Goal: Information Seeking & Learning: Learn about a topic

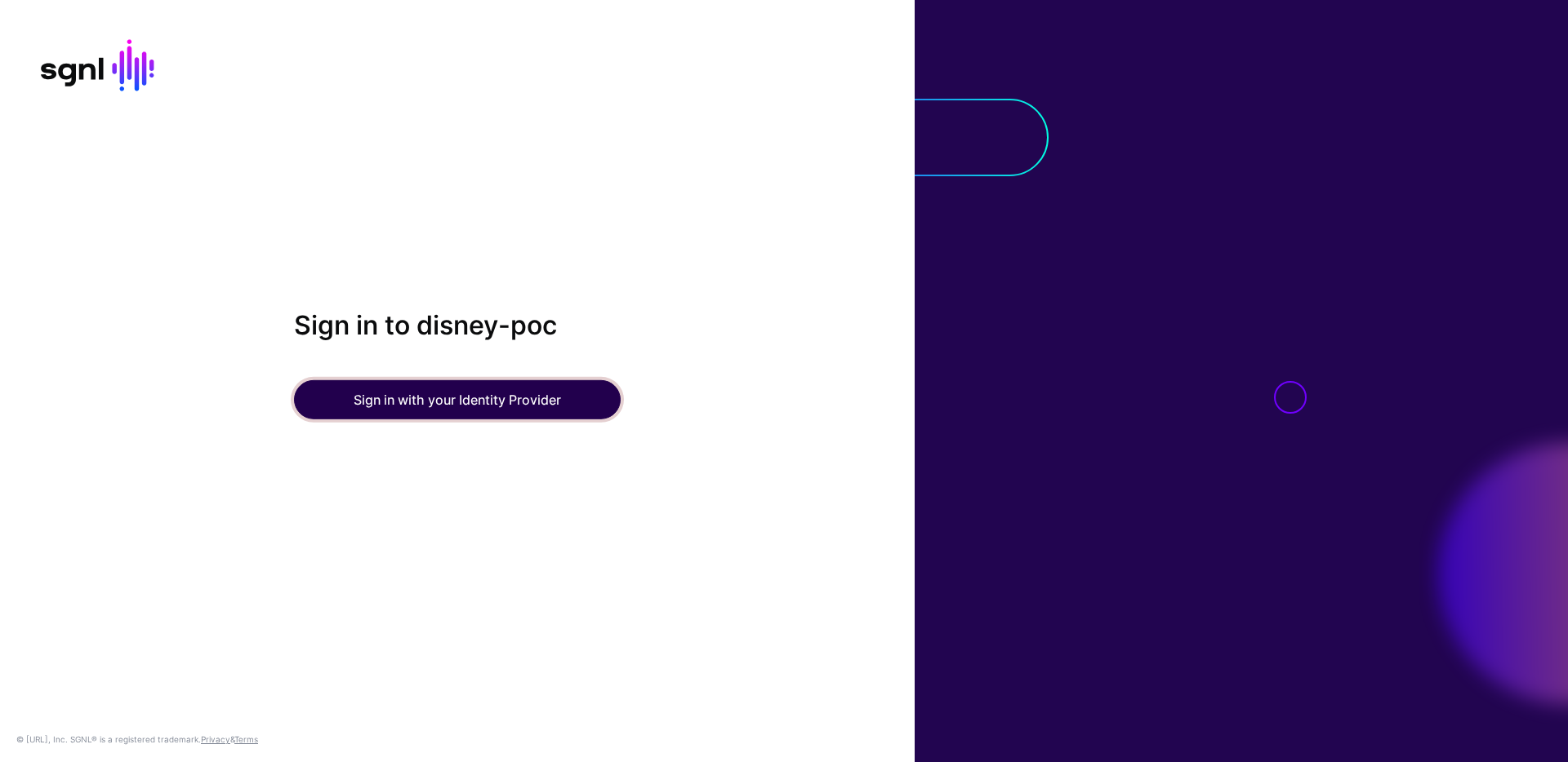
click at [457, 393] on button "Sign in with your Identity Provider" at bounding box center [458, 399] width 326 height 39
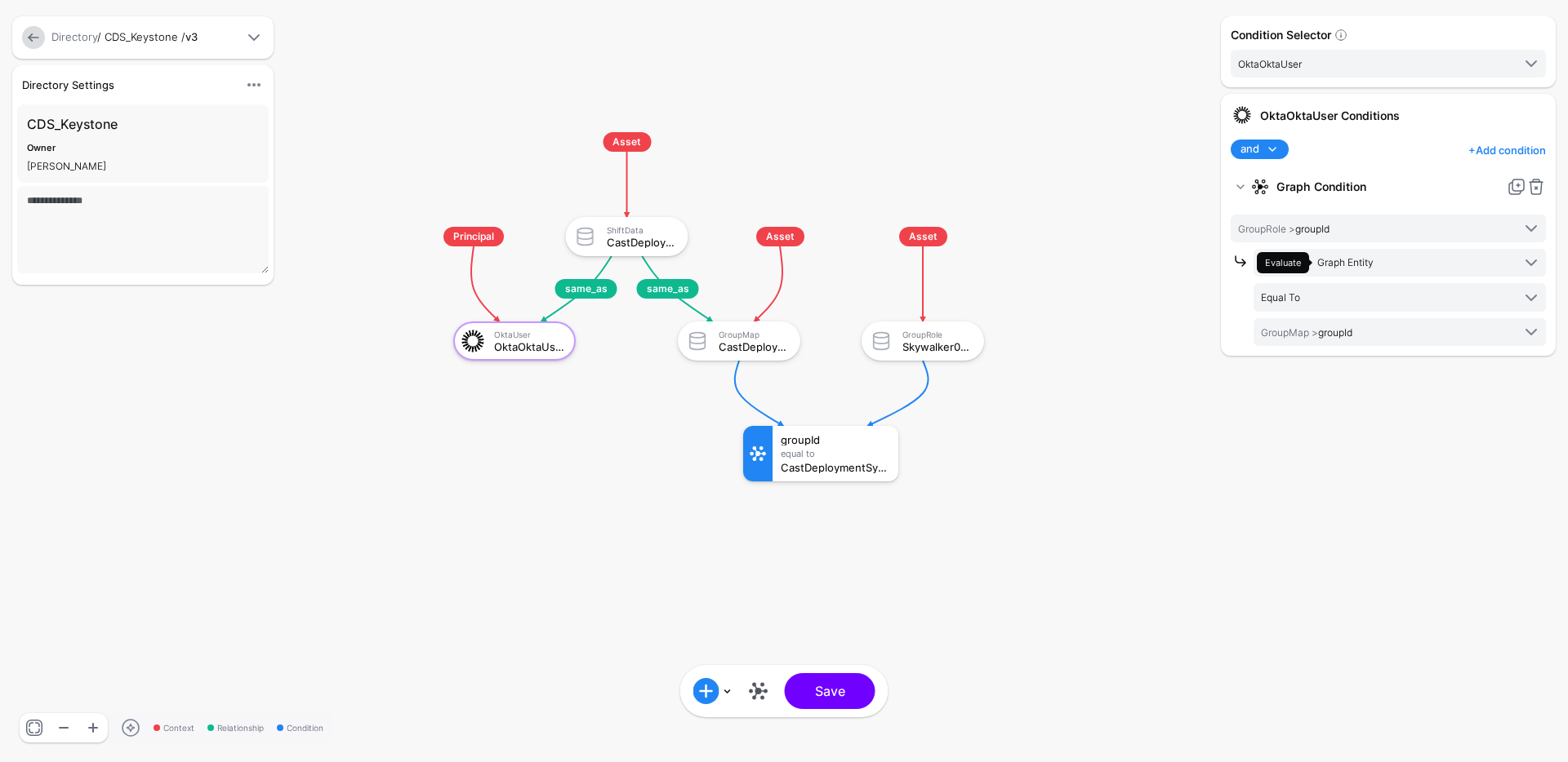
click at [349, 95] on div "Directory Settings Hide Settings Edit Settings CDS_Keystone Owner [PERSON_NAME]" at bounding box center [179, 178] width 343 height 226
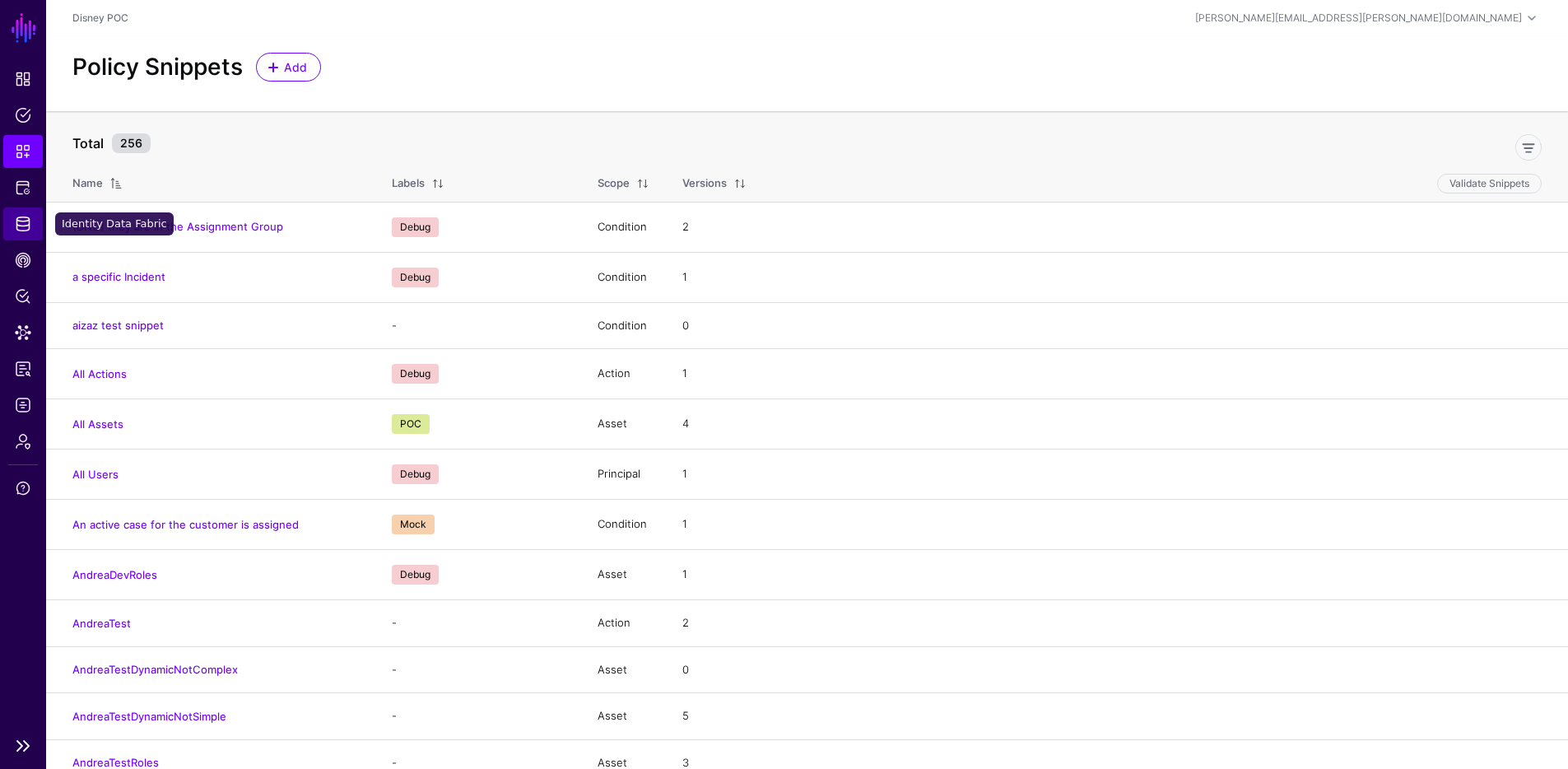
click at [20, 225] on span "Identity Data Fabric" at bounding box center [23, 223] width 17 height 17
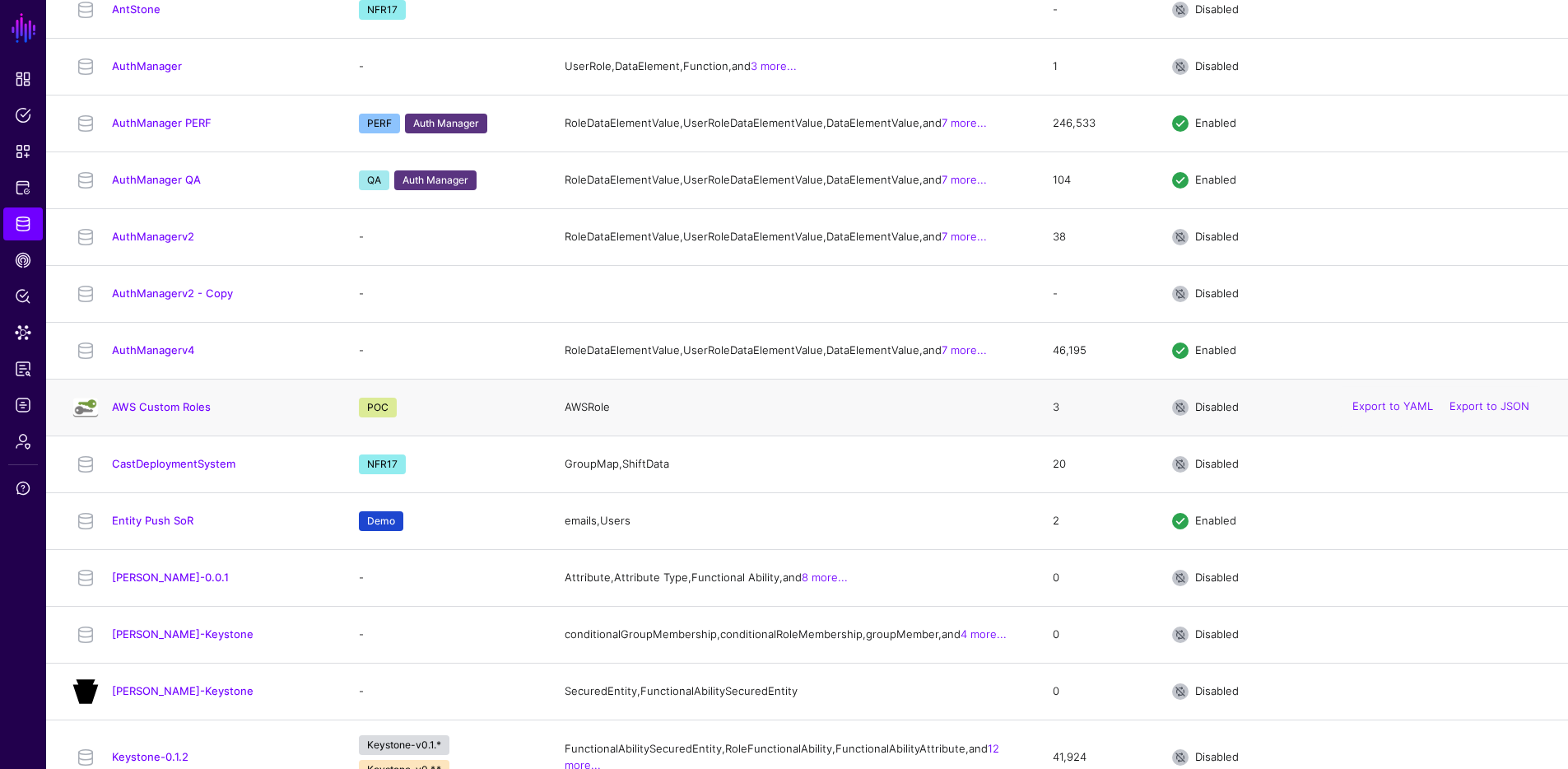
scroll to position [356, 0]
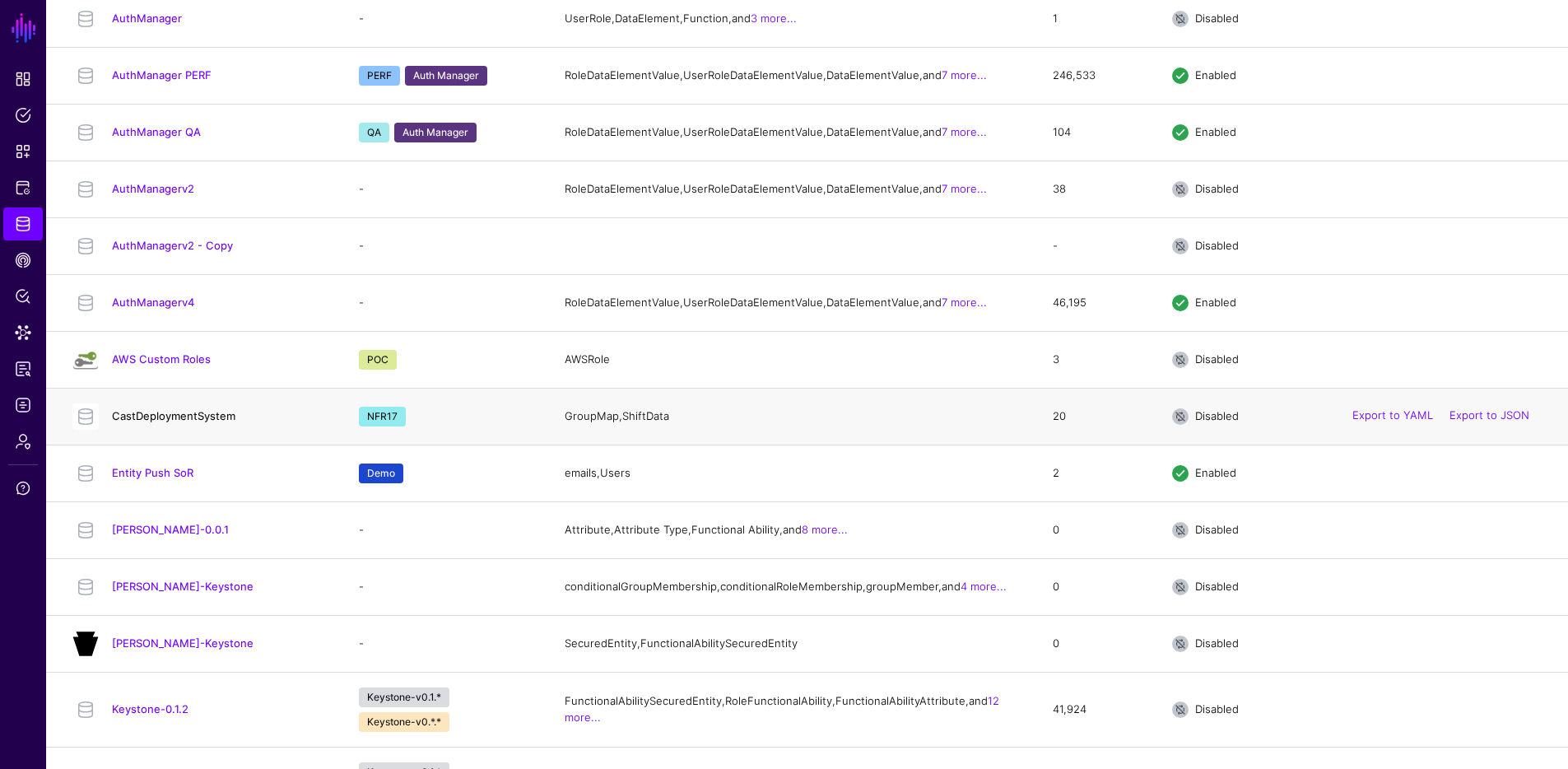
click at [203, 422] on link "CastDeploymentSystem" at bounding box center [173, 415] width 123 height 13
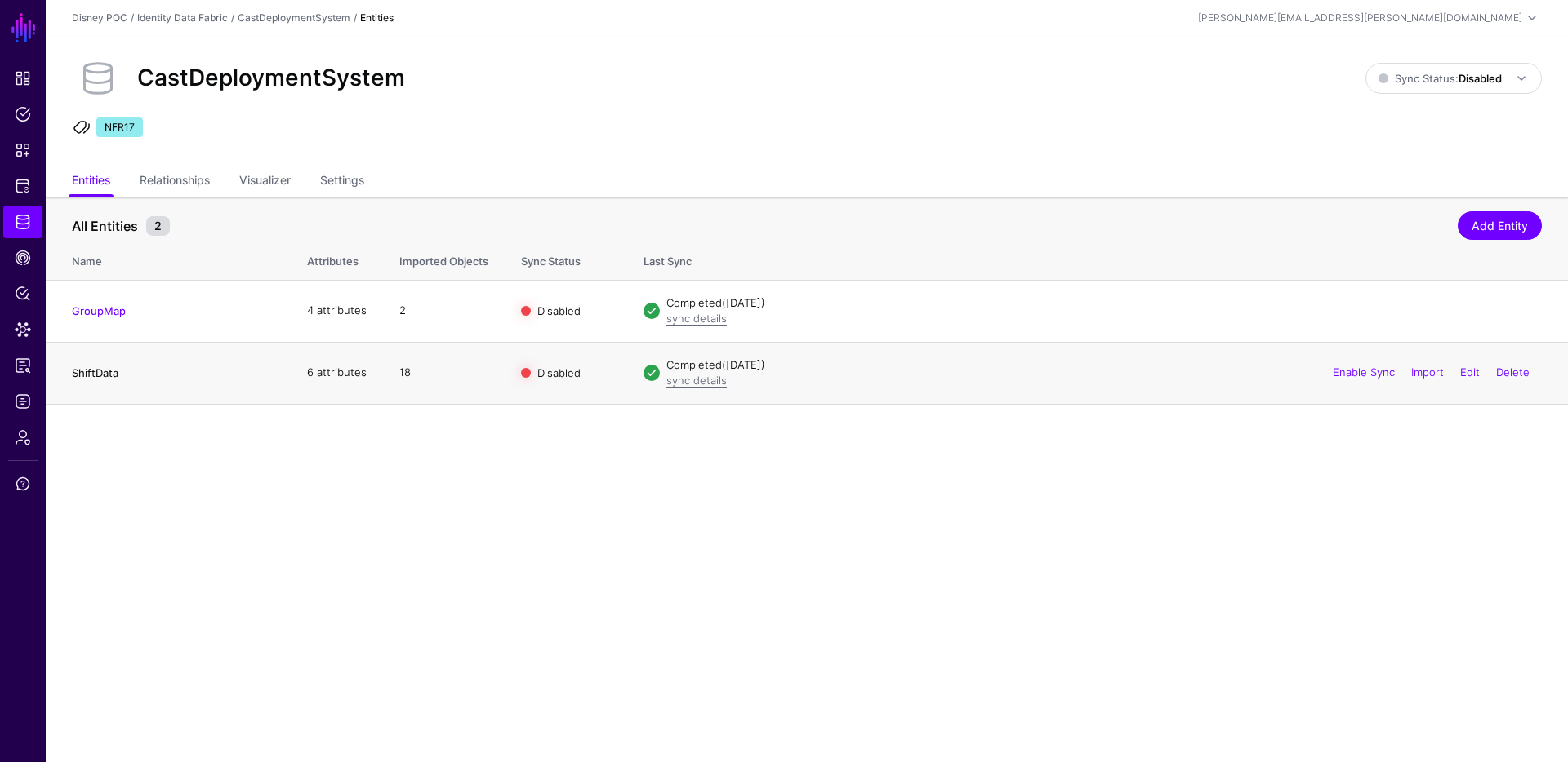
click at [92, 370] on link "ShiftData" at bounding box center [96, 372] width 47 height 13
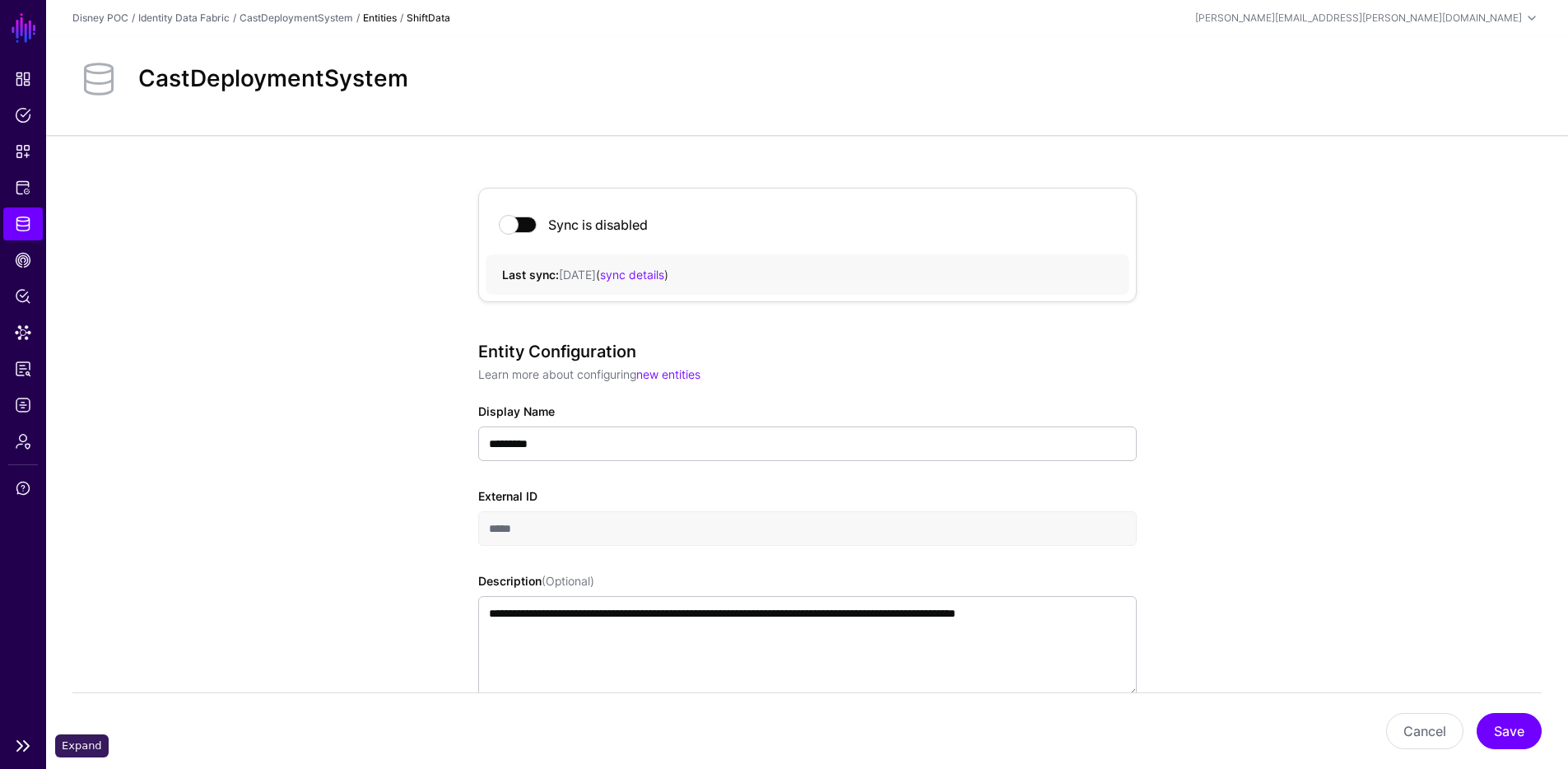
click at [31, 743] on link at bounding box center [23, 746] width 46 height 20
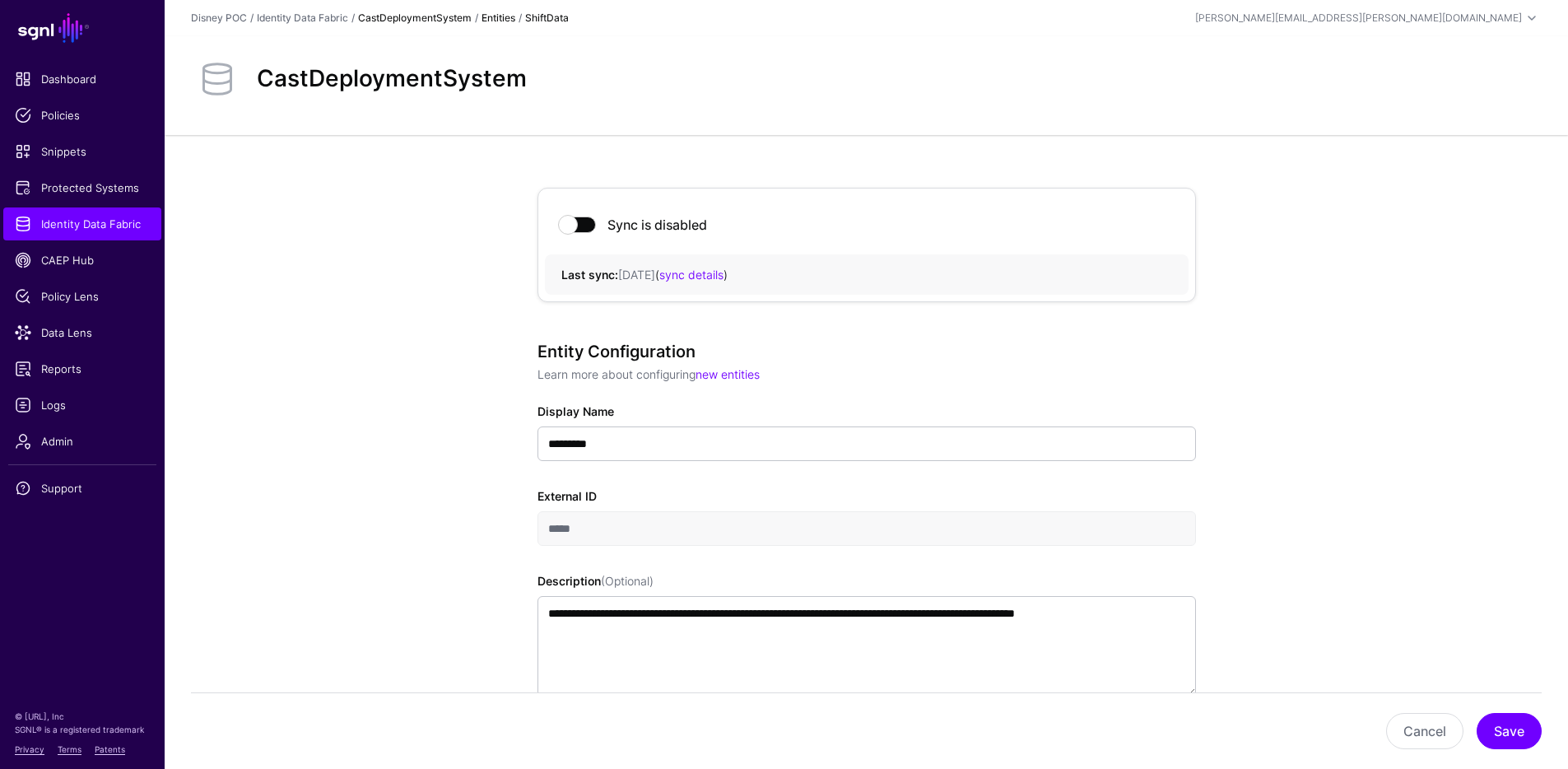
click at [406, 11] on link "CastDeploymentSystem" at bounding box center [415, 18] width 114 height 12
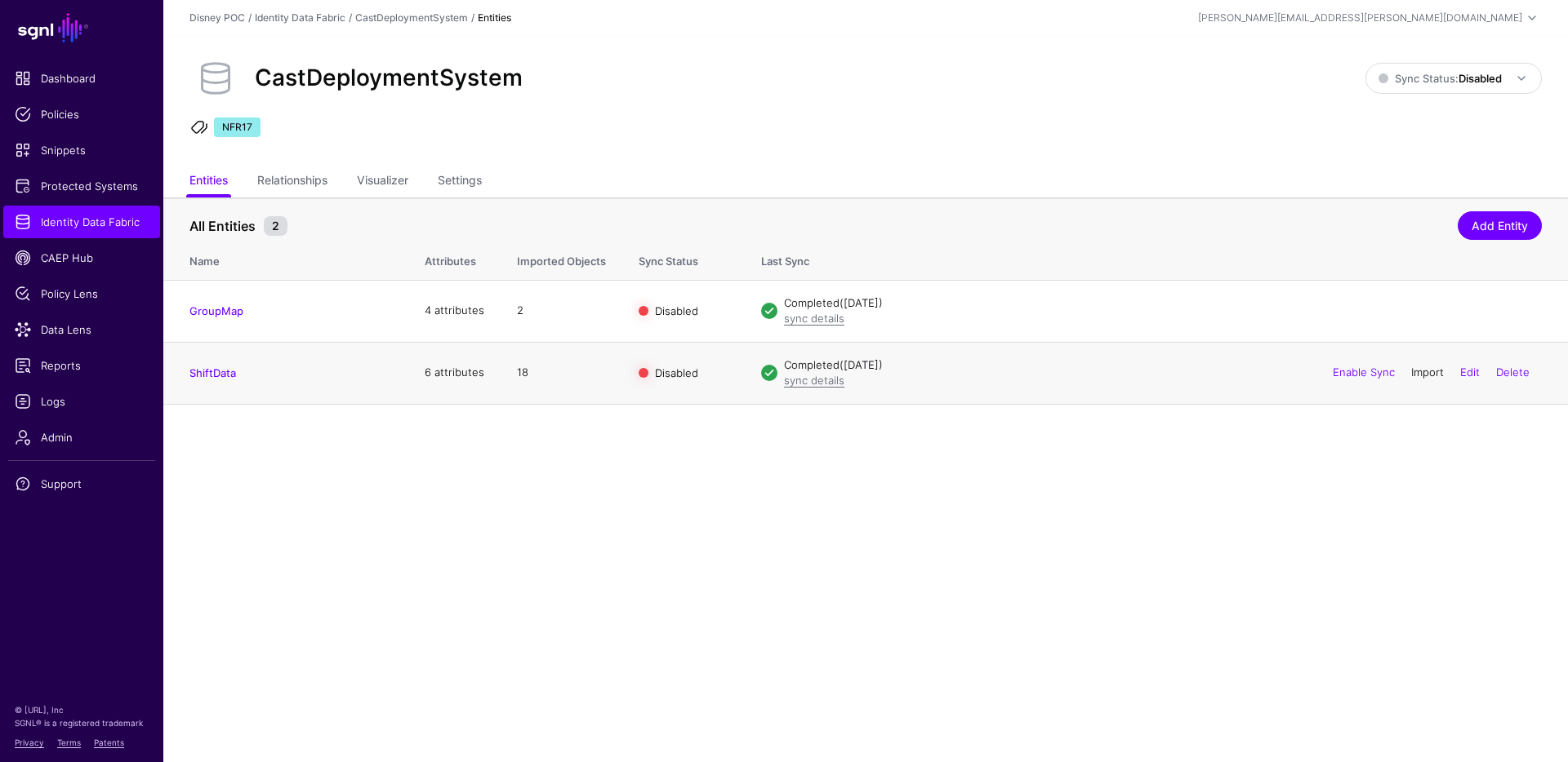
click at [1412, 371] on link "Import" at bounding box center [1427, 371] width 33 height 13
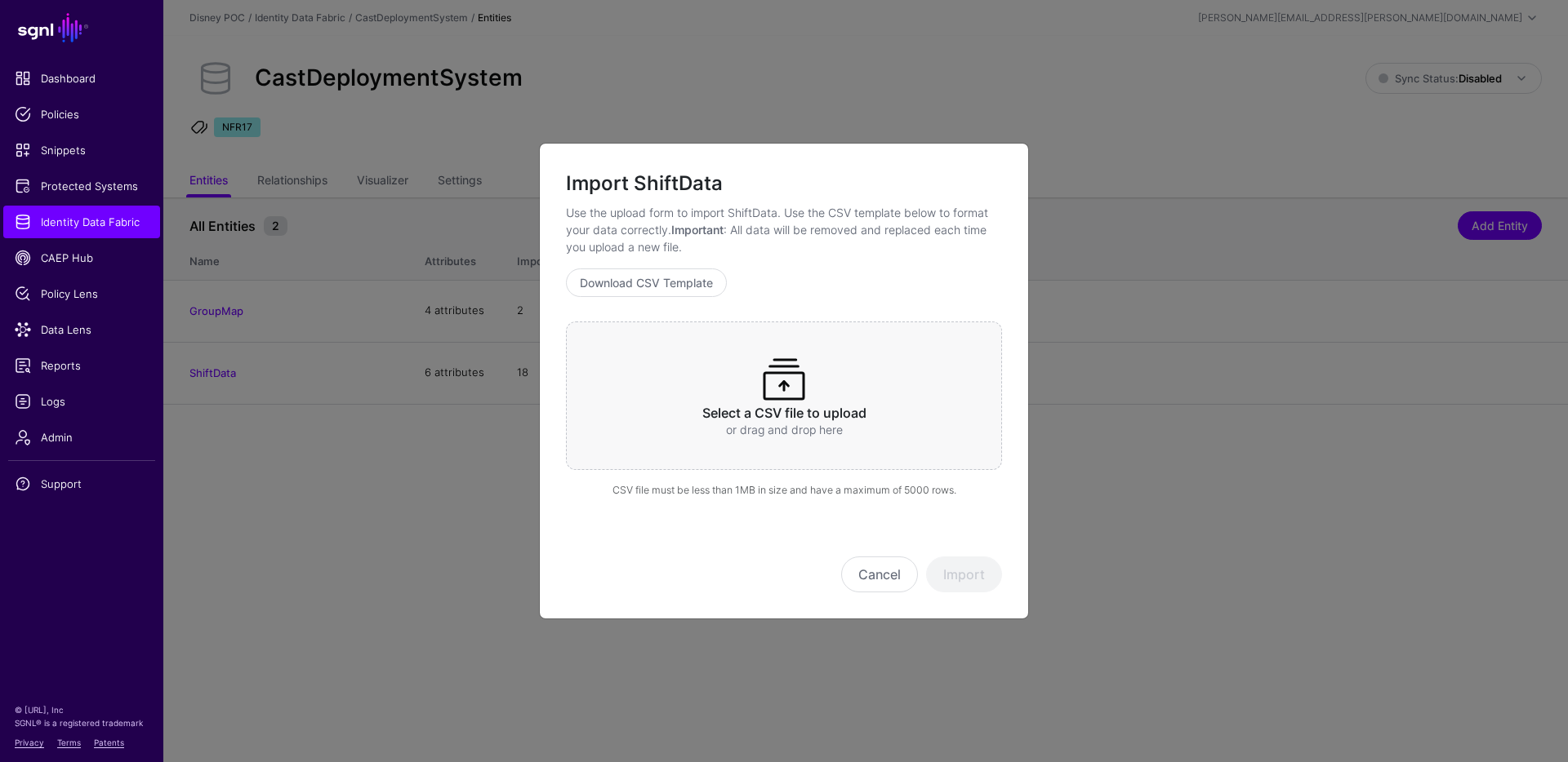
click at [794, 412] on h3 "Select a CSV file to upload" at bounding box center [783, 413] width 372 height 16
click at [985, 577] on button "Import" at bounding box center [963, 574] width 76 height 36
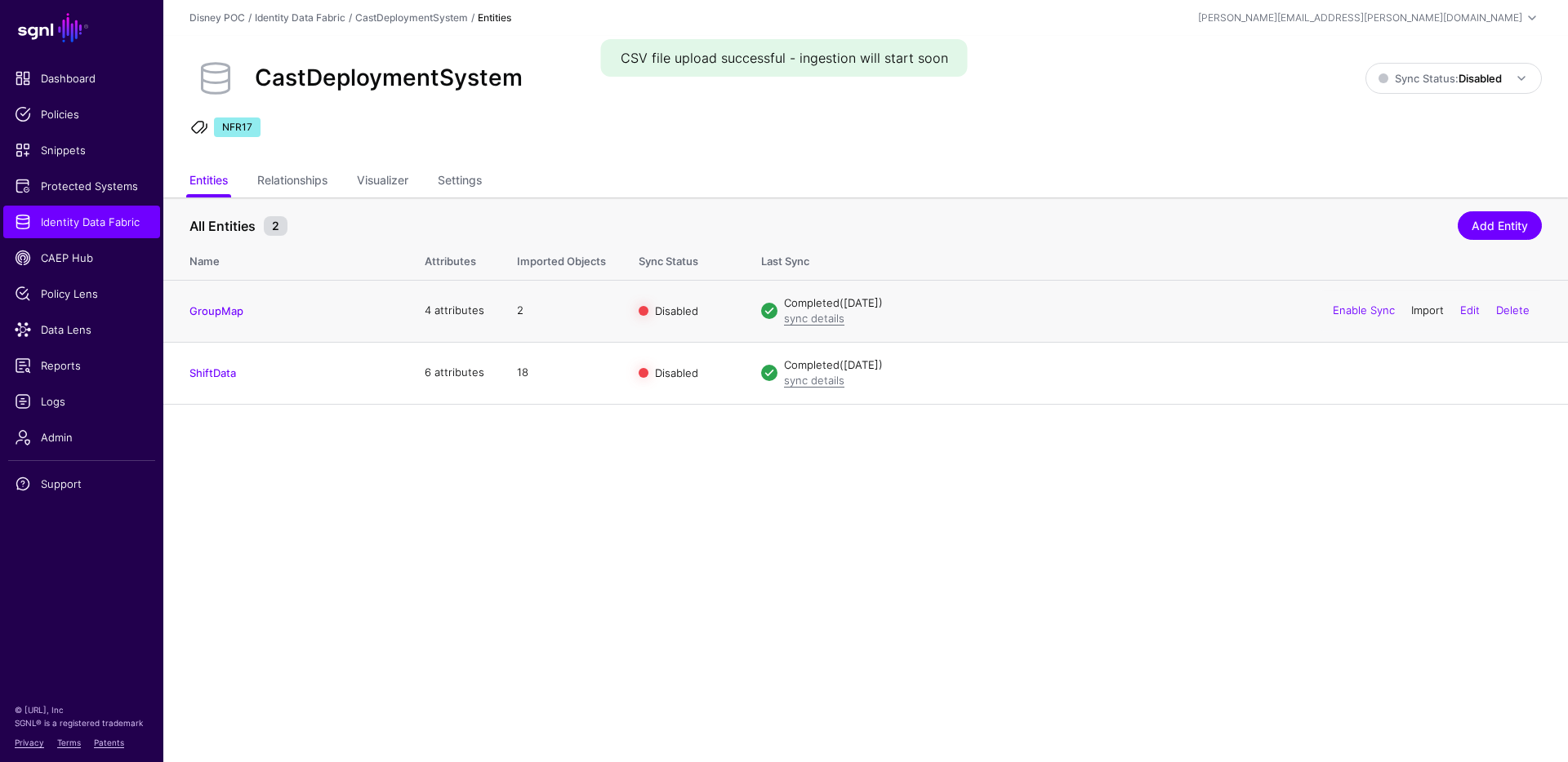
click at [1426, 312] on link "Import" at bounding box center [1427, 310] width 33 height 13
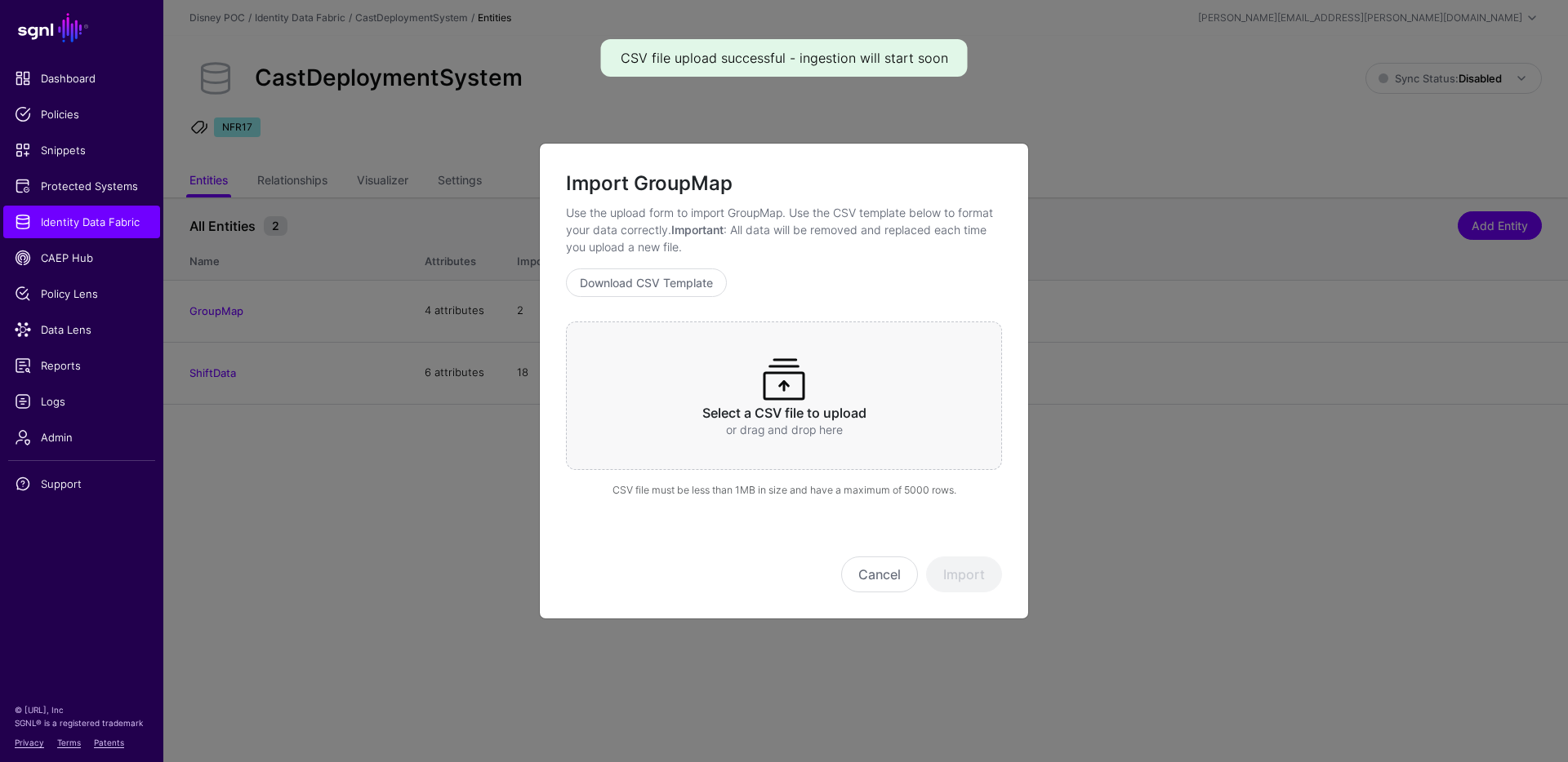
click at [750, 385] on div "Select a CSV file to upload or drag and drop here" at bounding box center [784, 396] width 436 height 148
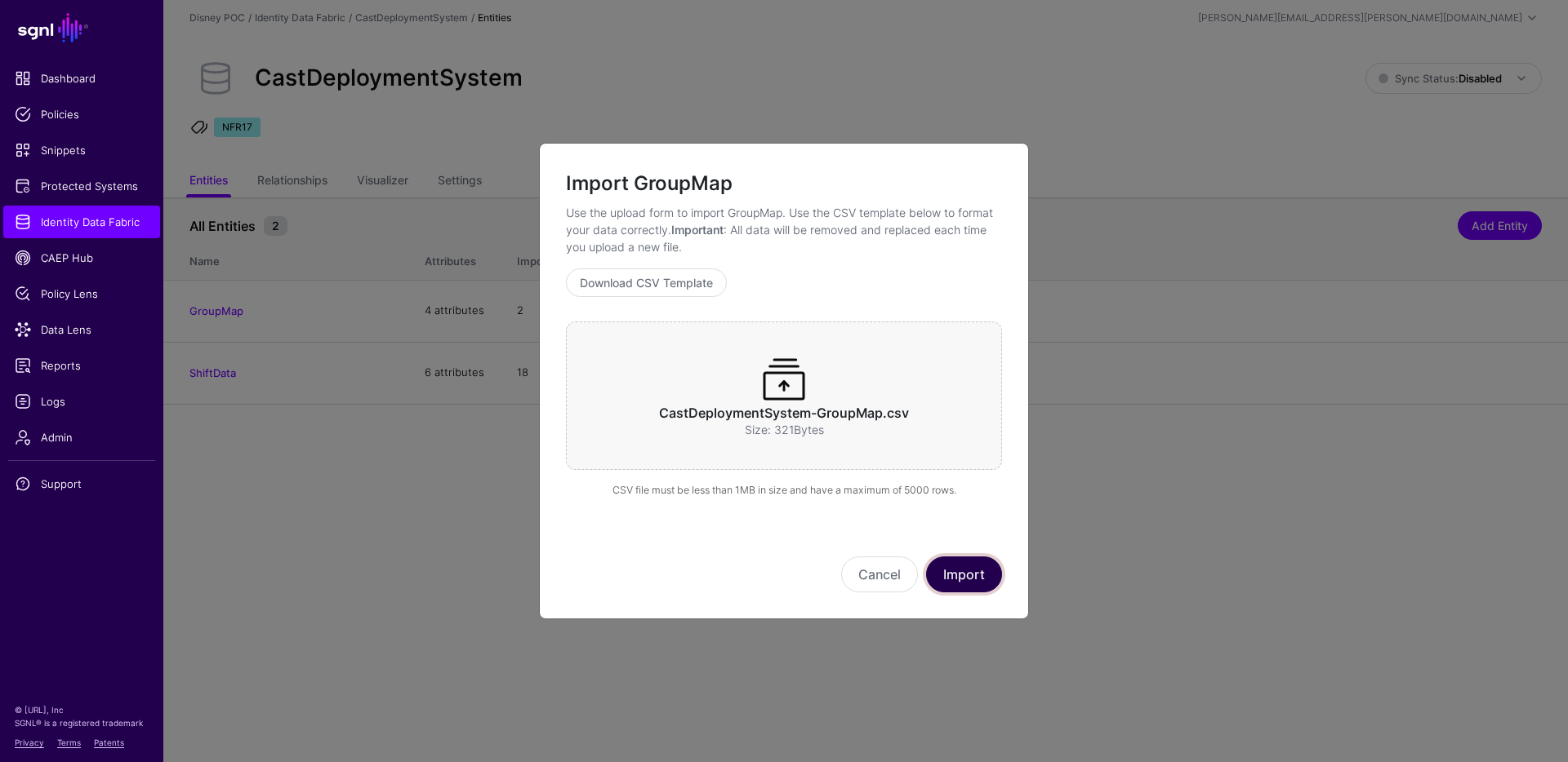
click at [986, 580] on button "Import" at bounding box center [963, 574] width 76 height 36
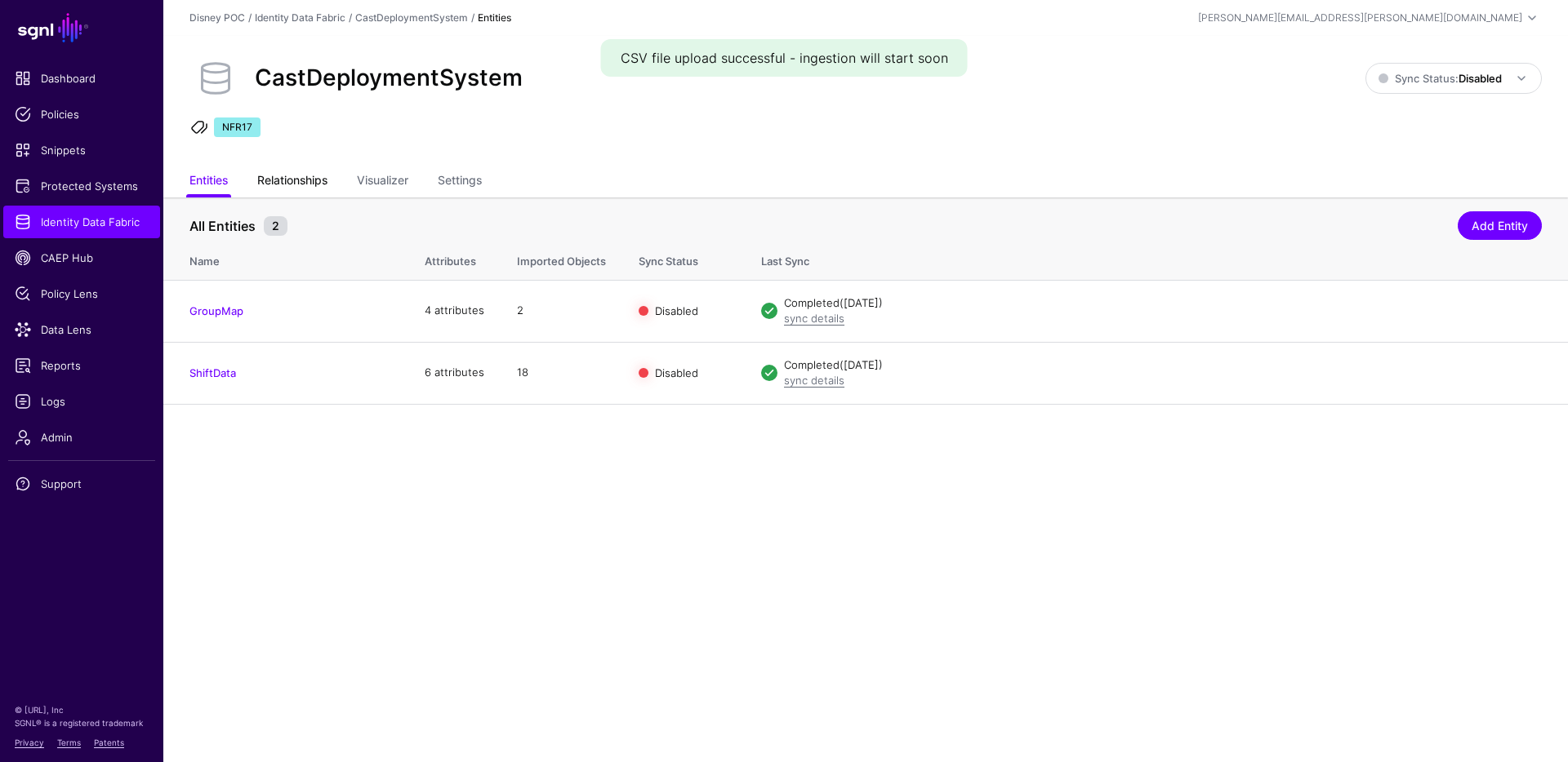
click at [271, 185] on link "Relationships" at bounding box center [292, 182] width 70 height 31
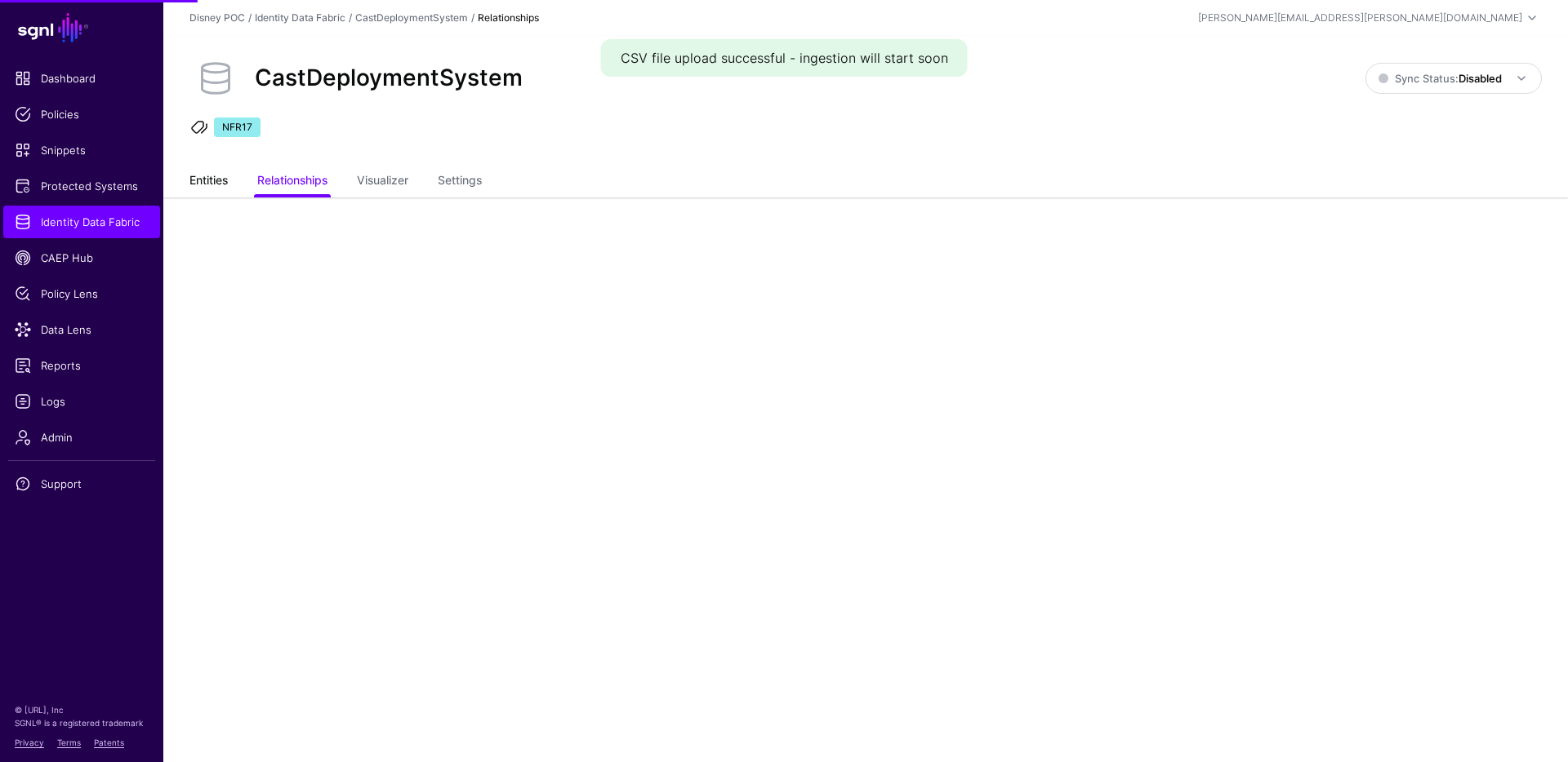
click at [222, 181] on link "Entities" at bounding box center [208, 182] width 38 height 31
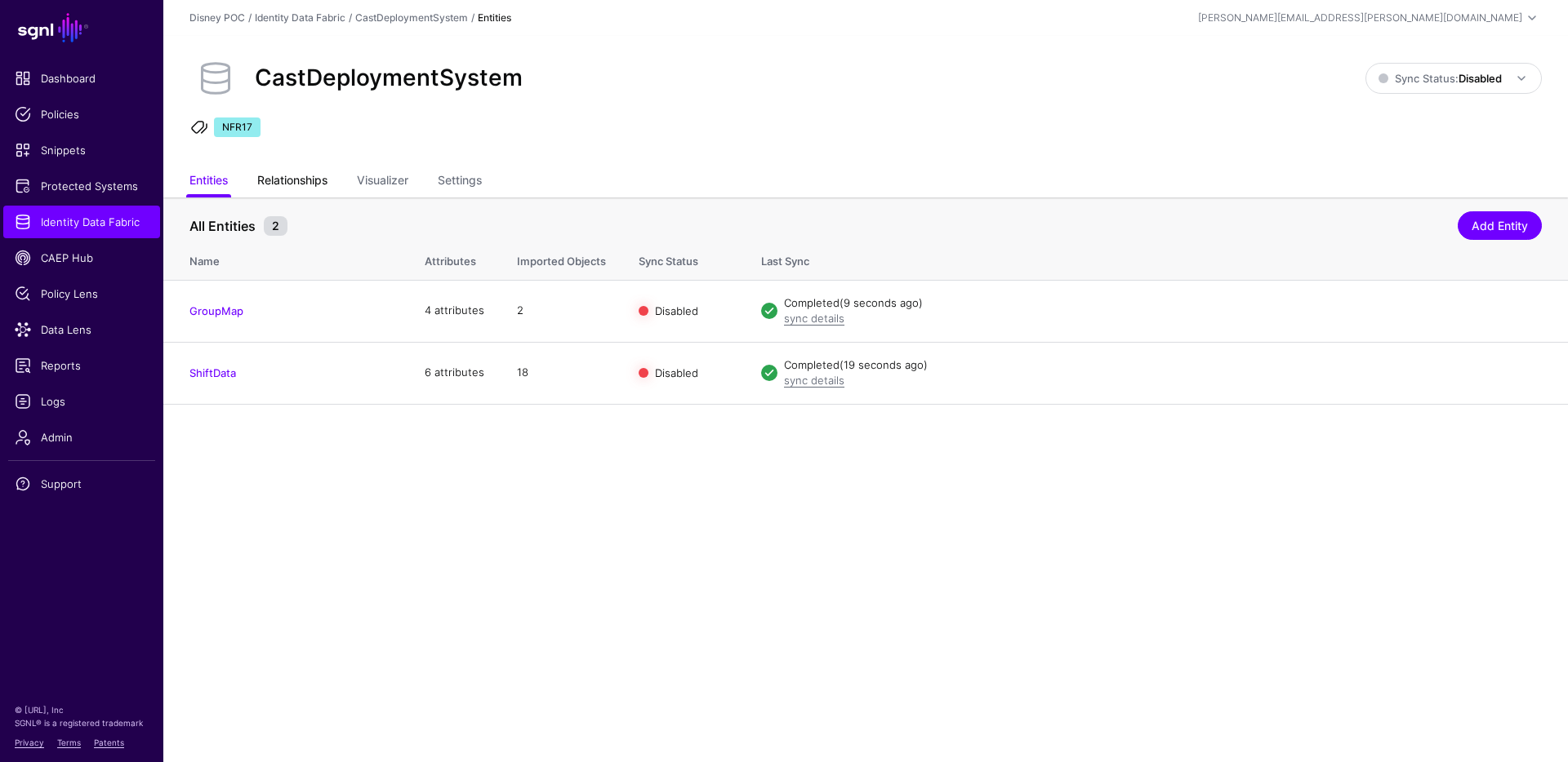
click at [310, 178] on link "Relationships" at bounding box center [292, 182] width 70 height 31
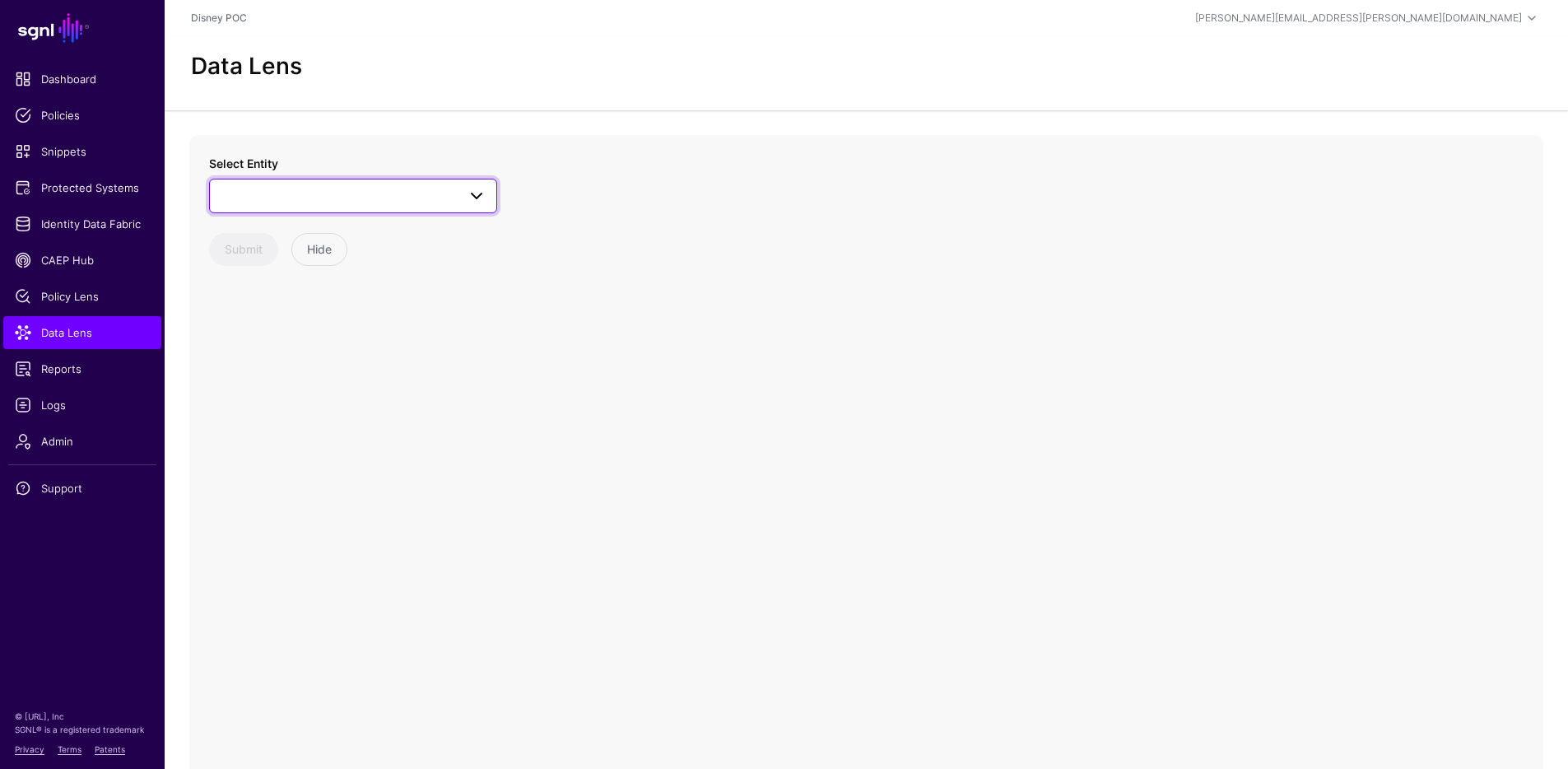
click at [358, 197] on span at bounding box center [353, 196] width 267 height 20
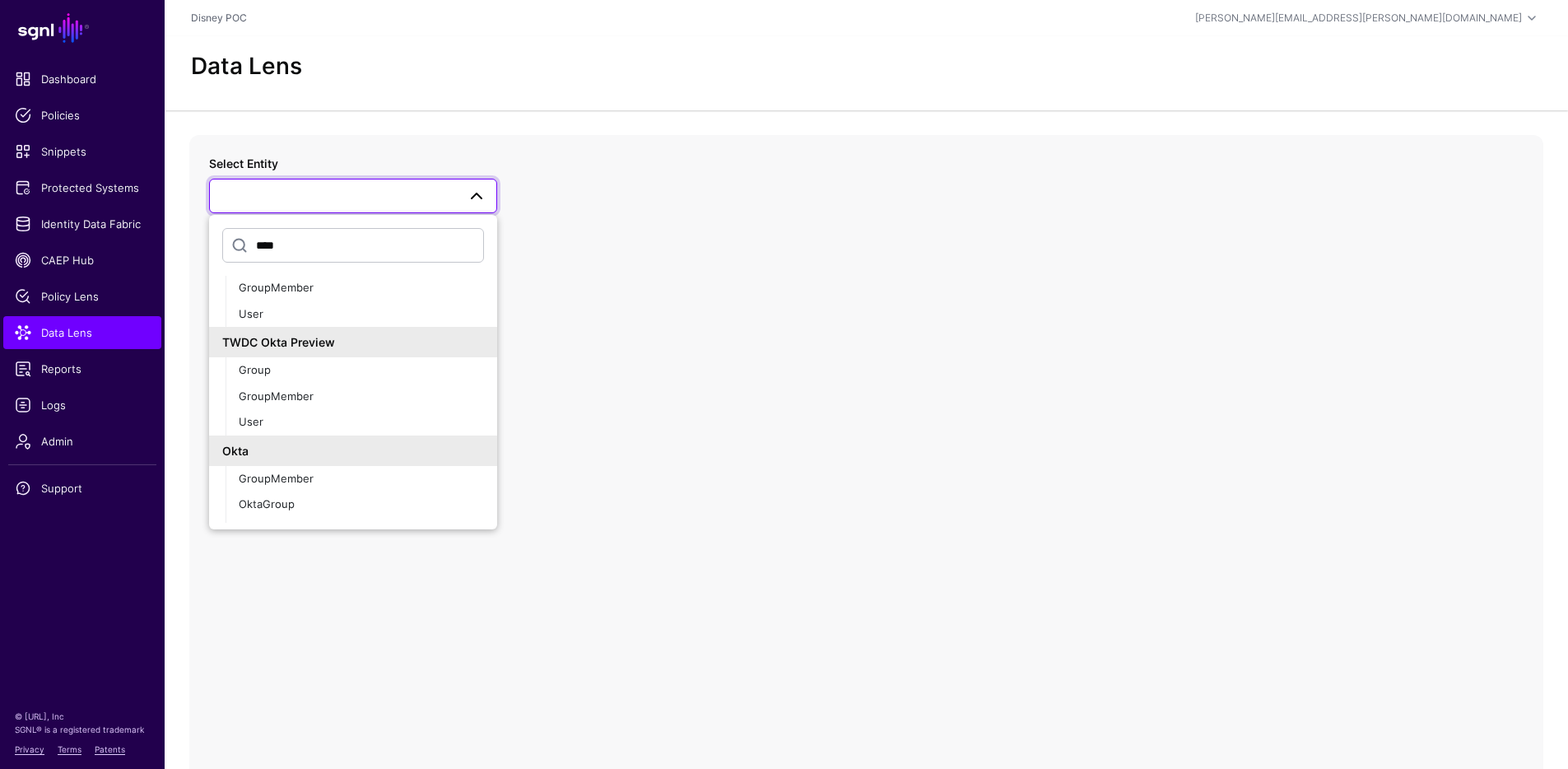
scroll to position [77, 0]
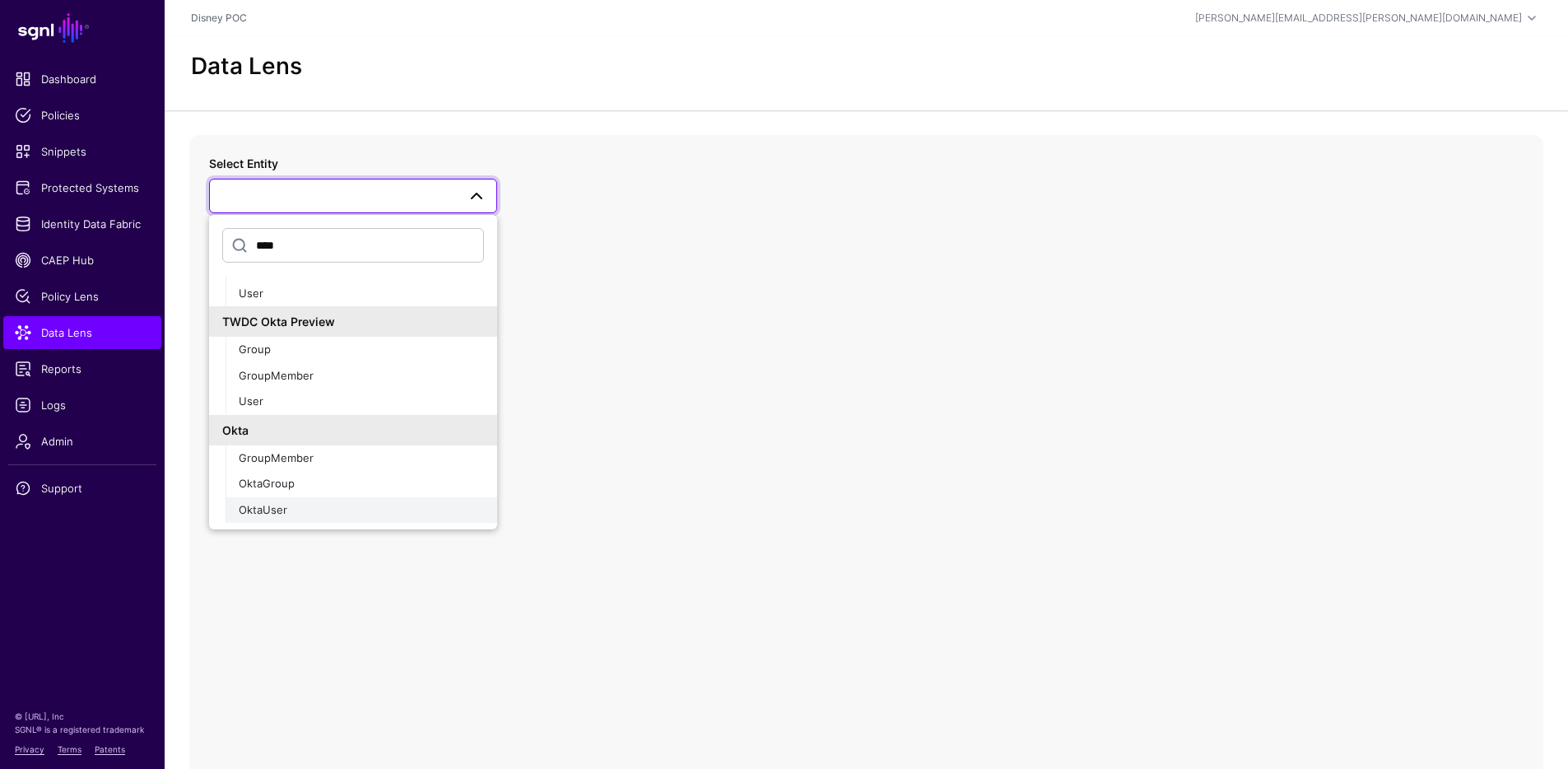
type input "****"
click at [283, 508] on span "OktaUser" at bounding box center [263, 510] width 48 height 13
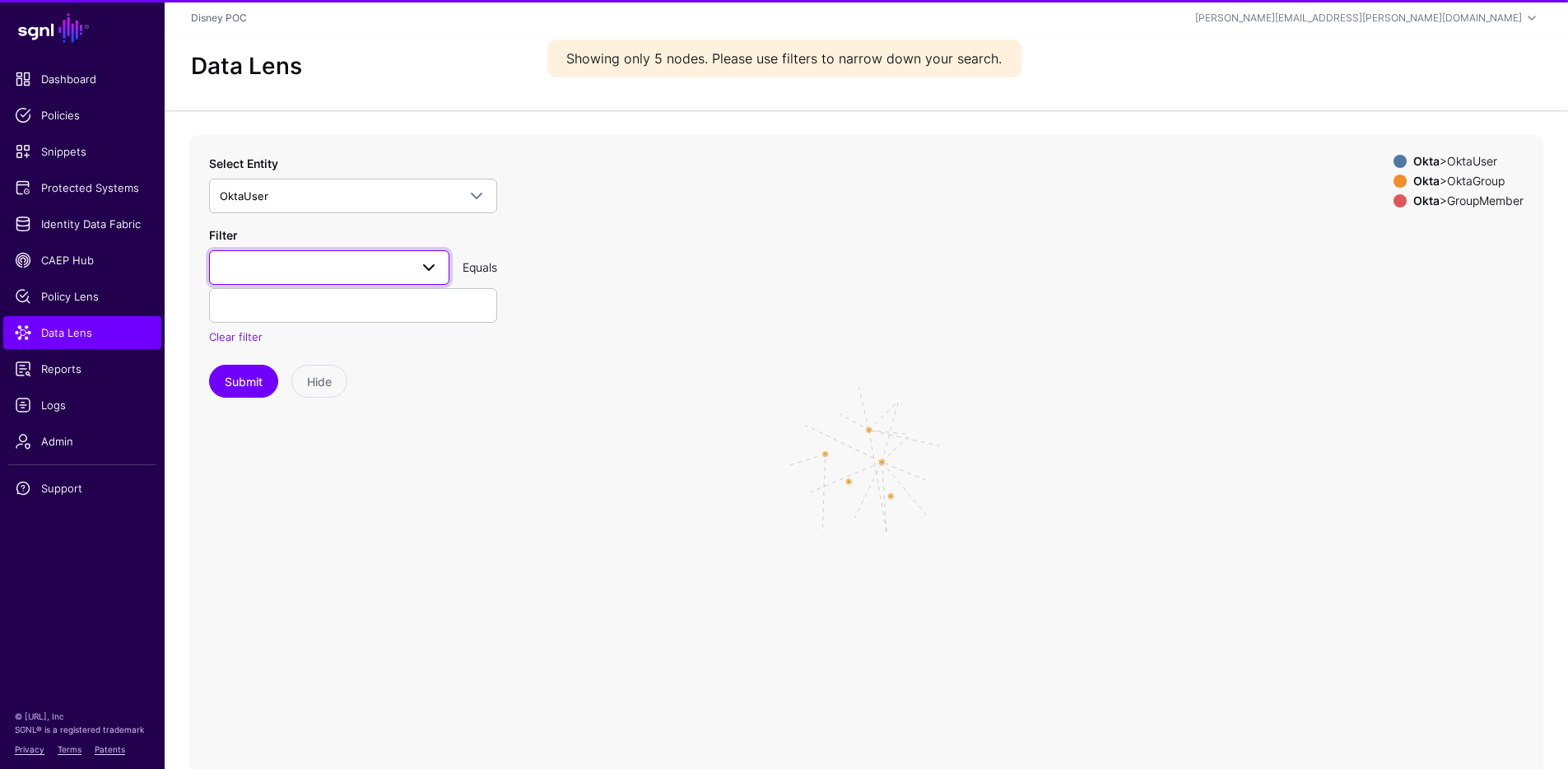
click at [368, 273] on span at bounding box center [329, 267] width 219 height 20
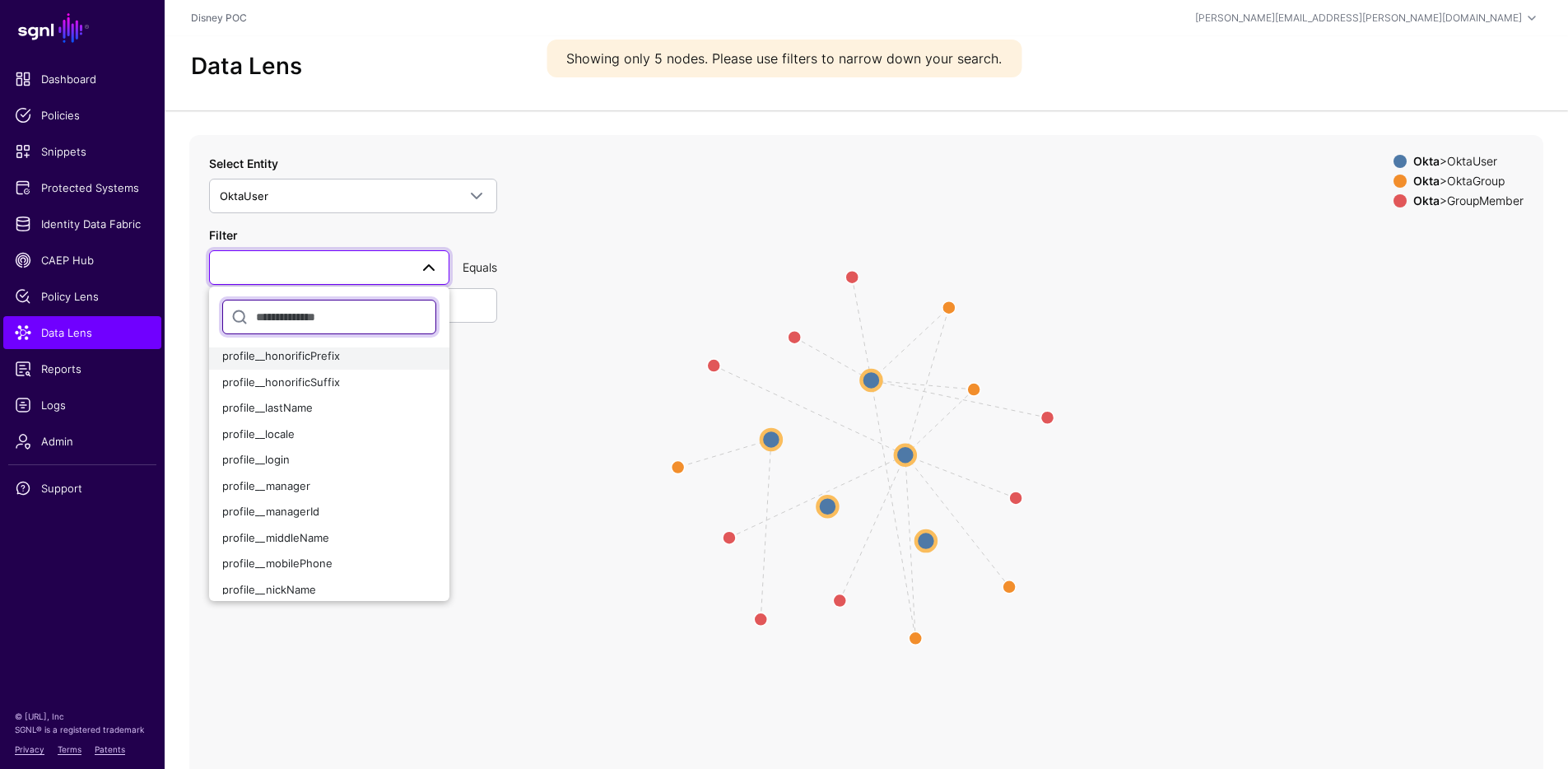
scroll to position [321, 0]
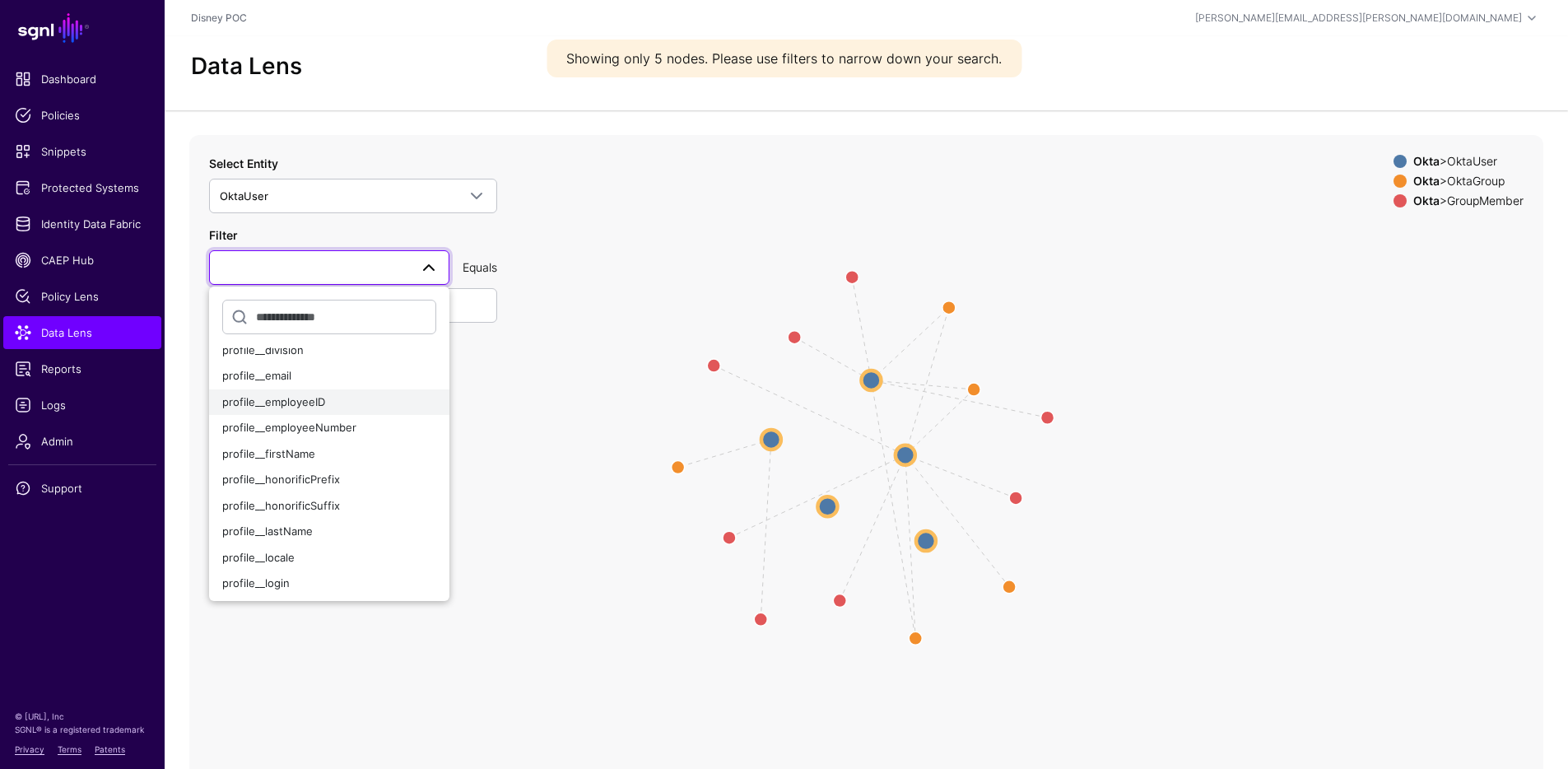
click at [322, 395] on span "profile__employeeID" at bounding box center [274, 401] width 103 height 13
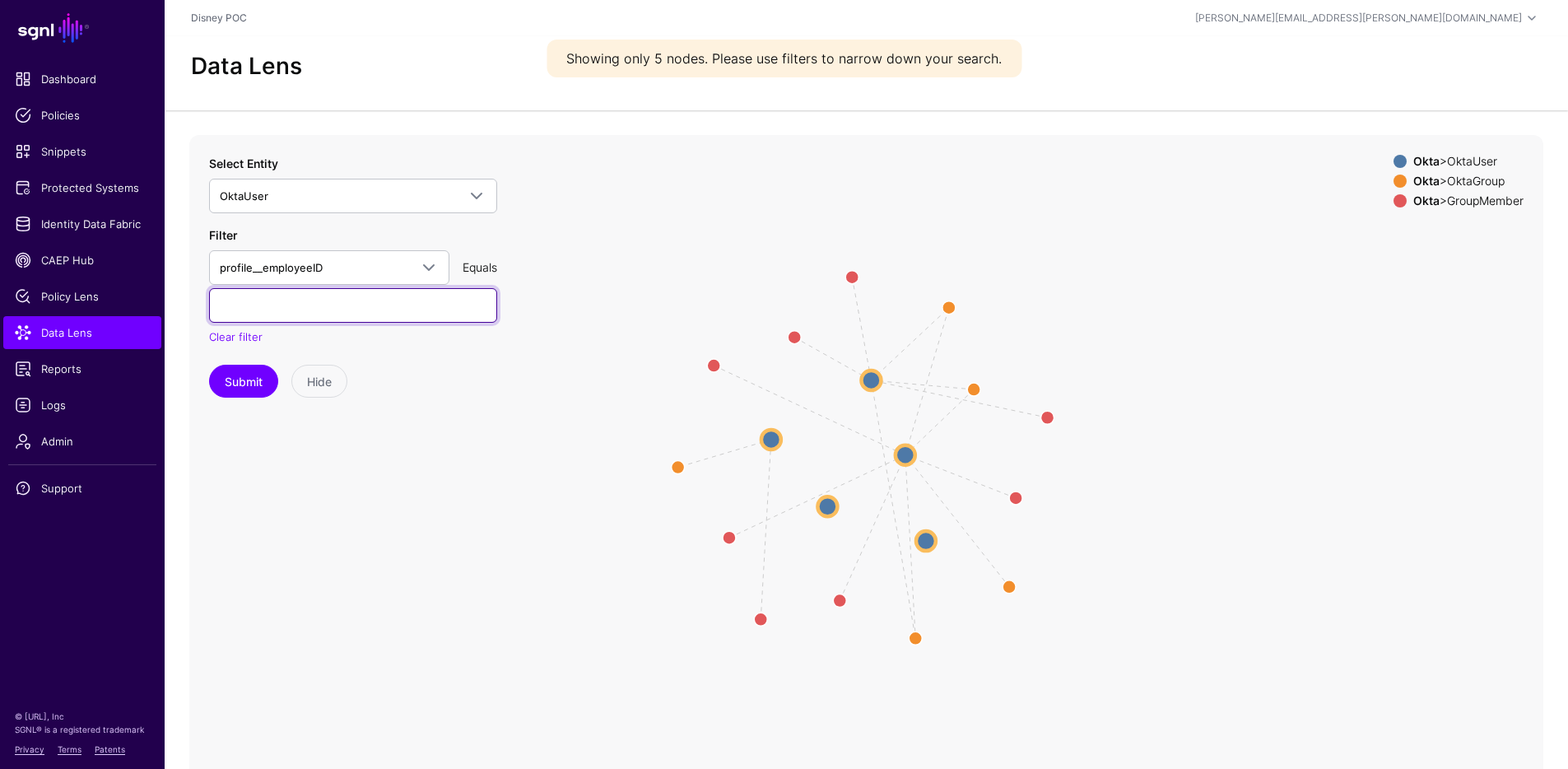
click at [366, 301] on input "text" at bounding box center [353, 305] width 288 height 34
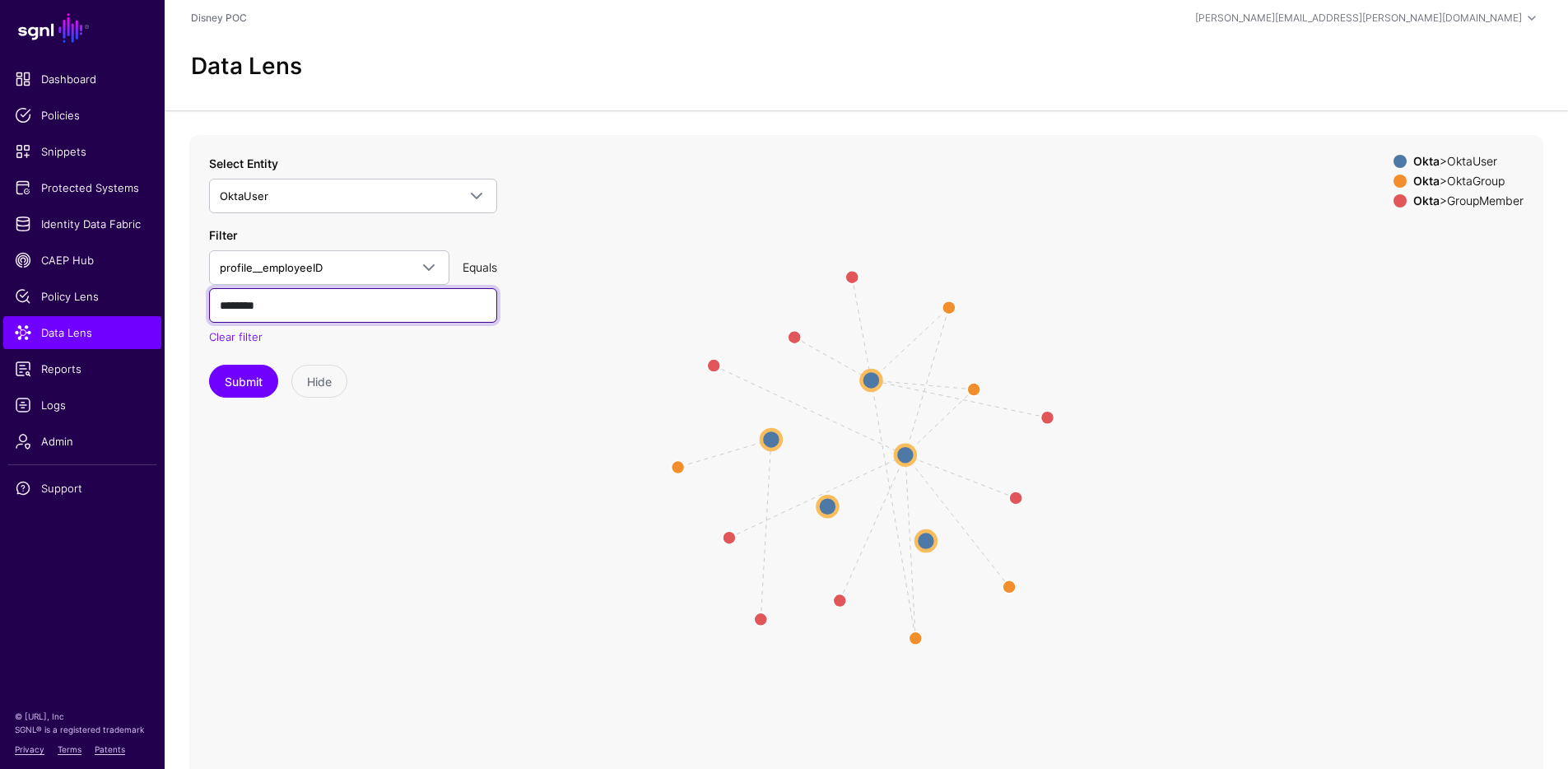
type input "********"
click at [209, 365] on button "Submit" at bounding box center [243, 382] width 69 height 33
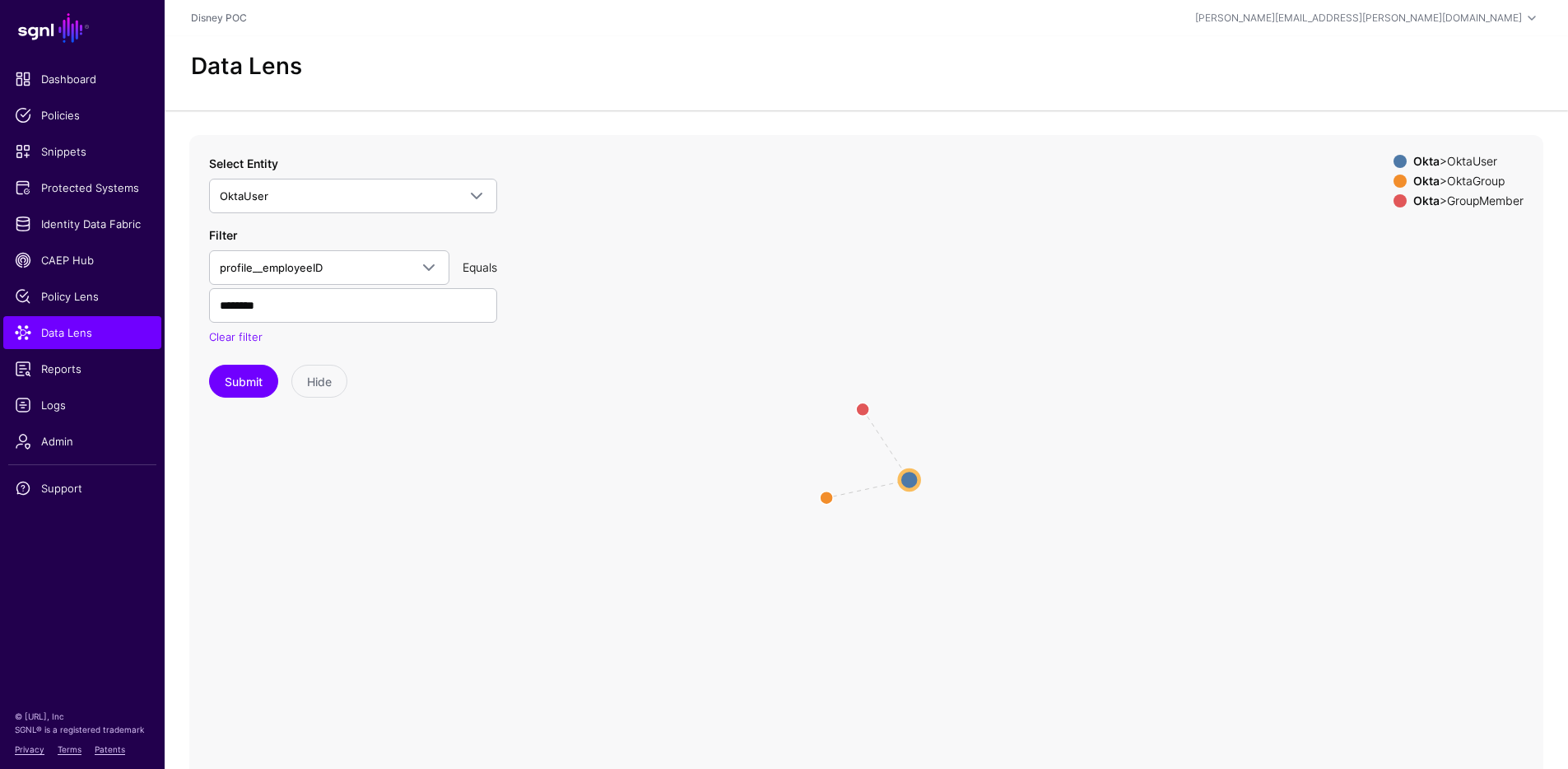
click at [1439, 178] on div "Okta > OktaGroup" at bounding box center [1469, 180] width 117 height 13
click at [1435, 198] on div "Okta > GroupMember" at bounding box center [1469, 201] width 117 height 13
click at [915, 476] on circle at bounding box center [911, 480] width 20 height 20
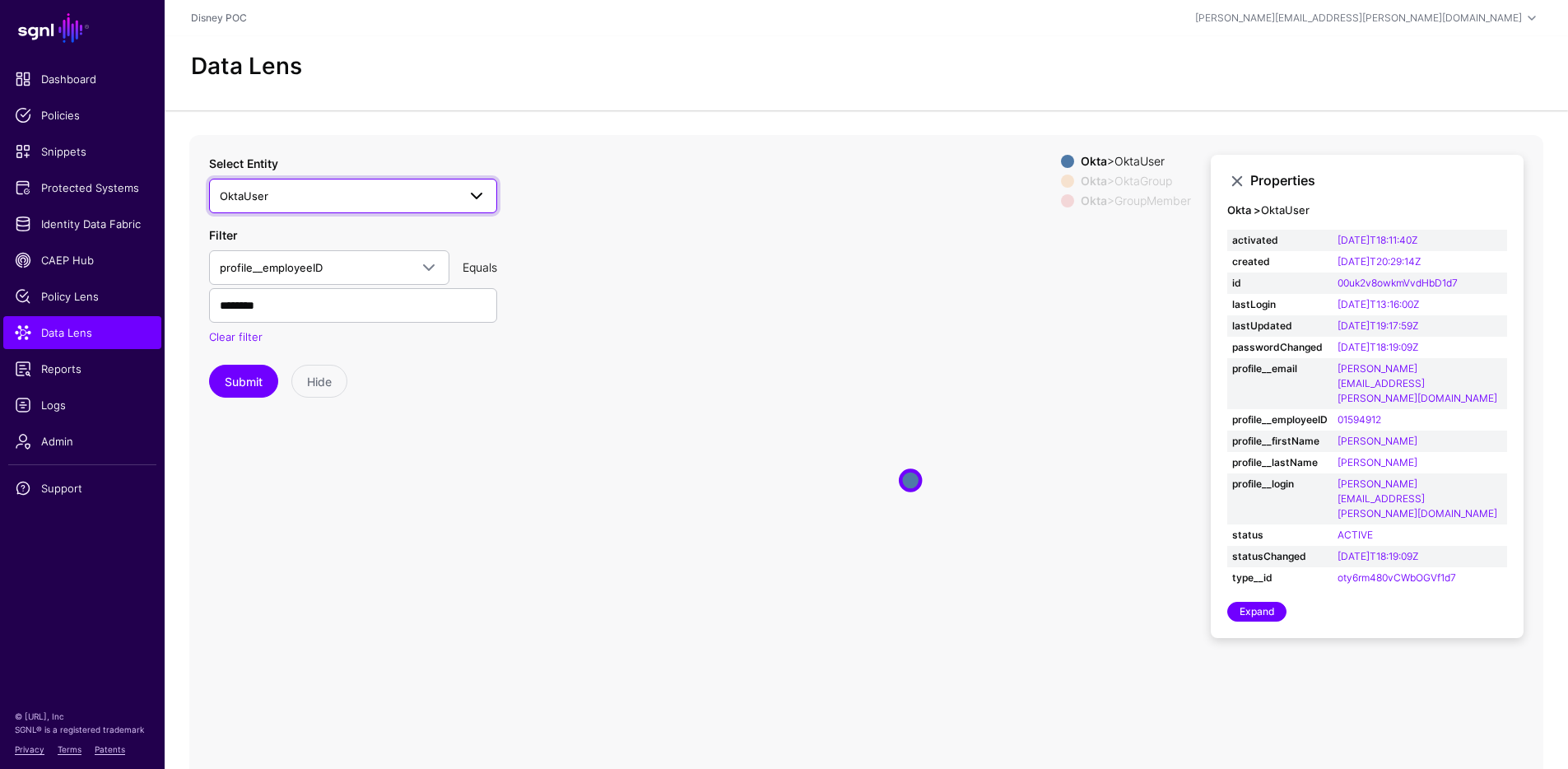
click at [386, 197] on span "OktaUser" at bounding box center [338, 195] width 237 height 18
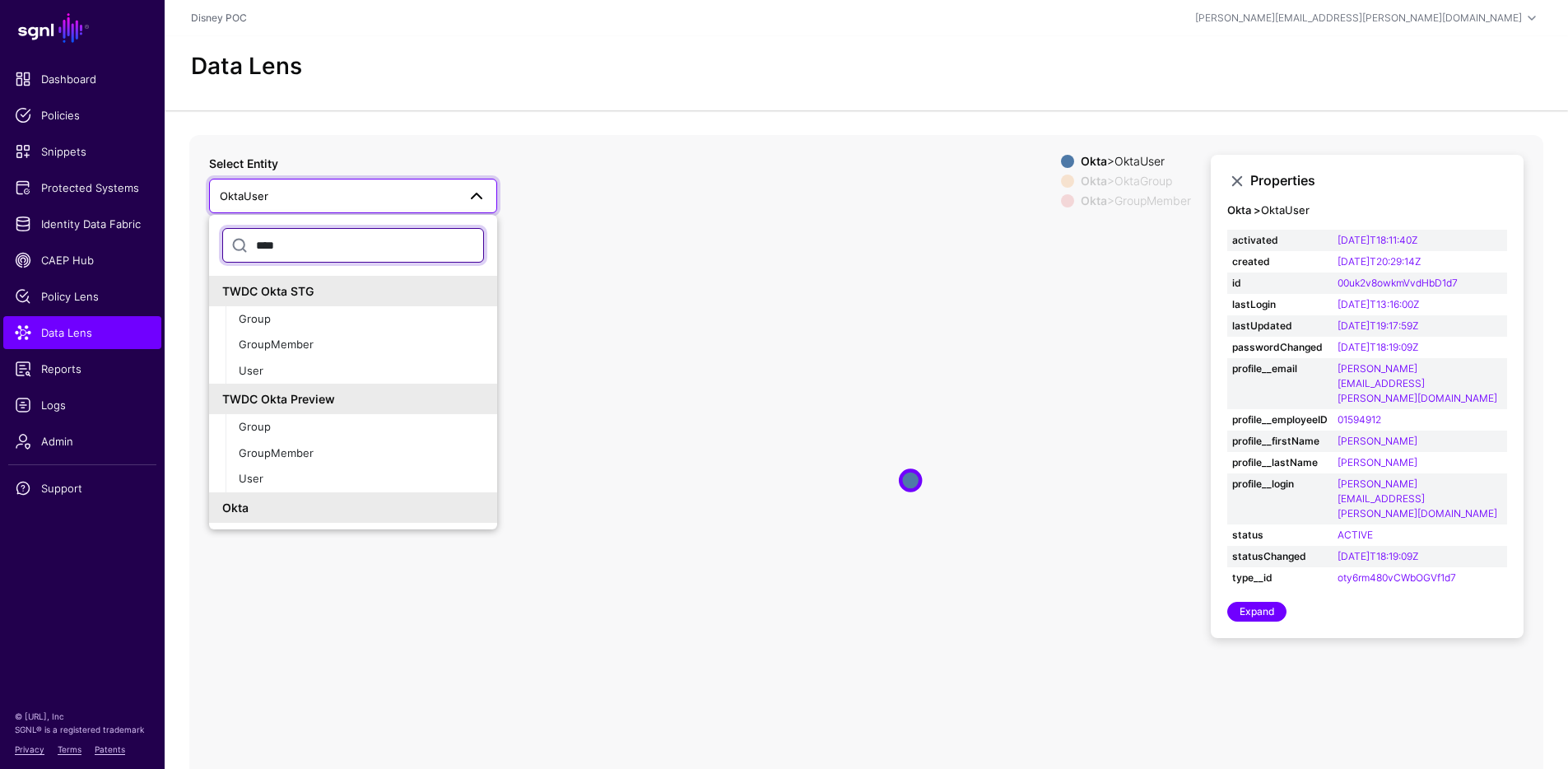
click at [307, 250] on input "****" at bounding box center [353, 244] width 262 height 34
click at [351, 199] on span "OktaUser" at bounding box center [338, 195] width 237 height 18
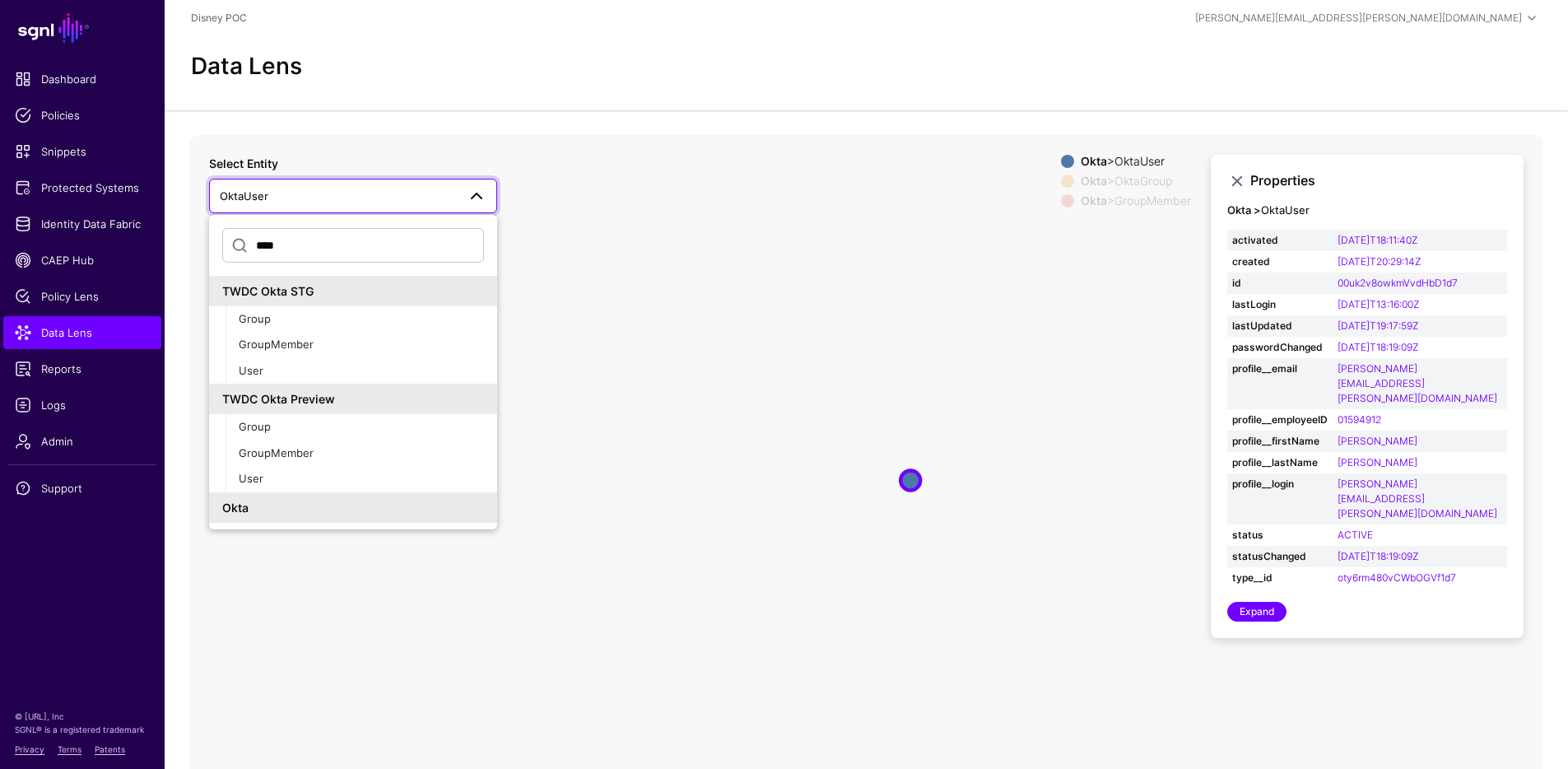
click at [351, 199] on span "OktaUser" at bounding box center [338, 195] width 237 height 18
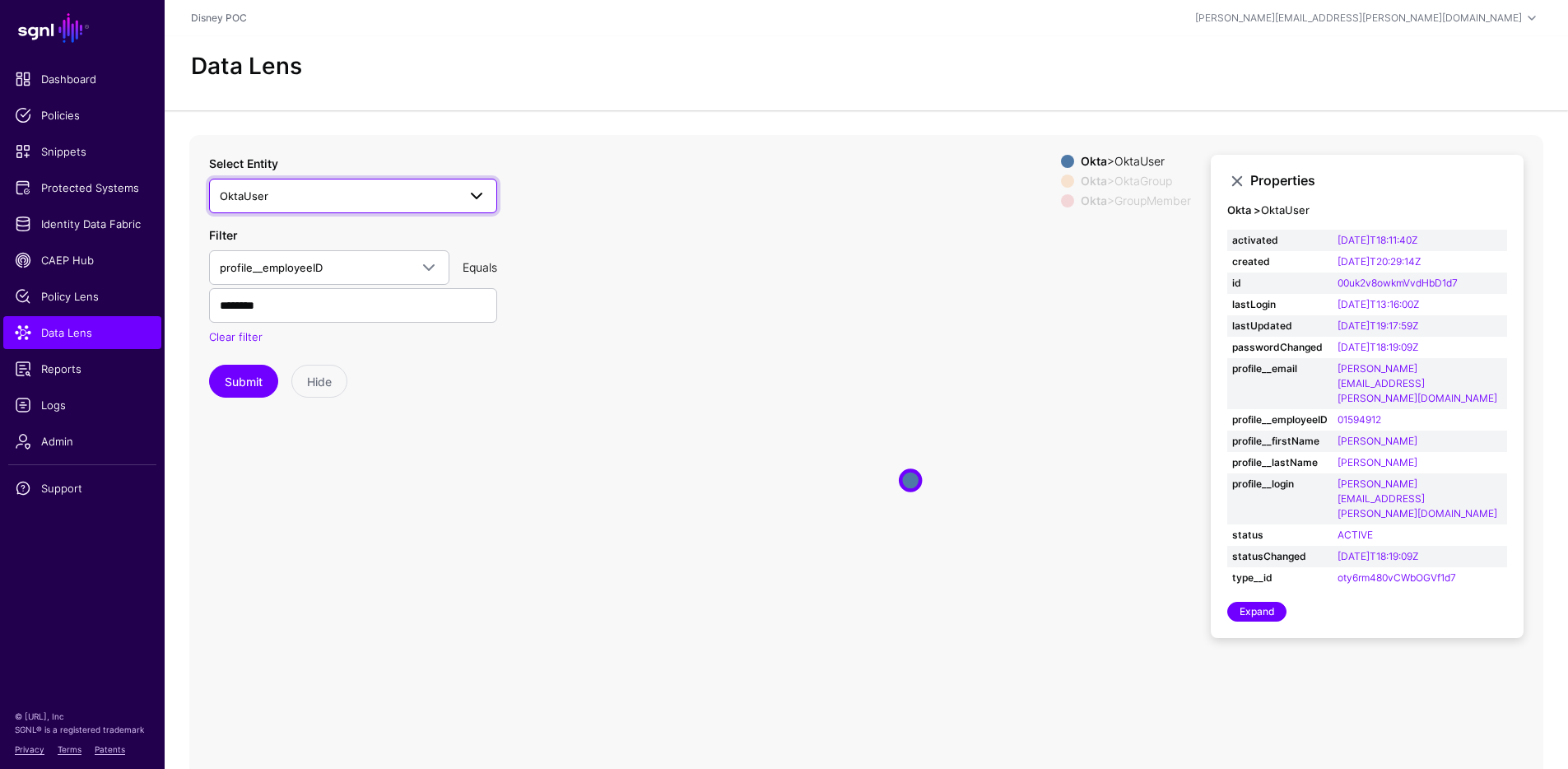
click at [316, 201] on span "OktaUser" at bounding box center [338, 195] width 237 height 18
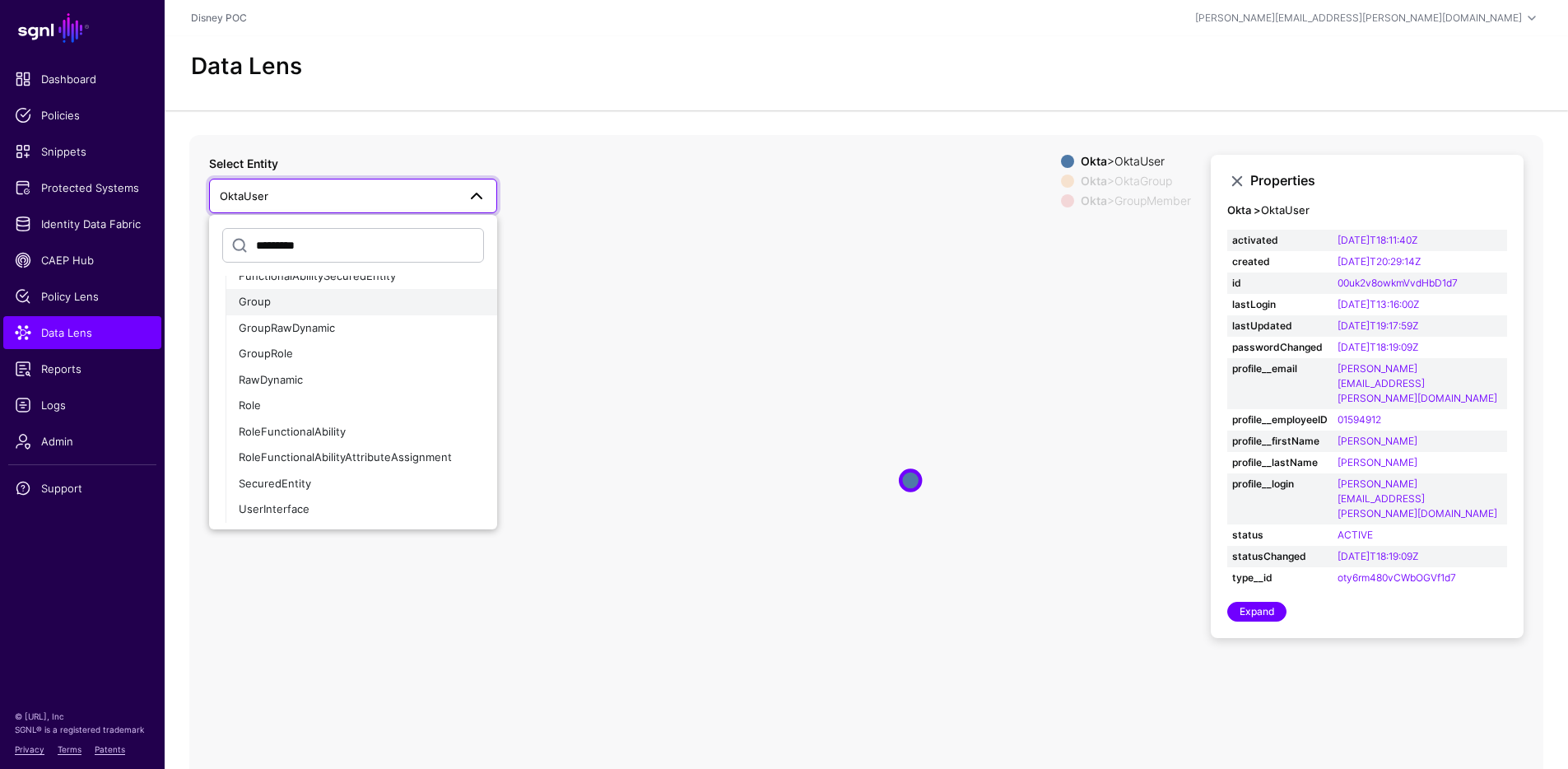
scroll to position [195, 0]
type input "*********"
click at [309, 306] on div "Group" at bounding box center [362, 305] width 245 height 17
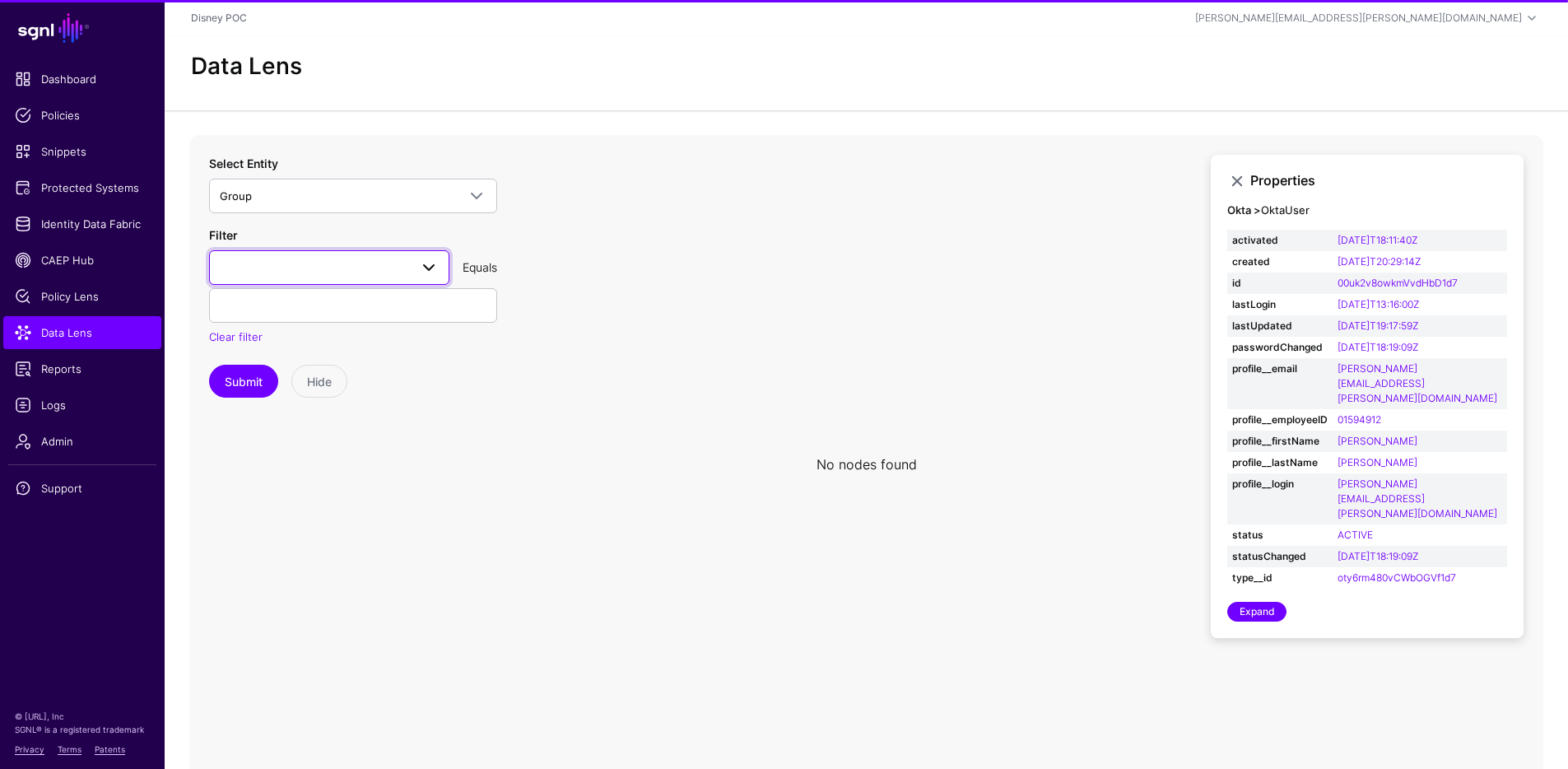
click at [294, 266] on span at bounding box center [329, 267] width 219 height 20
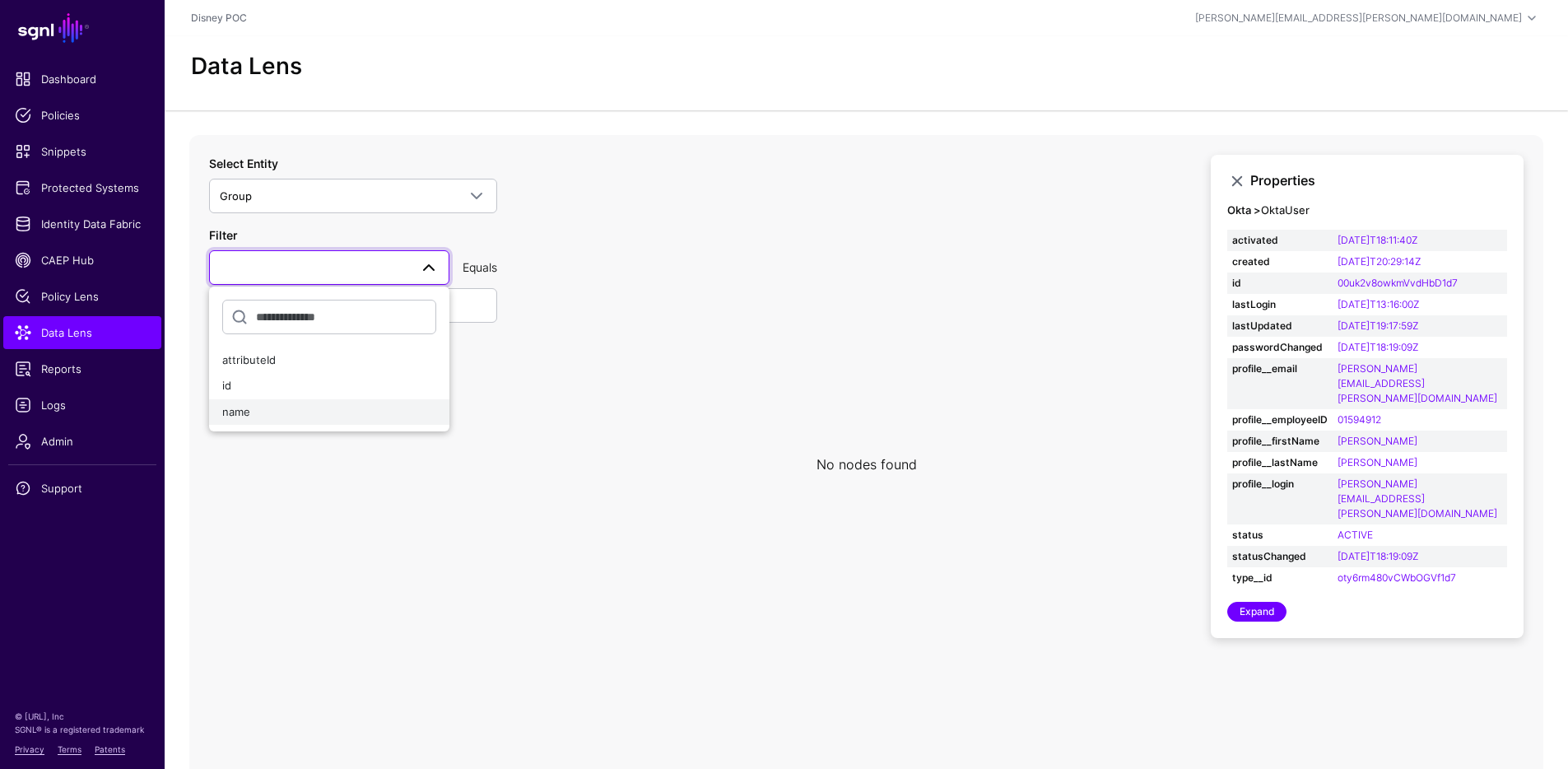
click at [257, 408] on div "name" at bounding box center [329, 413] width 214 height 17
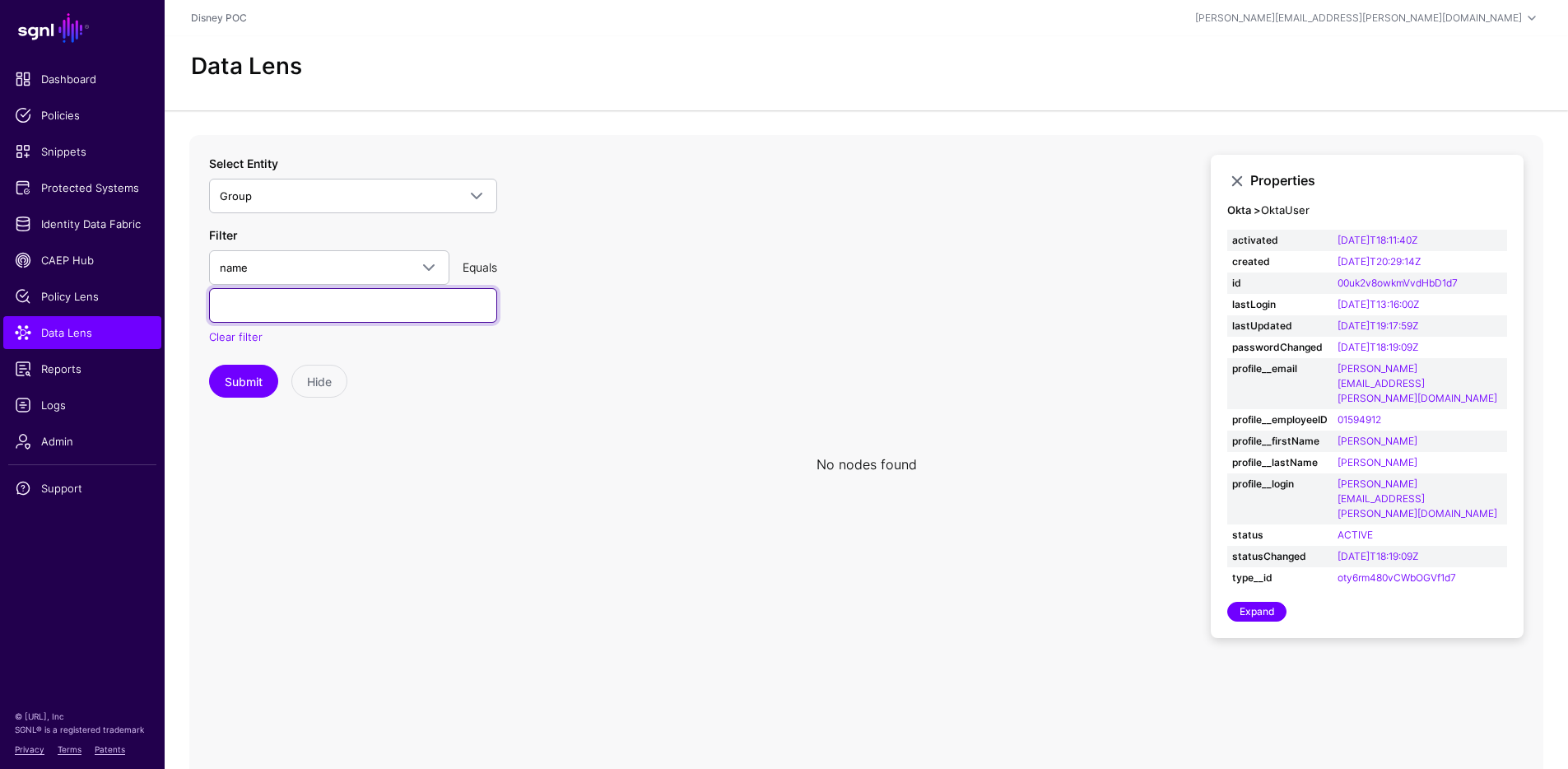
click at [302, 309] on input "text" at bounding box center [353, 305] width 288 height 34
paste input "**********"
click at [245, 383] on button "Submit" at bounding box center [243, 382] width 69 height 33
click at [433, 307] on input "**********" at bounding box center [353, 305] width 288 height 34
type input "**********"
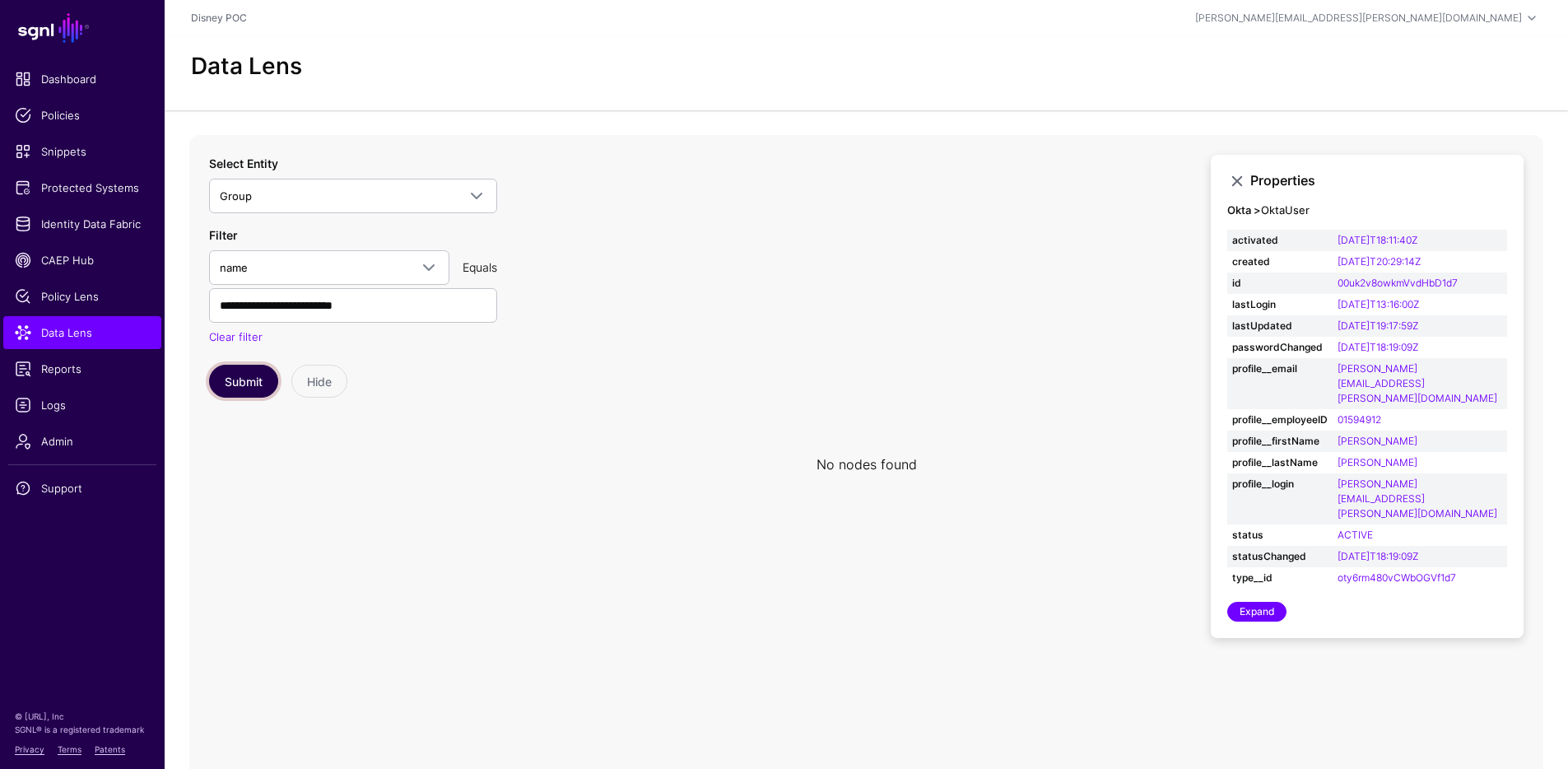
click at [243, 385] on button "Submit" at bounding box center [243, 382] width 69 height 33
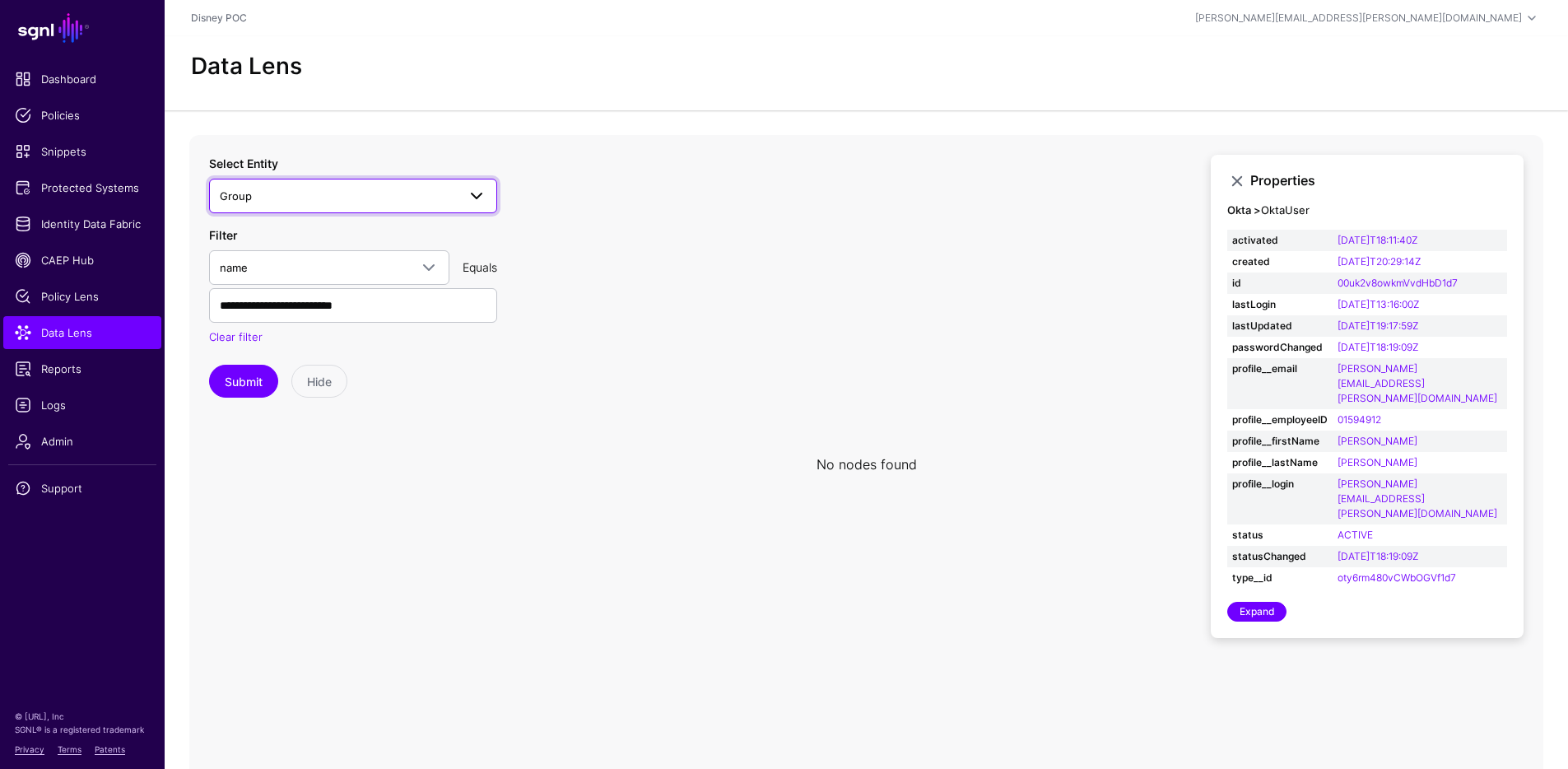
click at [402, 212] on link "Group" at bounding box center [353, 195] width 288 height 34
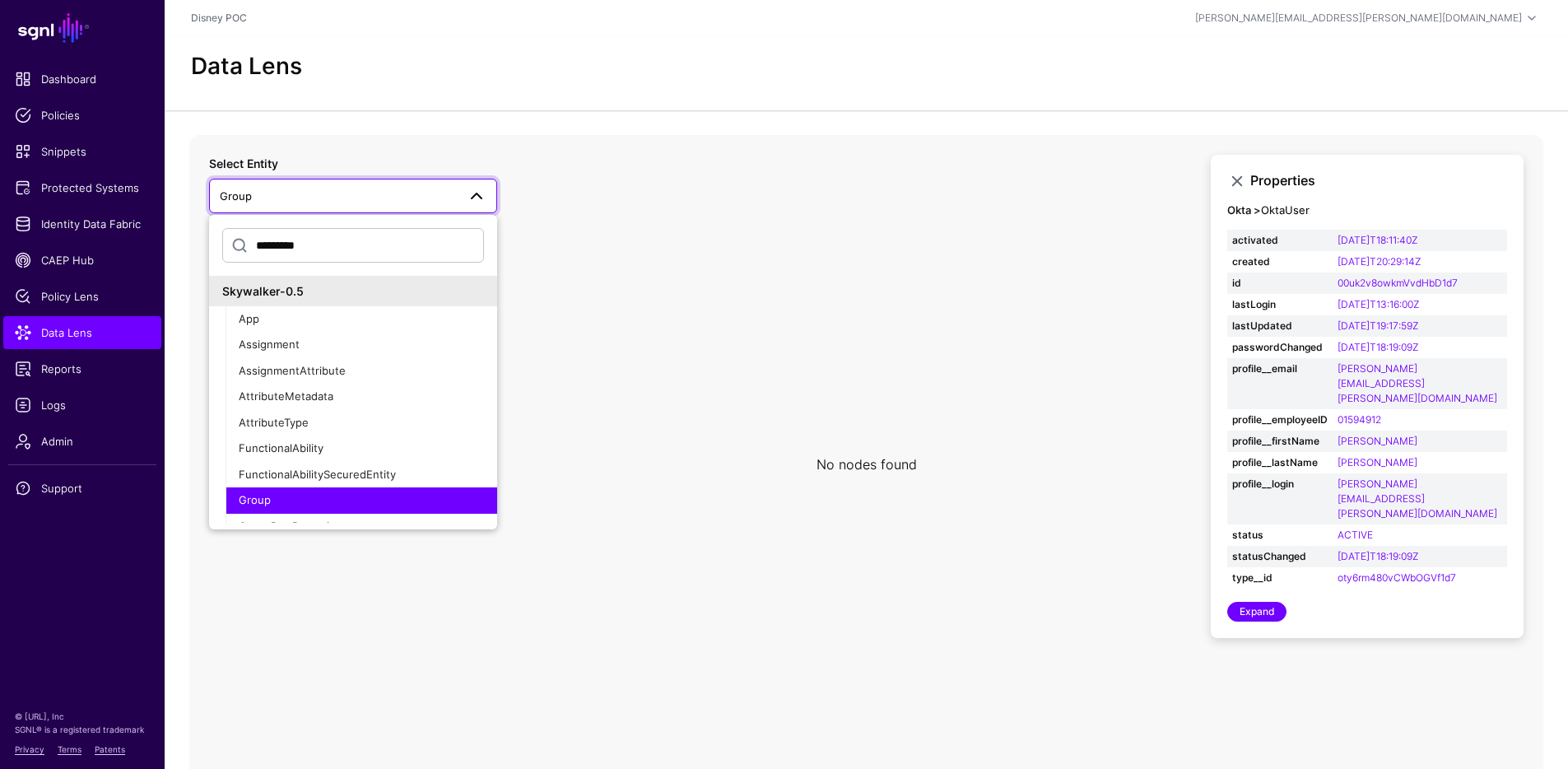
click at [405, 201] on span "Group" at bounding box center [338, 195] width 237 height 18
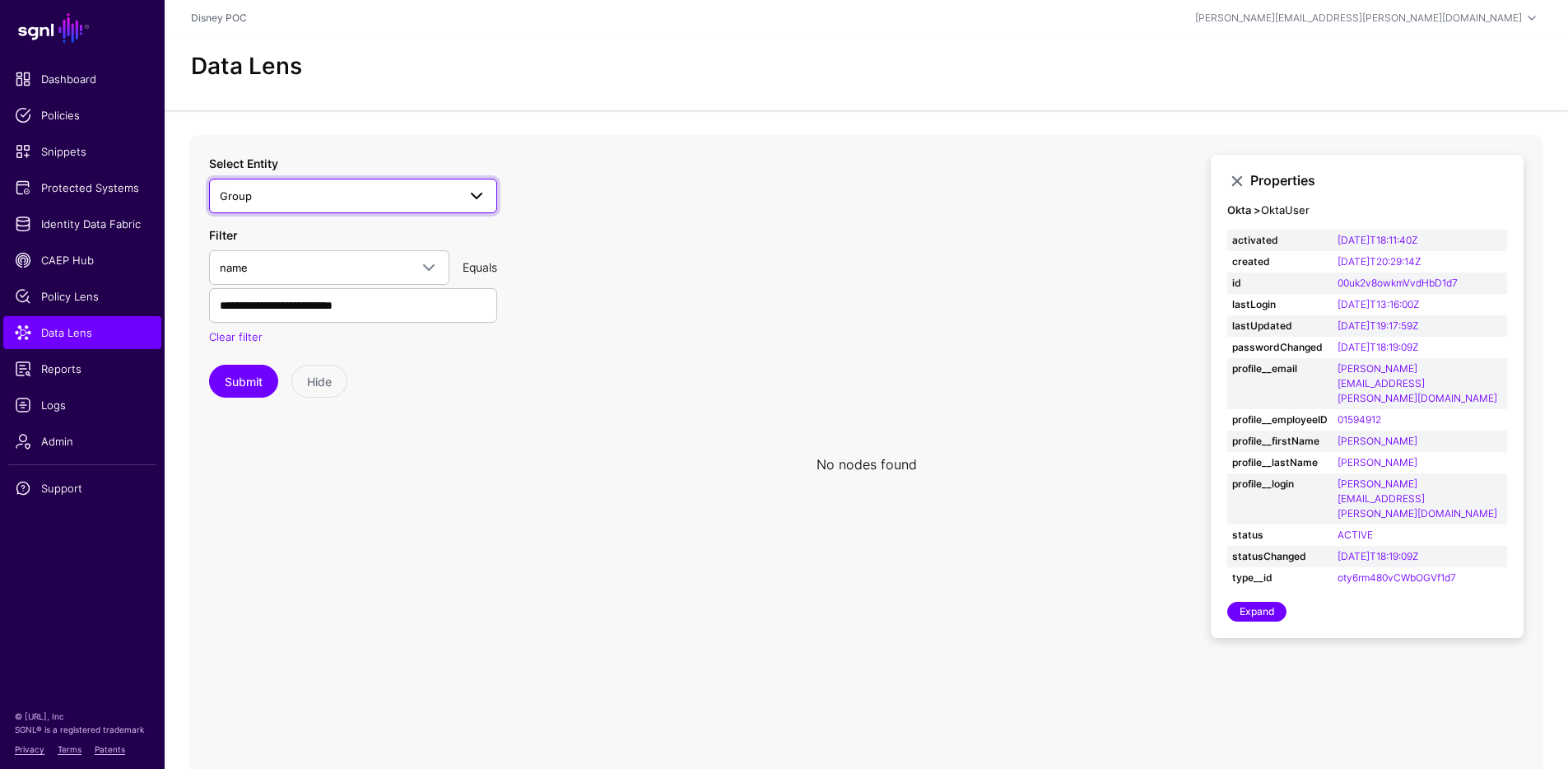
click at [405, 201] on span "Group" at bounding box center [338, 195] width 237 height 18
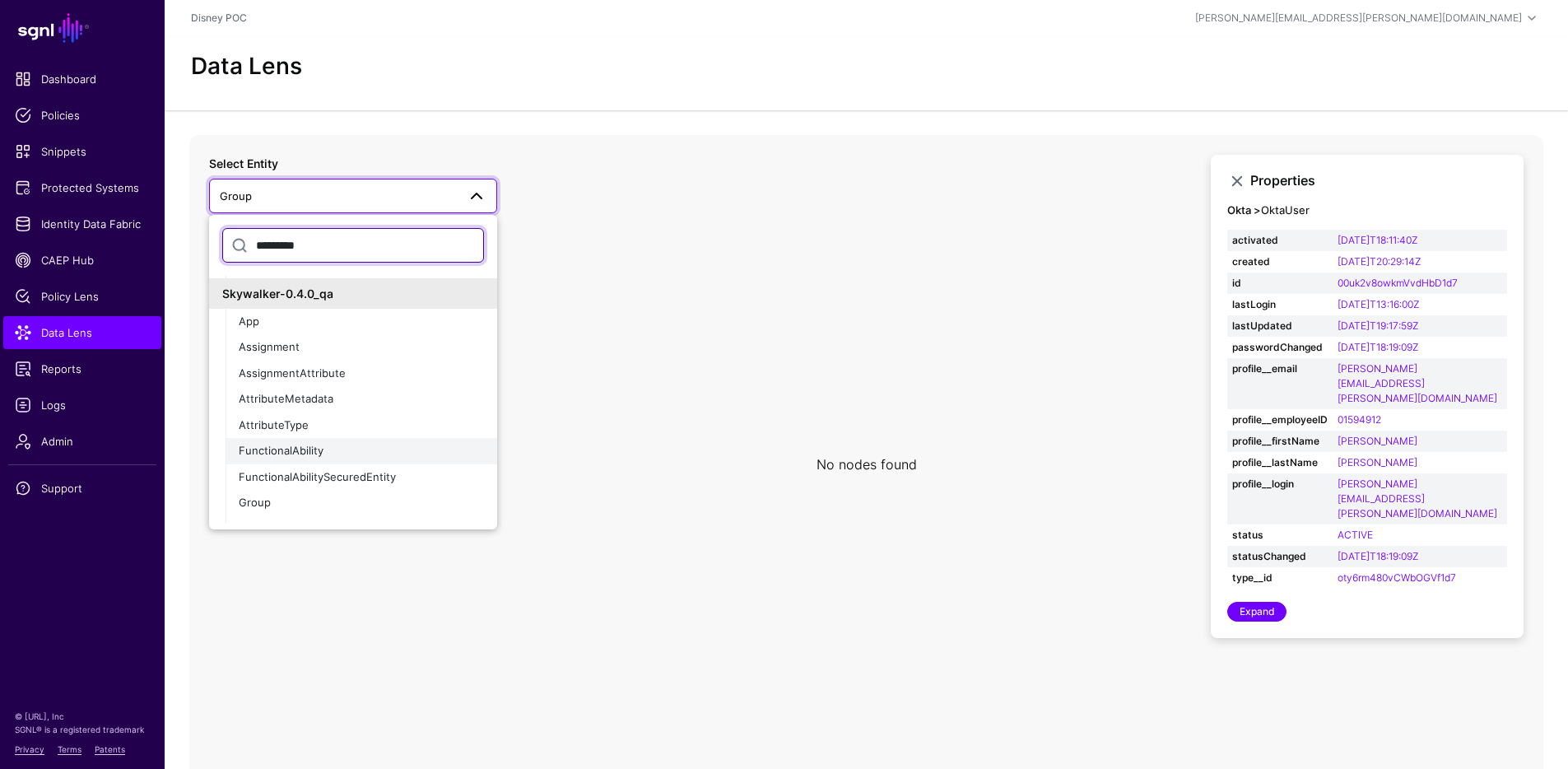
scroll to position [500, 0]
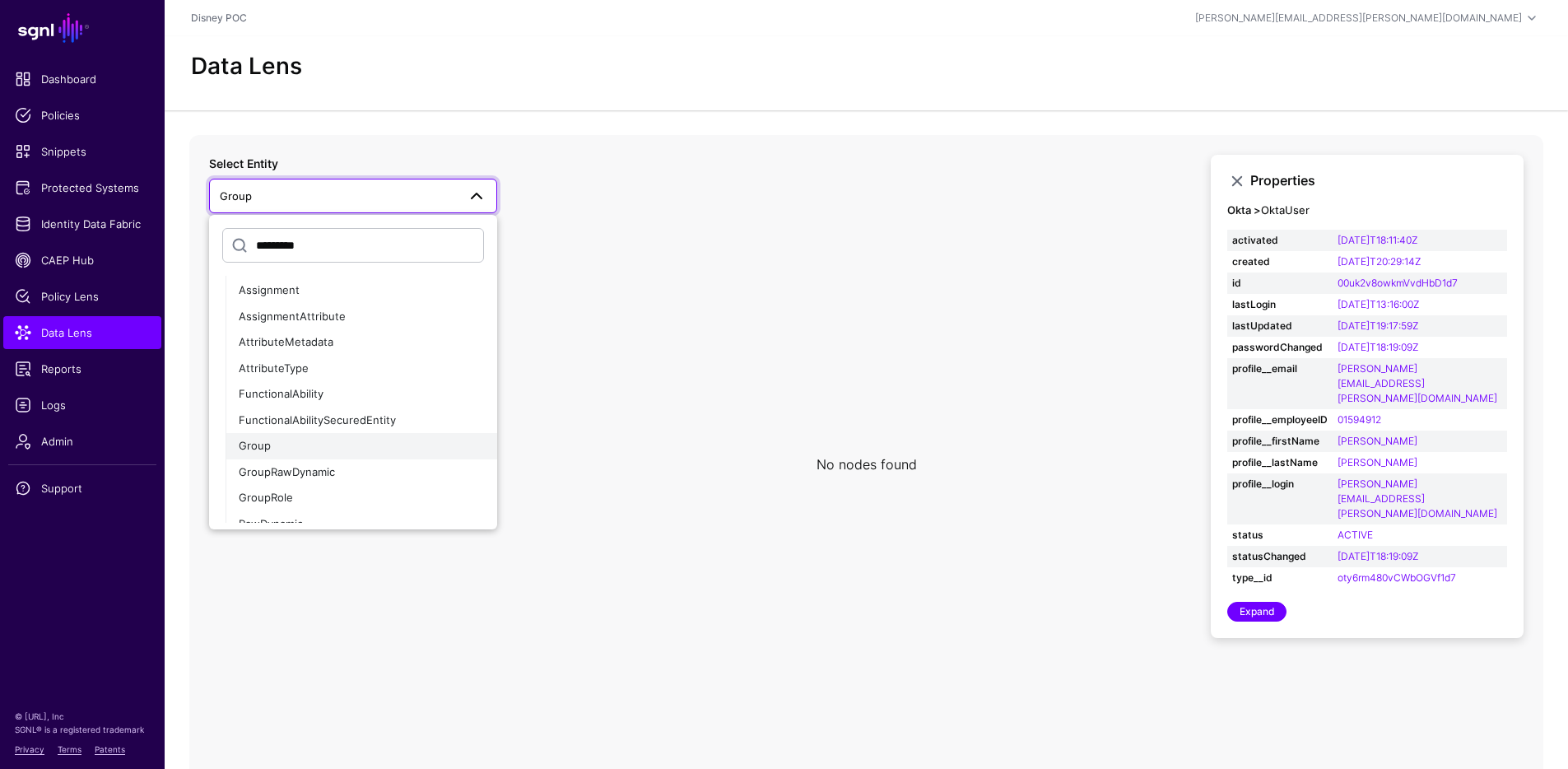
click at [285, 444] on div "Group" at bounding box center [362, 446] width 245 height 17
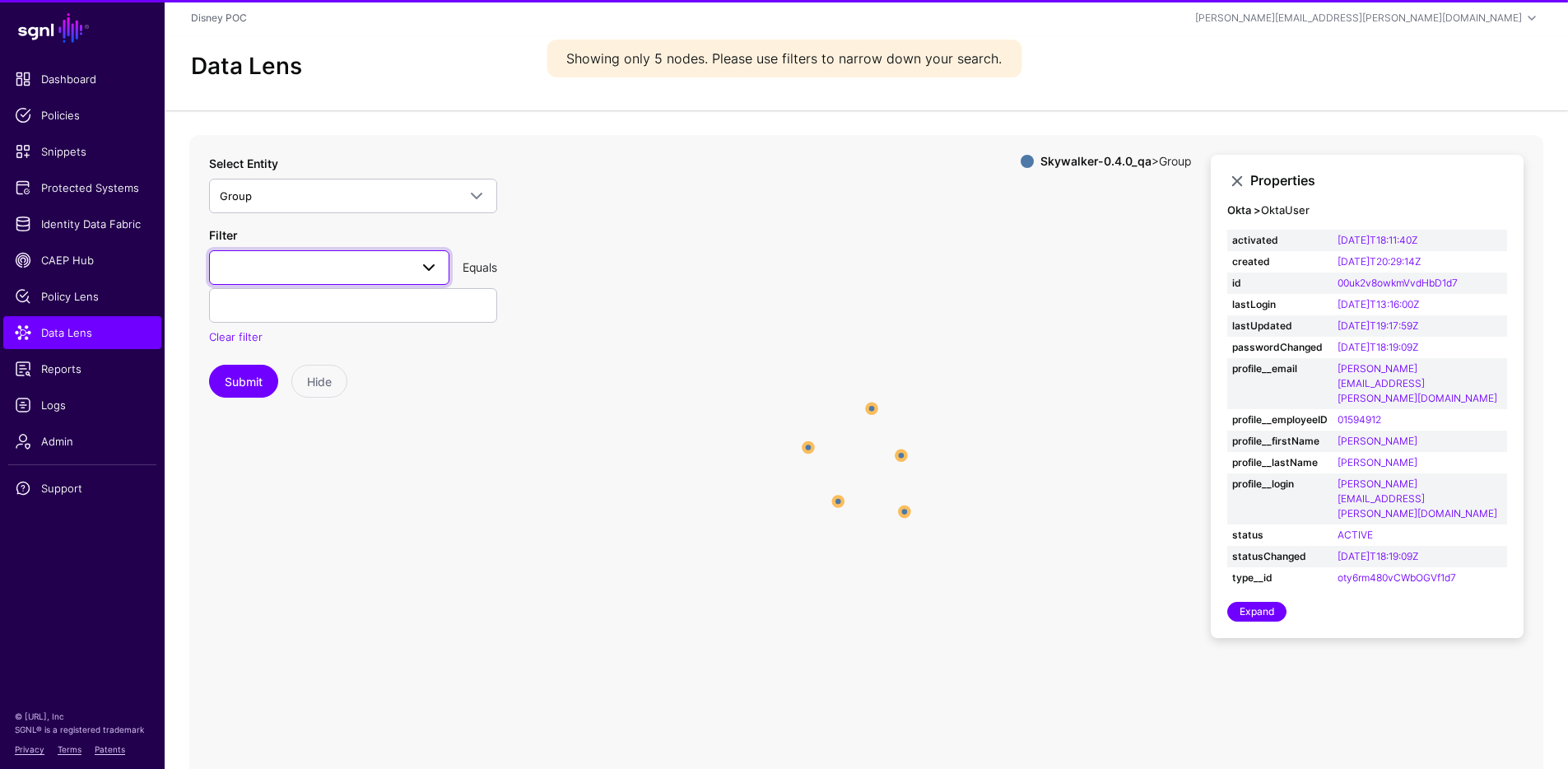
click at [297, 269] on span at bounding box center [329, 267] width 219 height 20
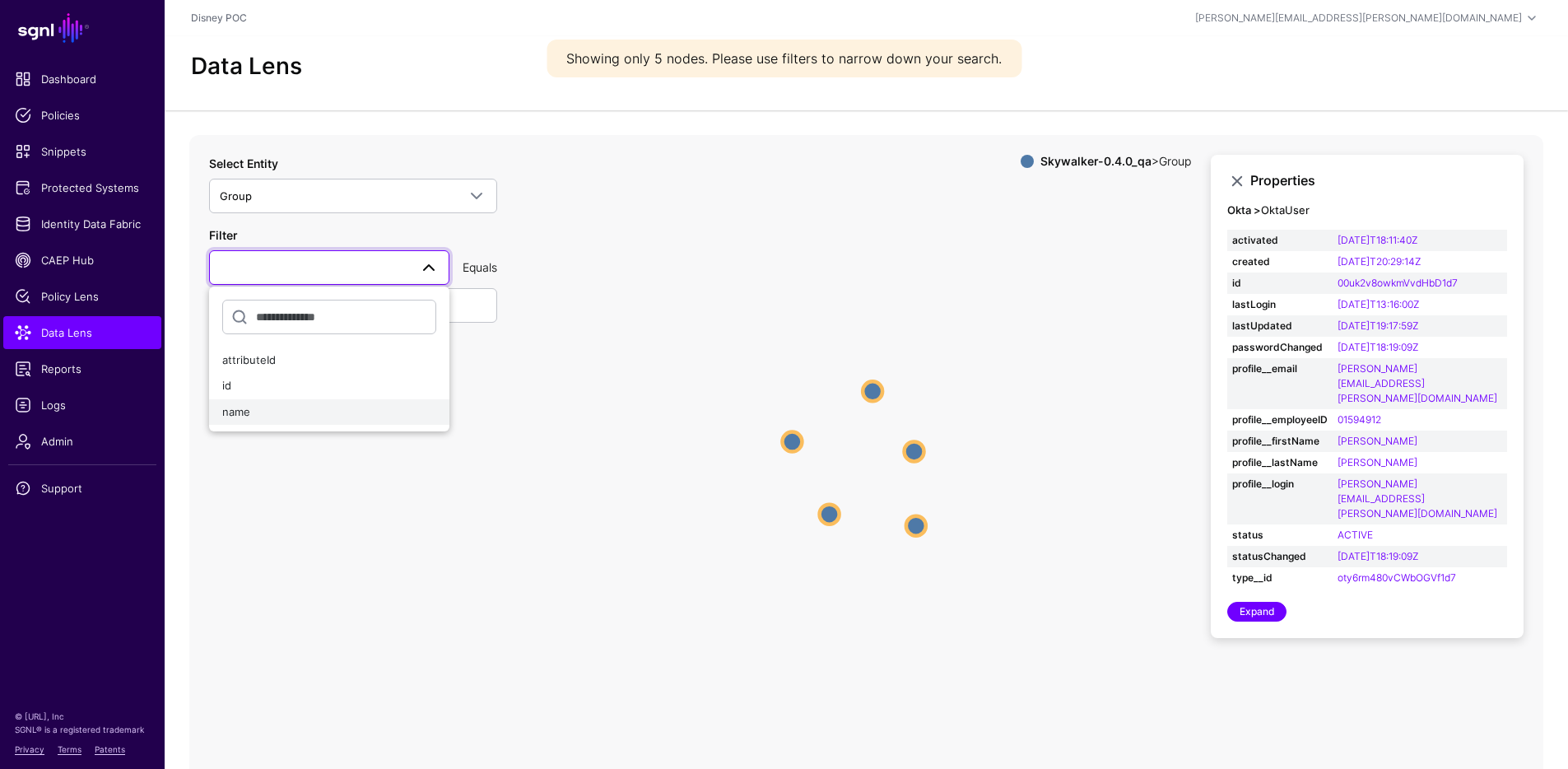
click at [243, 412] on span "name" at bounding box center [236, 412] width 28 height 13
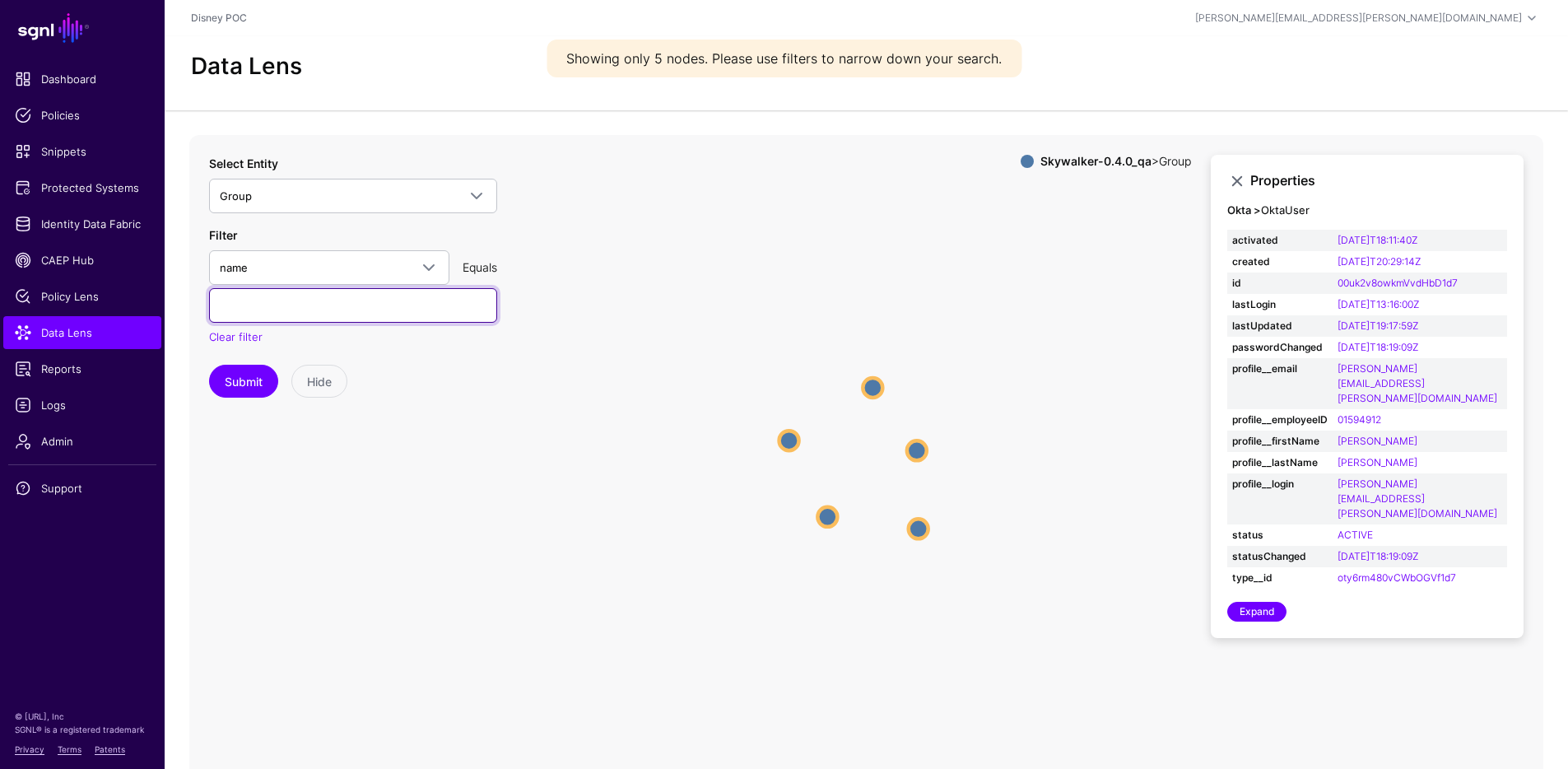
click at [274, 314] on input "text" at bounding box center [353, 305] width 288 height 34
paste input "**********"
click at [241, 375] on button "Submit" at bounding box center [243, 382] width 69 height 33
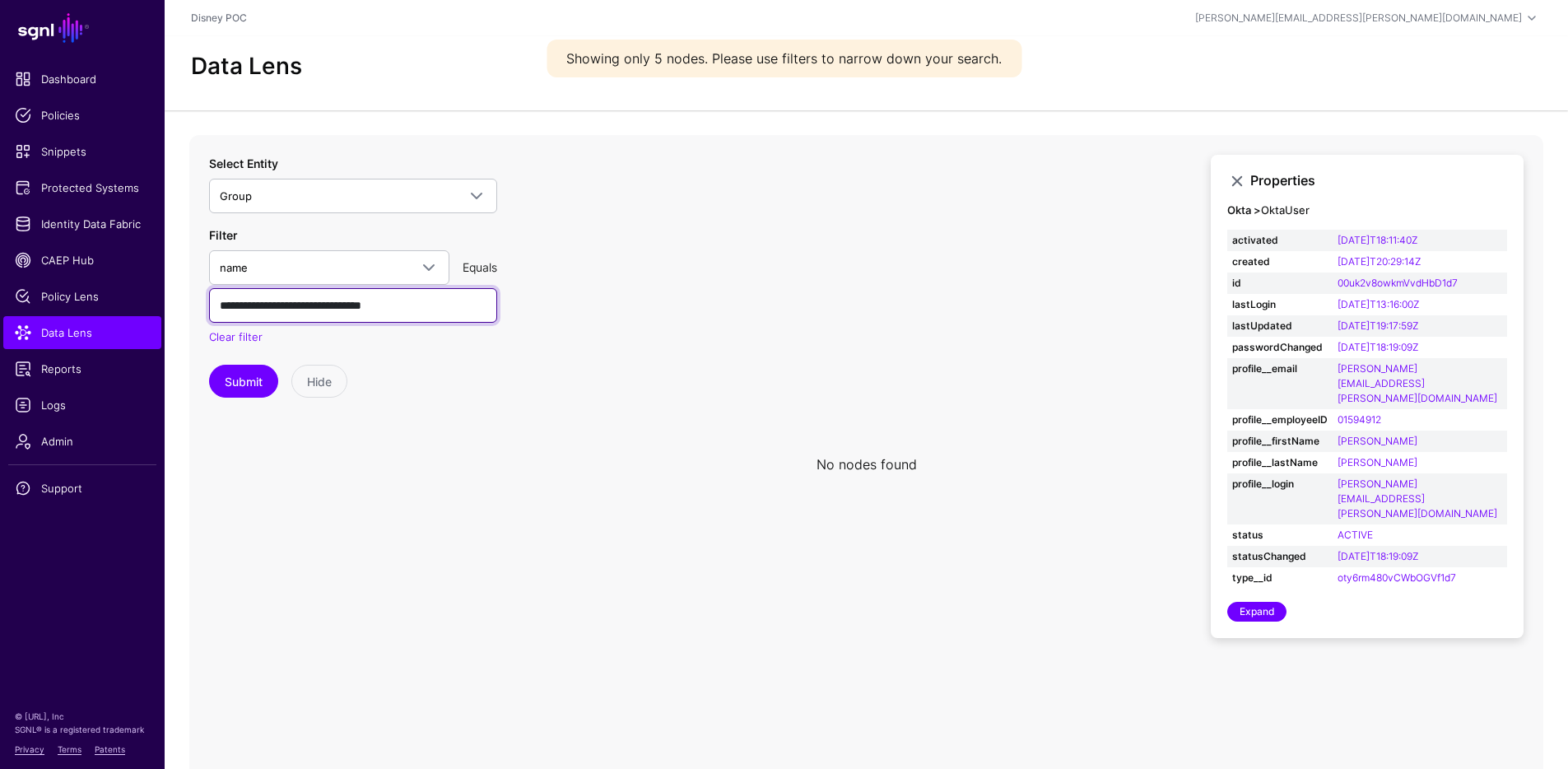
click at [365, 299] on input "**********" at bounding box center [353, 305] width 288 height 34
drag, startPoint x: 380, startPoint y: 304, endPoint x: 432, endPoint y: 300, distance: 52.2
click at [432, 300] on input "**********" at bounding box center [353, 305] width 288 height 34
type input "**********"
click at [255, 383] on button "Submit" at bounding box center [243, 382] width 69 height 33
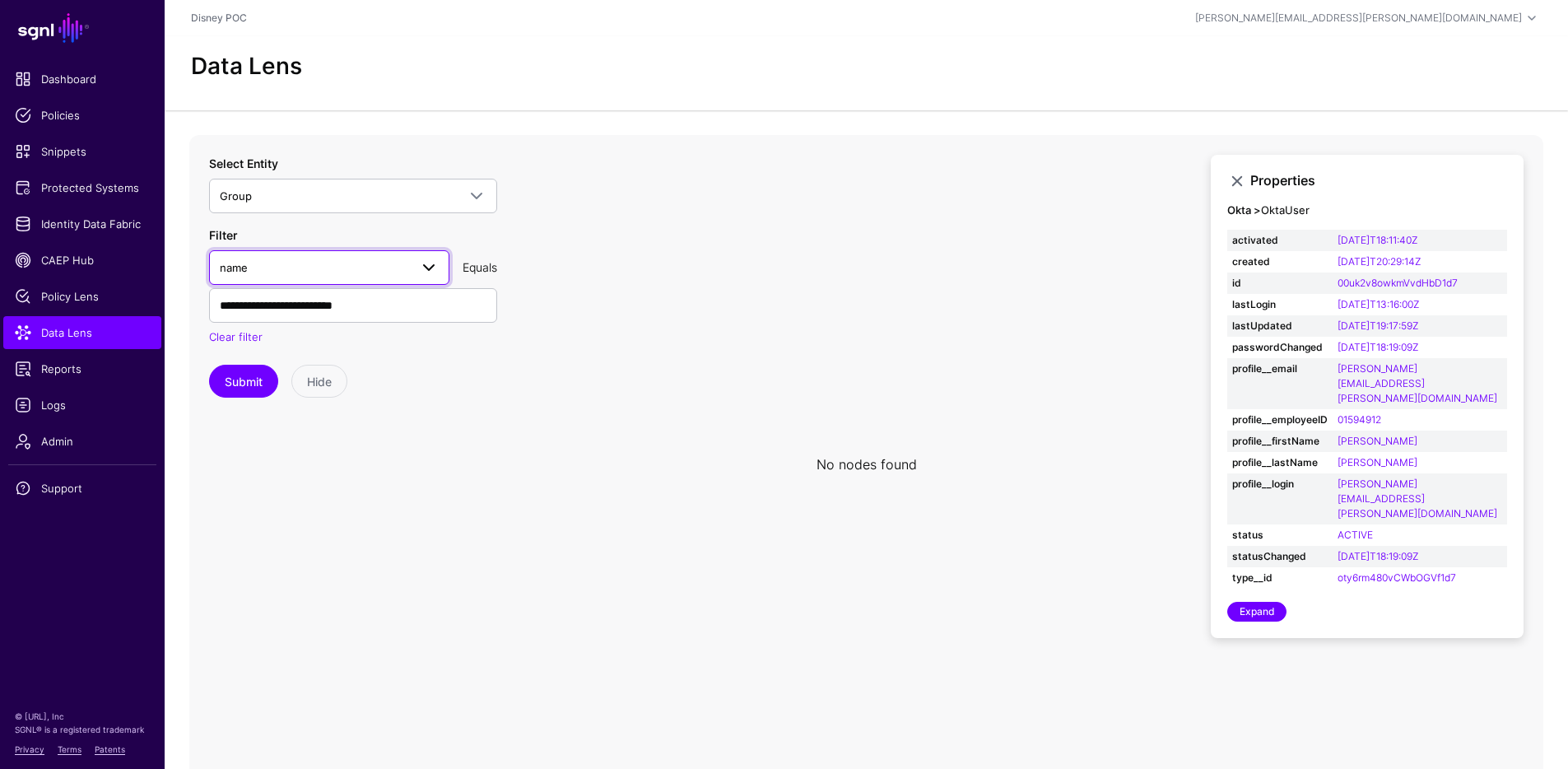
click at [411, 273] on span at bounding box center [424, 267] width 30 height 20
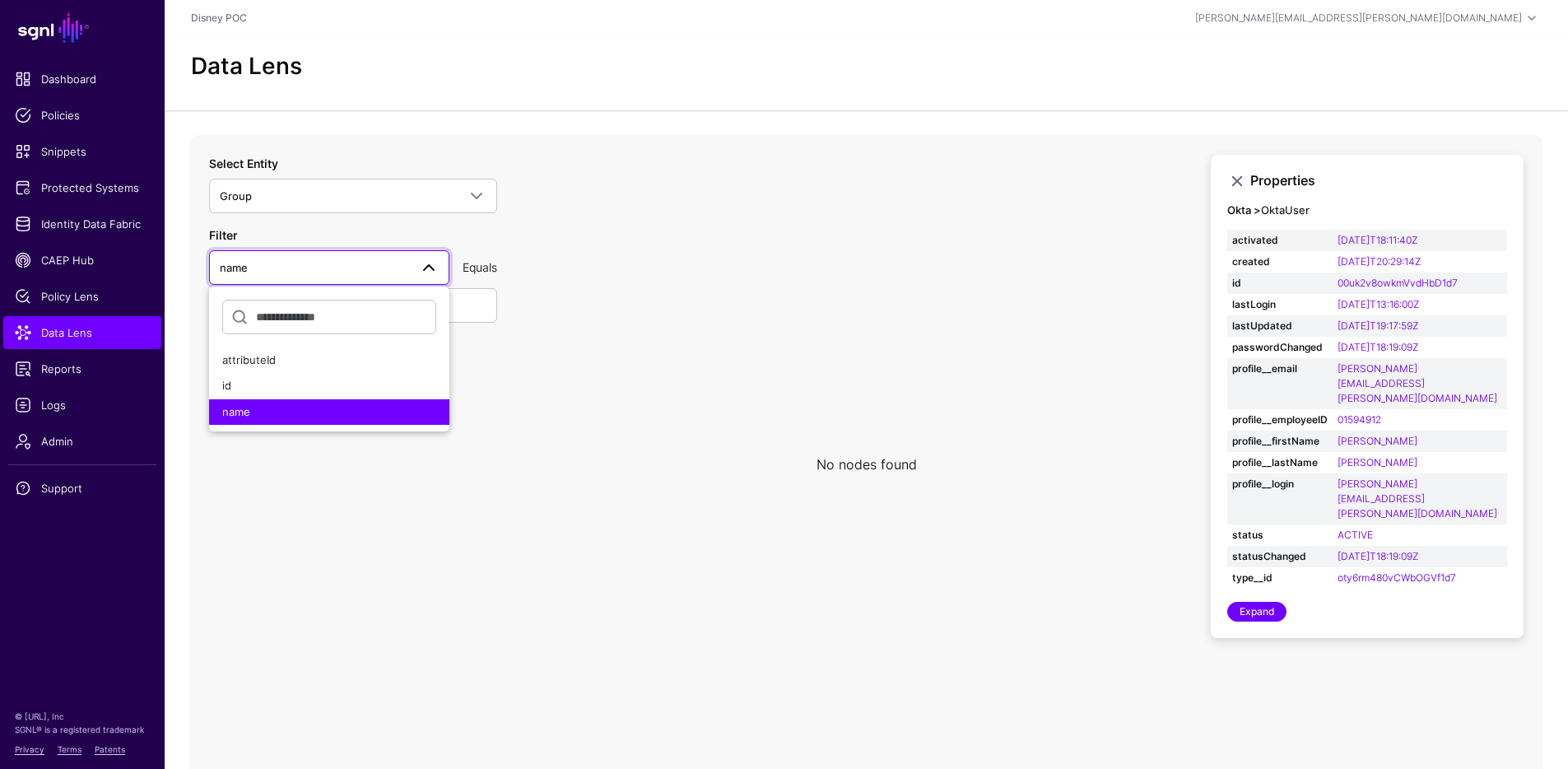
click at [532, 254] on icon at bounding box center [866, 464] width 1354 height 659
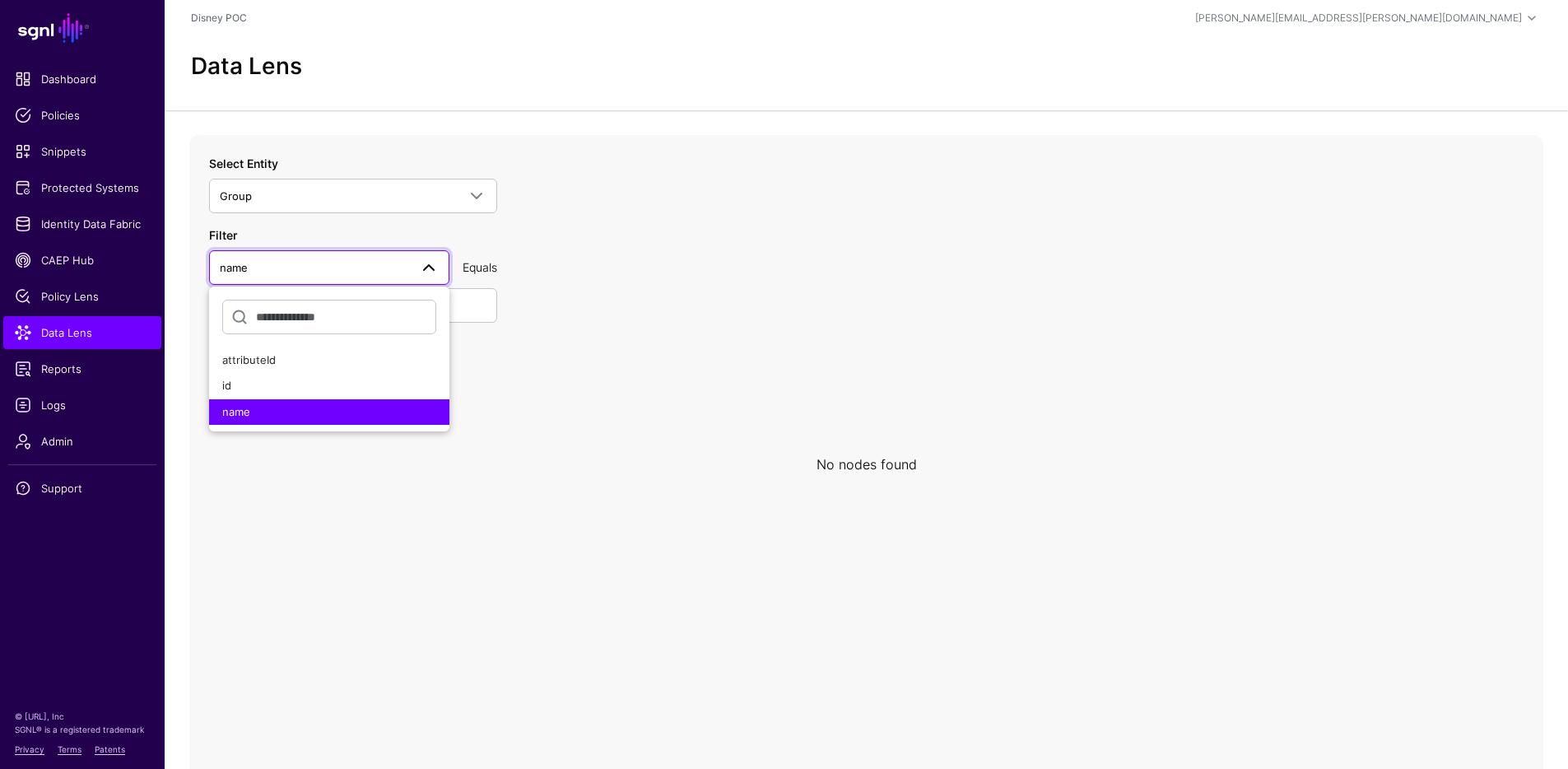
click at [438, 269] on link "name" at bounding box center [329, 267] width 241 height 34
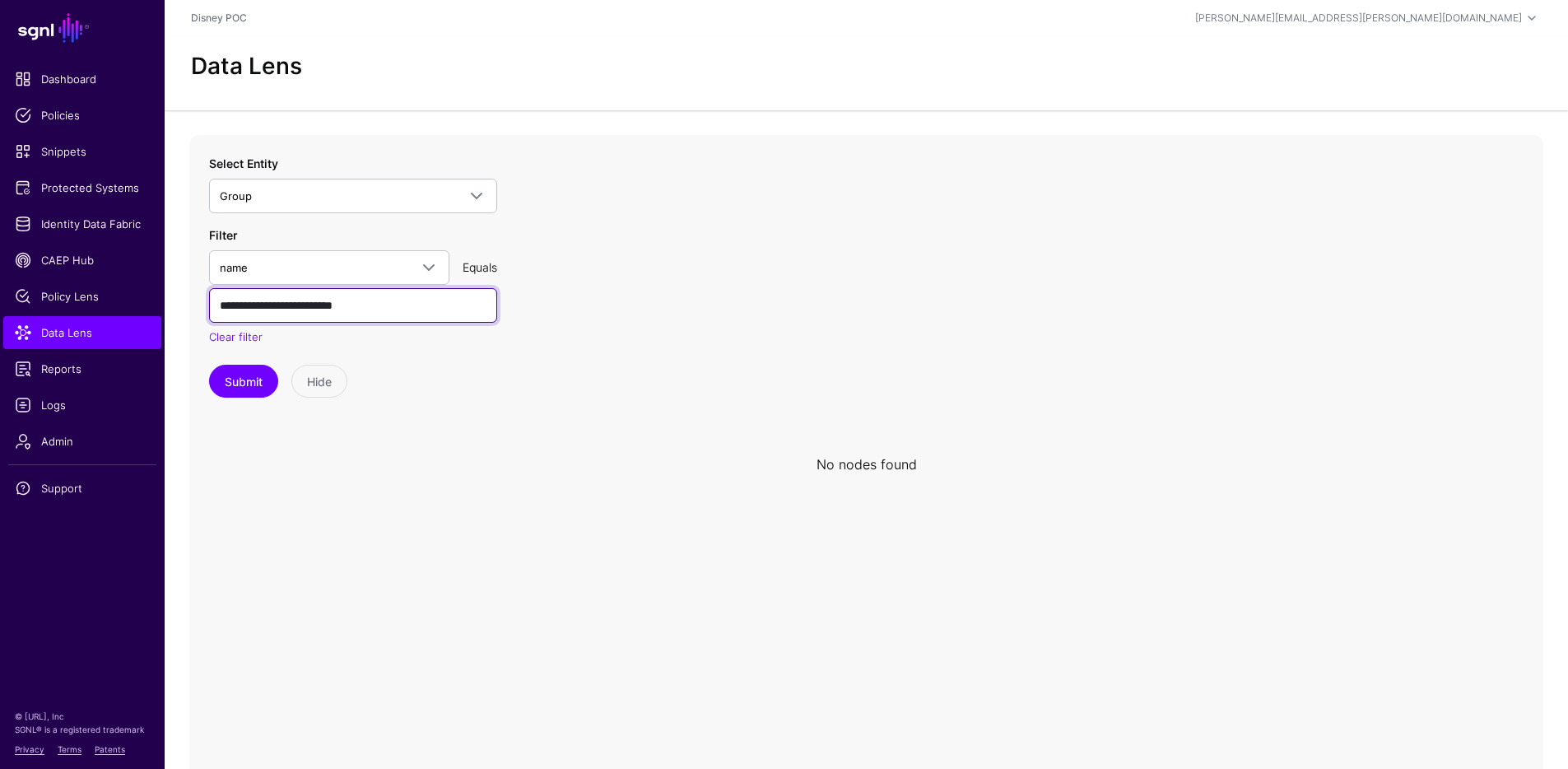
click at [380, 307] on input "**********" at bounding box center [353, 305] width 288 height 34
click at [380, 307] on input "**********" at bounding box center [353, 305] width 288 height 34
click at [228, 387] on button "Submit" at bounding box center [243, 382] width 69 height 33
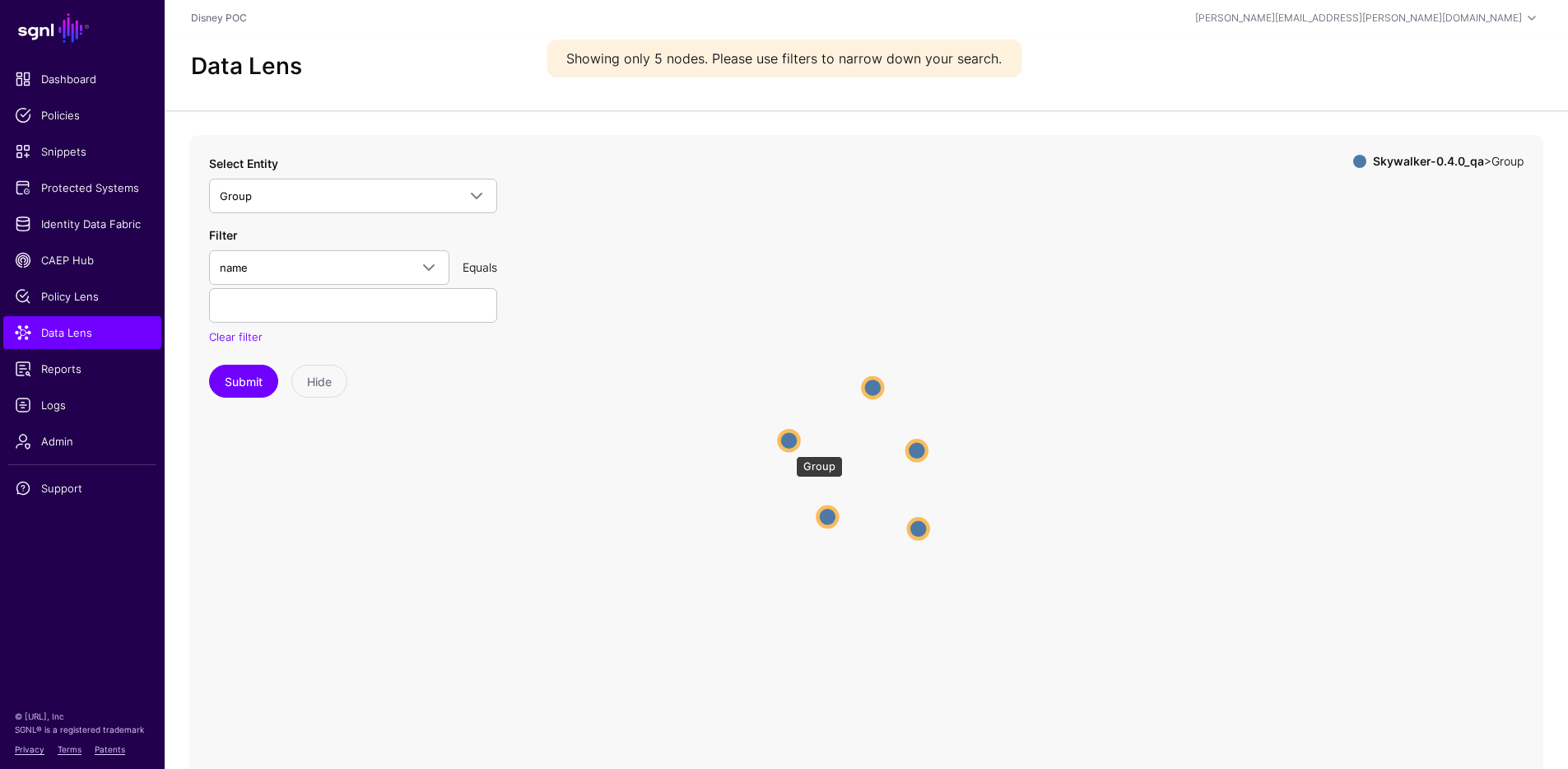
click at [788, 447] on circle at bounding box center [790, 441] width 20 height 20
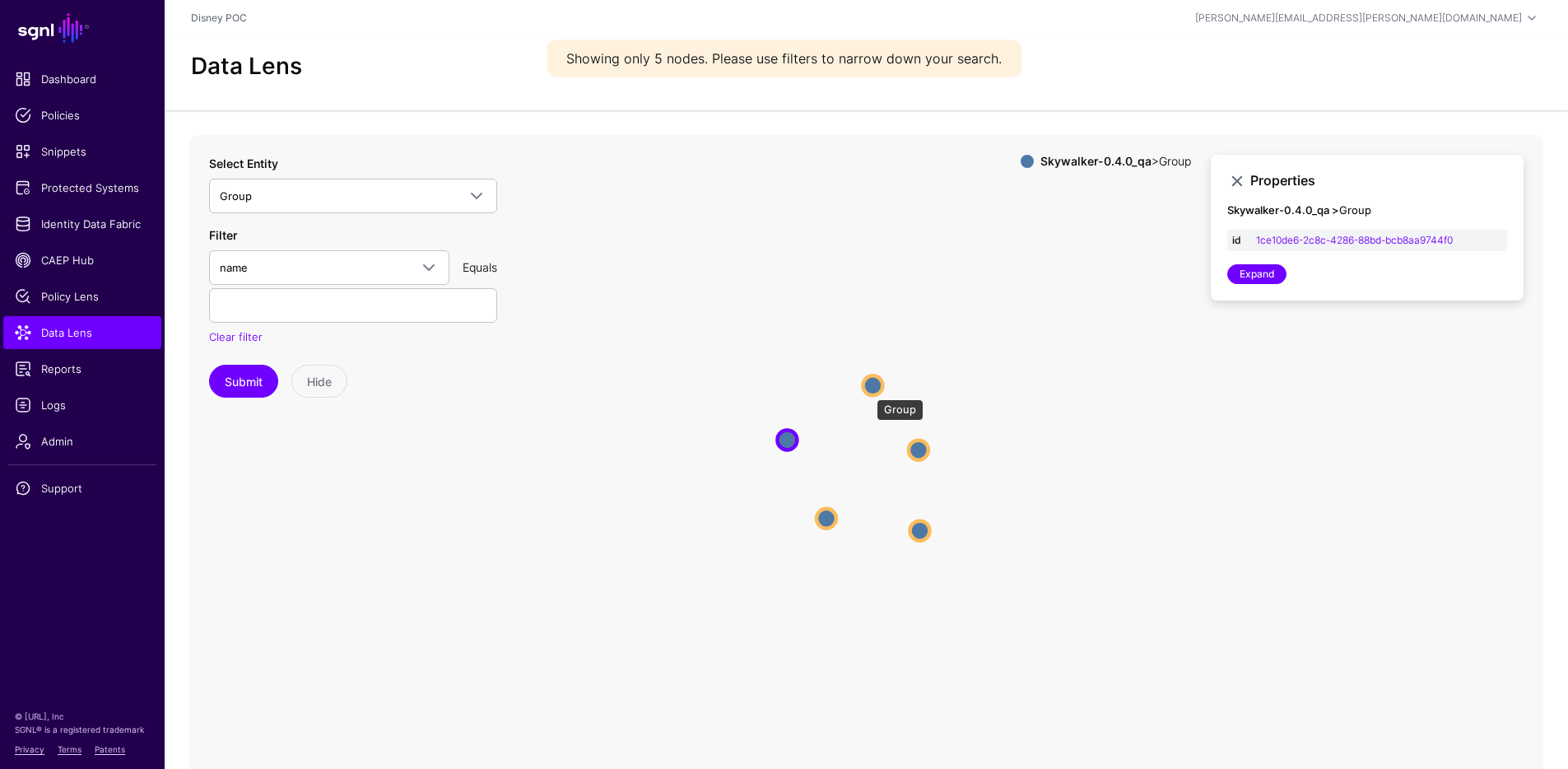
click at [868, 392] on circle at bounding box center [873, 385] width 20 height 20
click at [920, 442] on circle at bounding box center [919, 449] width 20 height 20
click at [919, 532] on circle at bounding box center [921, 532] width 20 height 20
click at [826, 522] on circle at bounding box center [825, 520] width 20 height 20
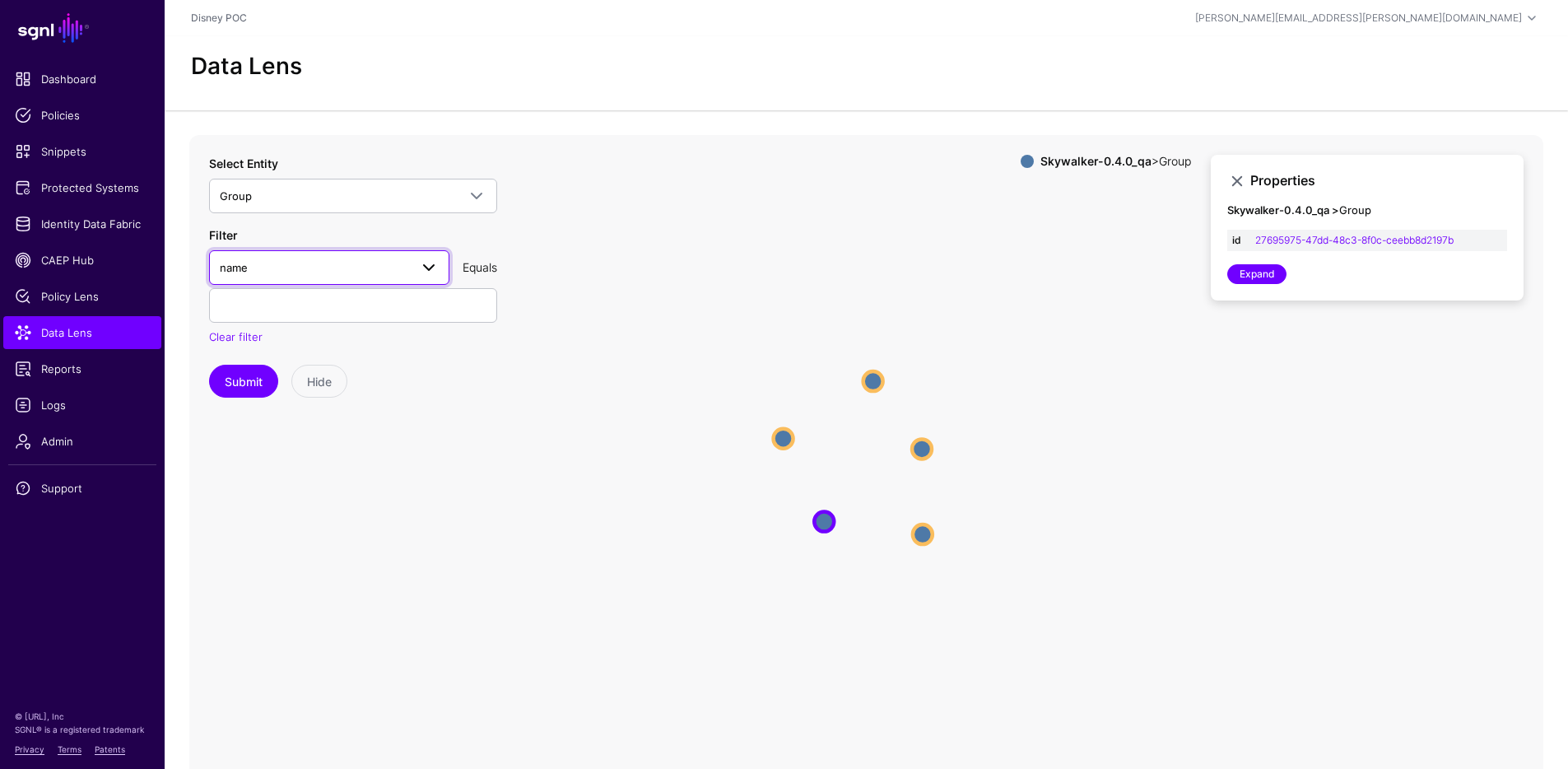
click at [313, 261] on span "name" at bounding box center [314, 267] width 189 height 18
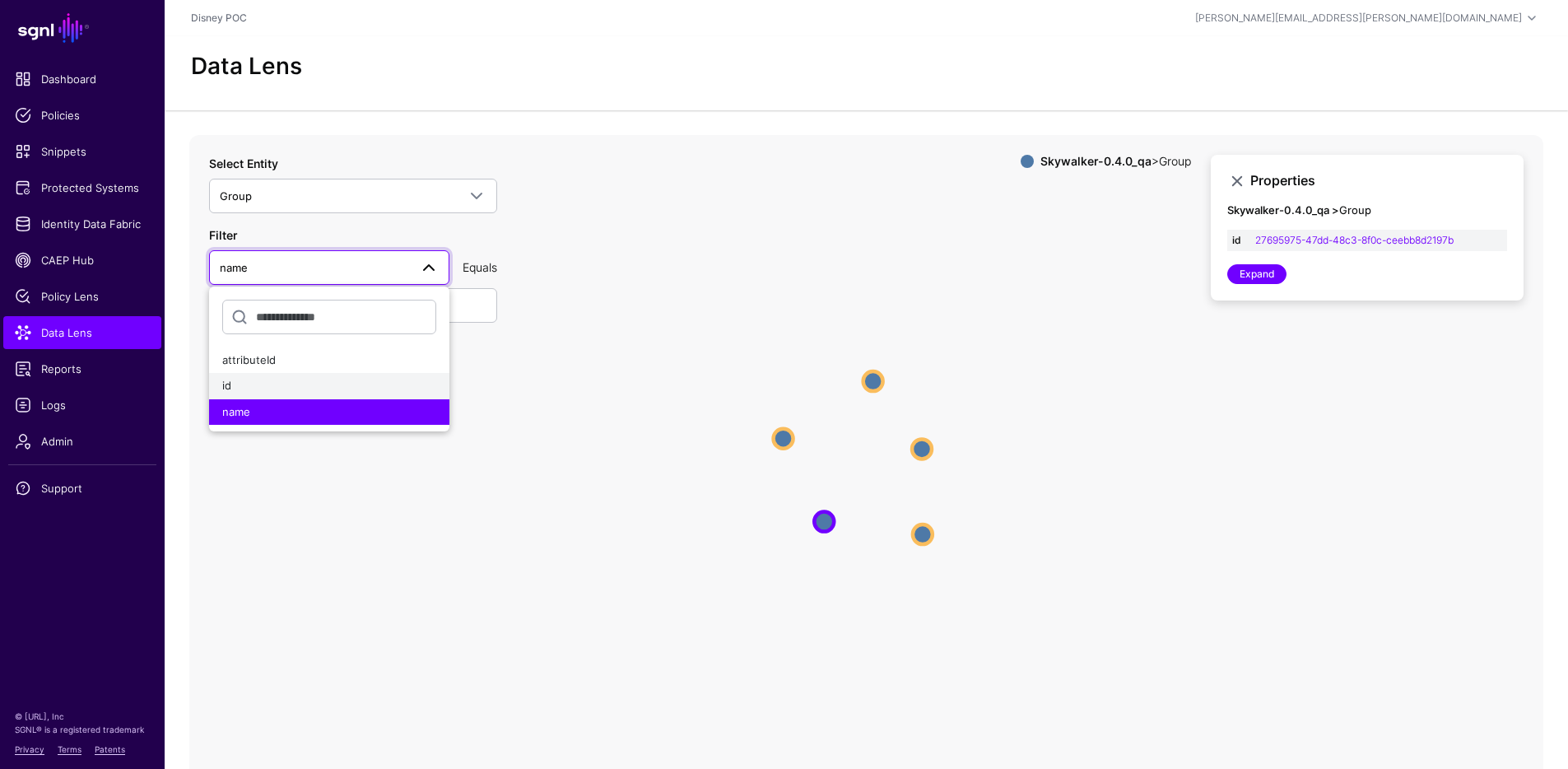
click at [273, 382] on div "id" at bounding box center [329, 386] width 214 height 17
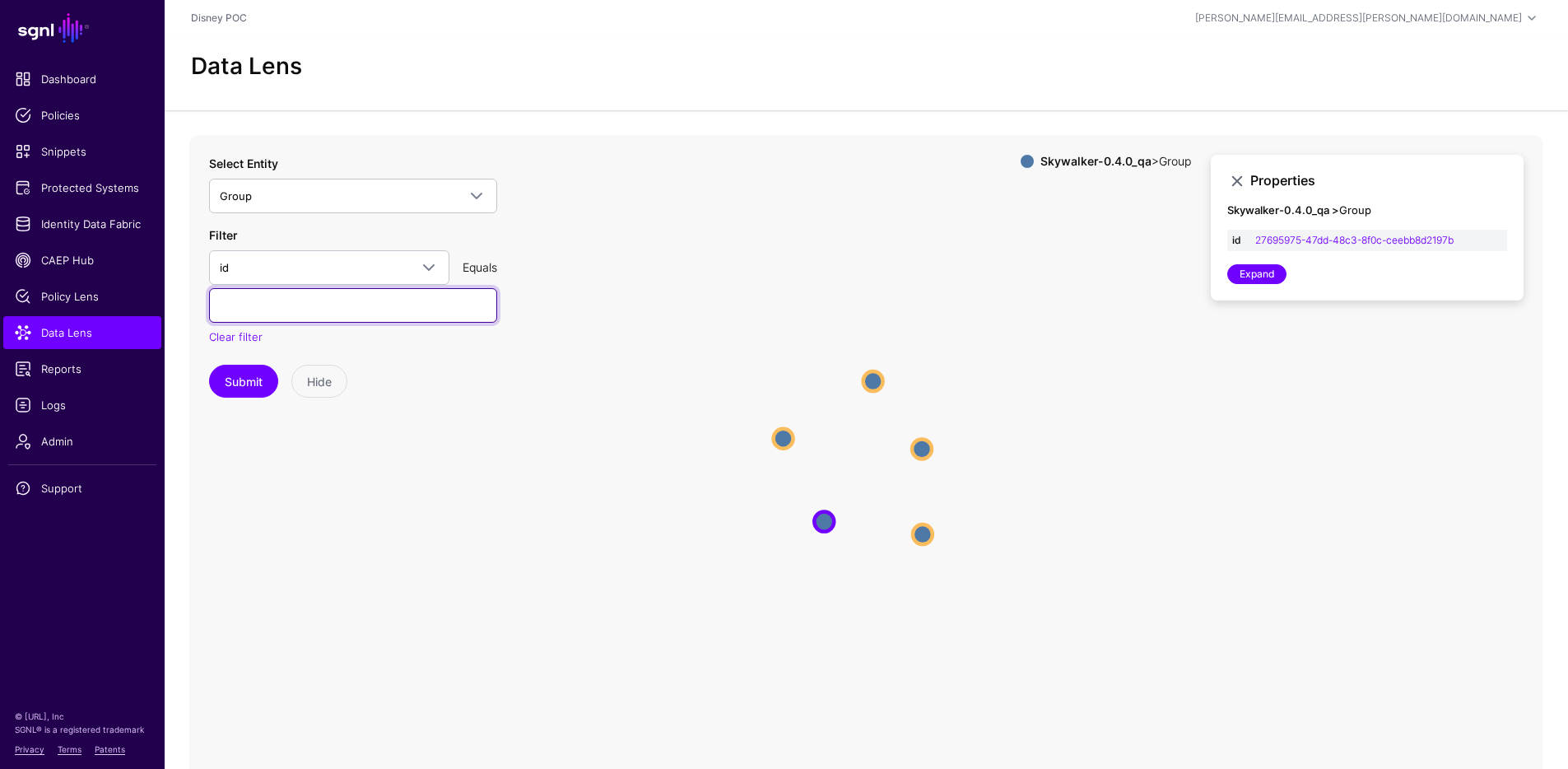
click at [295, 307] on input "text" at bounding box center [353, 305] width 288 height 34
paste input "**********"
type input "**********"
click at [257, 370] on button "Submit" at bounding box center [243, 382] width 69 height 33
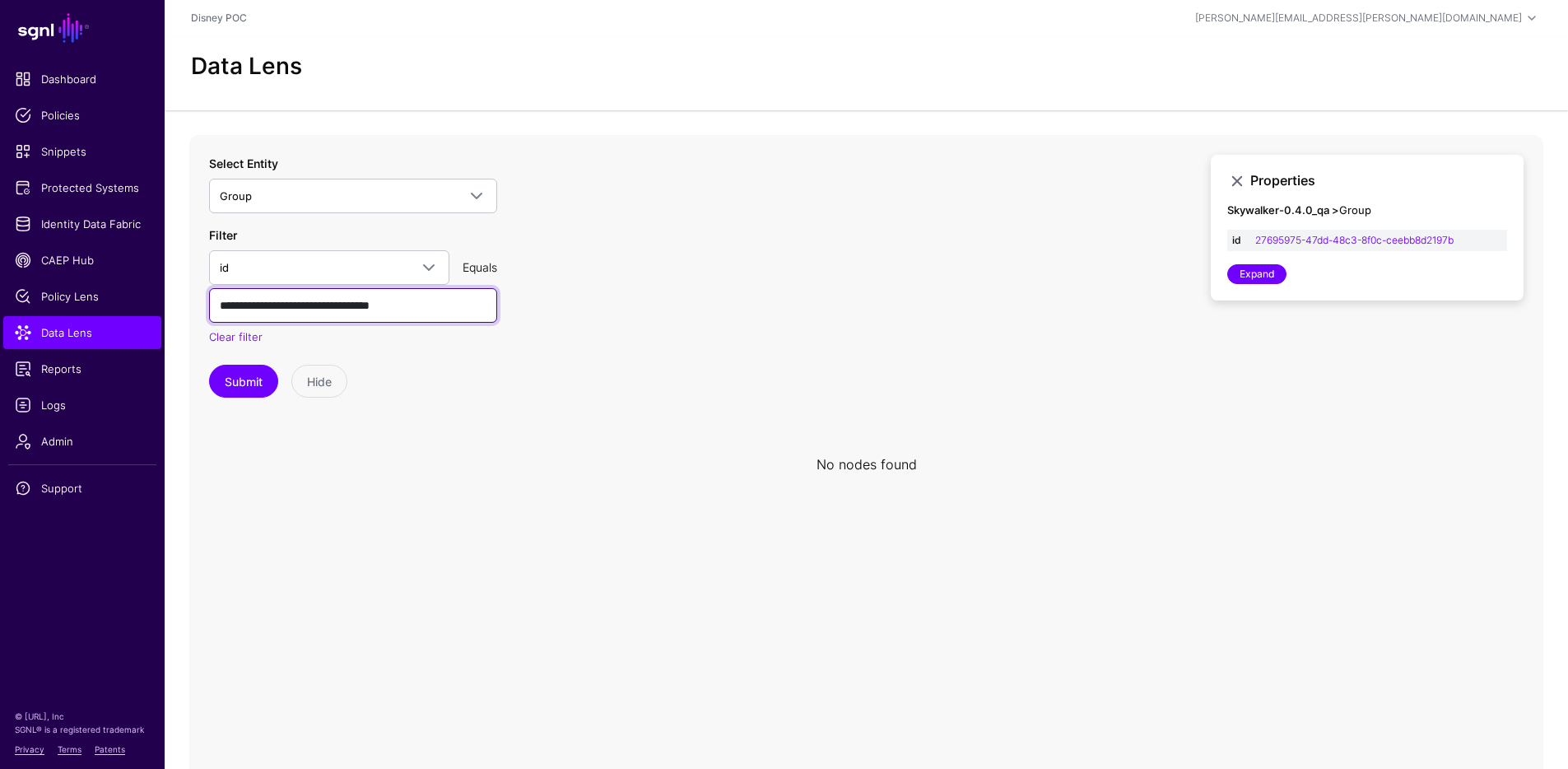
click at [306, 301] on input "**********" at bounding box center [353, 305] width 288 height 34
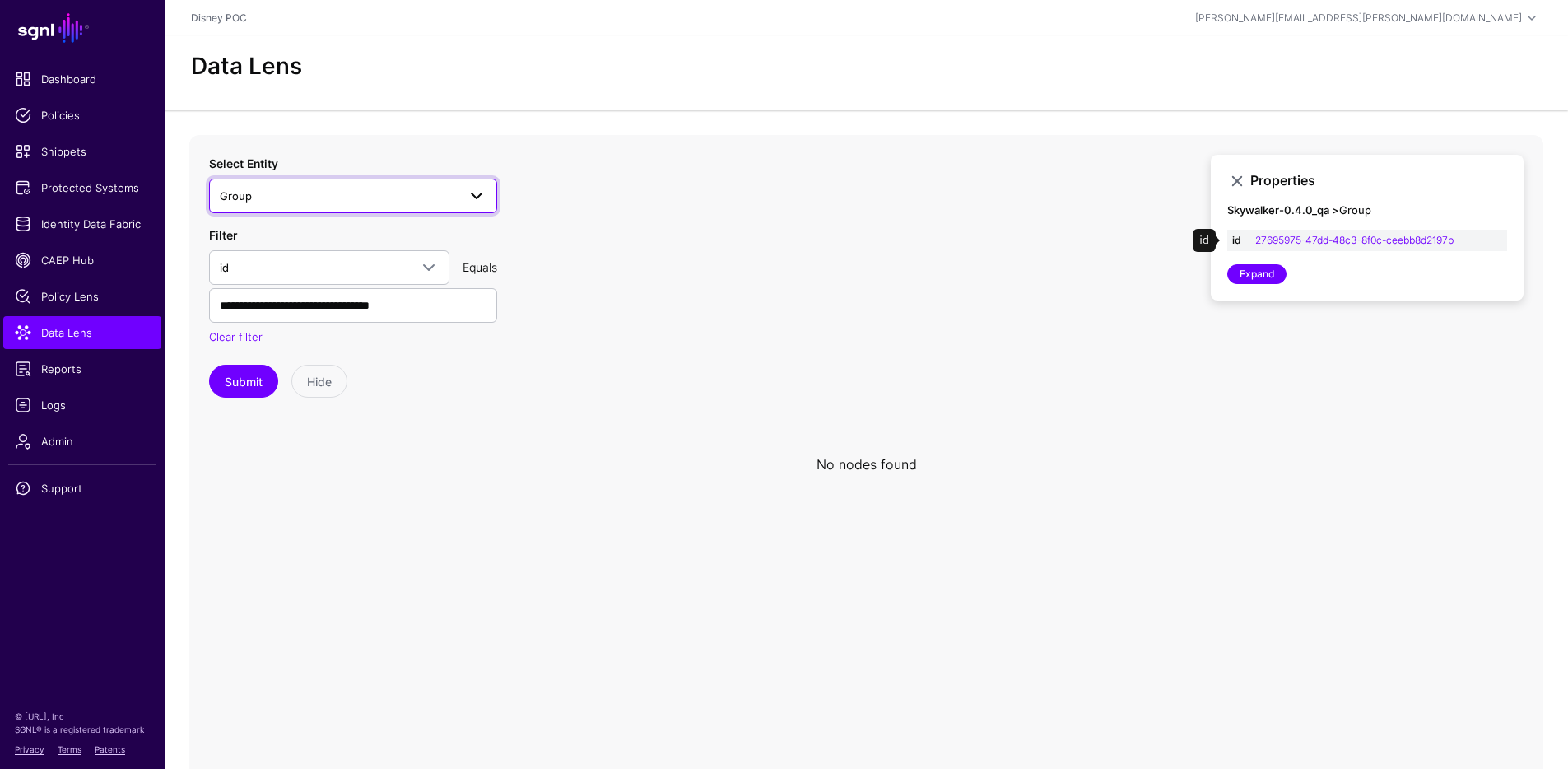
click at [411, 192] on span "Group" at bounding box center [338, 195] width 237 height 18
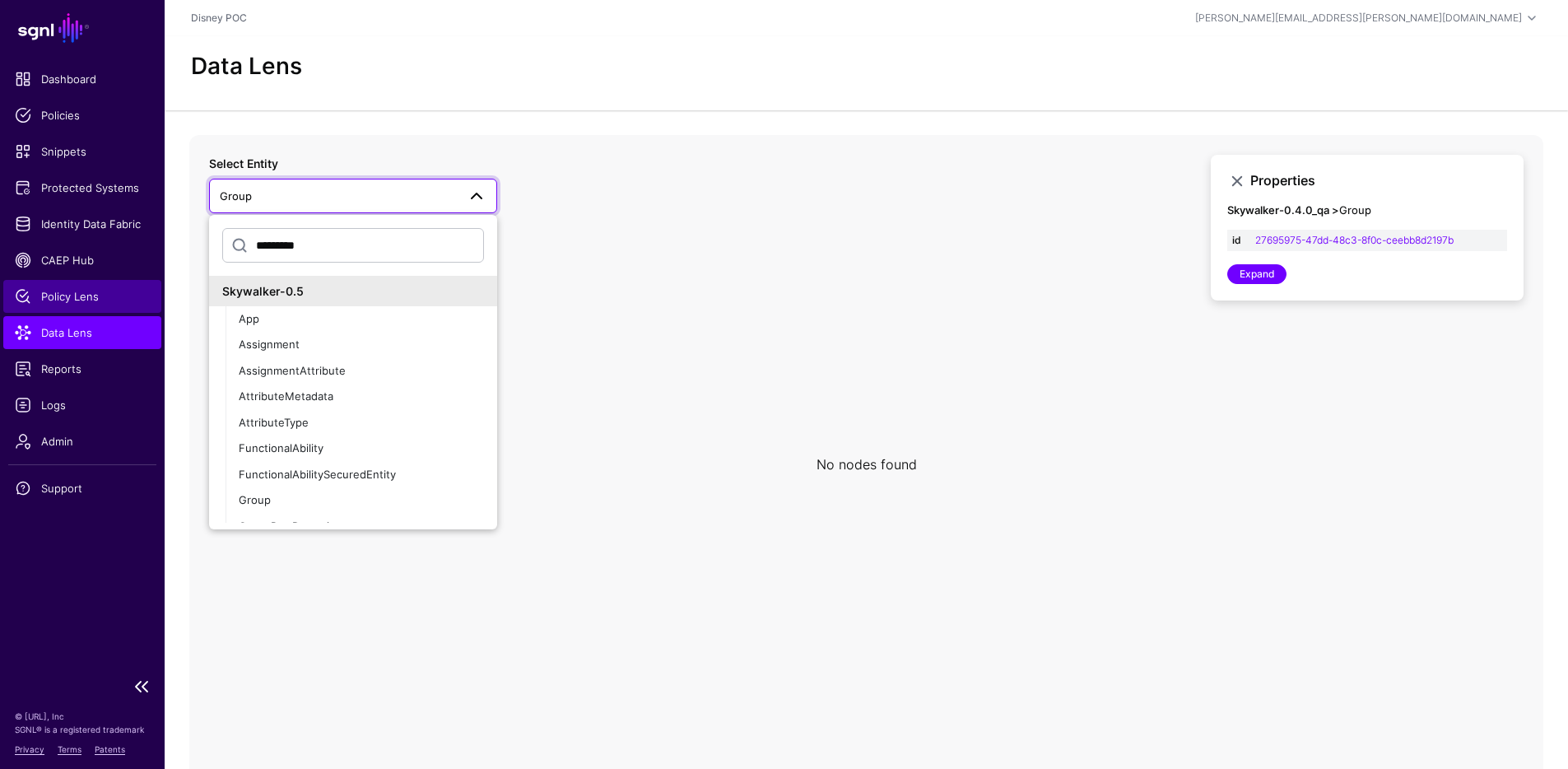
click at [73, 294] on span "Policy Lens" at bounding box center [82, 296] width 135 height 17
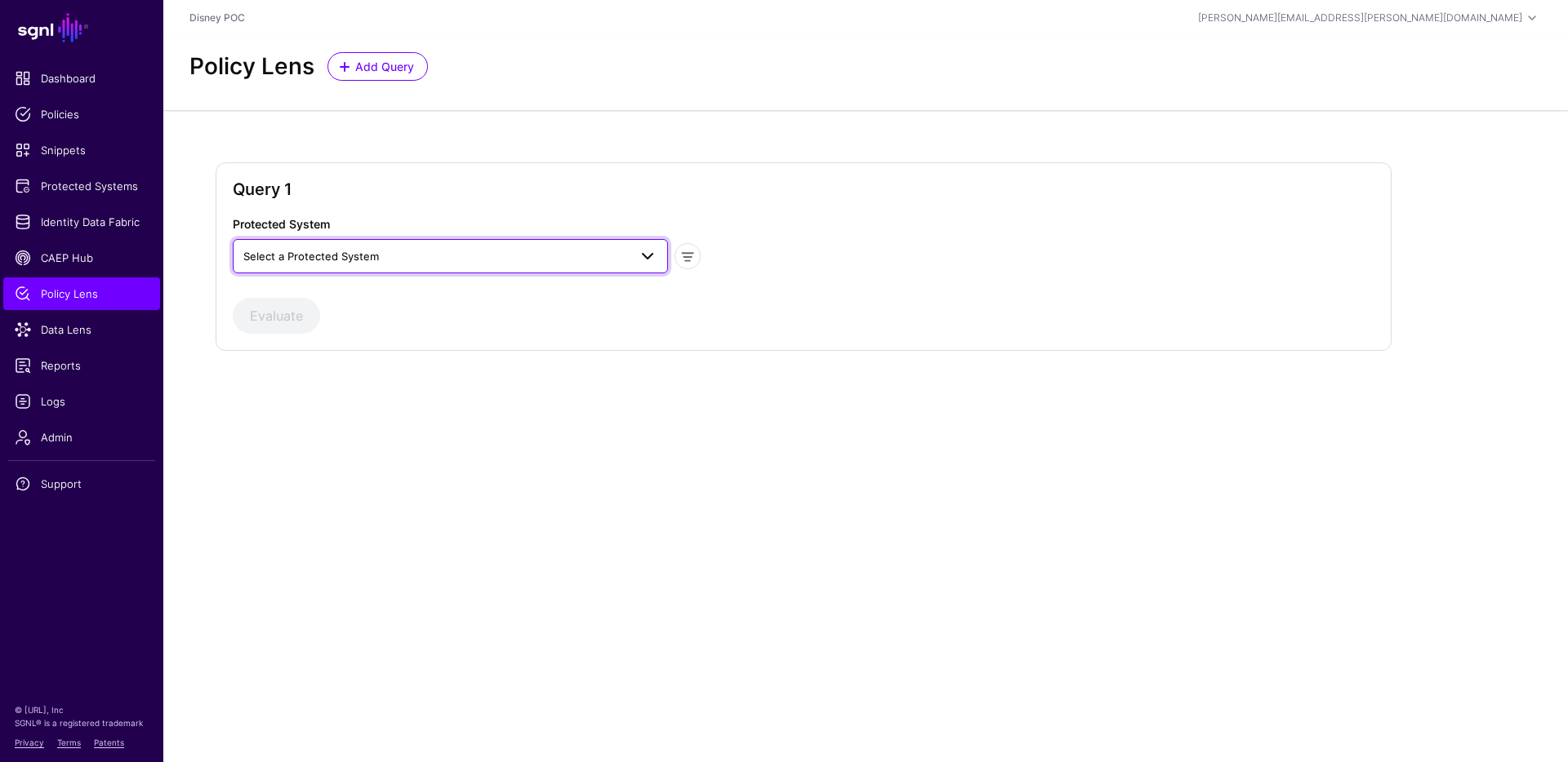
click at [566, 240] on link "Select a Protected System" at bounding box center [450, 256] width 435 height 34
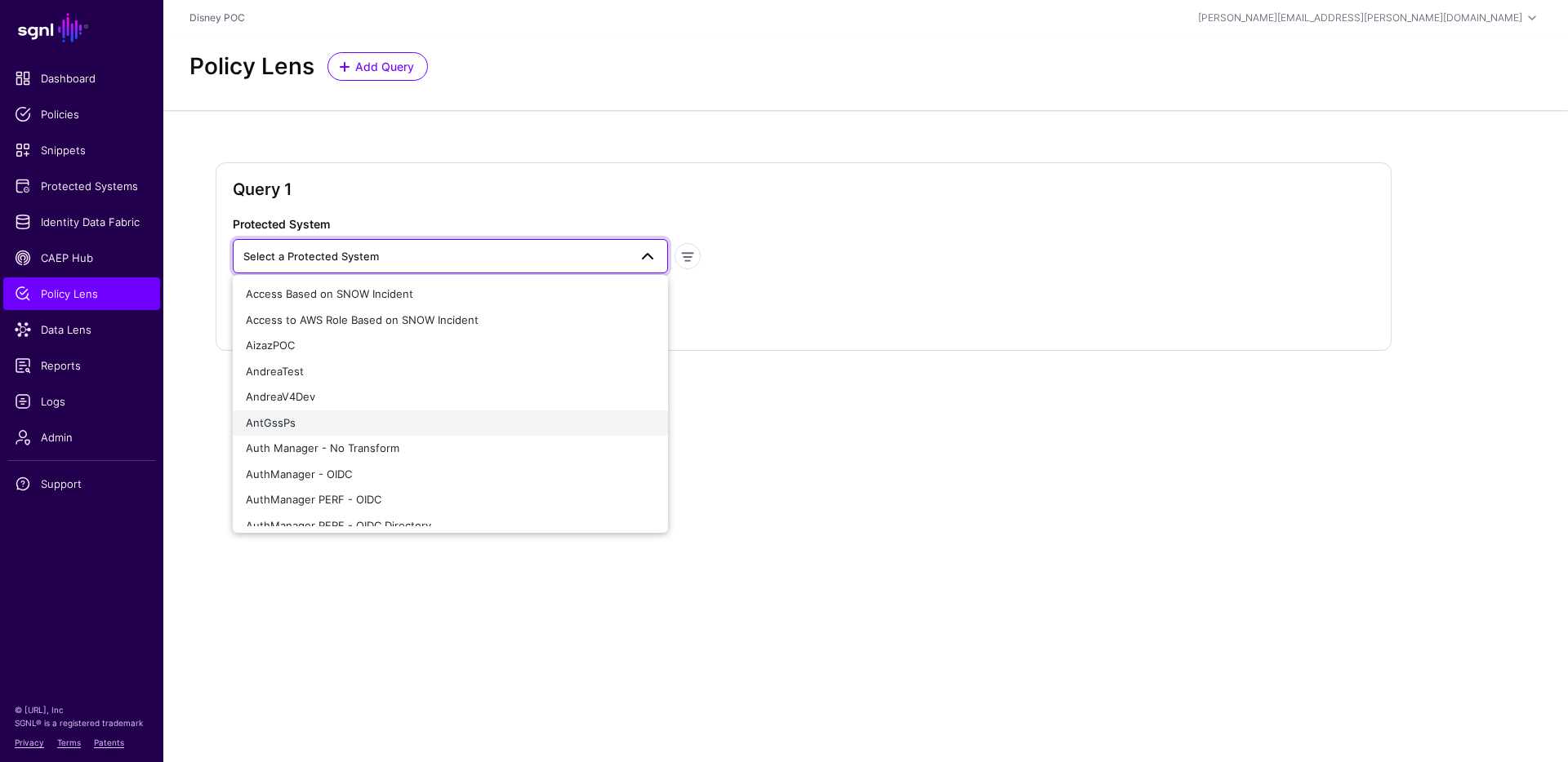
click at [325, 412] on button "AntGssPs" at bounding box center [450, 424] width 435 height 26
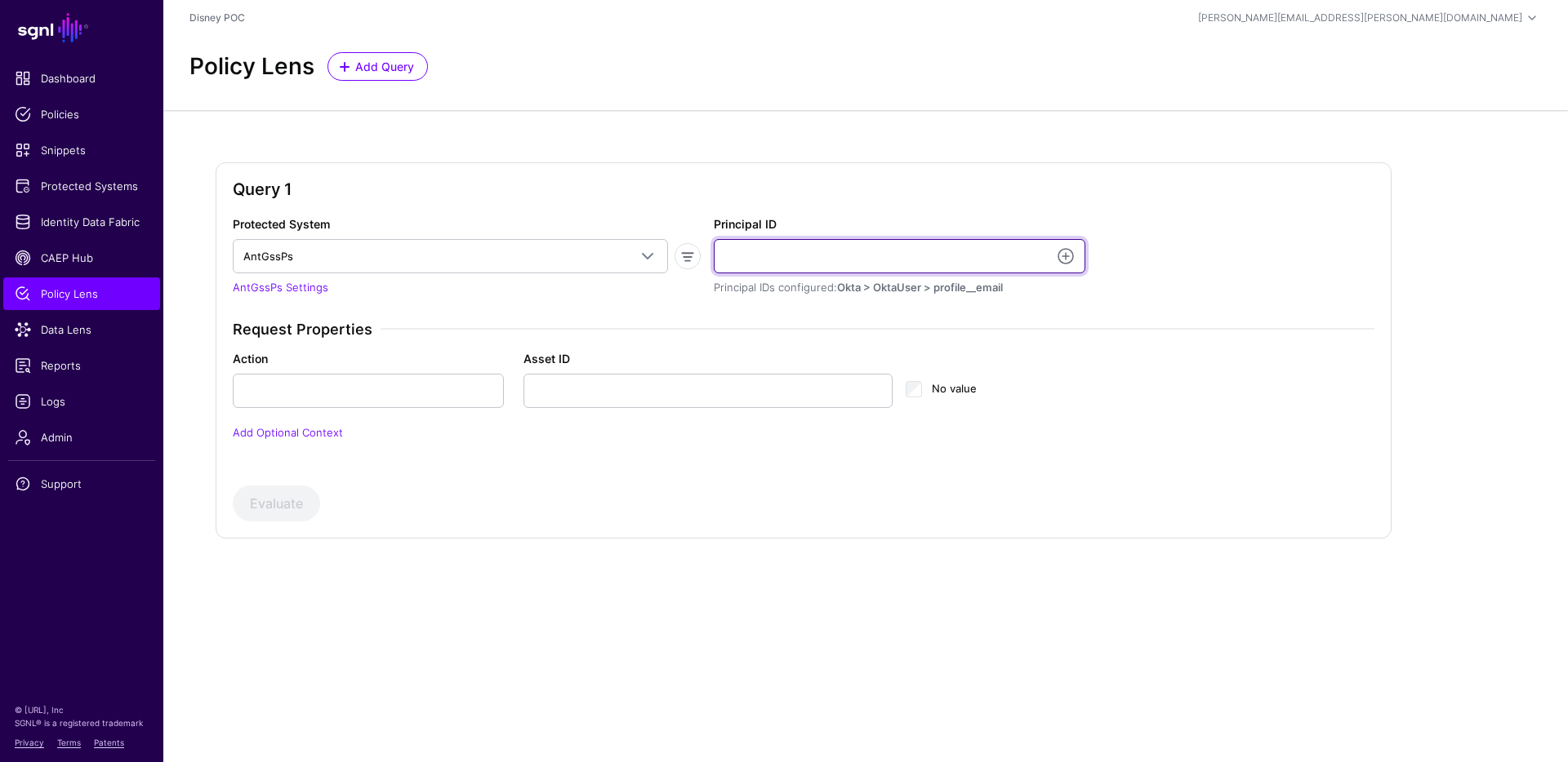
click at [839, 242] on input "Principal ID" at bounding box center [899, 256] width 372 height 34
type input "**********"
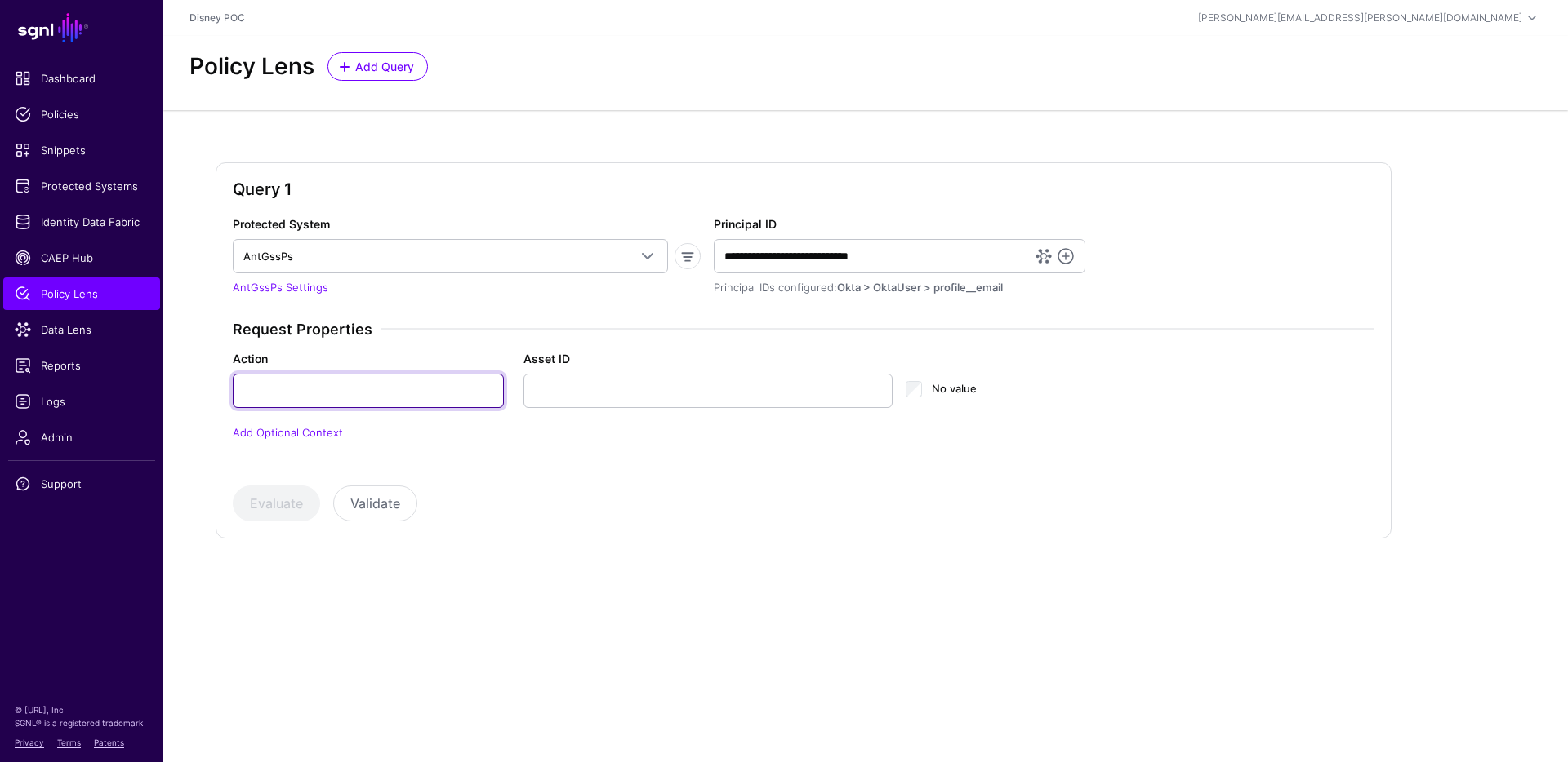
click at [341, 377] on input "Action" at bounding box center [368, 391] width 271 height 34
type input "******"
click at [294, 506] on button "Evaluate" at bounding box center [276, 503] width 88 height 36
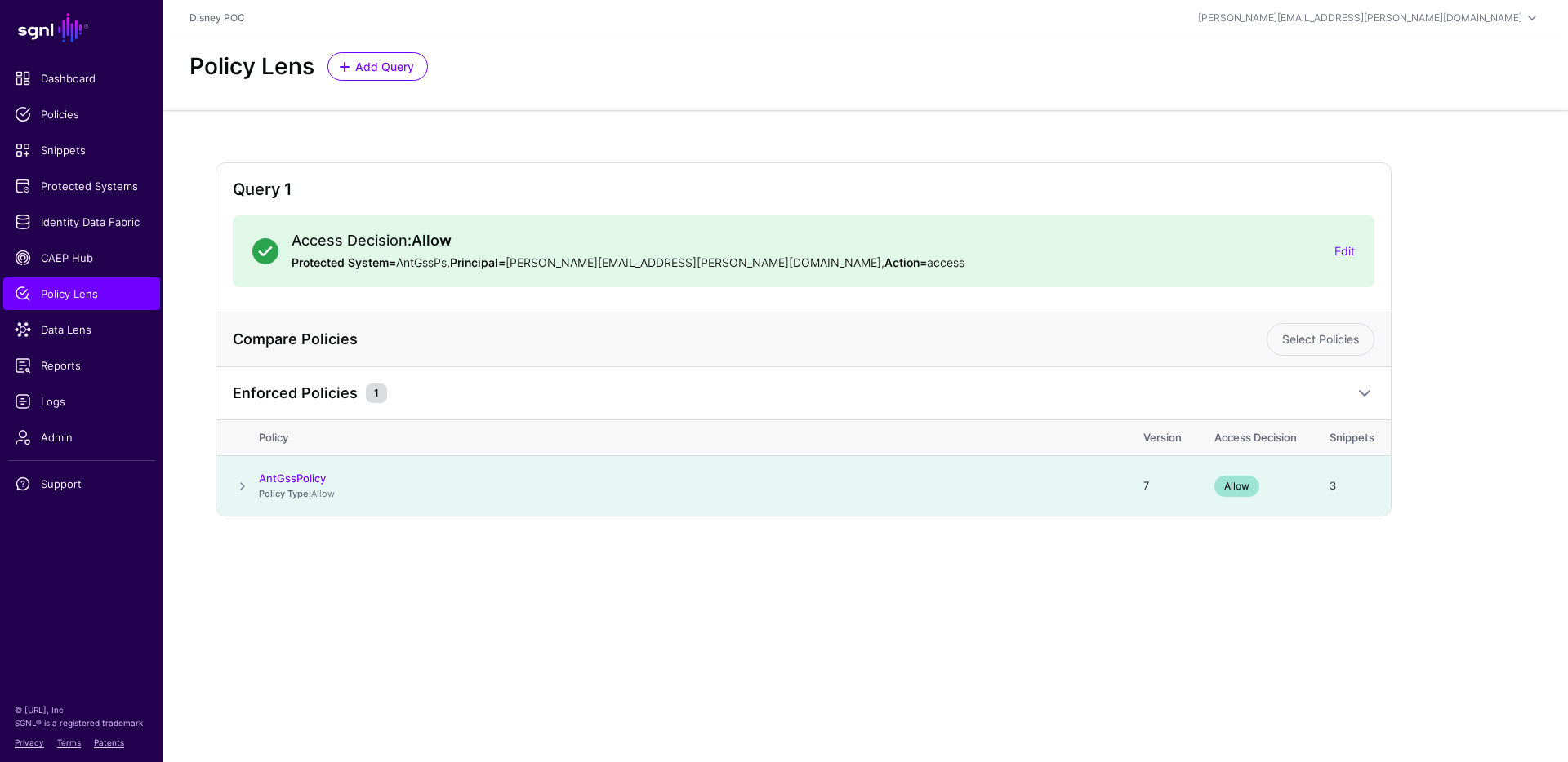
click at [240, 483] on span at bounding box center [242, 486] width 20 height 20
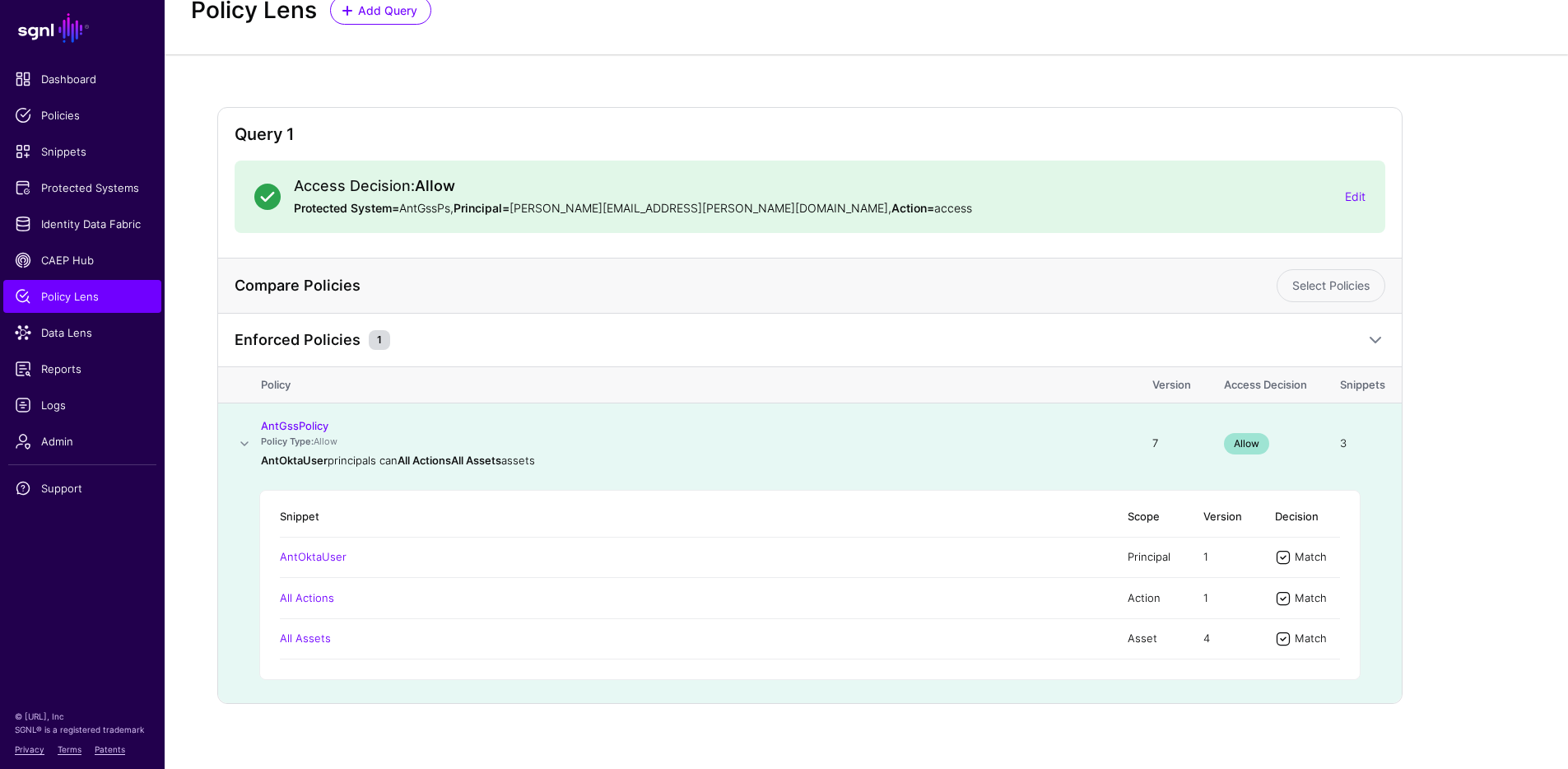
scroll to position [71, 0]
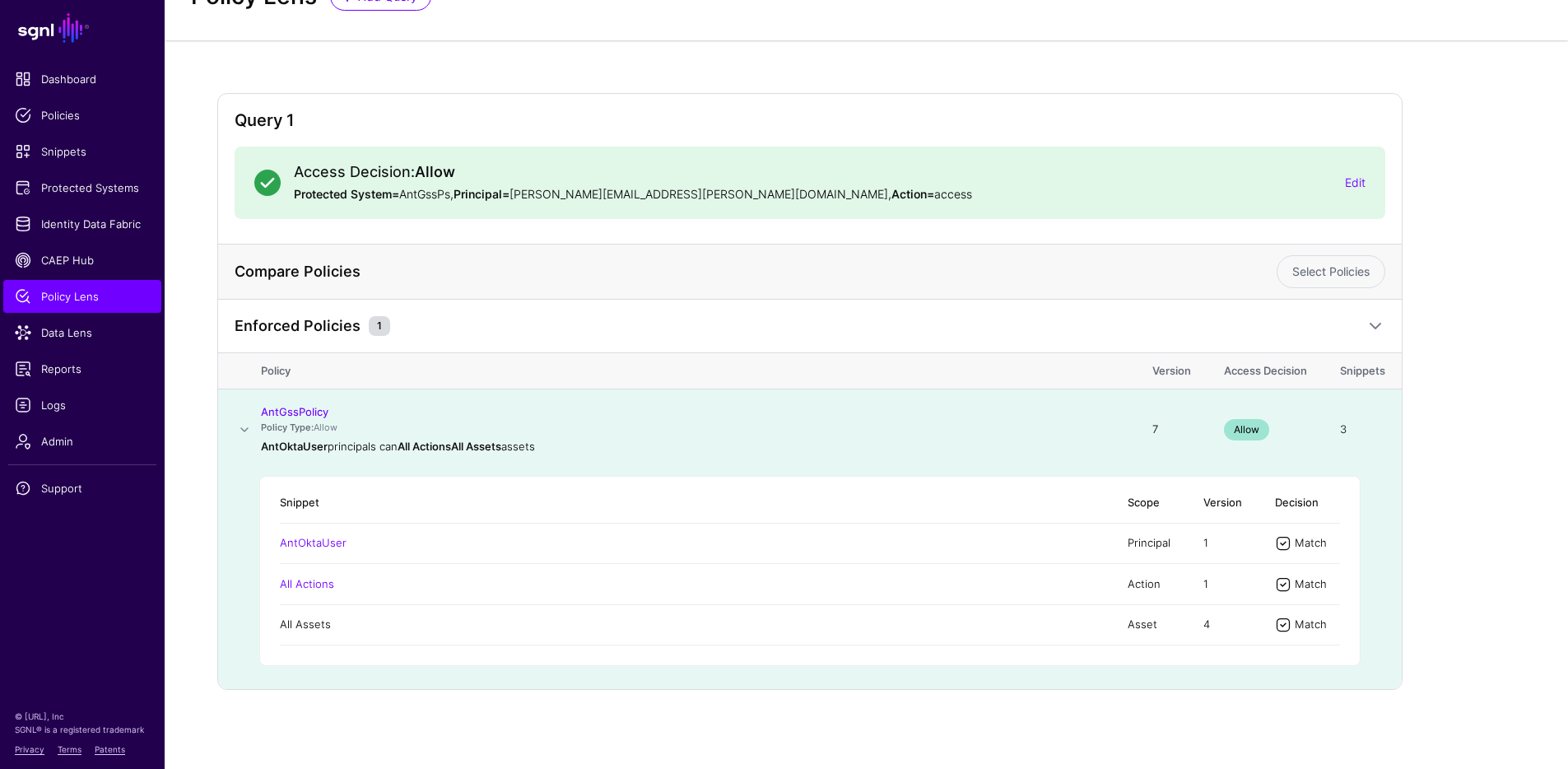
click at [320, 625] on link "All Assets" at bounding box center [306, 624] width 51 height 13
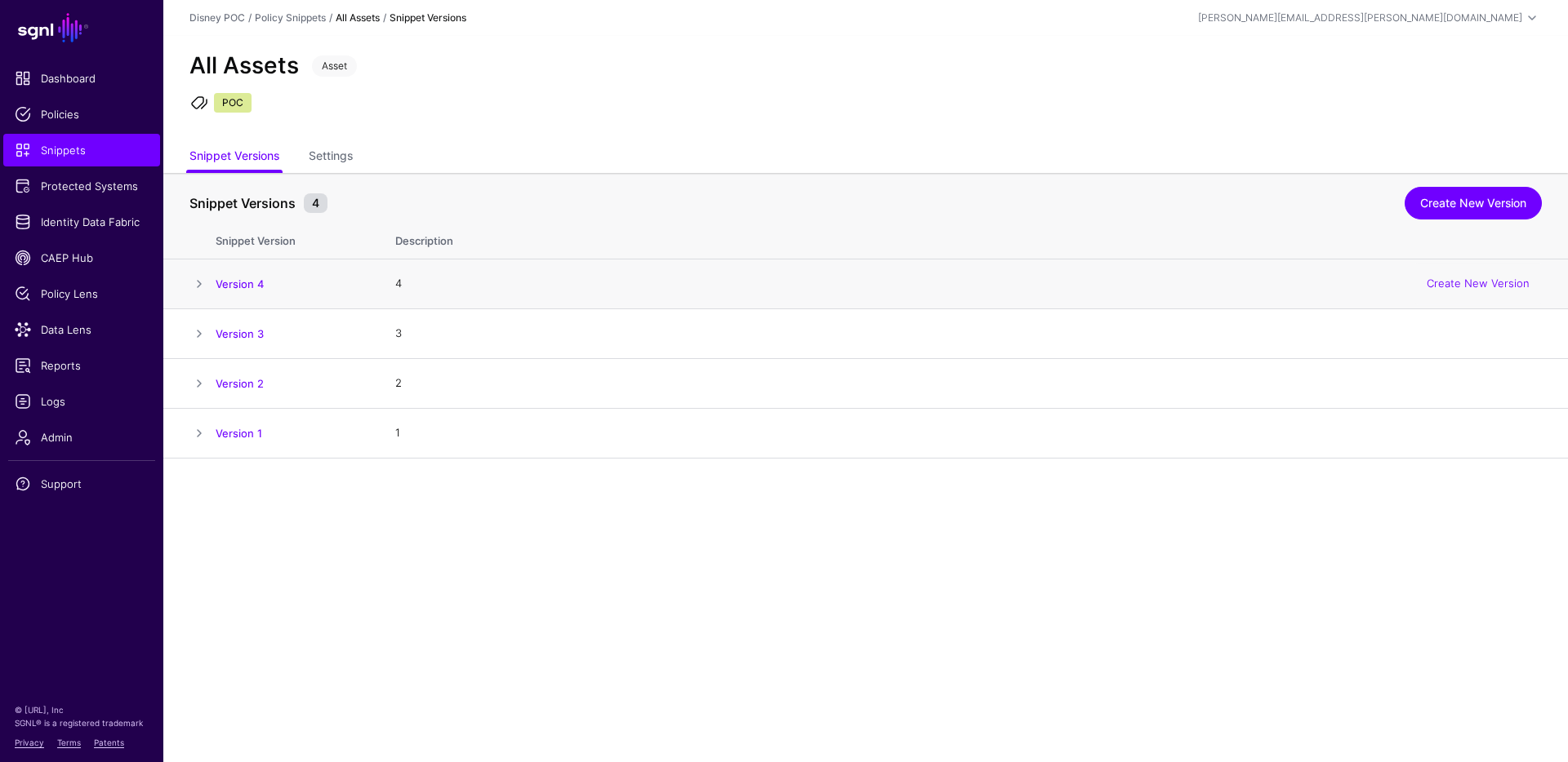
click at [199, 279] on span at bounding box center [199, 284] width 20 height 20
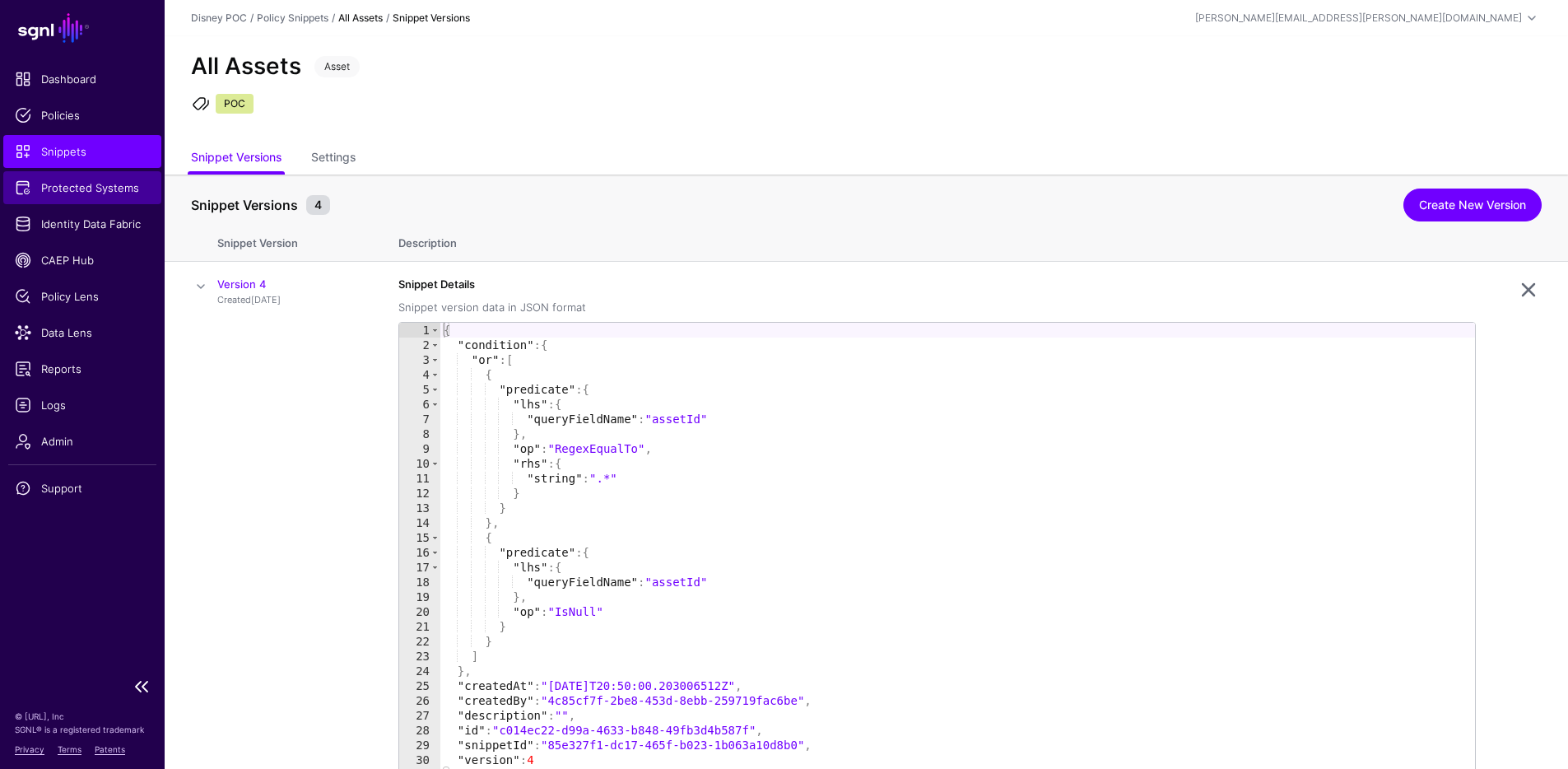
click at [112, 197] on link "Protected Systems" at bounding box center [82, 188] width 158 height 33
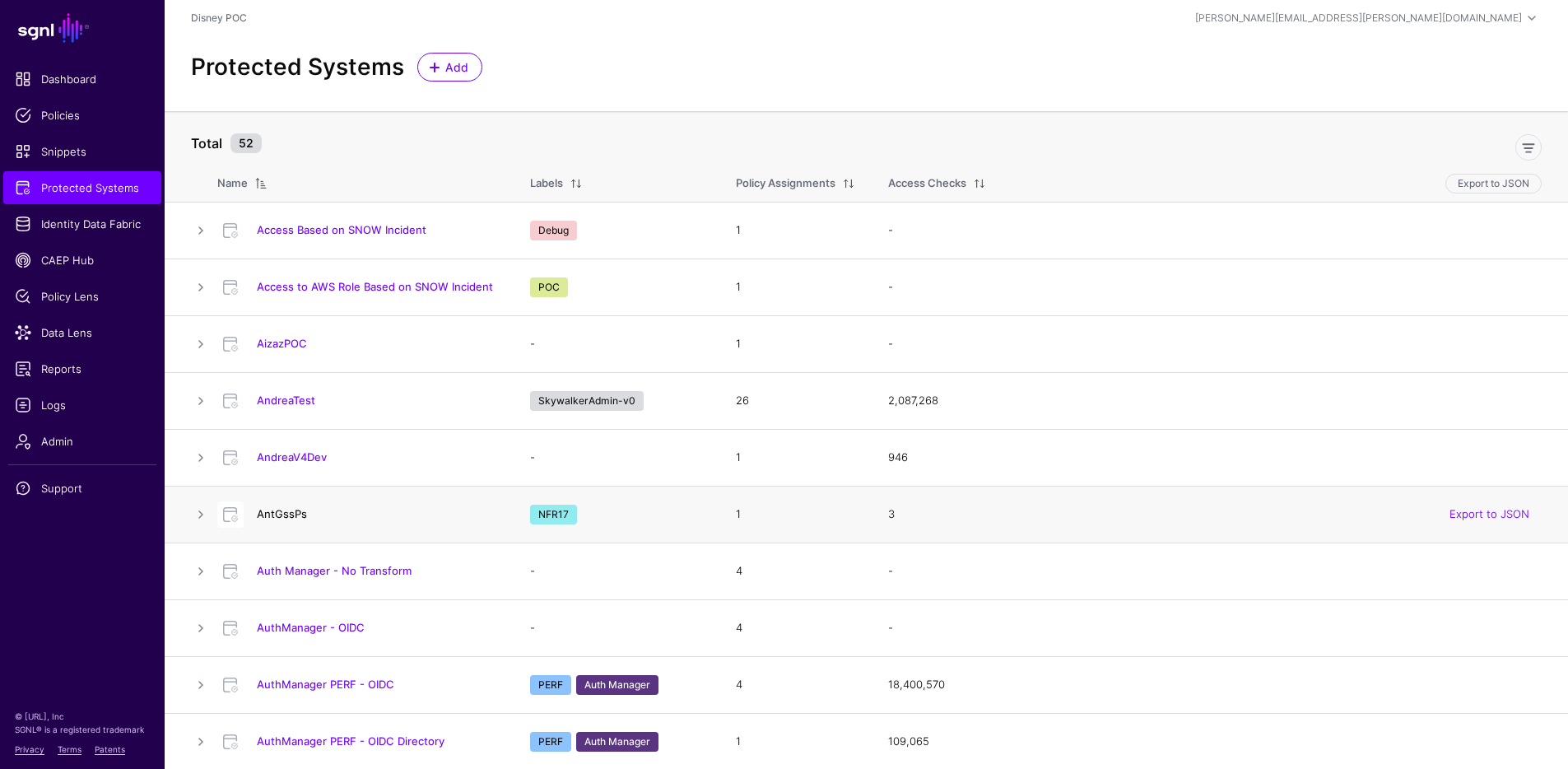
click at [292, 508] on link "AntGssPs" at bounding box center [281, 513] width 50 height 13
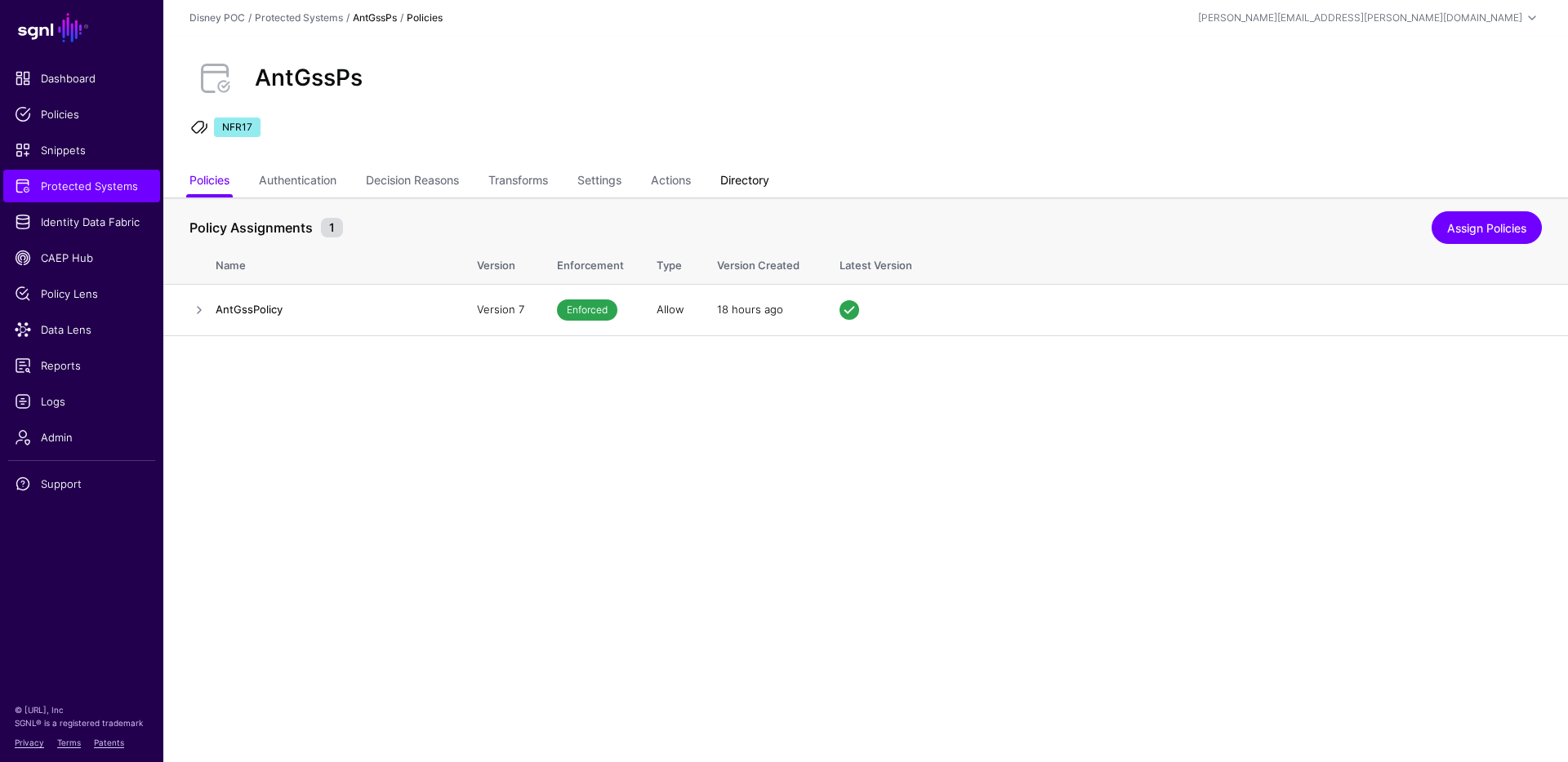
click at [741, 180] on link "Directory" at bounding box center [744, 182] width 49 height 31
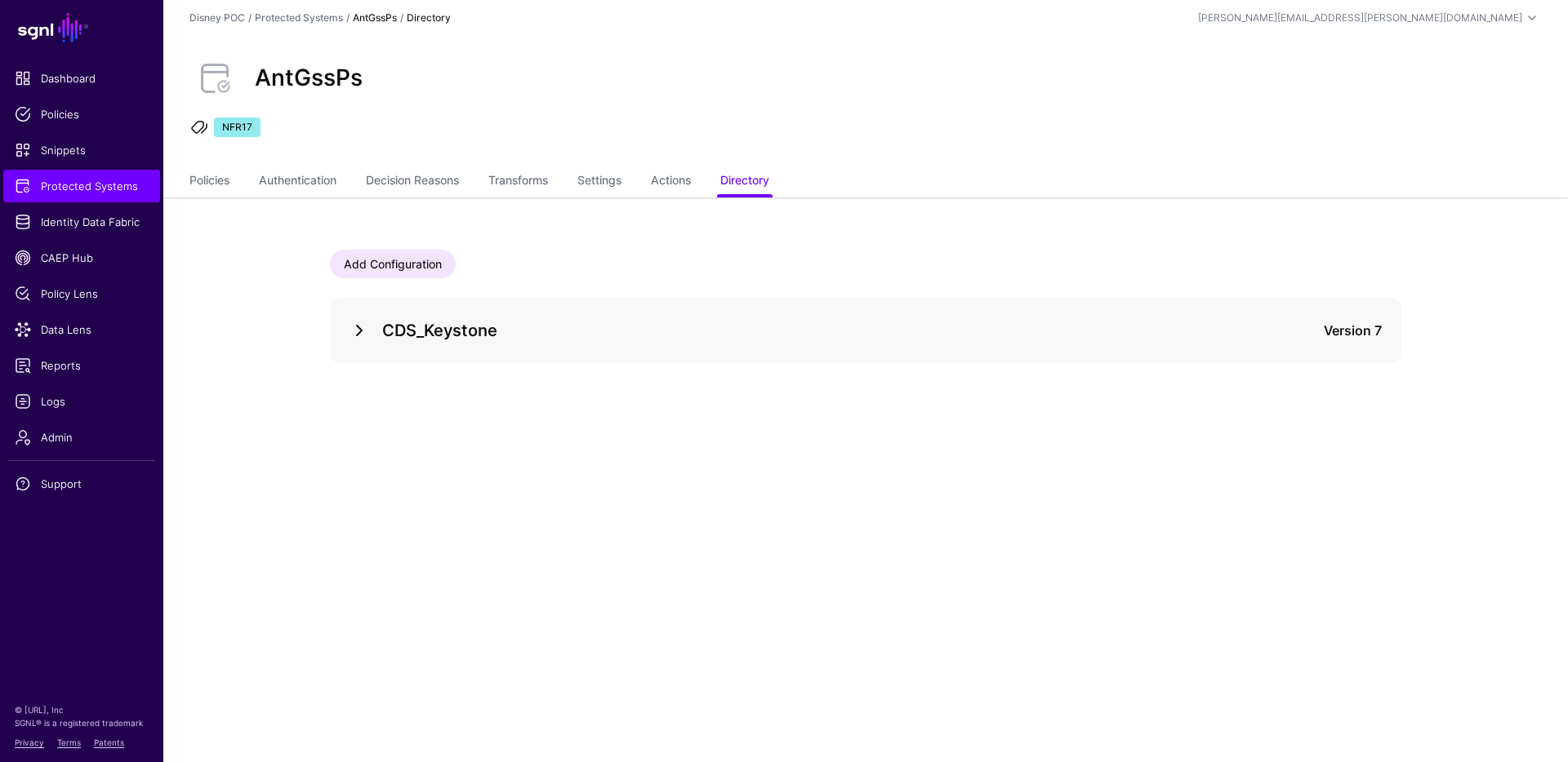
click at [360, 327] on link at bounding box center [359, 331] width 20 height 20
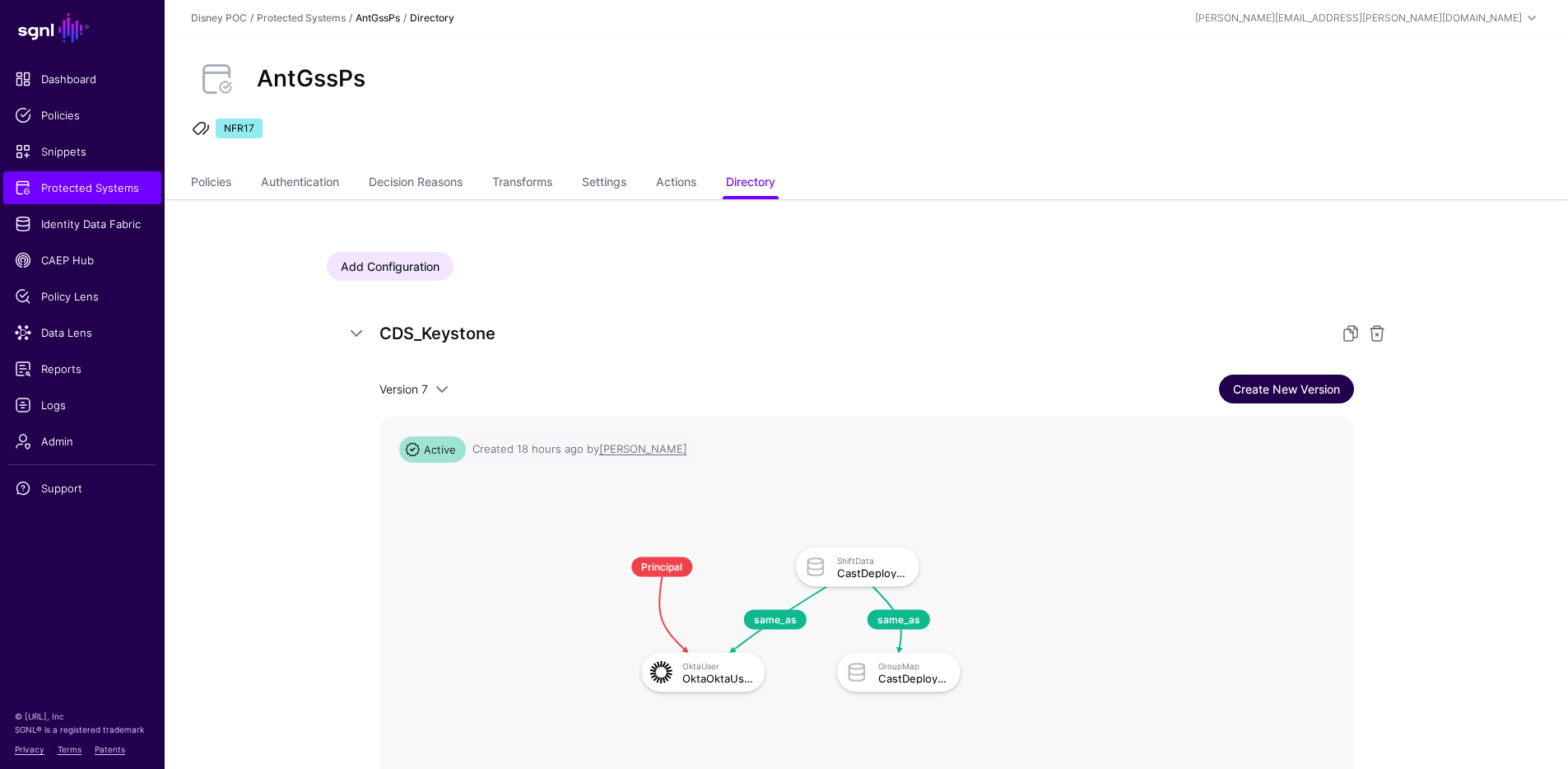
click at [1246, 393] on link "Create New Version" at bounding box center [1287, 389] width 135 height 29
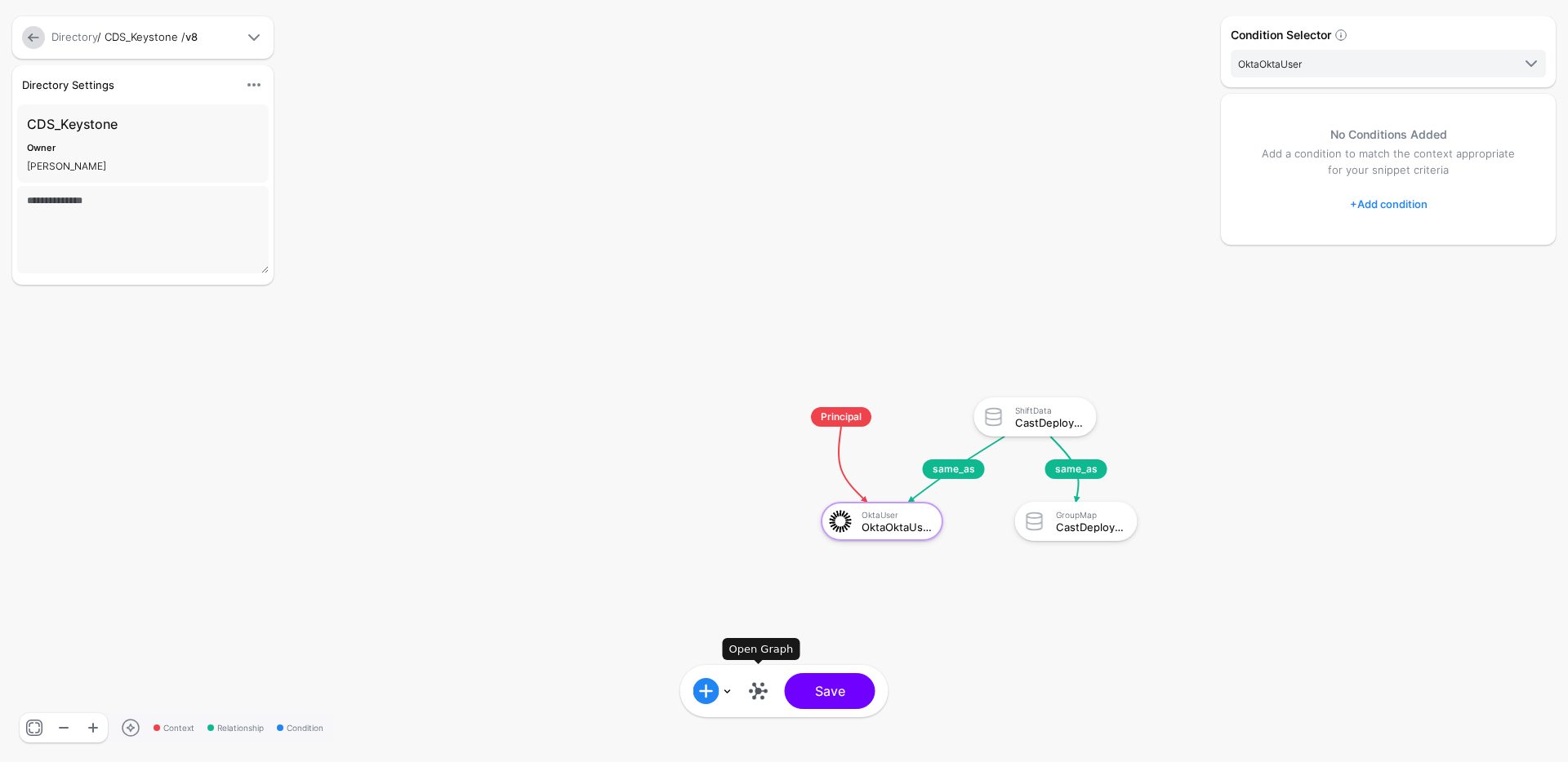
click at [756, 686] on link at bounding box center [759, 691] width 26 height 26
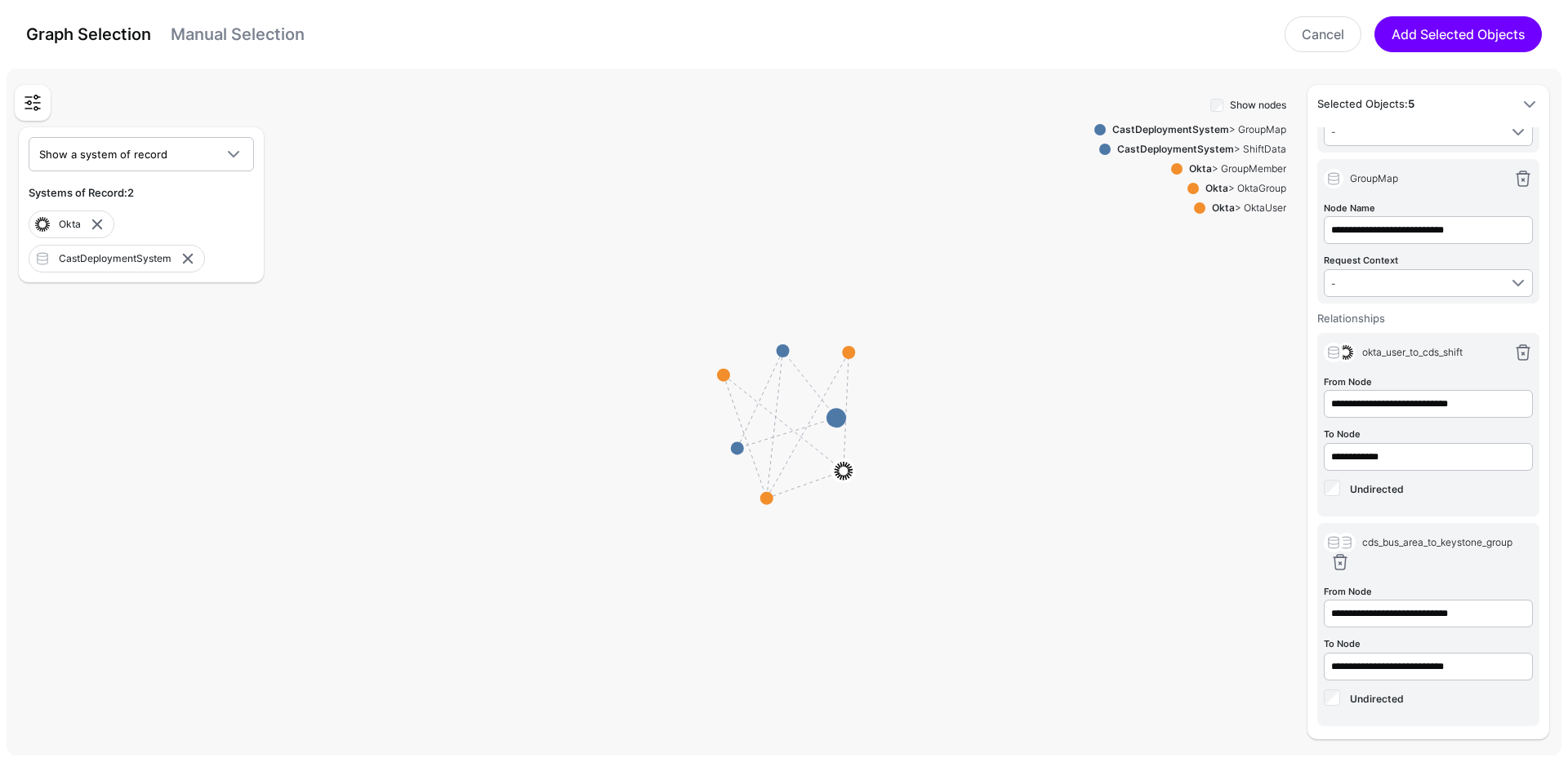
scroll to position [297, 0]
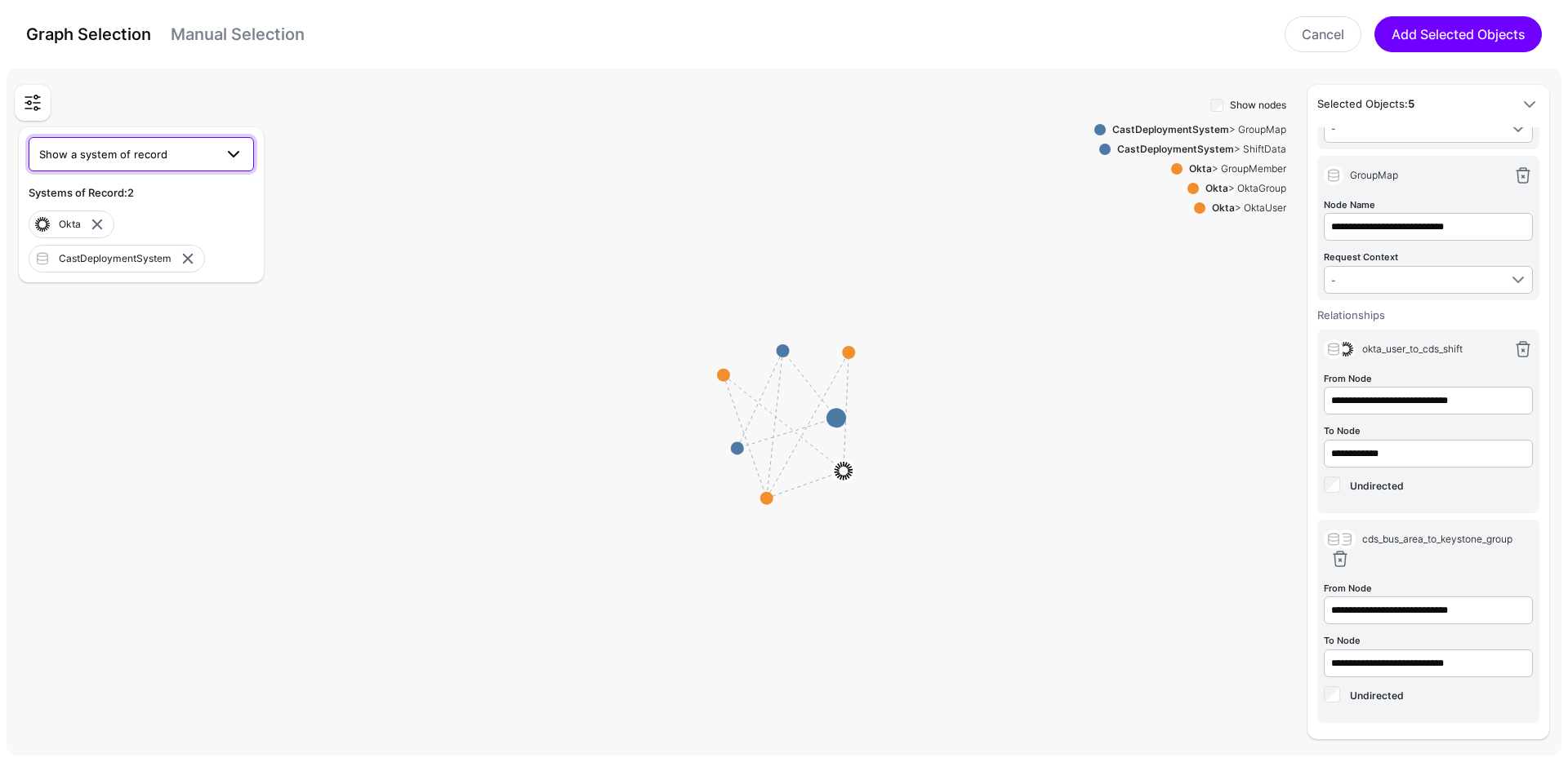
click at [164, 156] on span "Show a system of record" at bounding box center [126, 154] width 175 height 18
click at [146, 305] on div "Skywalker-0.4.0_qa" at bounding box center [141, 309] width 199 height 16
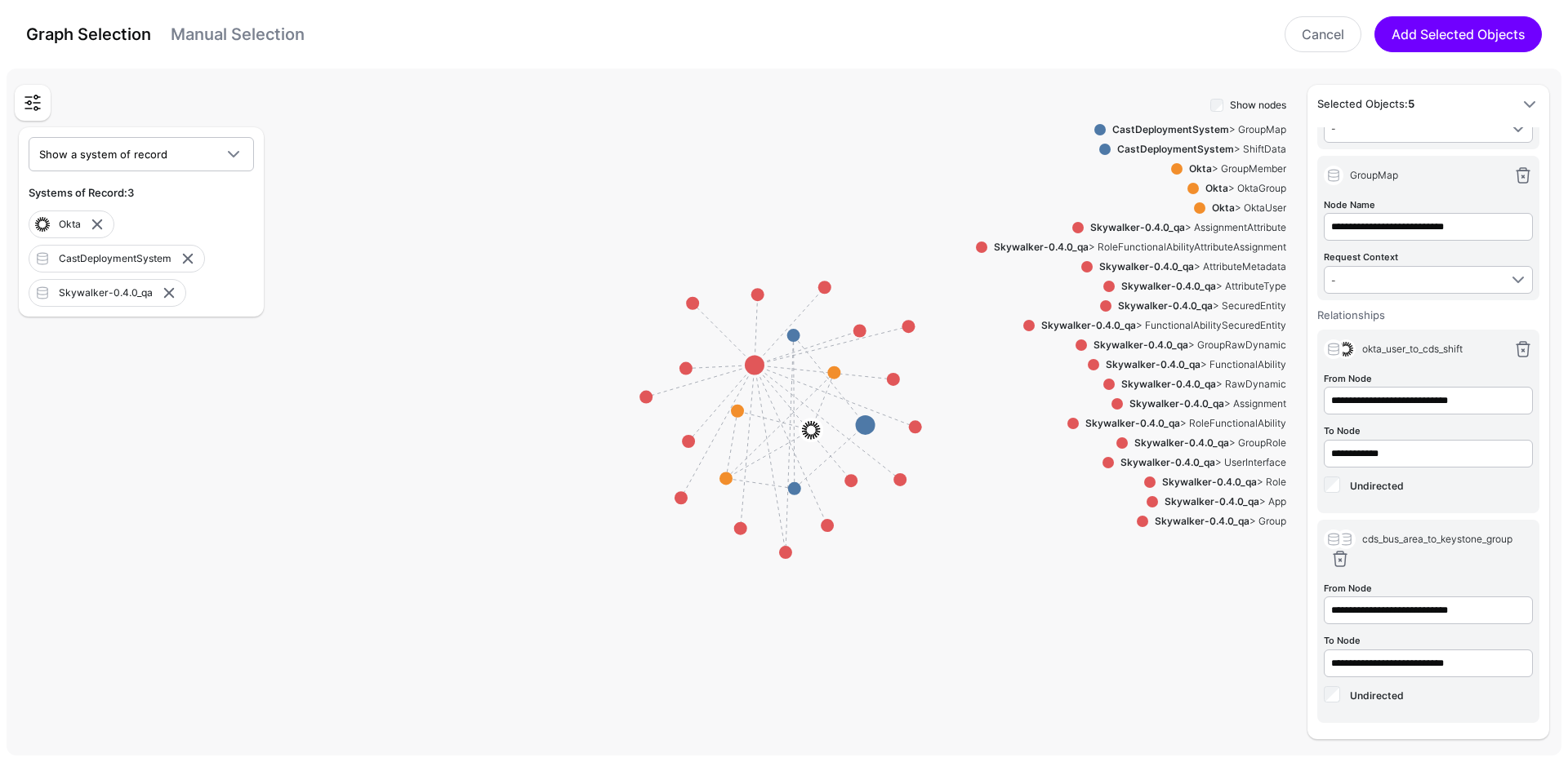
click at [1207, 443] on strong "Skywalker-0.4.0_qa" at bounding box center [1181, 443] width 95 height 12
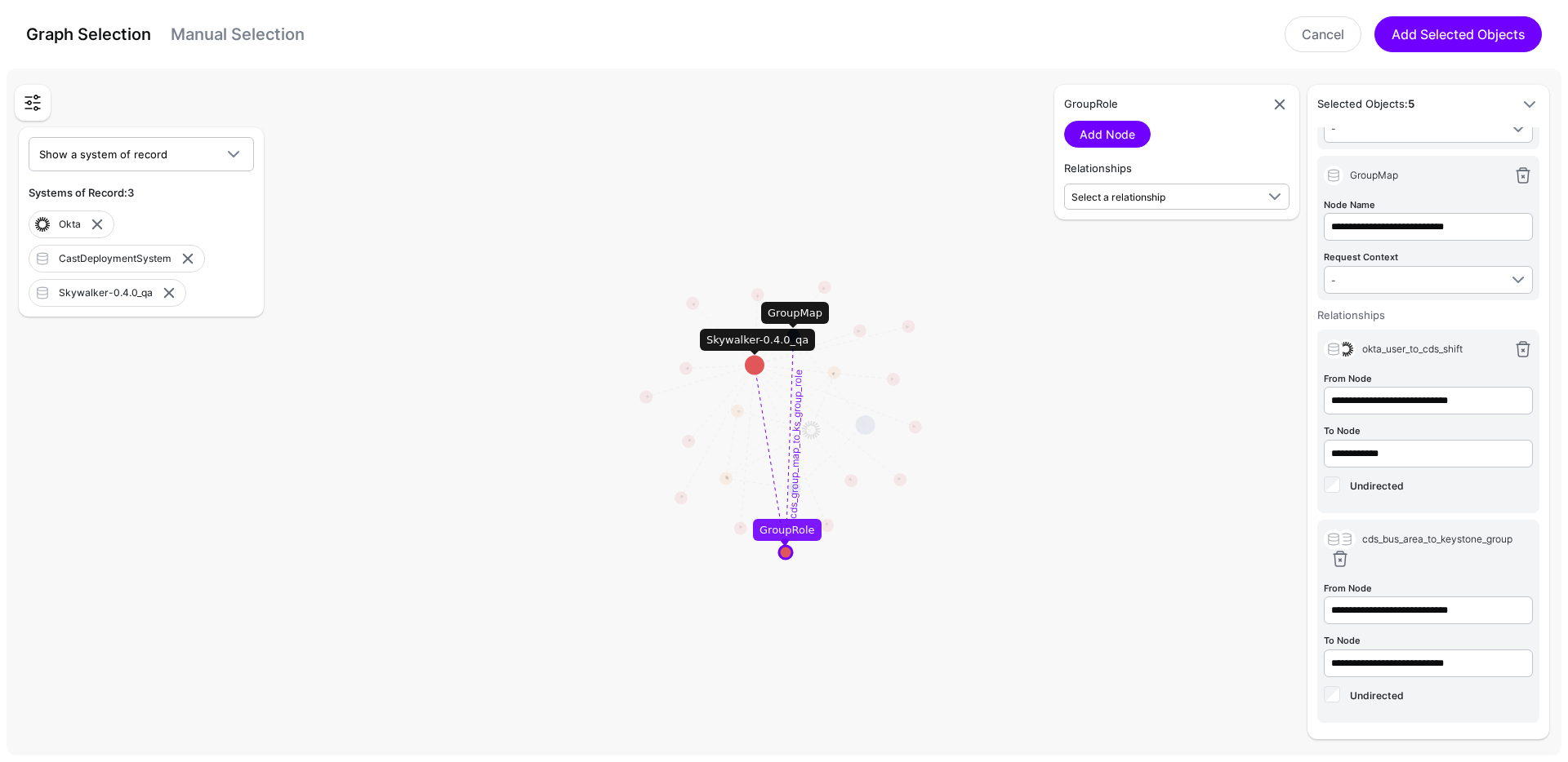
click at [754, 364] on circle at bounding box center [754, 365] width 20 height 20
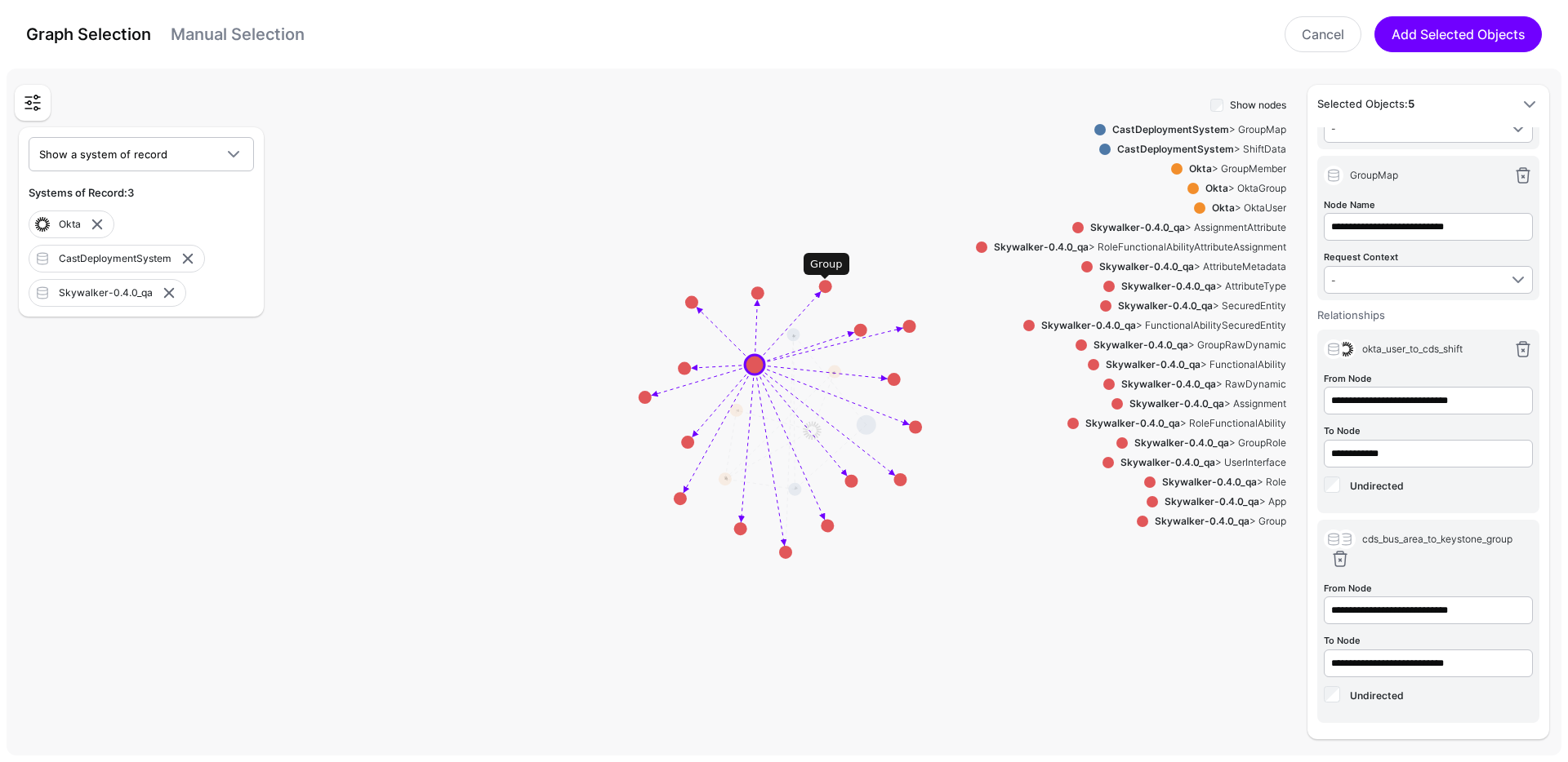
click at [827, 288] on circle at bounding box center [825, 286] width 13 height 13
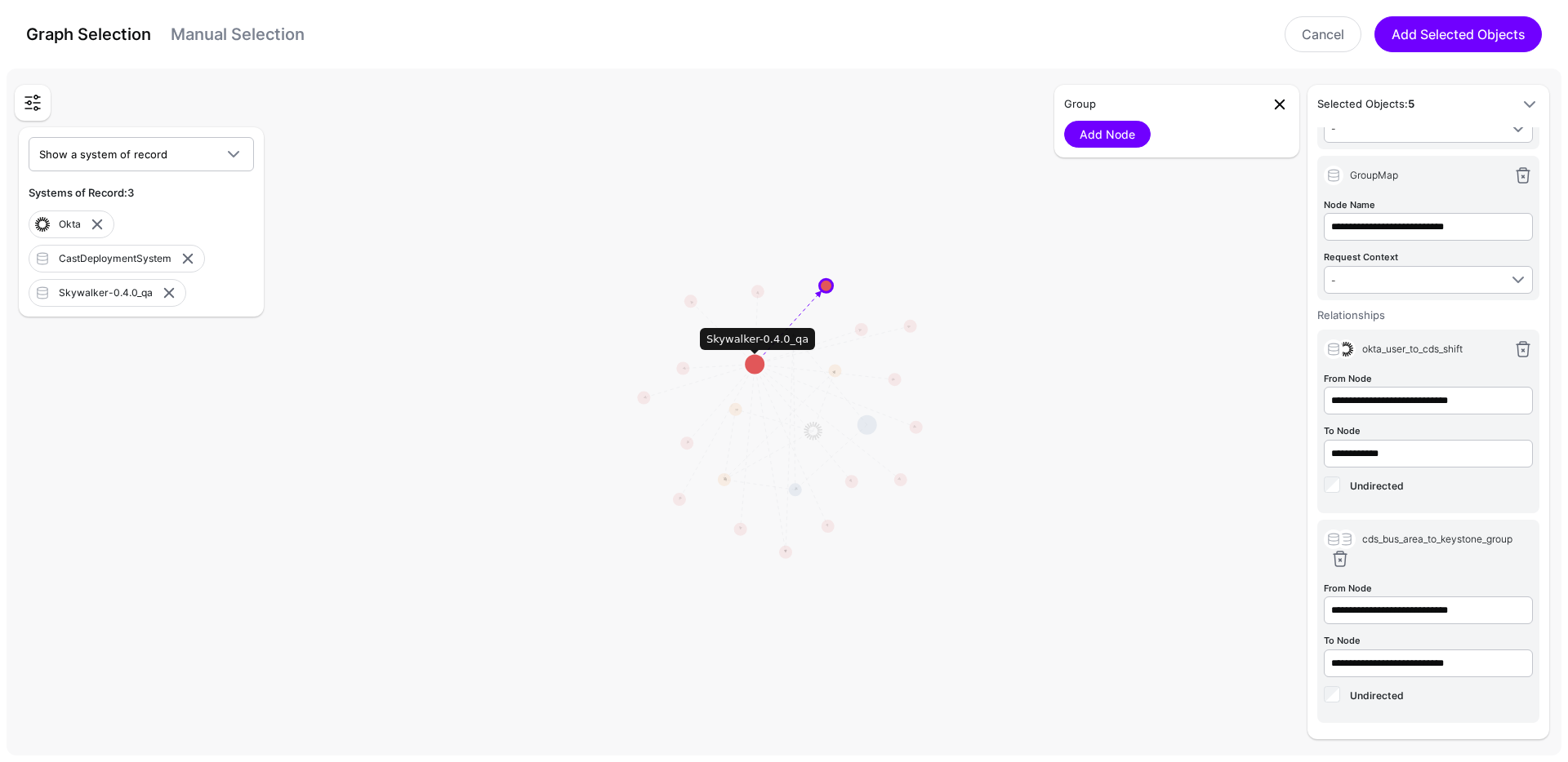
click at [1278, 104] on link at bounding box center [1279, 104] width 20 height 20
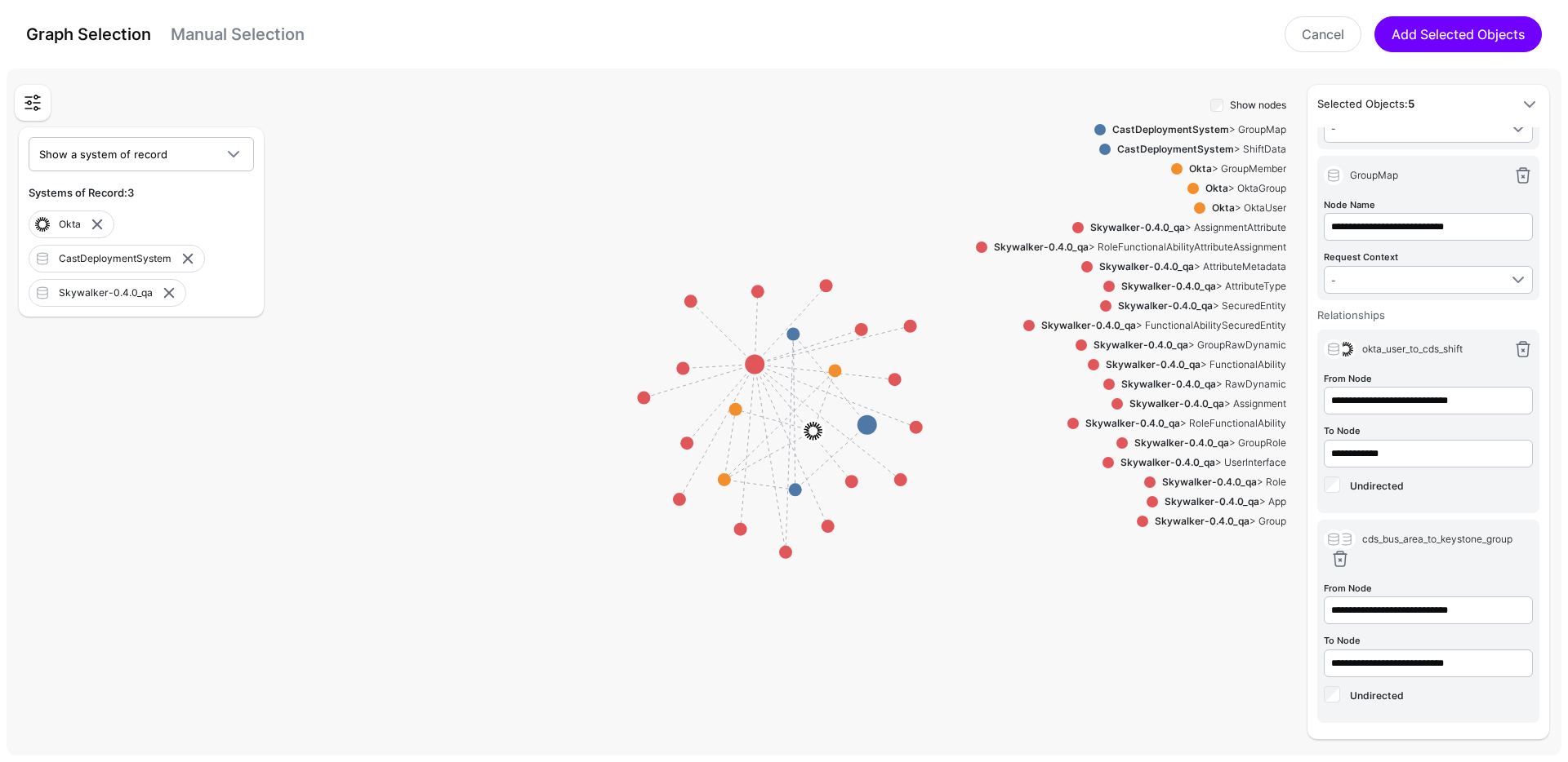
click at [1240, 442] on div "Skywalker-0.4.0_qa > GroupRole" at bounding box center [1207, 443] width 158 height 15
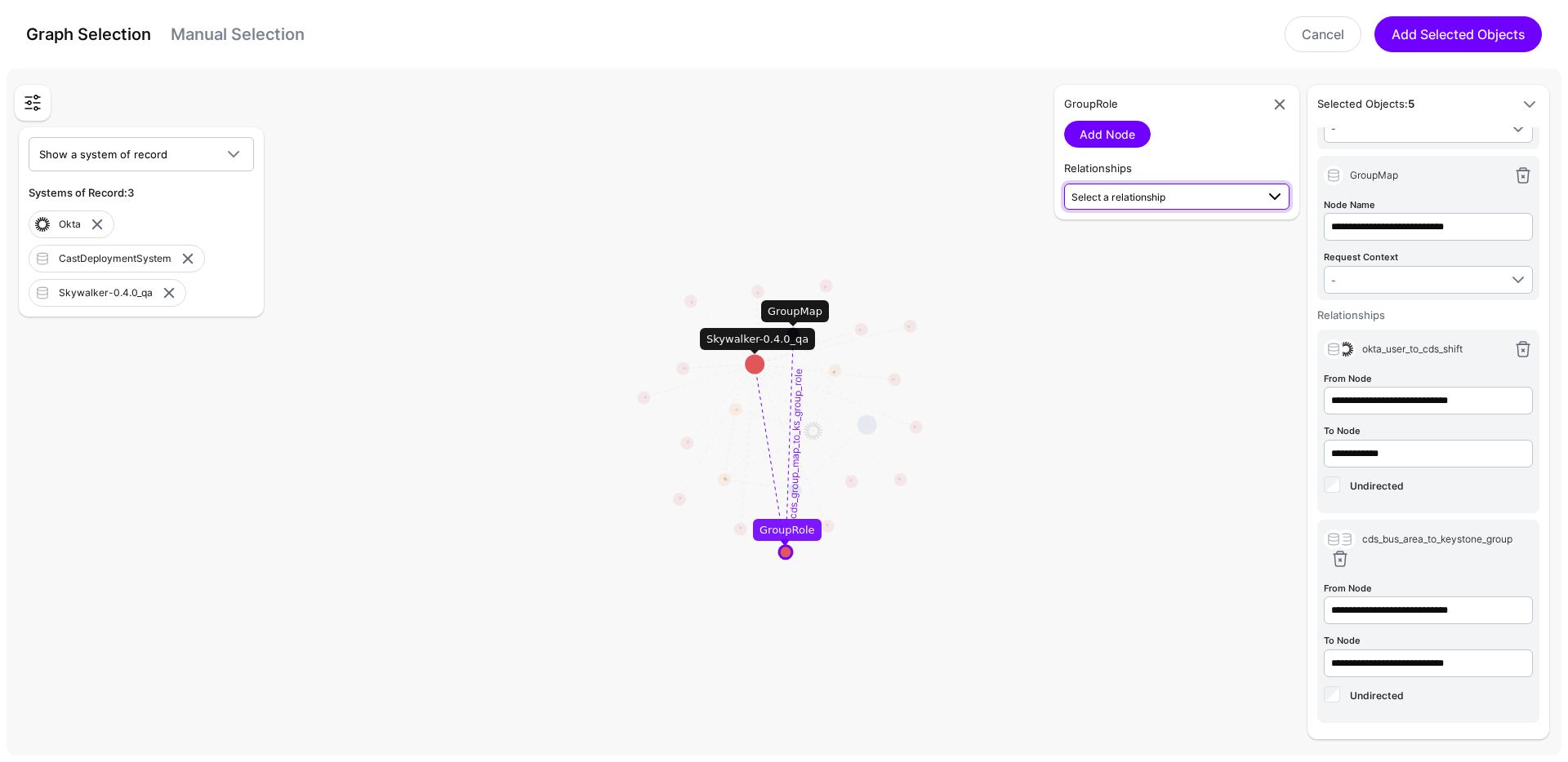
click at [1157, 198] on span "Select a relationship" at bounding box center [1118, 197] width 94 height 12
click at [1155, 239] on span "cds_group_map_to_ks_group_role GroupMap (CastDep...) - GroupRole (Skywalk...)" at bounding box center [1176, 248] width 199 height 51
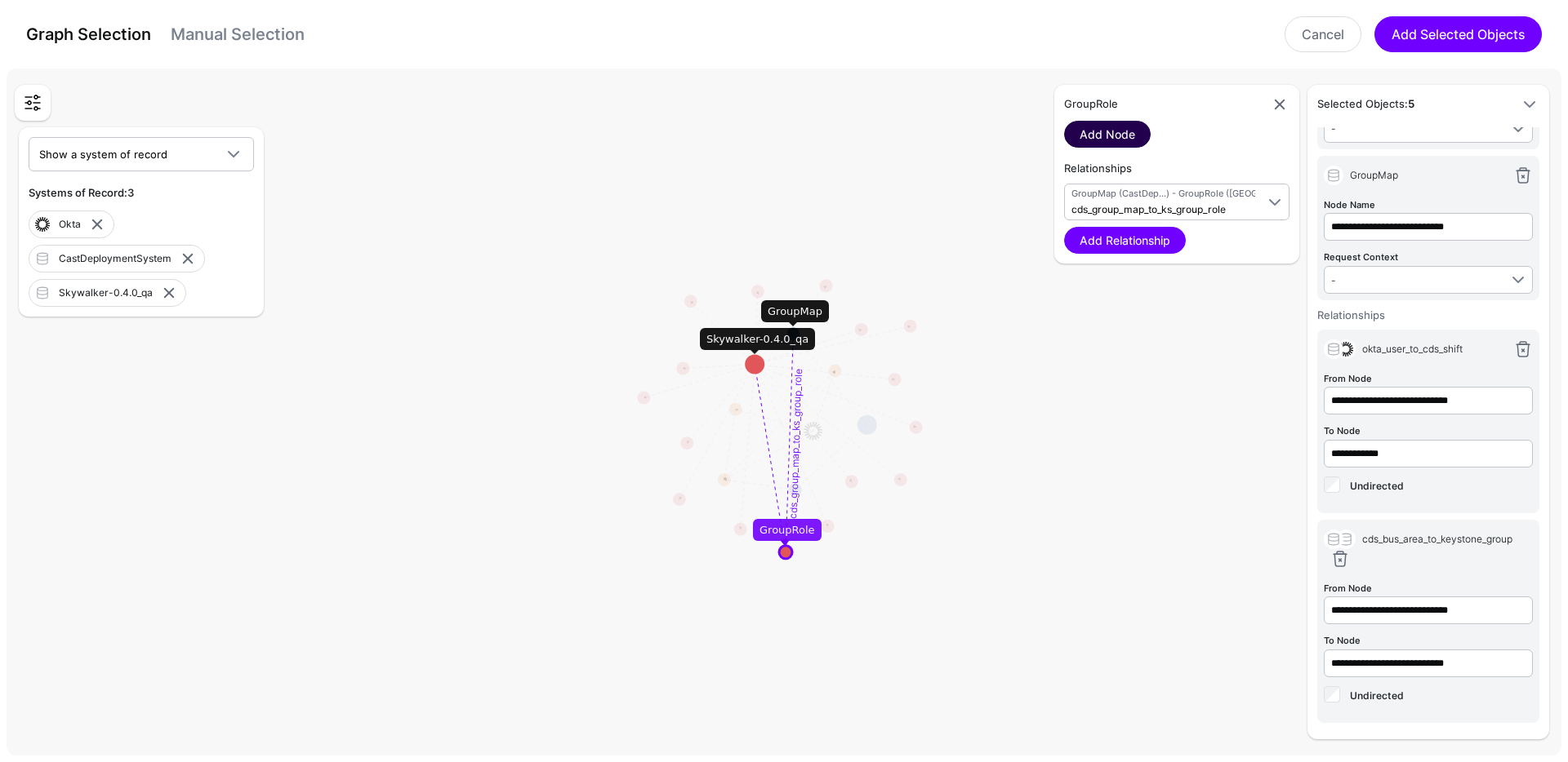
click at [1122, 135] on link "Add Node" at bounding box center [1107, 134] width 87 height 27
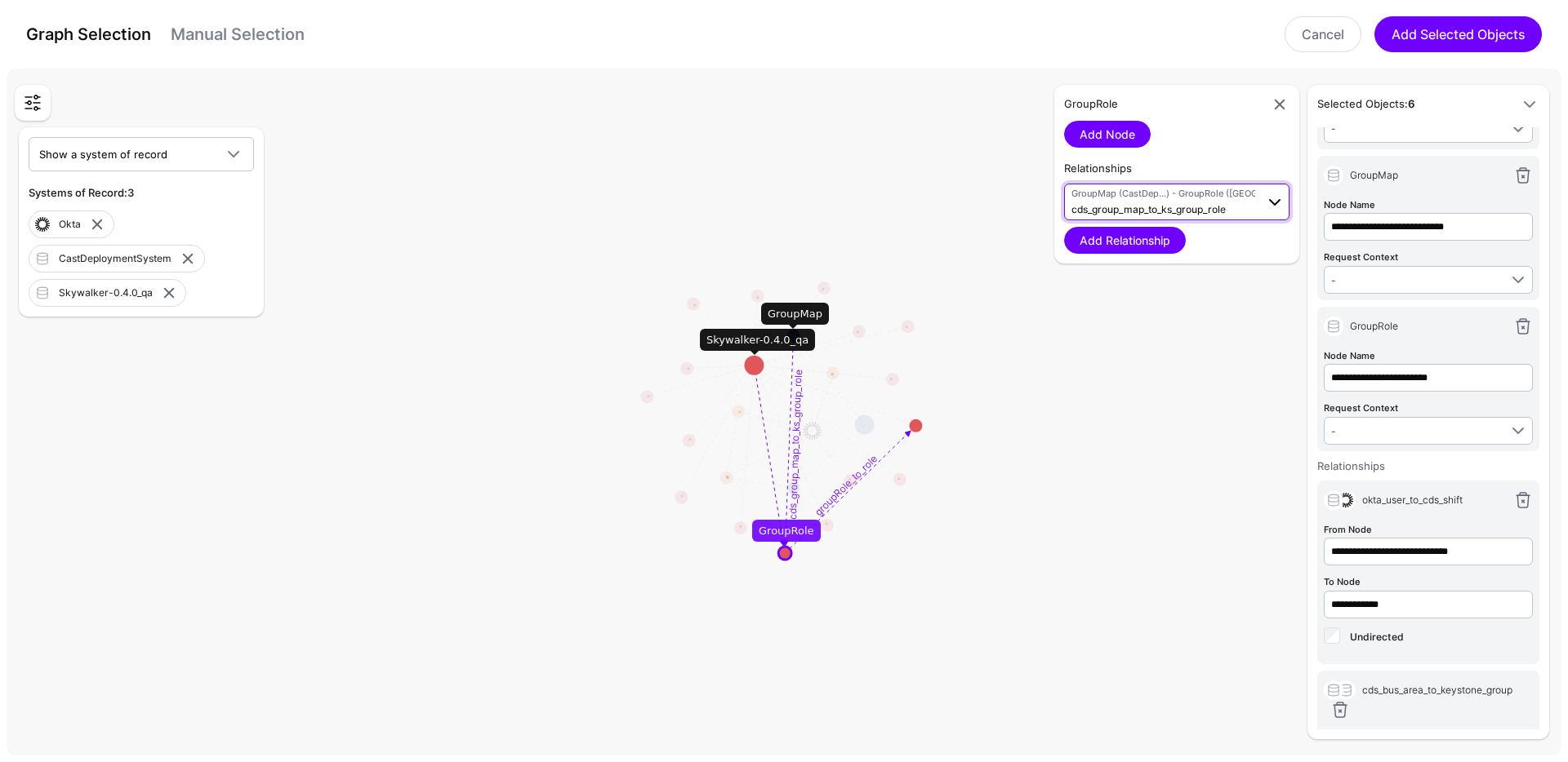
click at [1199, 204] on span "cds_group_map_to_ks_group_role" at bounding box center [1149, 209] width 155 height 12
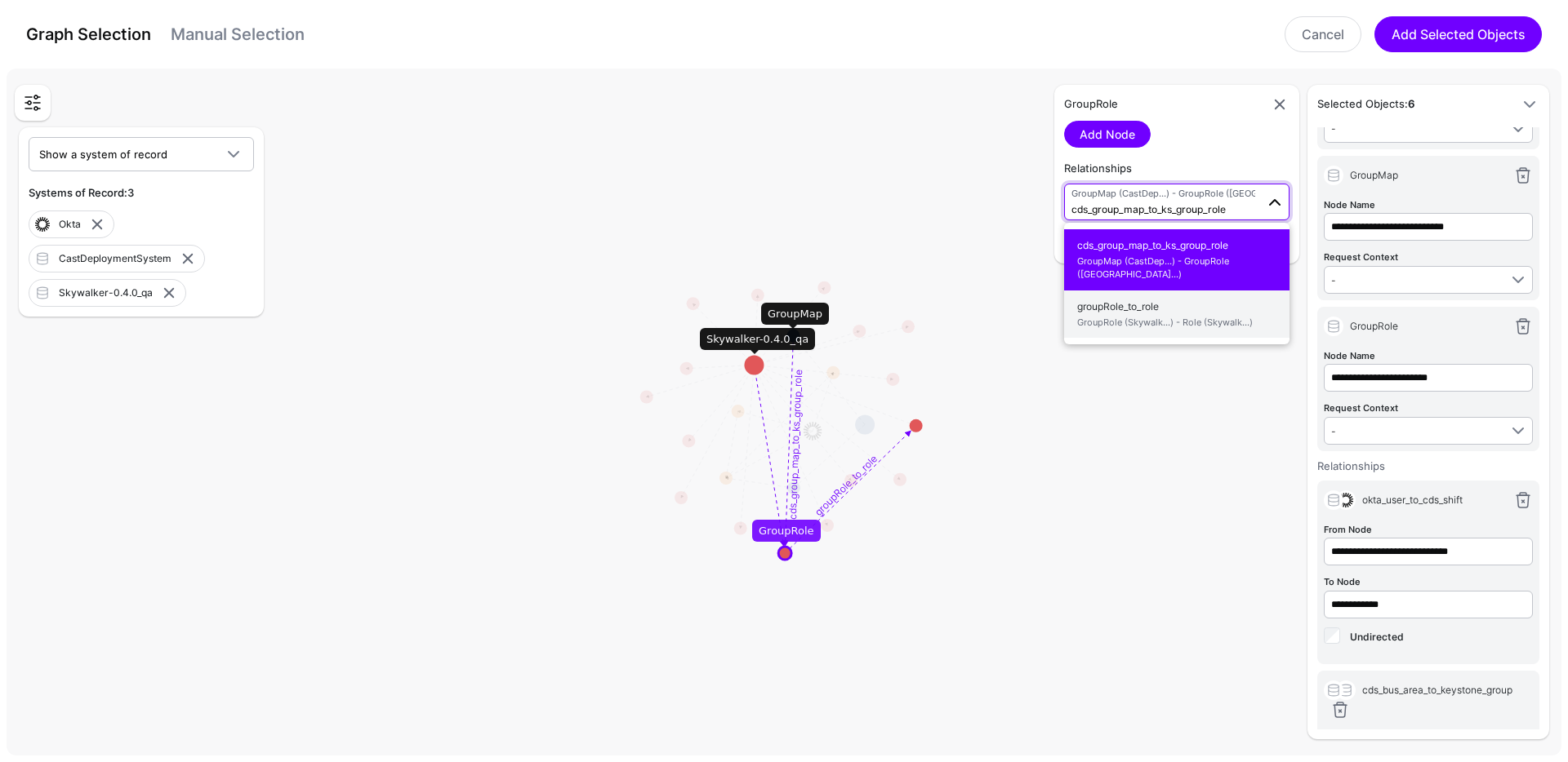
click at [1192, 300] on span "groupRole_to_role GroupRole (Skywalk...) - Role (Skywalk...)" at bounding box center [1176, 314] width 199 height 38
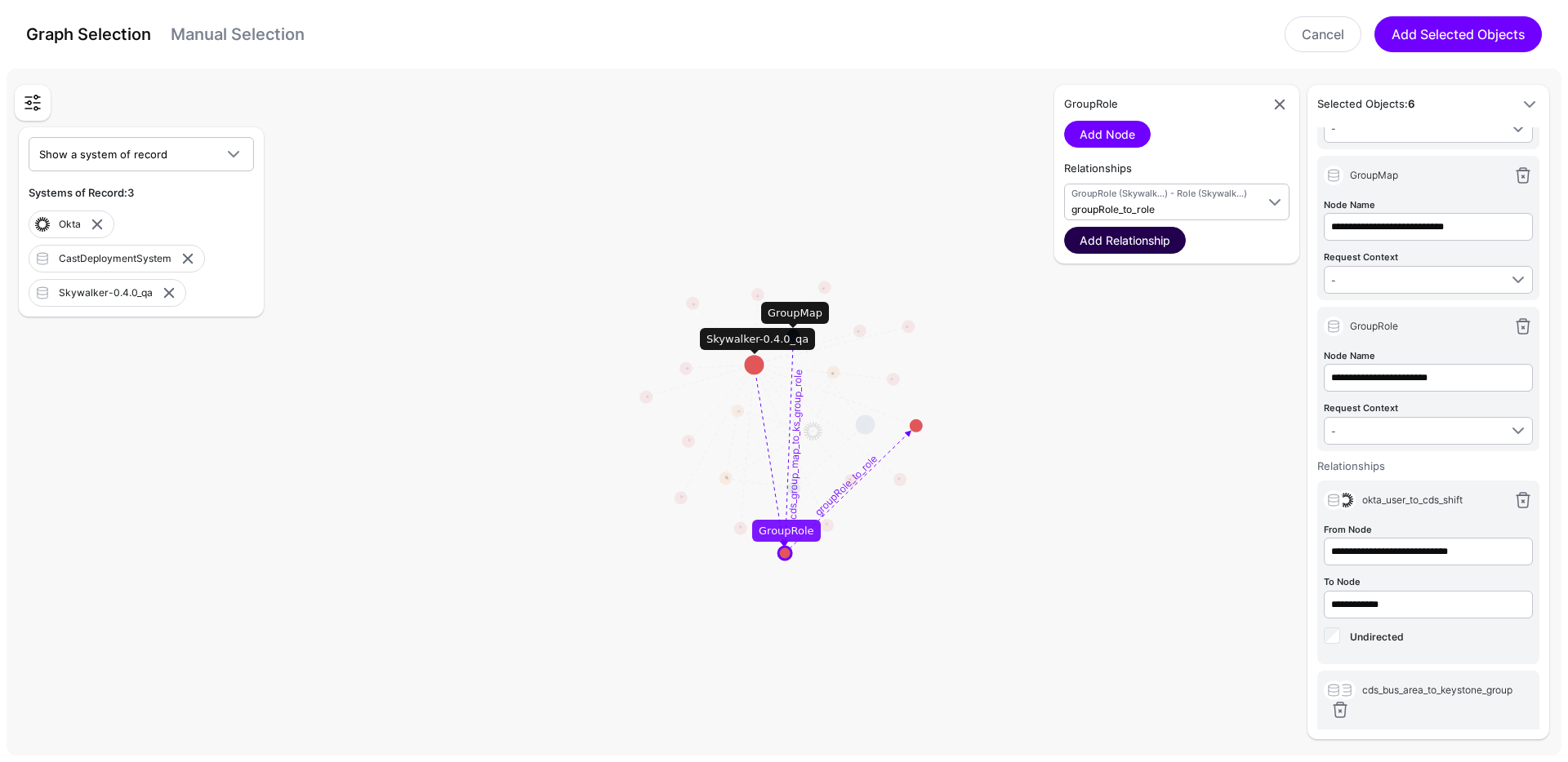
click at [1128, 243] on link "Add Relationship" at bounding box center [1124, 240] width 122 height 27
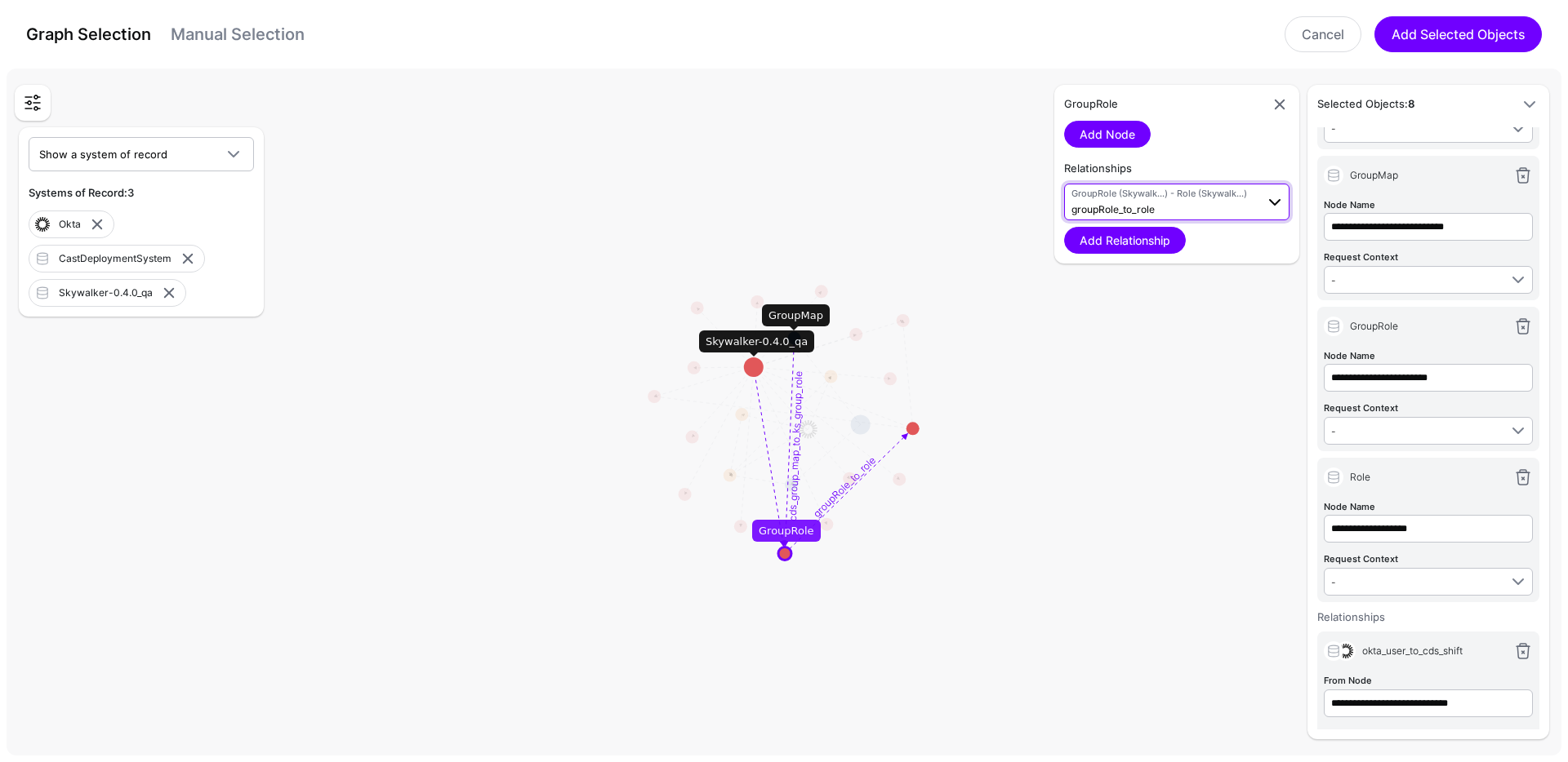
click at [1166, 212] on span "GroupRole (Skywalk...) - Role (Skywalk...) groupRole_to_role" at bounding box center [1163, 202] width 184 height 31
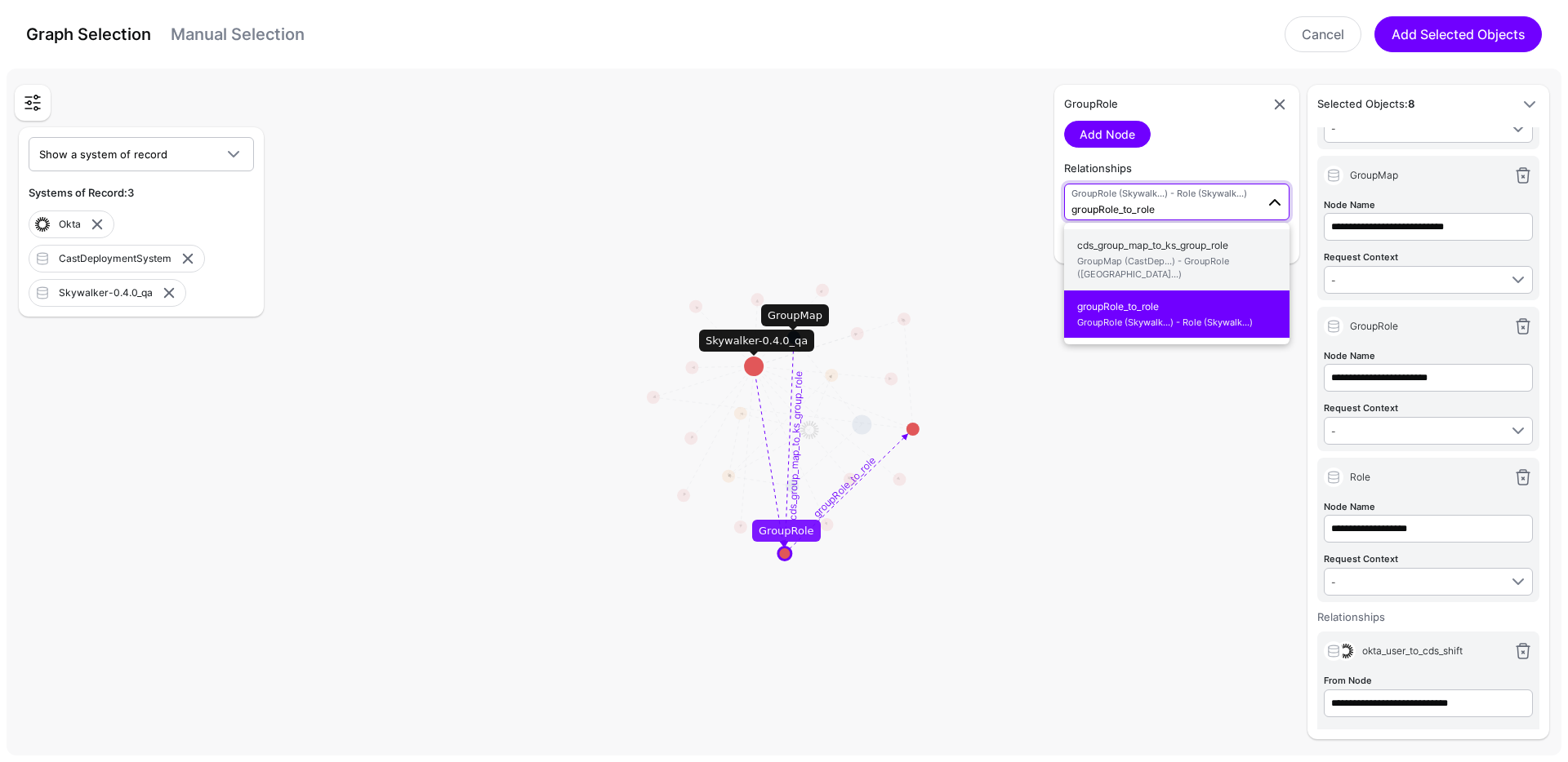
click at [1156, 238] on span "cds_group_map_to_ks_group_role GroupMap (CastDep...) - GroupRole (Skywalk...)" at bounding box center [1176, 259] width 199 height 51
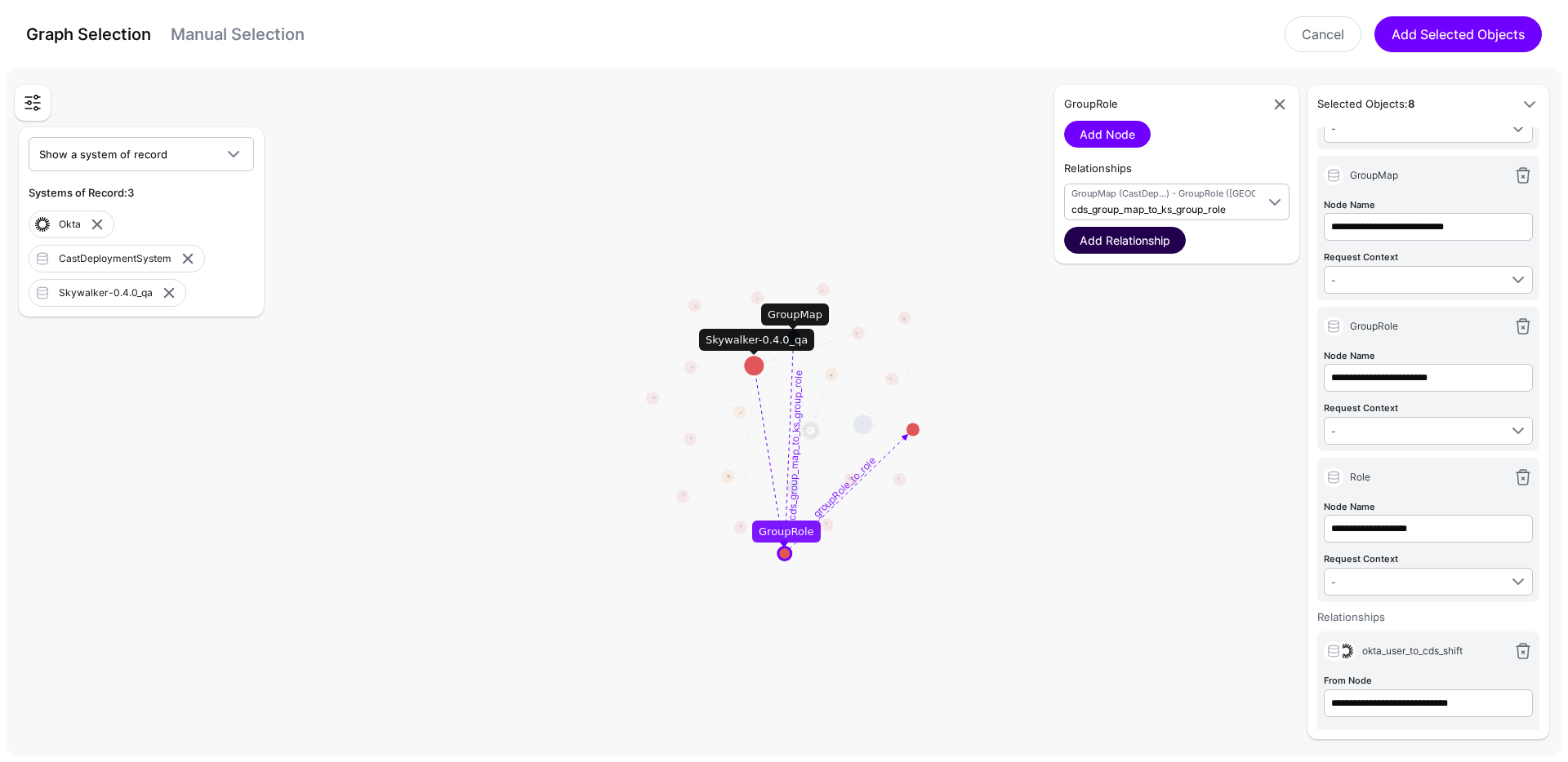
click at [1151, 242] on link "Add Relationship" at bounding box center [1124, 240] width 122 height 27
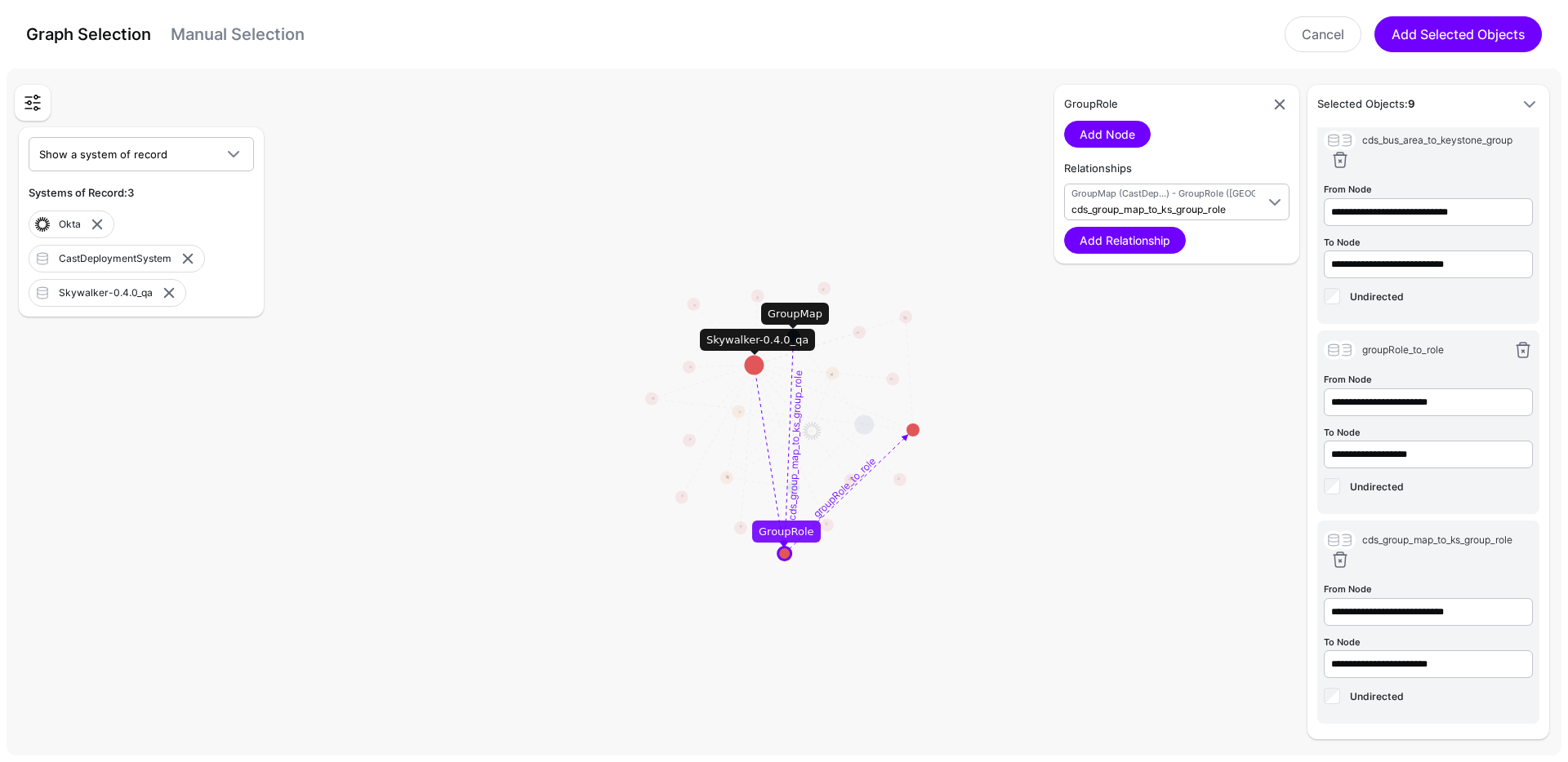
scroll to position [999, 0]
click at [1431, 36] on button "Add Selected Objects" at bounding box center [1458, 34] width 168 height 36
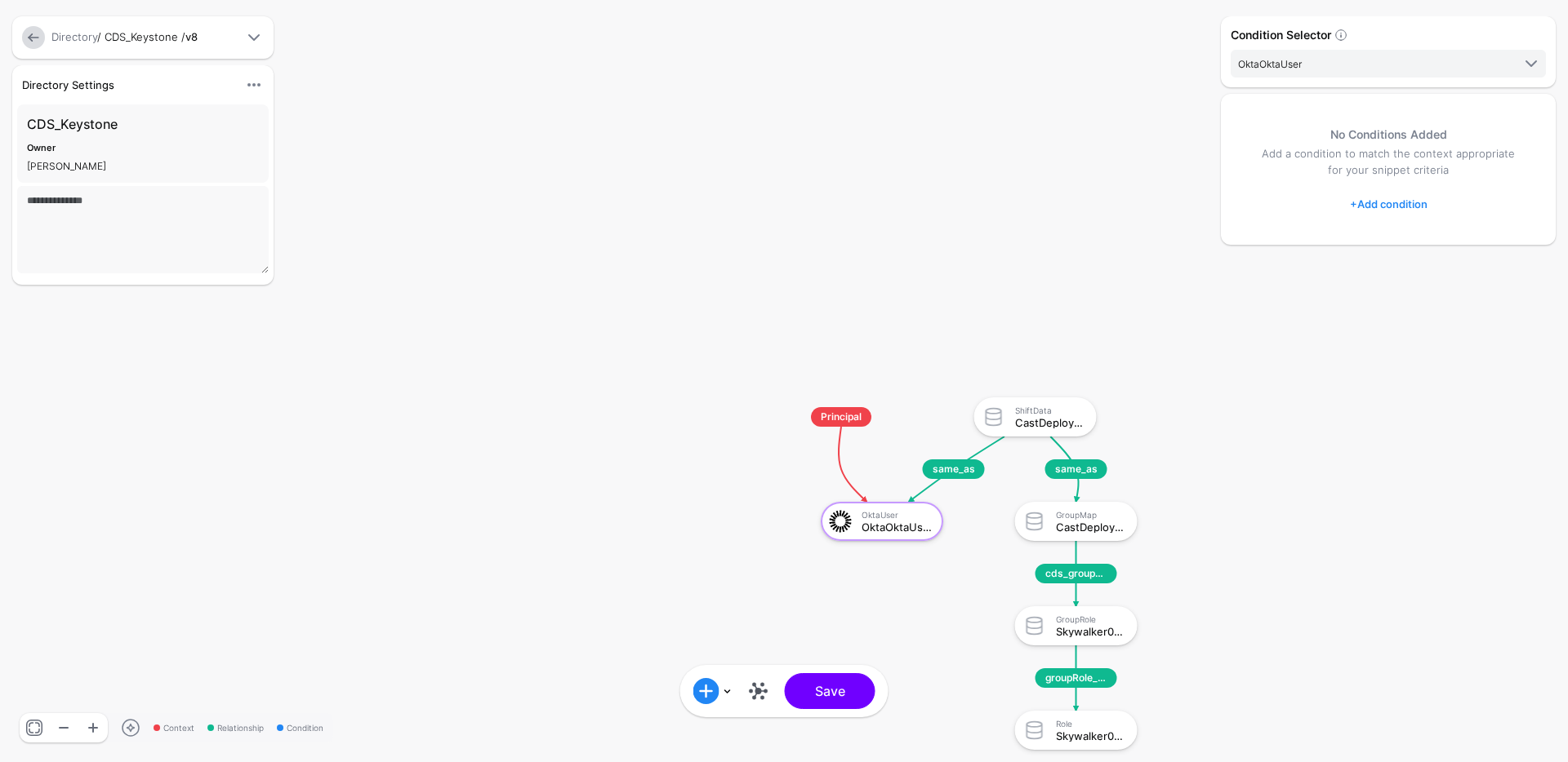
scroll to position [0, 0]
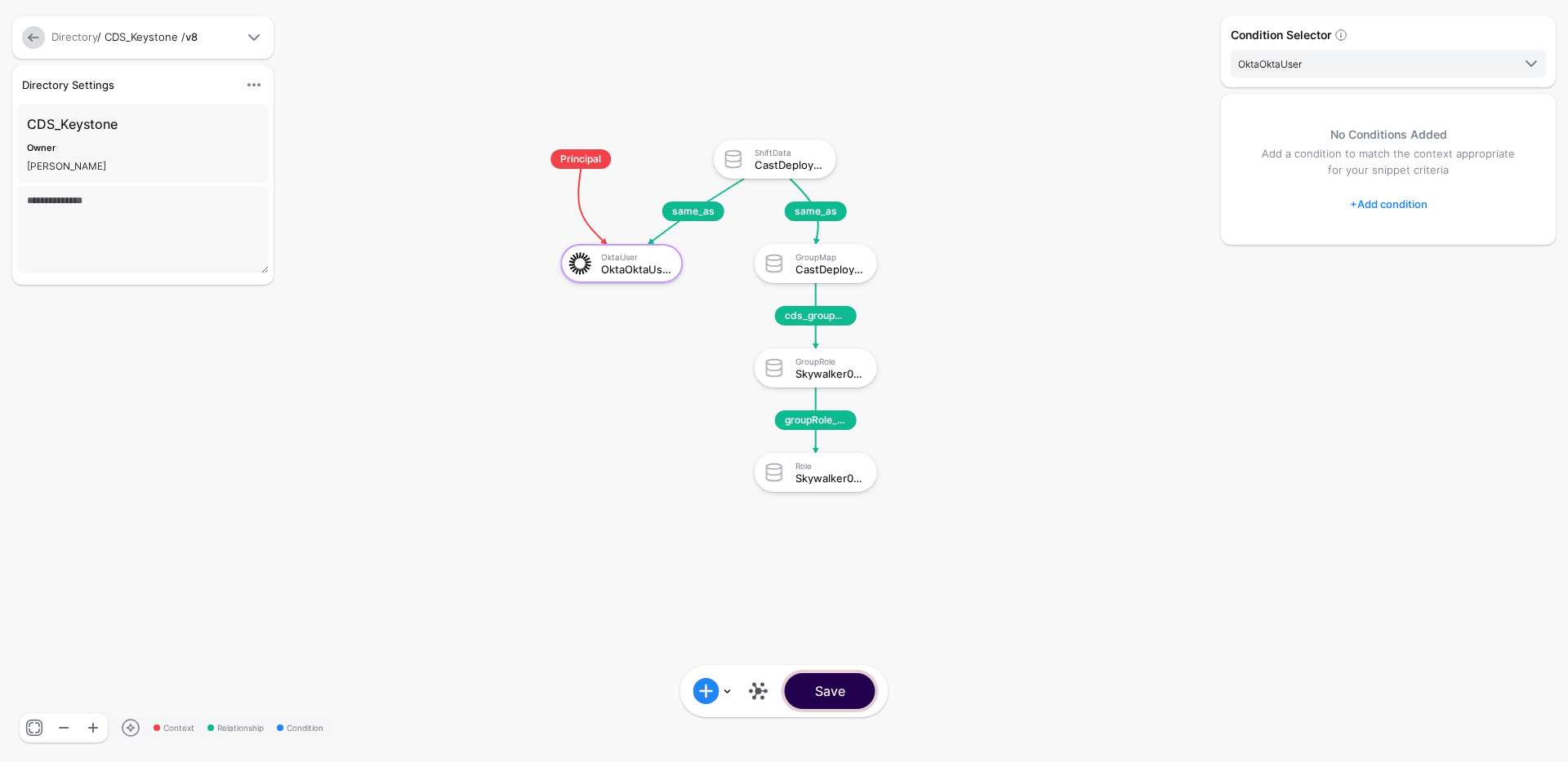
click at [860, 694] on button "Save" at bounding box center [830, 691] width 90 height 36
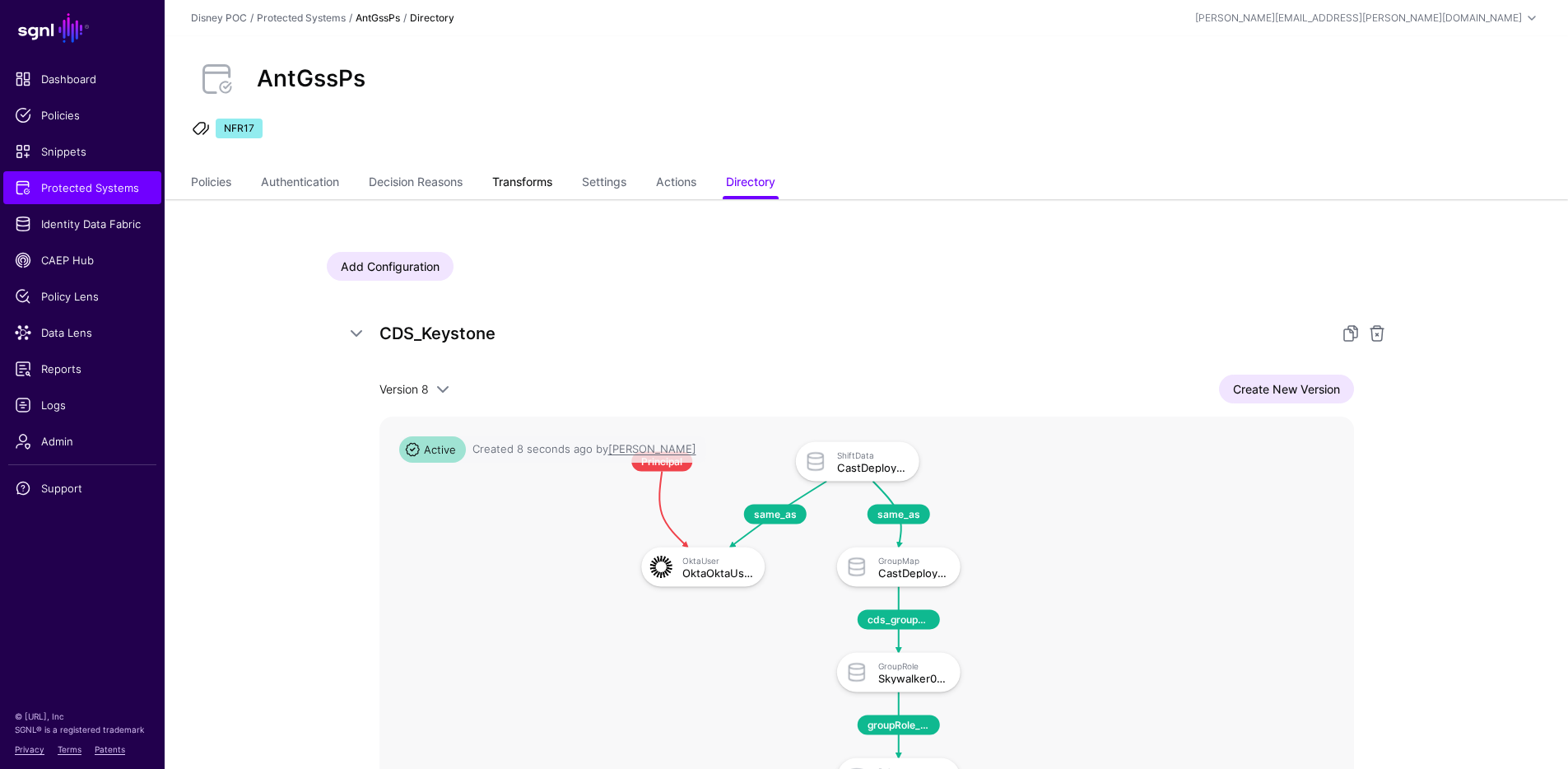
click at [534, 191] on link "Transforms" at bounding box center [522, 184] width 60 height 32
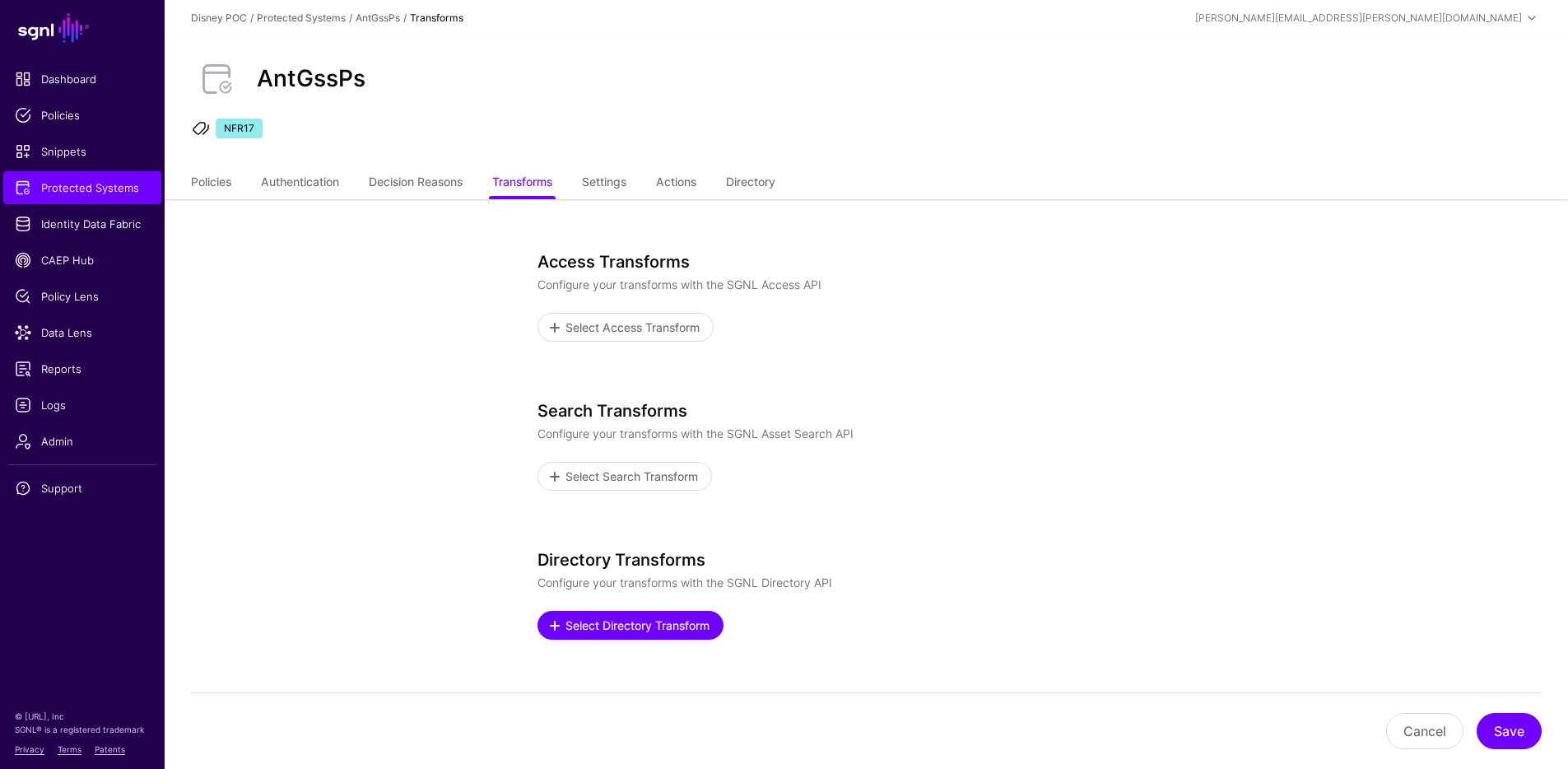
click at [627, 632] on span "Select Directory Transform" at bounding box center [636, 625] width 148 height 18
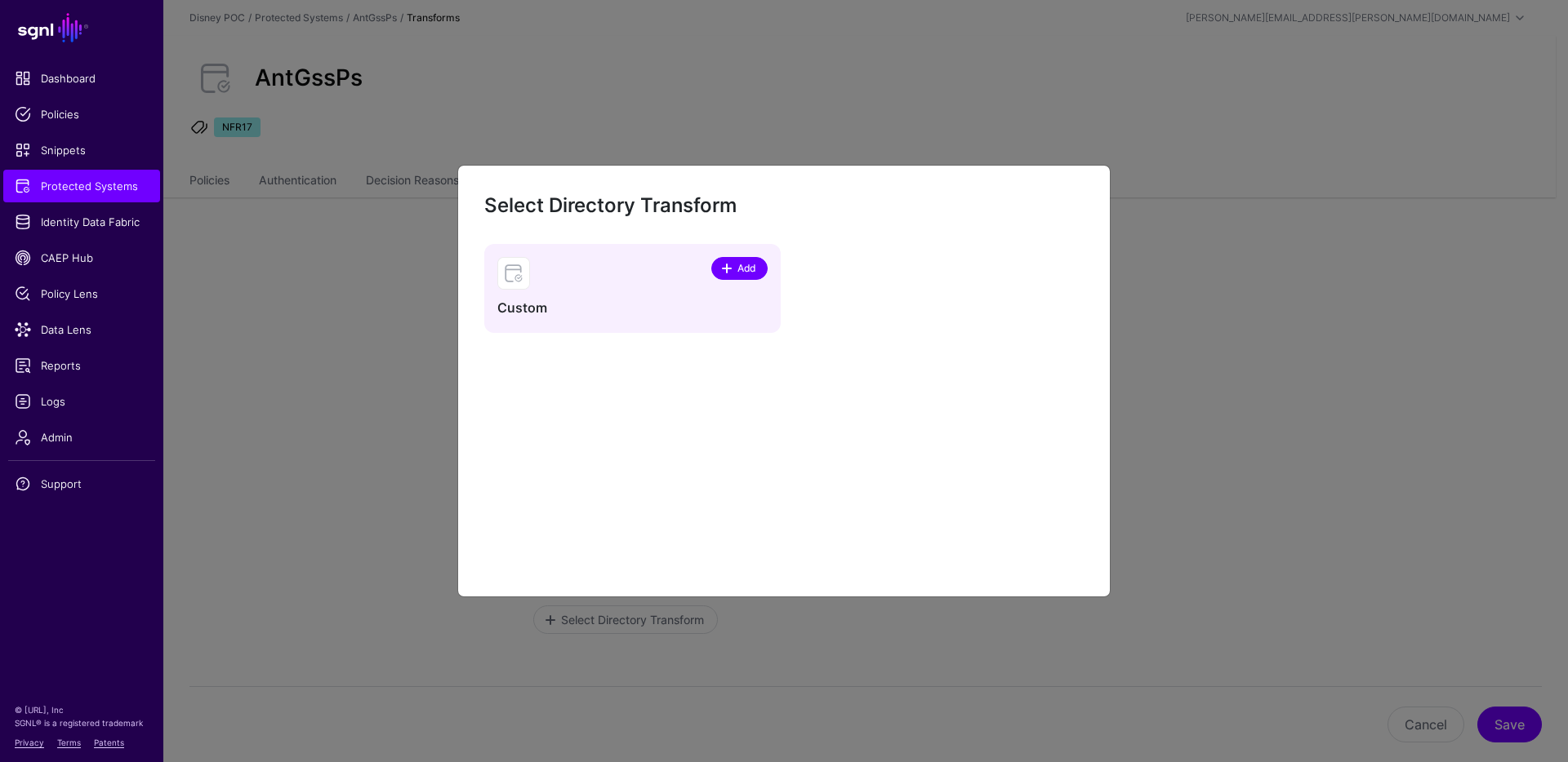
click at [740, 266] on span "Add" at bounding box center [746, 268] width 22 height 15
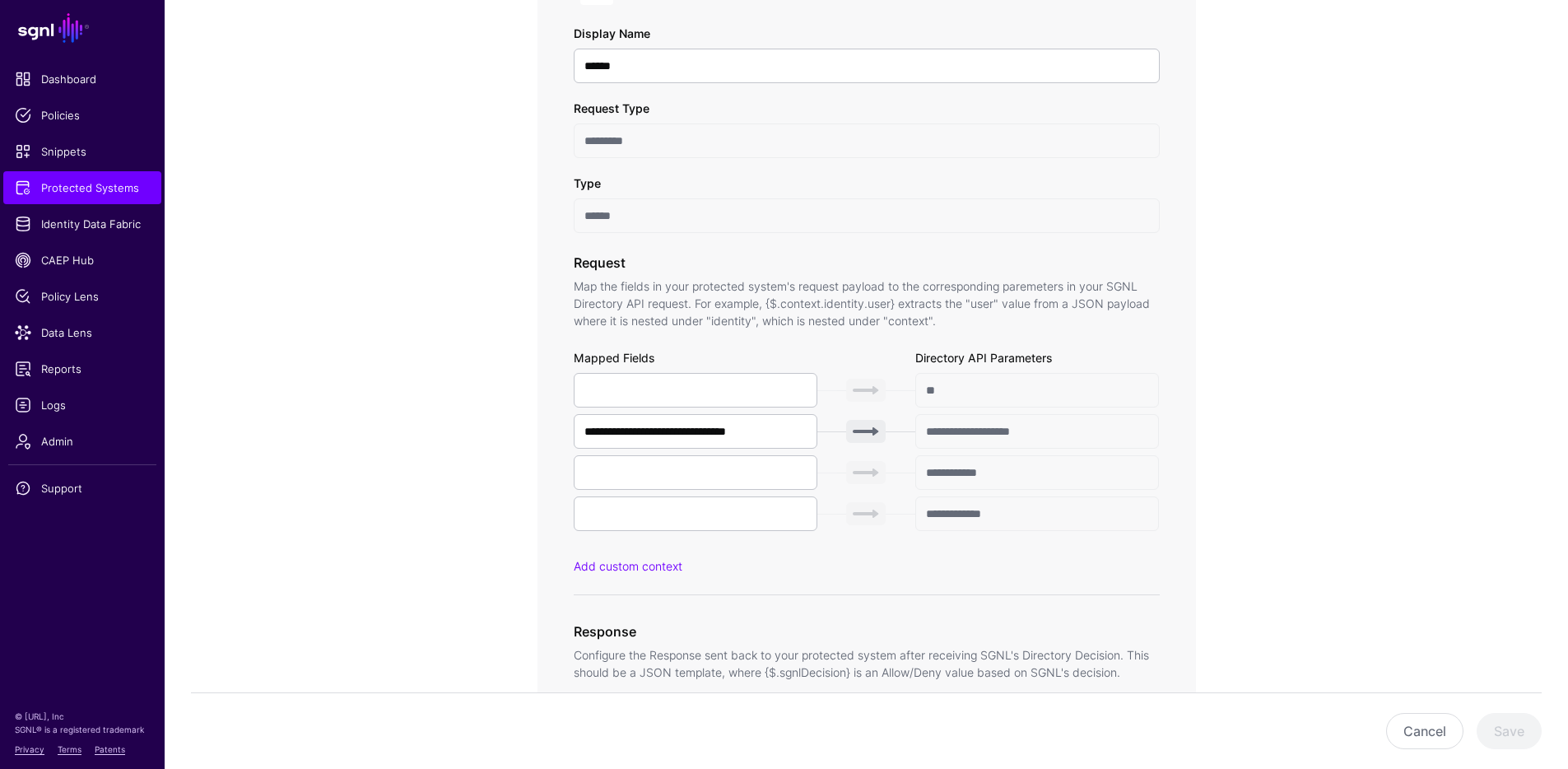
scroll to position [787, 0]
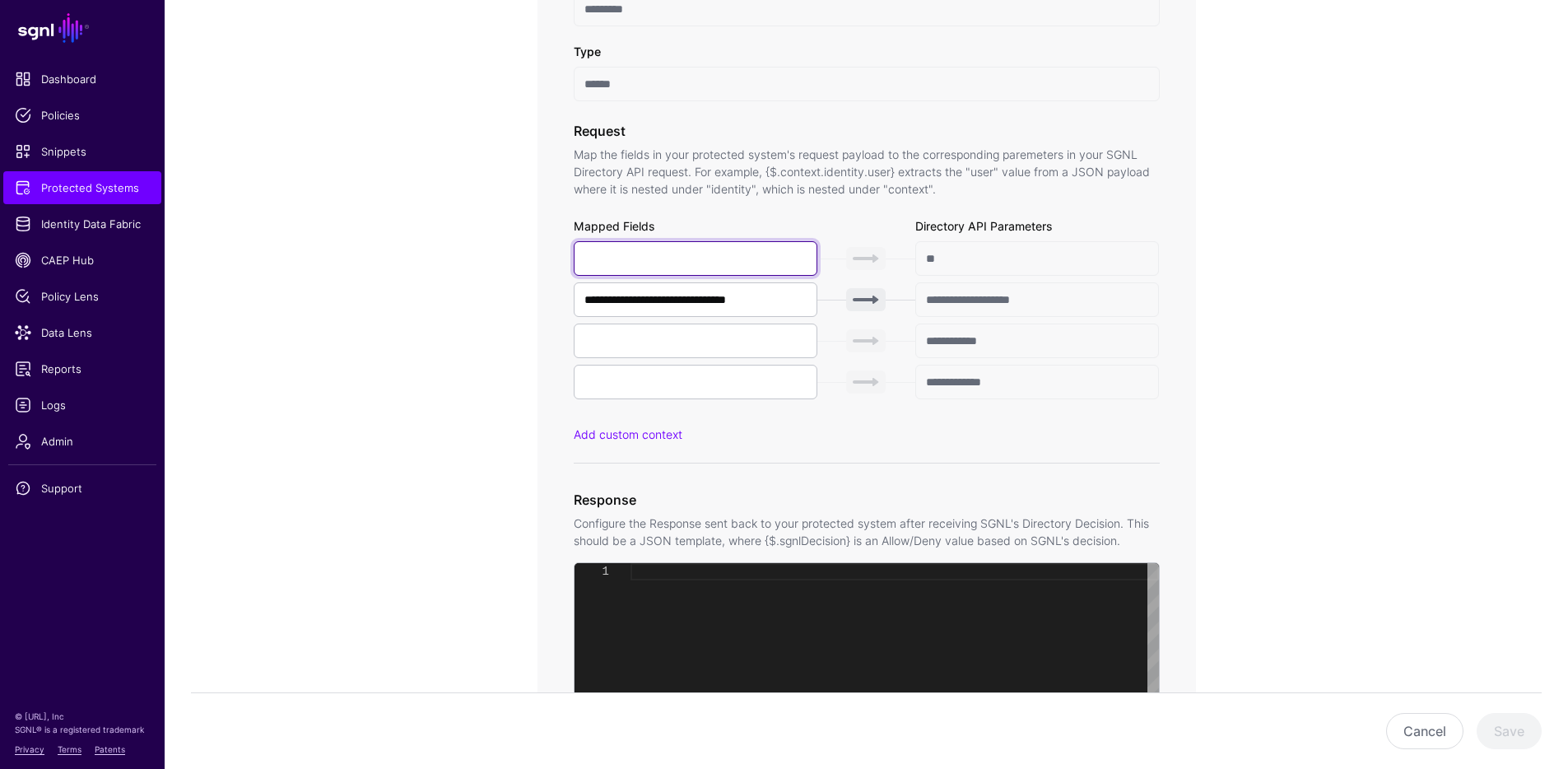
click at [703, 261] on input "text" at bounding box center [695, 258] width 244 height 34
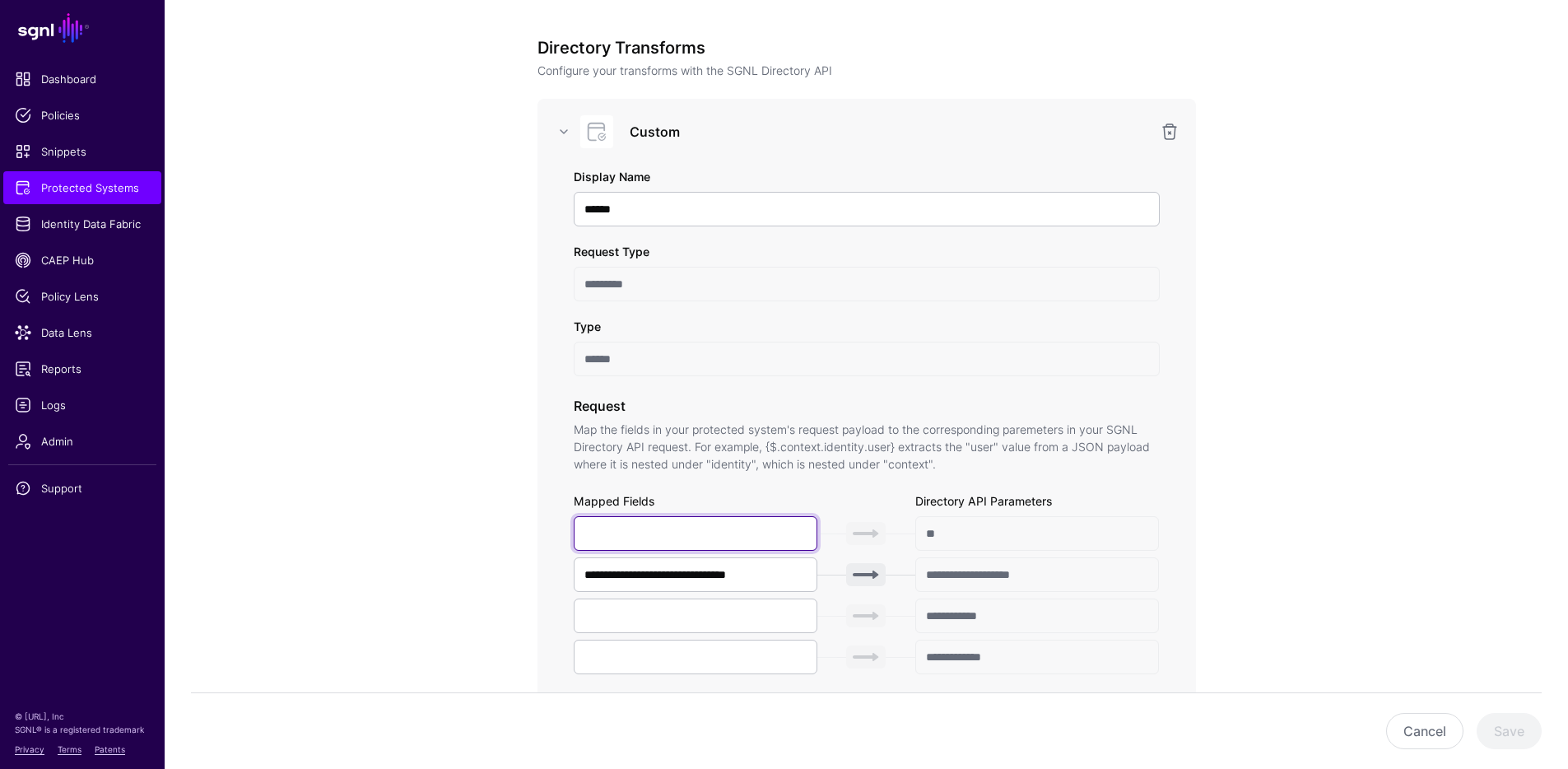
scroll to position [0, 0]
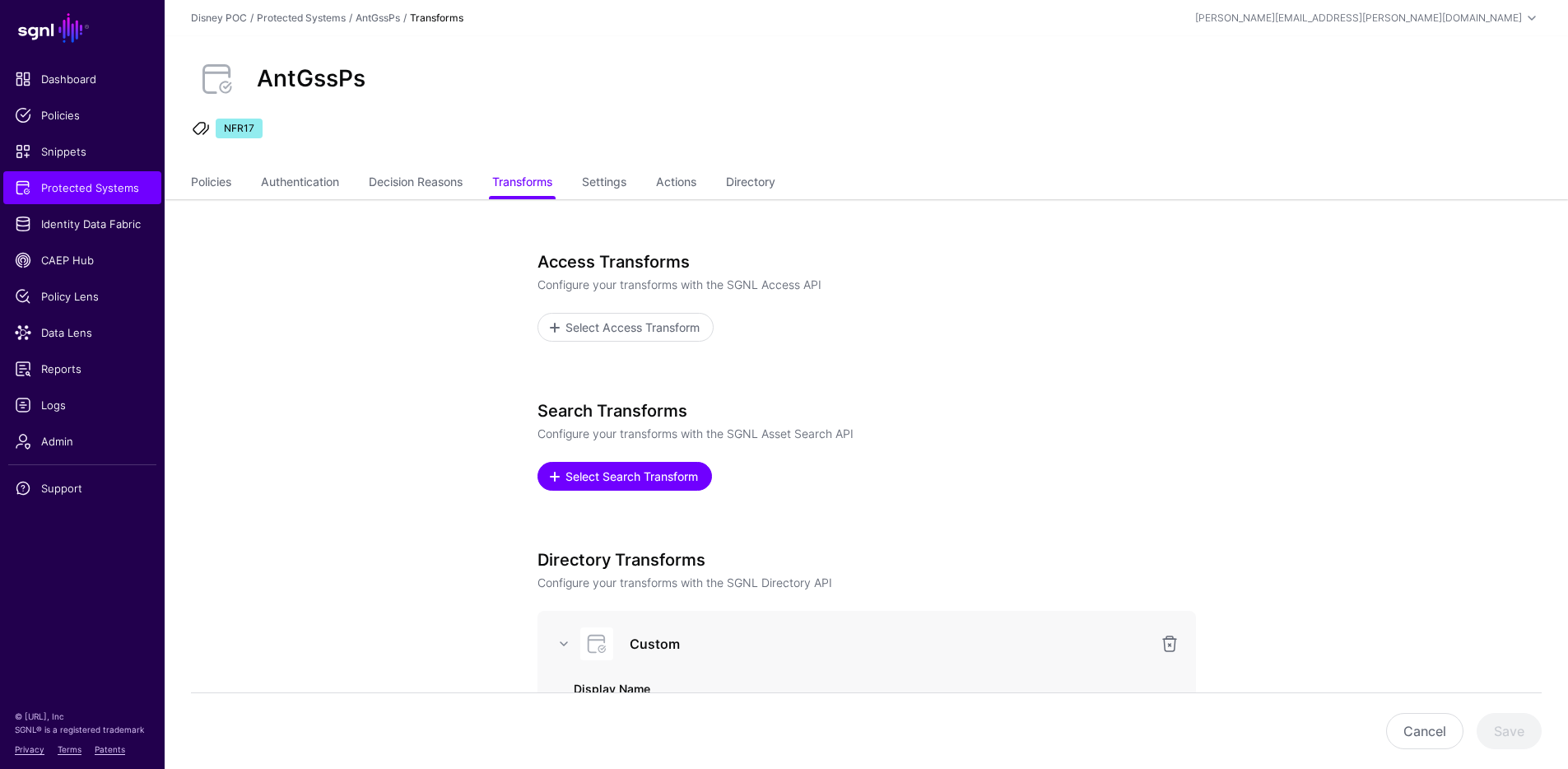
click at [629, 472] on span "Select Search Transform" at bounding box center [631, 476] width 137 height 18
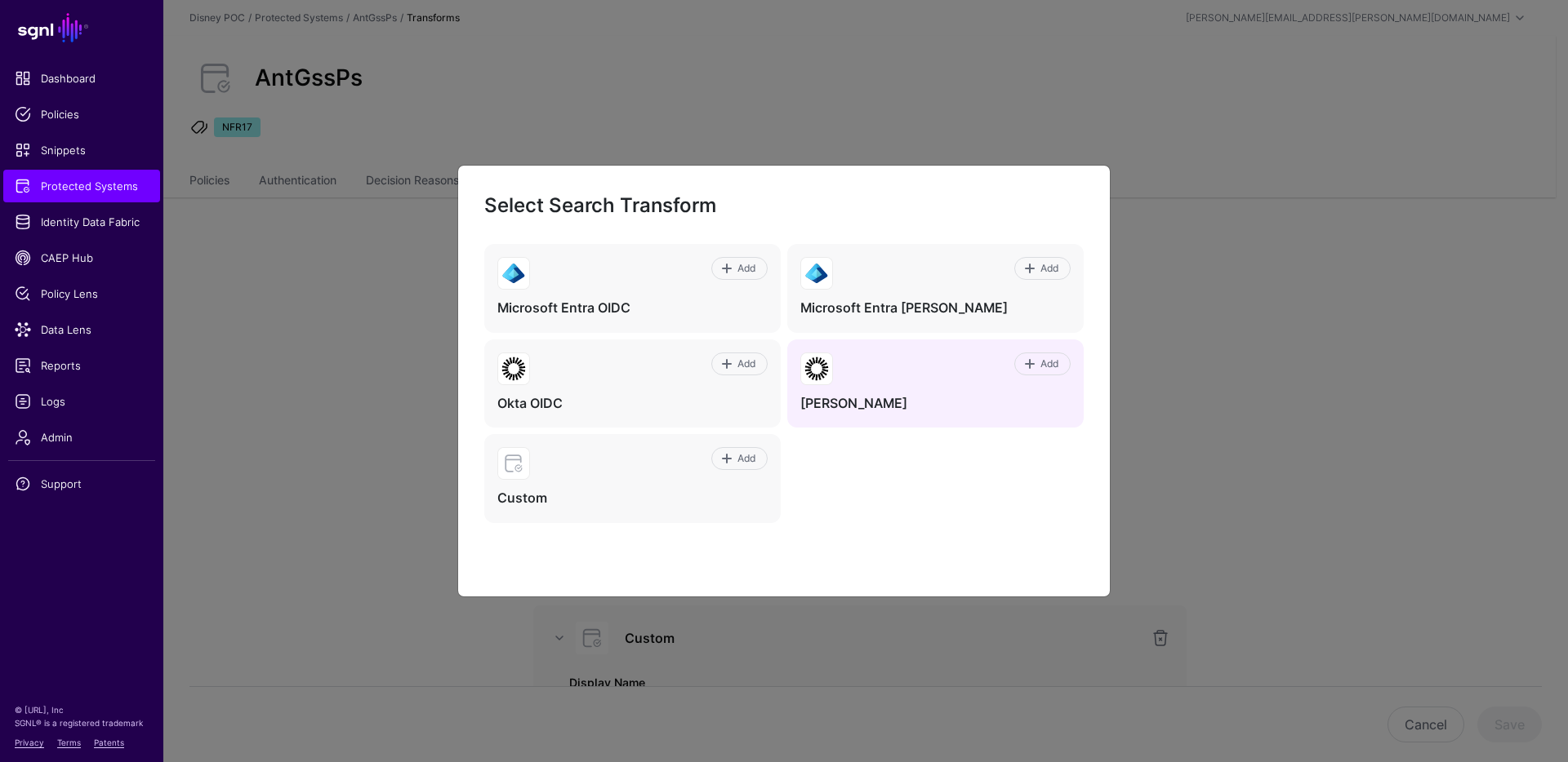
click at [868, 384] on div "Add" at bounding box center [952, 369] width 238 height 33
click at [1020, 358] on link "Add" at bounding box center [1042, 364] width 56 height 23
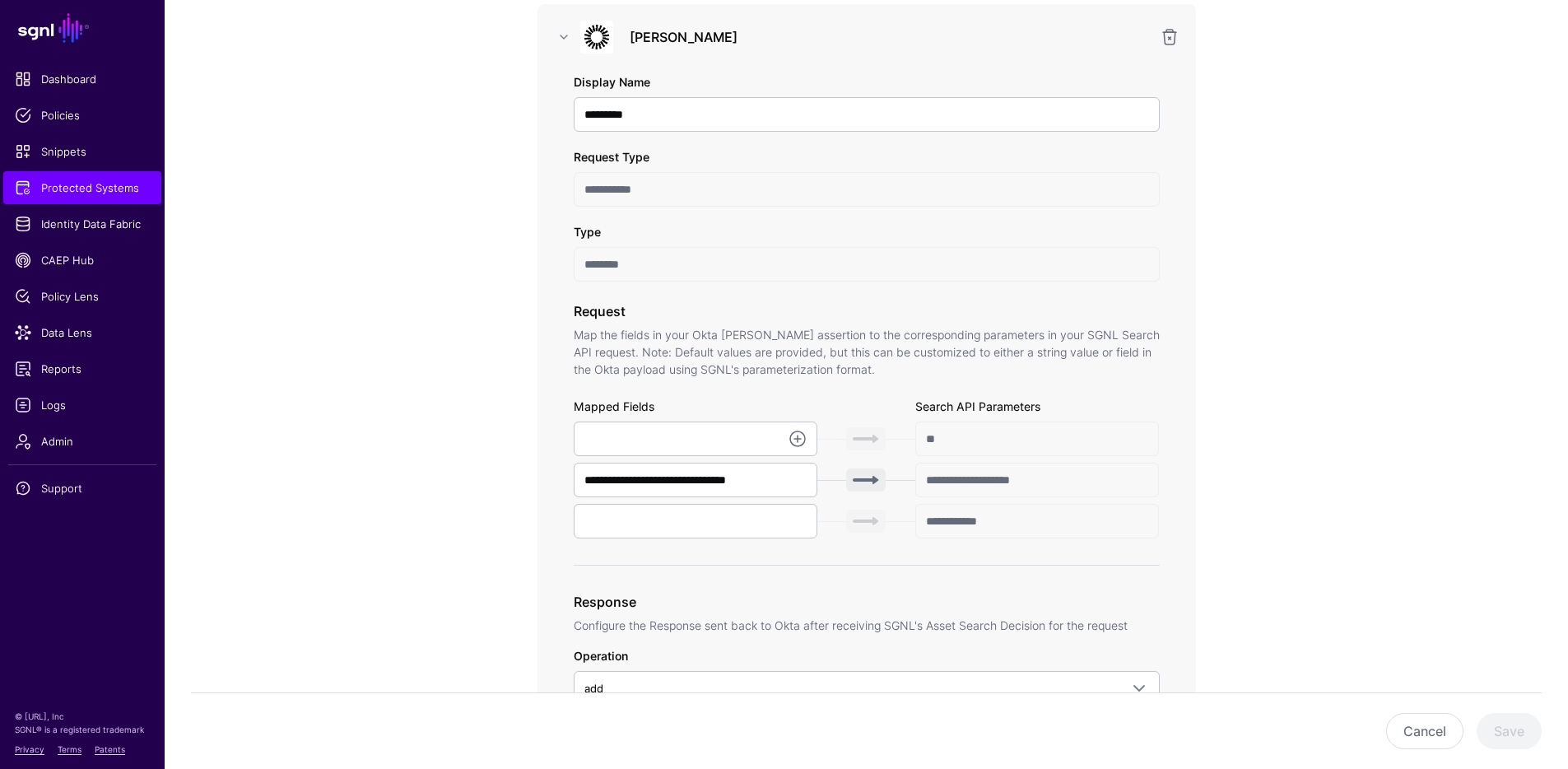
scroll to position [342, 0]
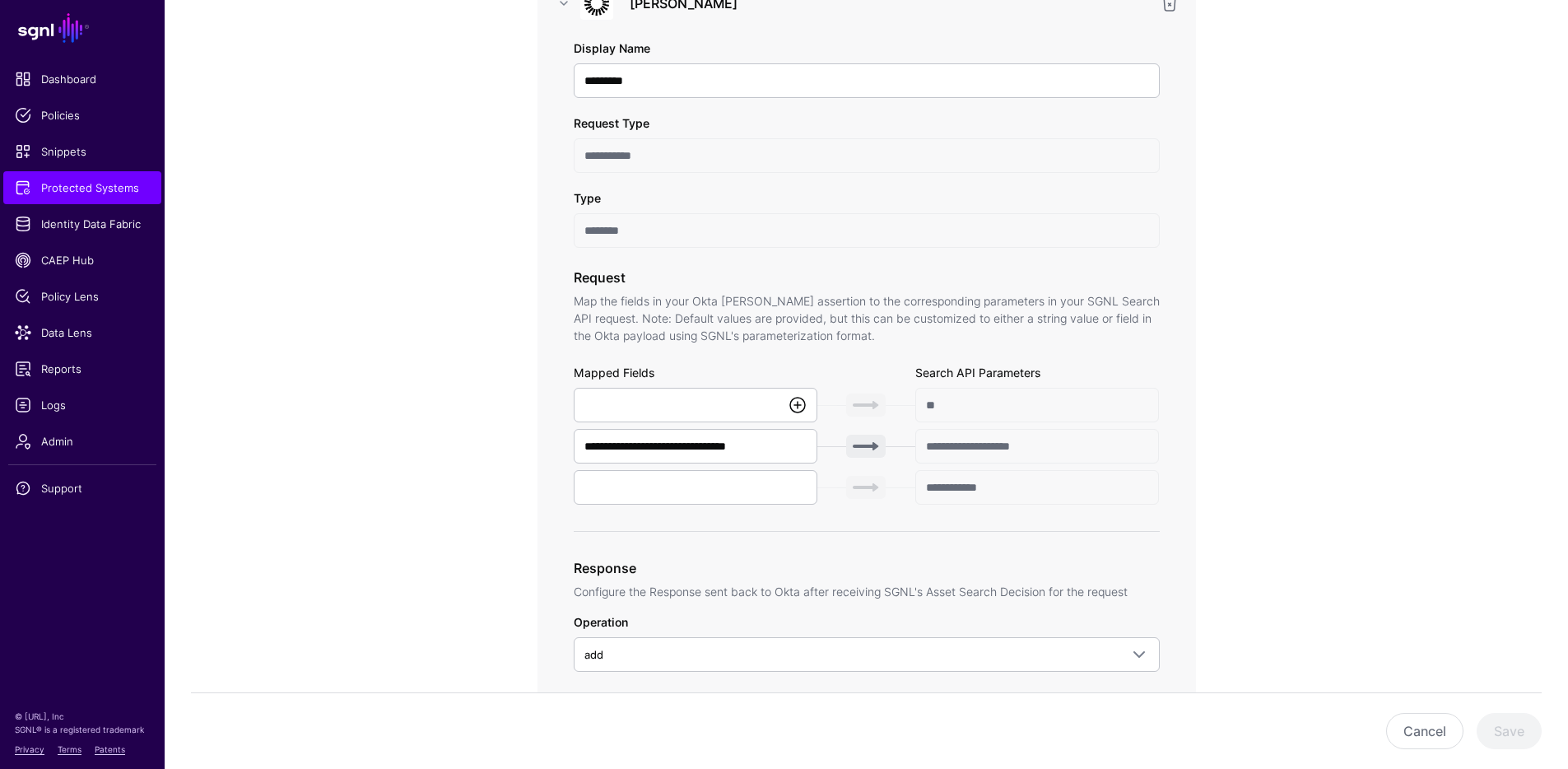
click at [806, 396] on link at bounding box center [798, 405] width 20 height 20
click at [694, 498] on span "{$.data.context.user.profile.email}" at bounding box center [640, 493] width 107 height 13
type input "**********"
click at [721, 406] on input "**********" at bounding box center [695, 405] width 244 height 34
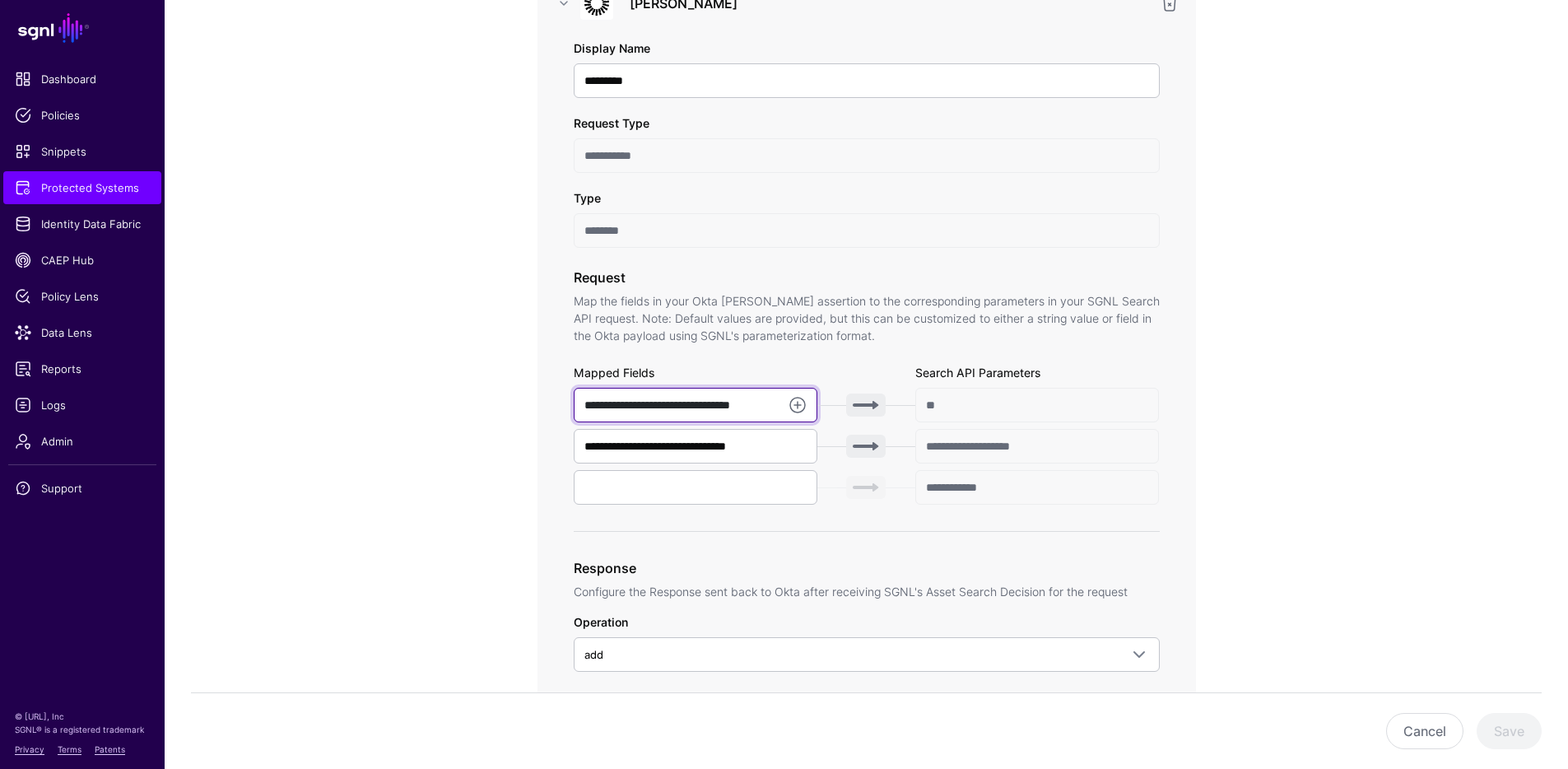
click at [721, 406] on input "**********" at bounding box center [695, 405] width 244 height 34
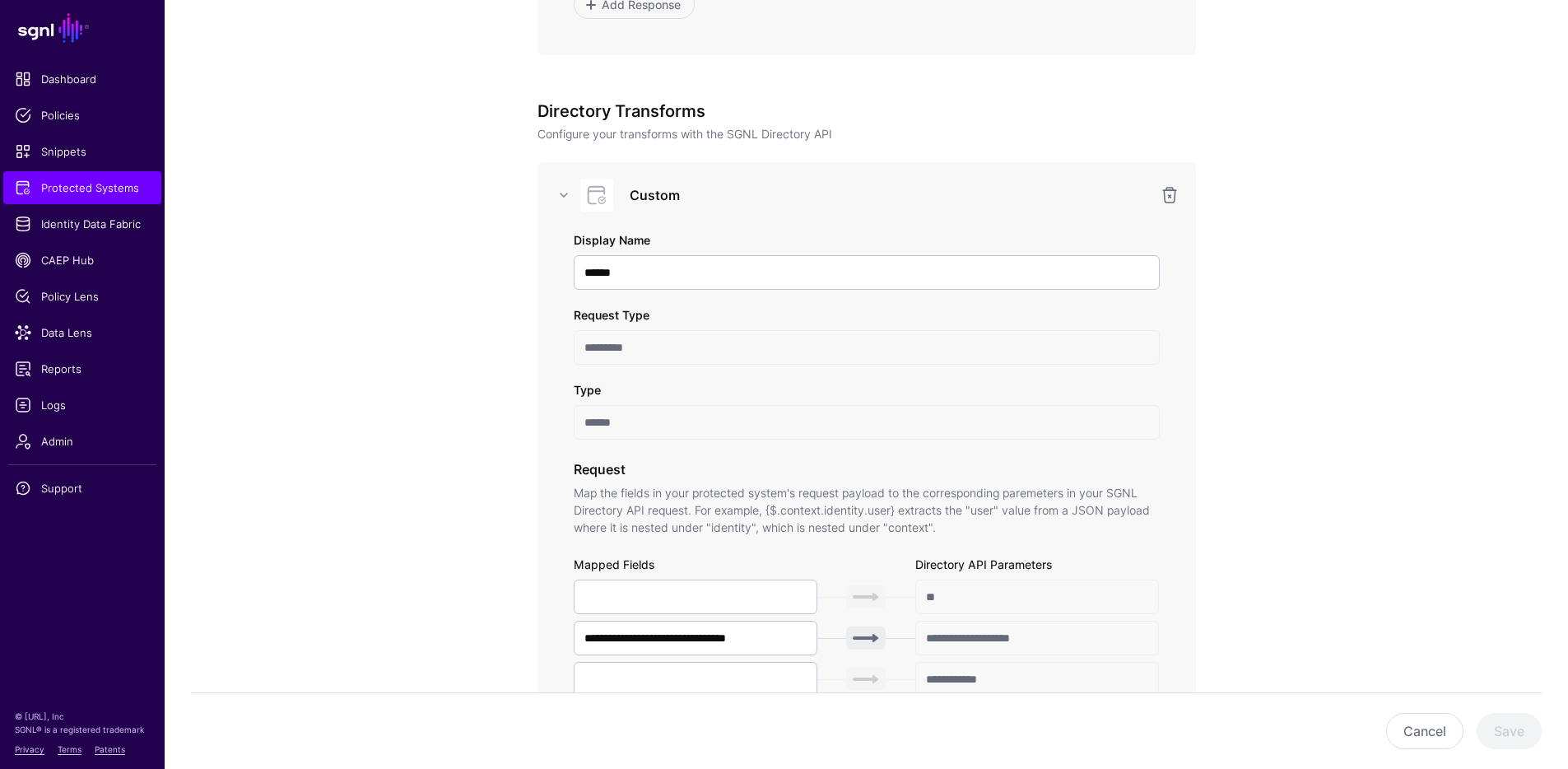
scroll to position [1632, 0]
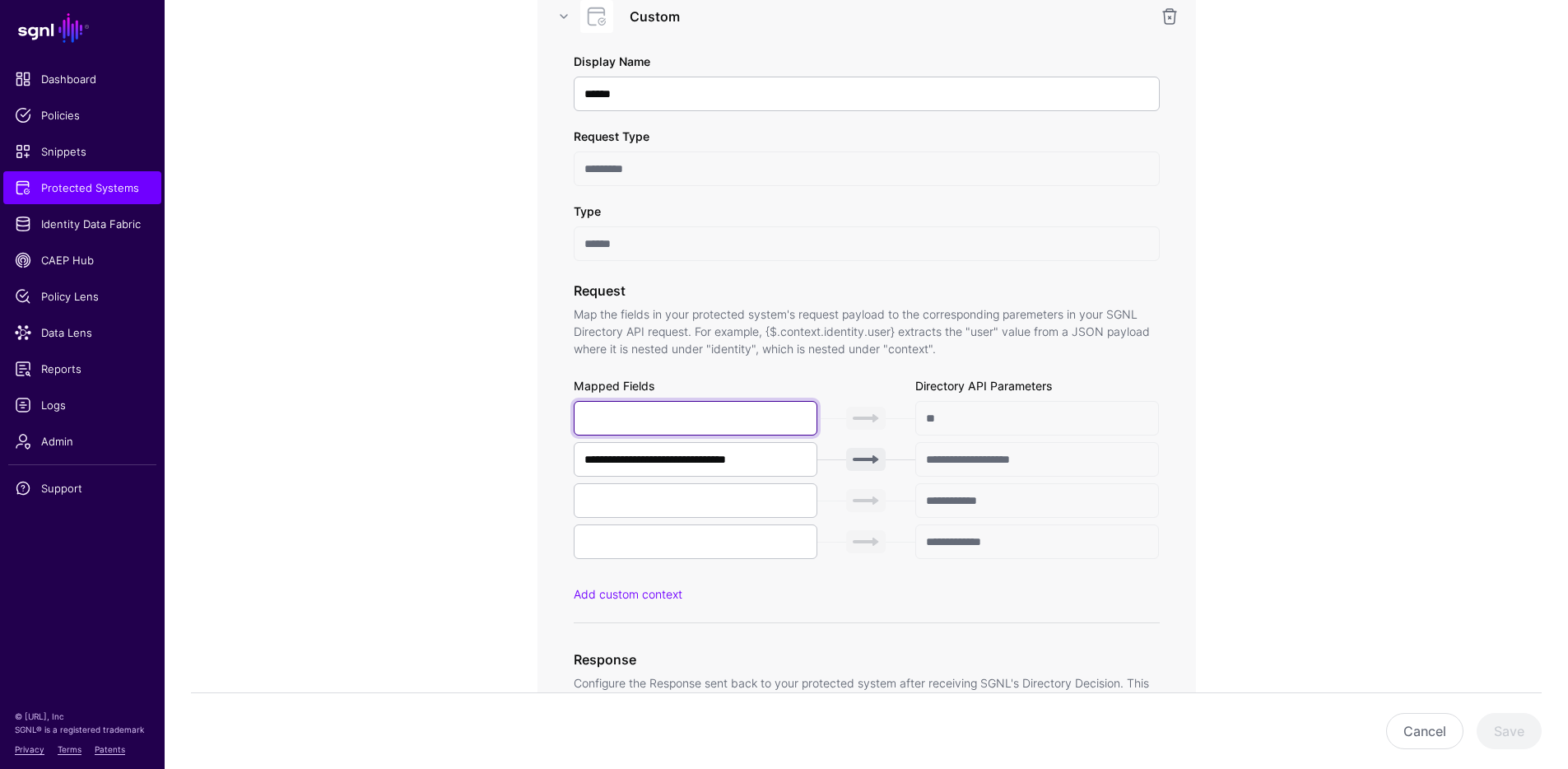
click at [754, 423] on input "text" at bounding box center [695, 418] width 244 height 34
paste input "**********"
type input "**********"
click at [1343, 413] on app-integrations-item-transforms "**********" at bounding box center [866, 80] width 1403 height 3024
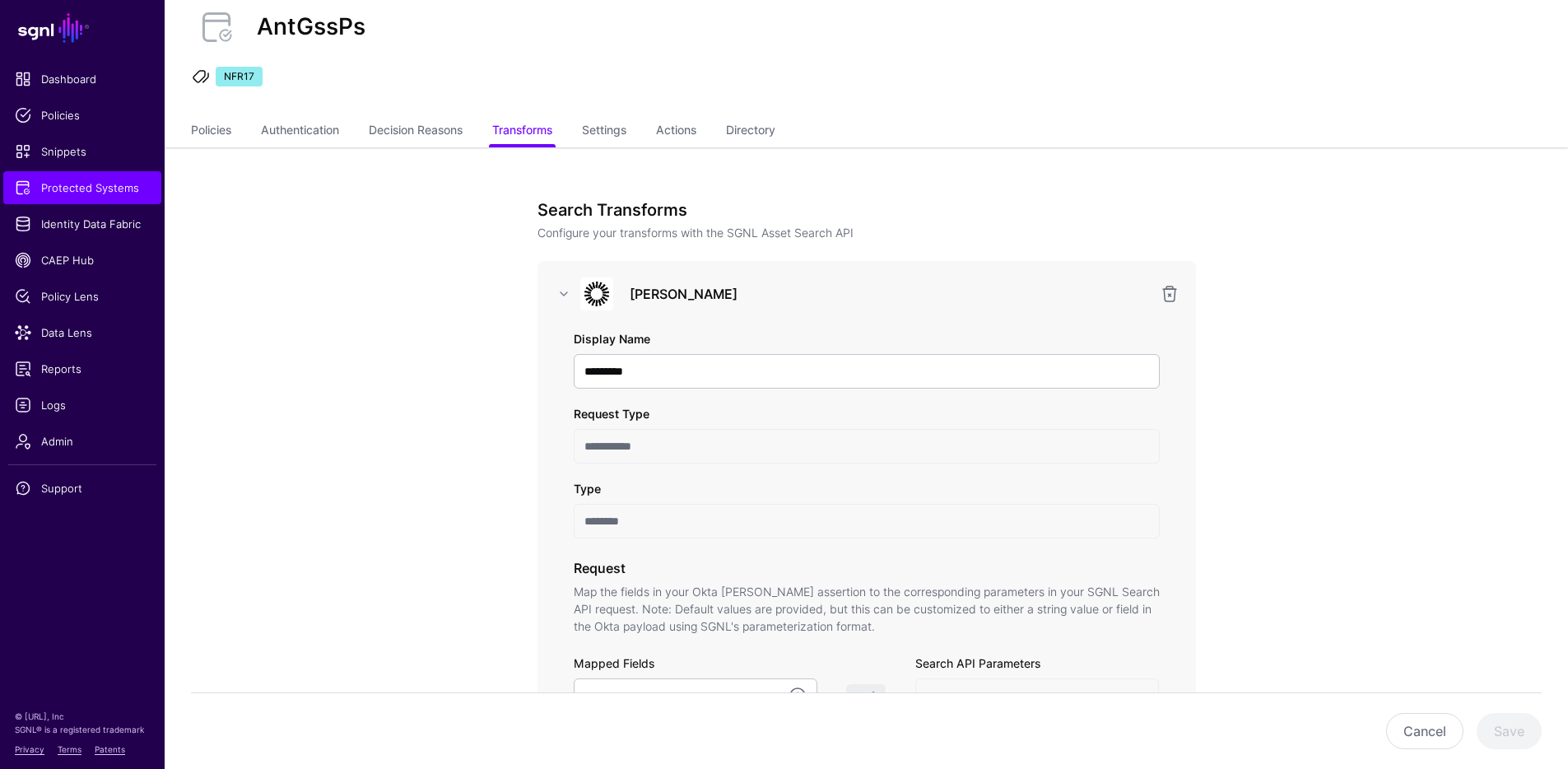
scroll to position [0, 0]
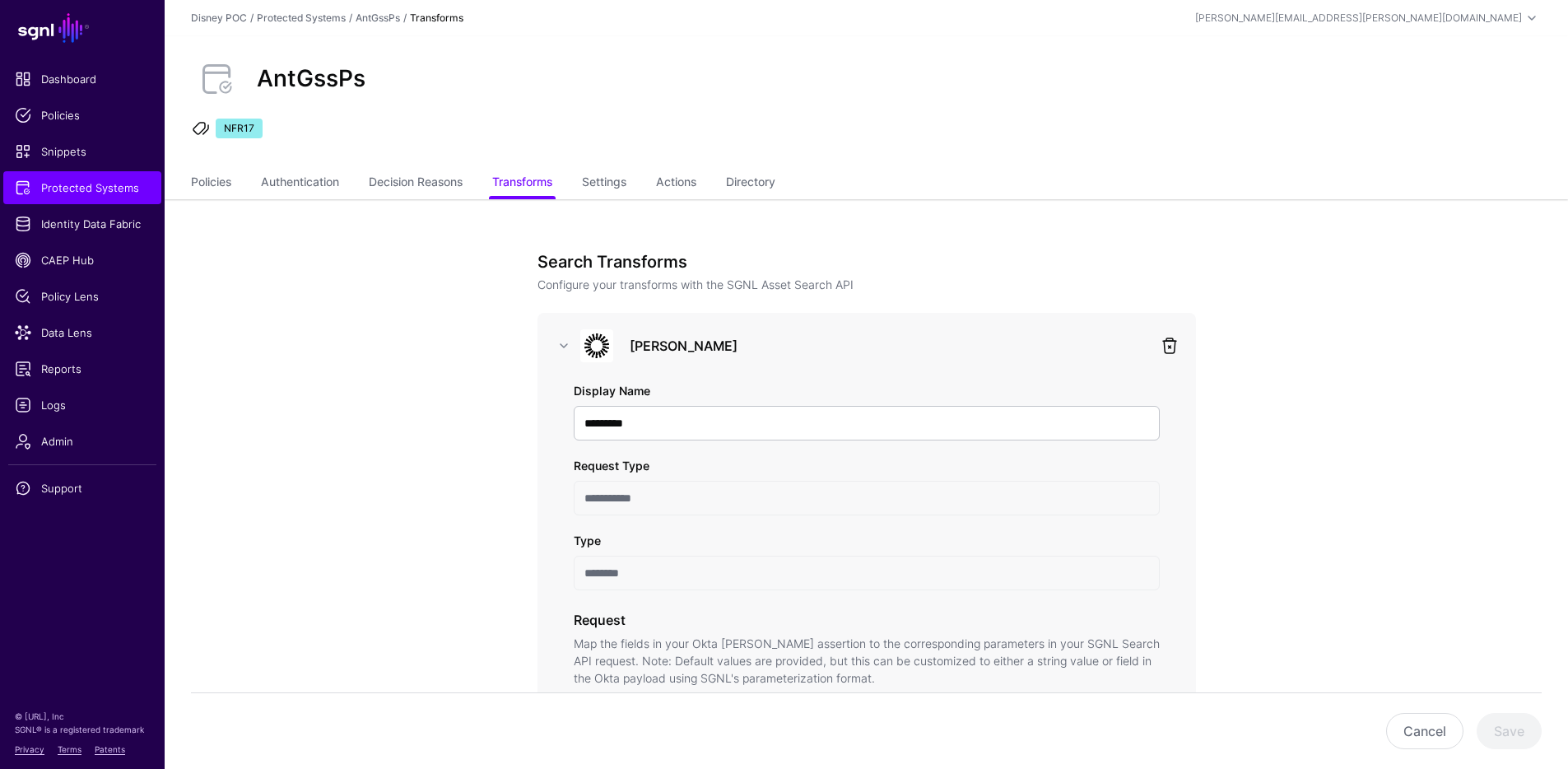
click at [1170, 344] on link at bounding box center [1170, 346] width 20 height 20
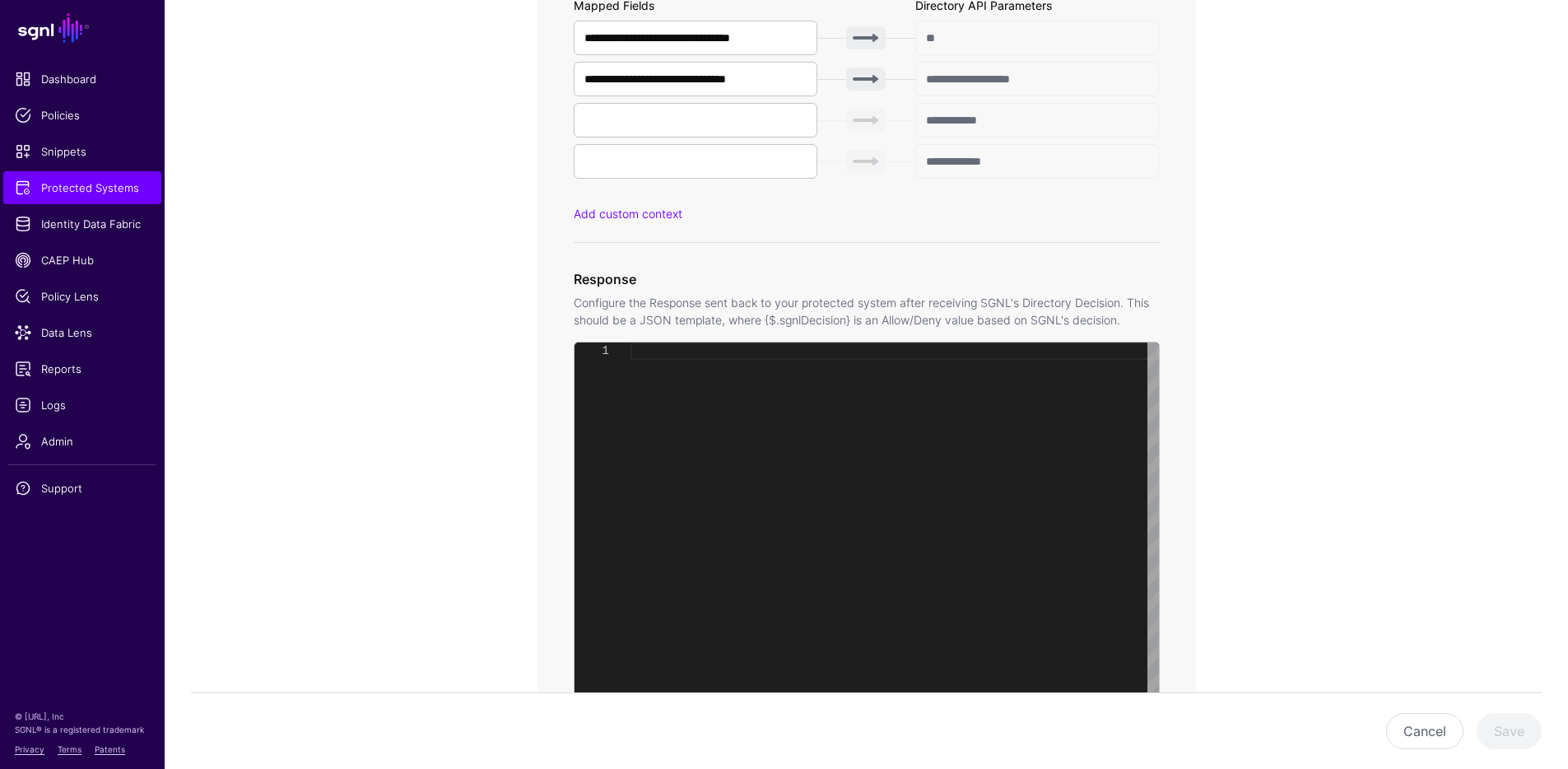
scroll to position [1292, 0]
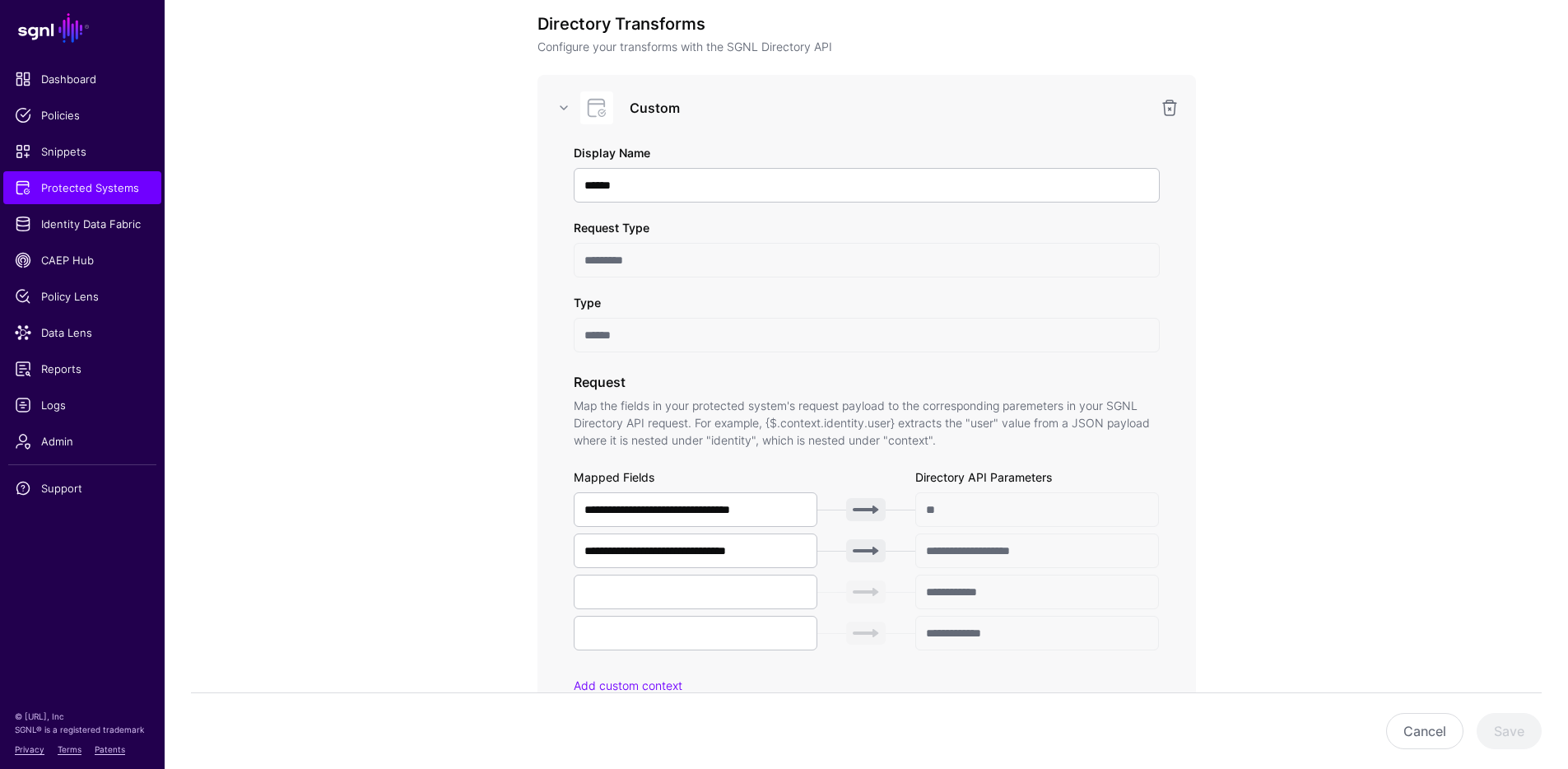
scroll to position [508, 0]
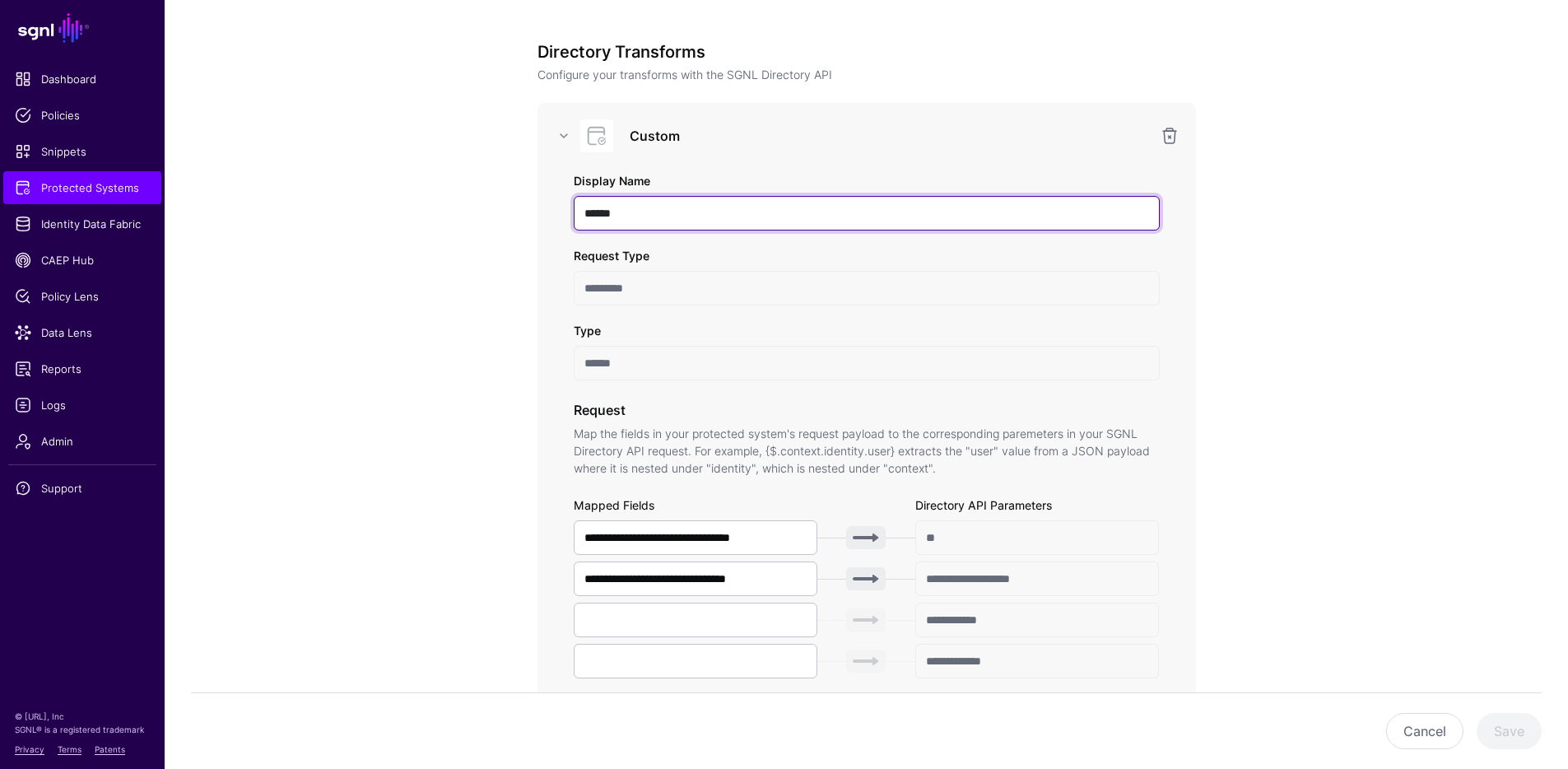
click at [1093, 206] on input "******" at bounding box center [867, 213] width 587 height 34
type input "**********"
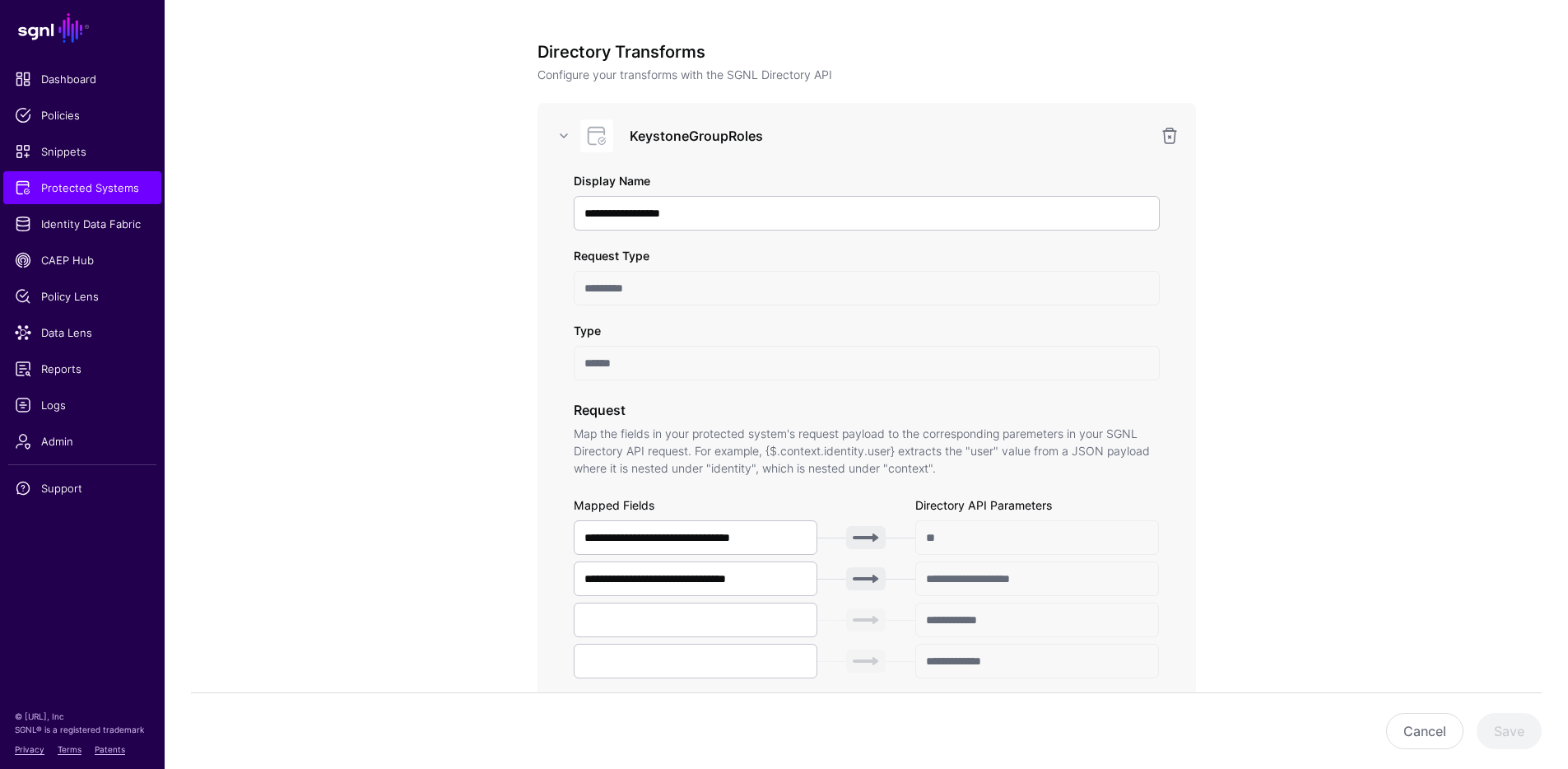
click at [1375, 307] on app-integrations-item-transforms "**********" at bounding box center [866, 701] width 1403 height 2021
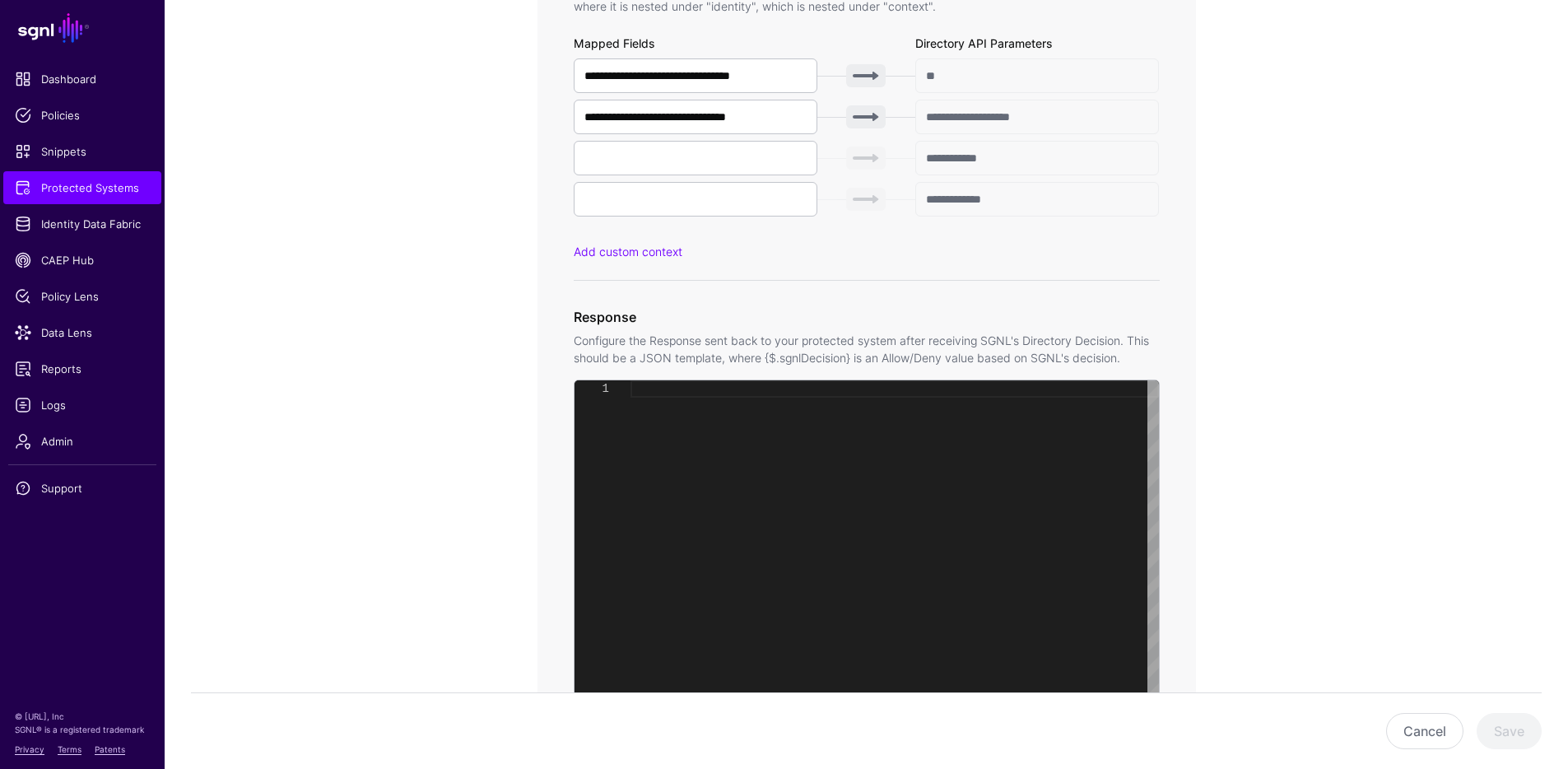
scroll to position [1001, 0]
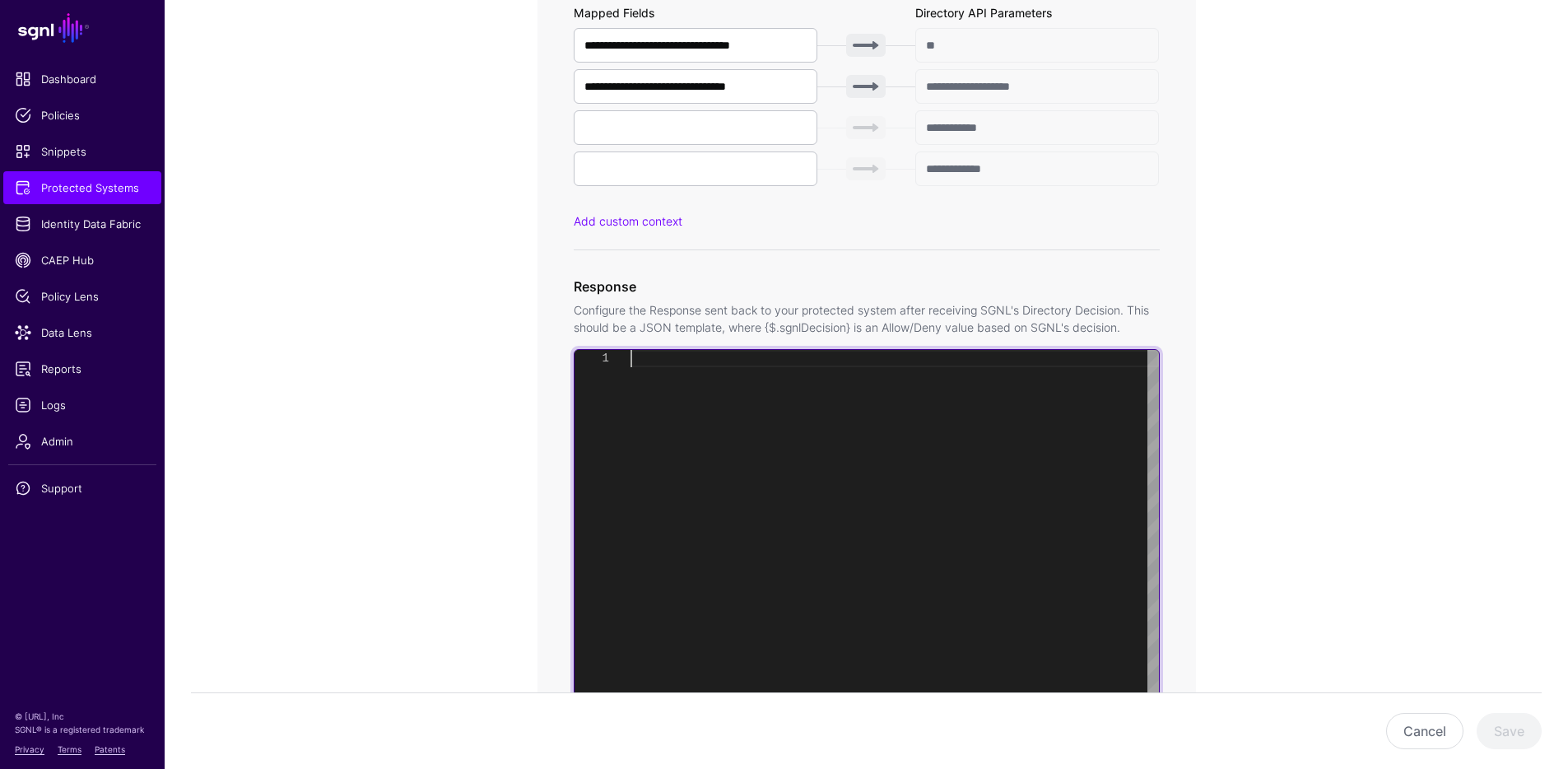
click at [722, 391] on div at bounding box center [895, 555] width 529 height 410
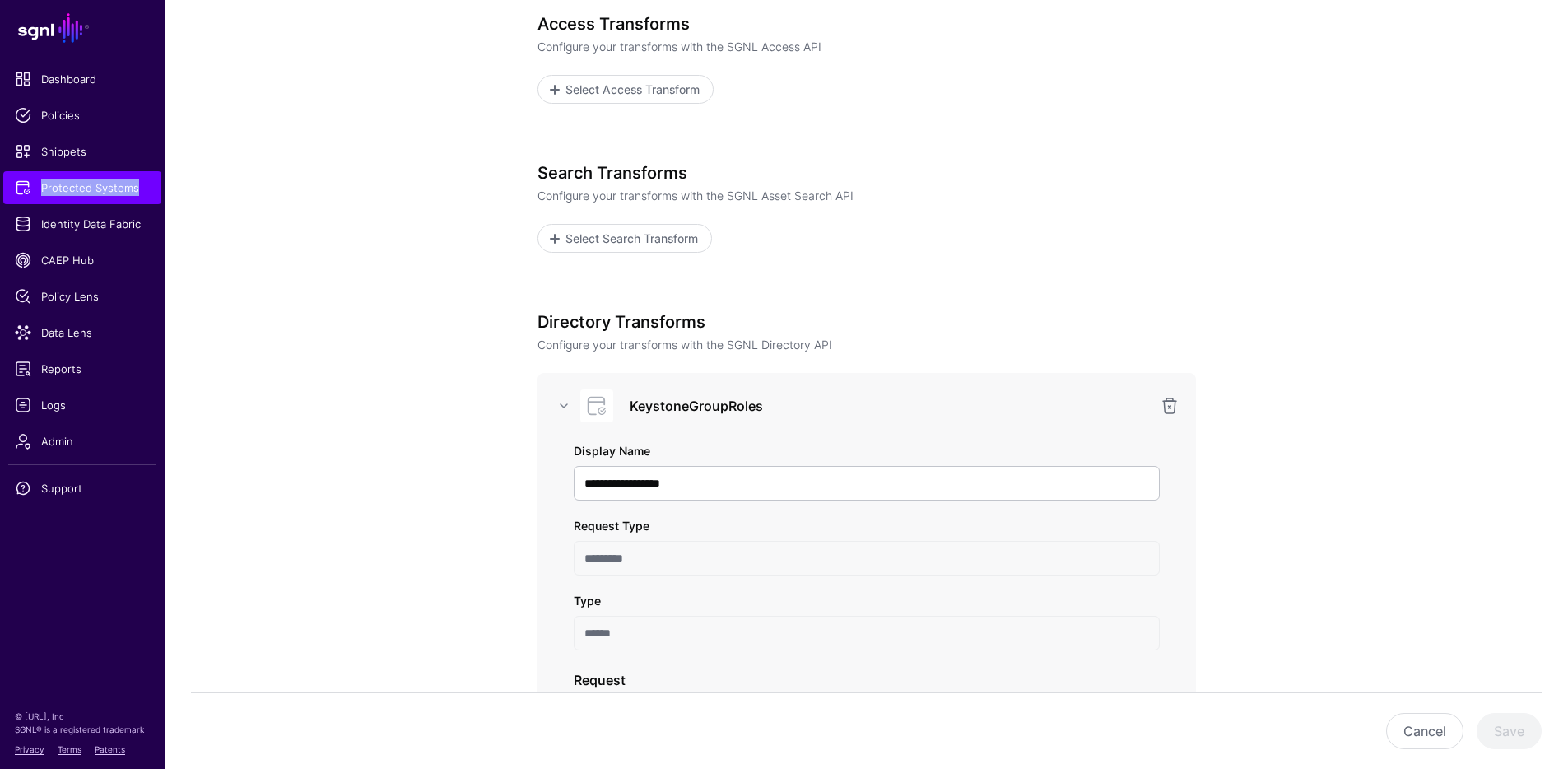
scroll to position [0, 0]
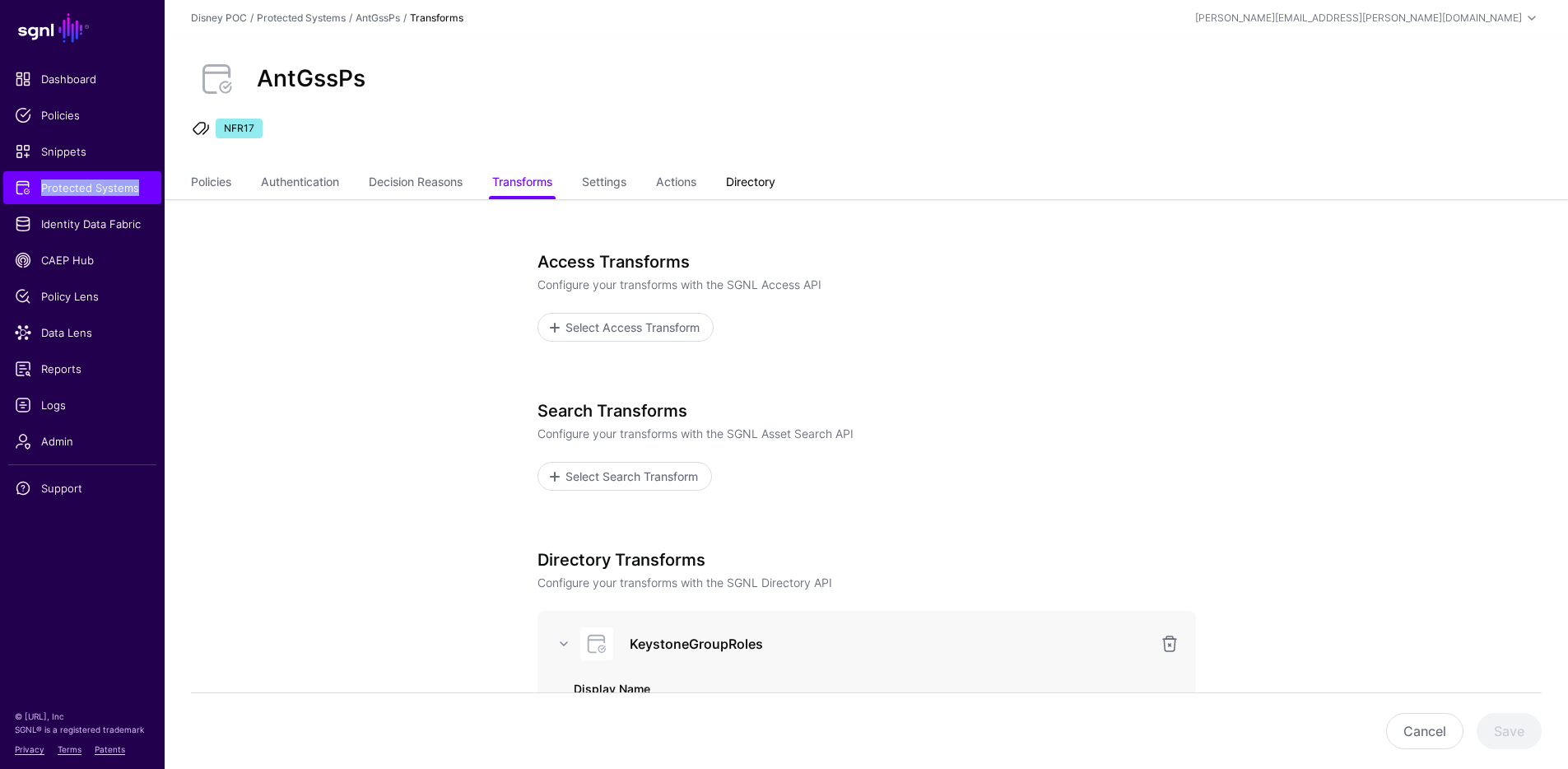
click at [759, 182] on link "Directory" at bounding box center [750, 184] width 49 height 32
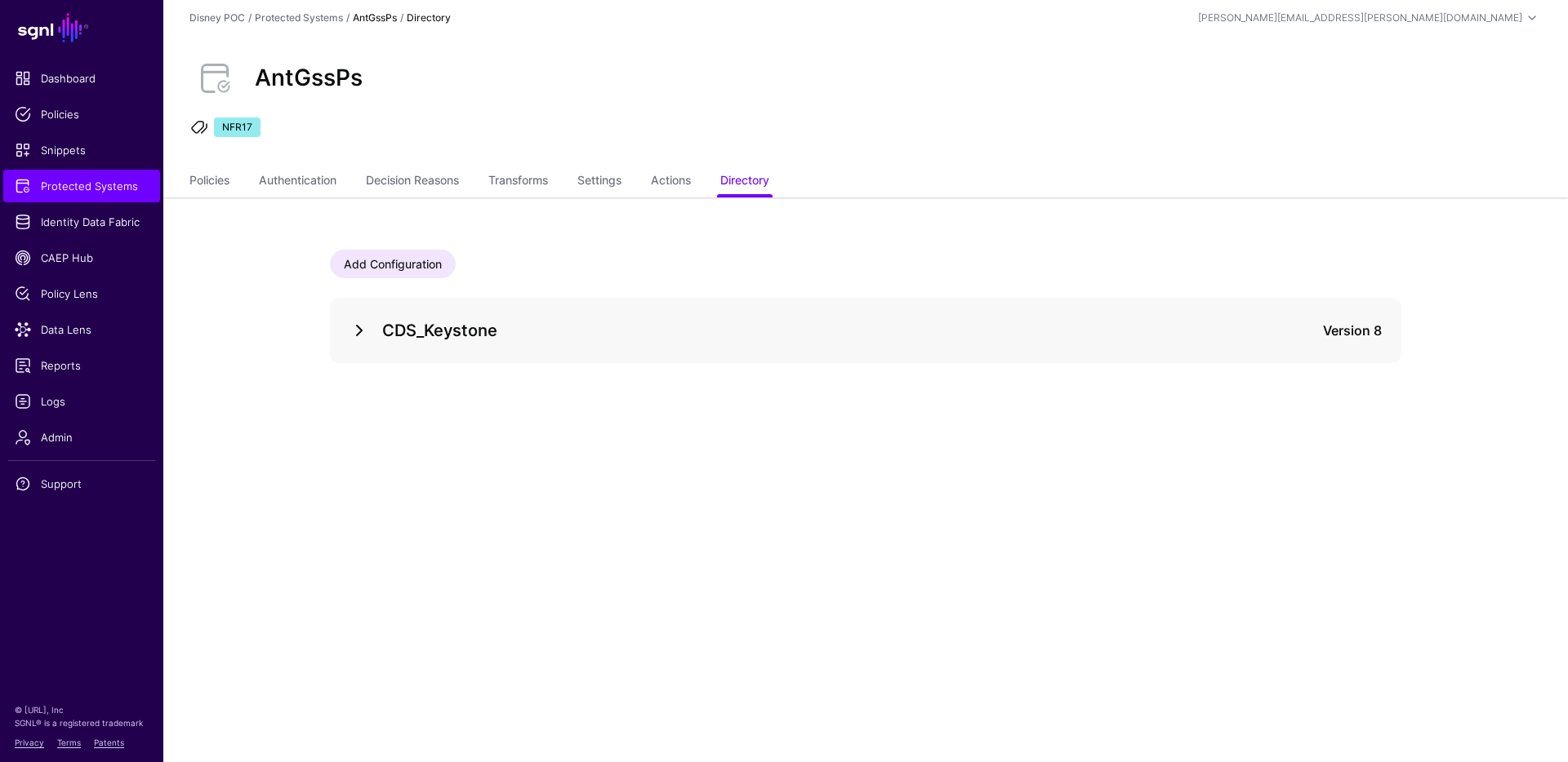
click at [355, 325] on link at bounding box center [359, 331] width 20 height 20
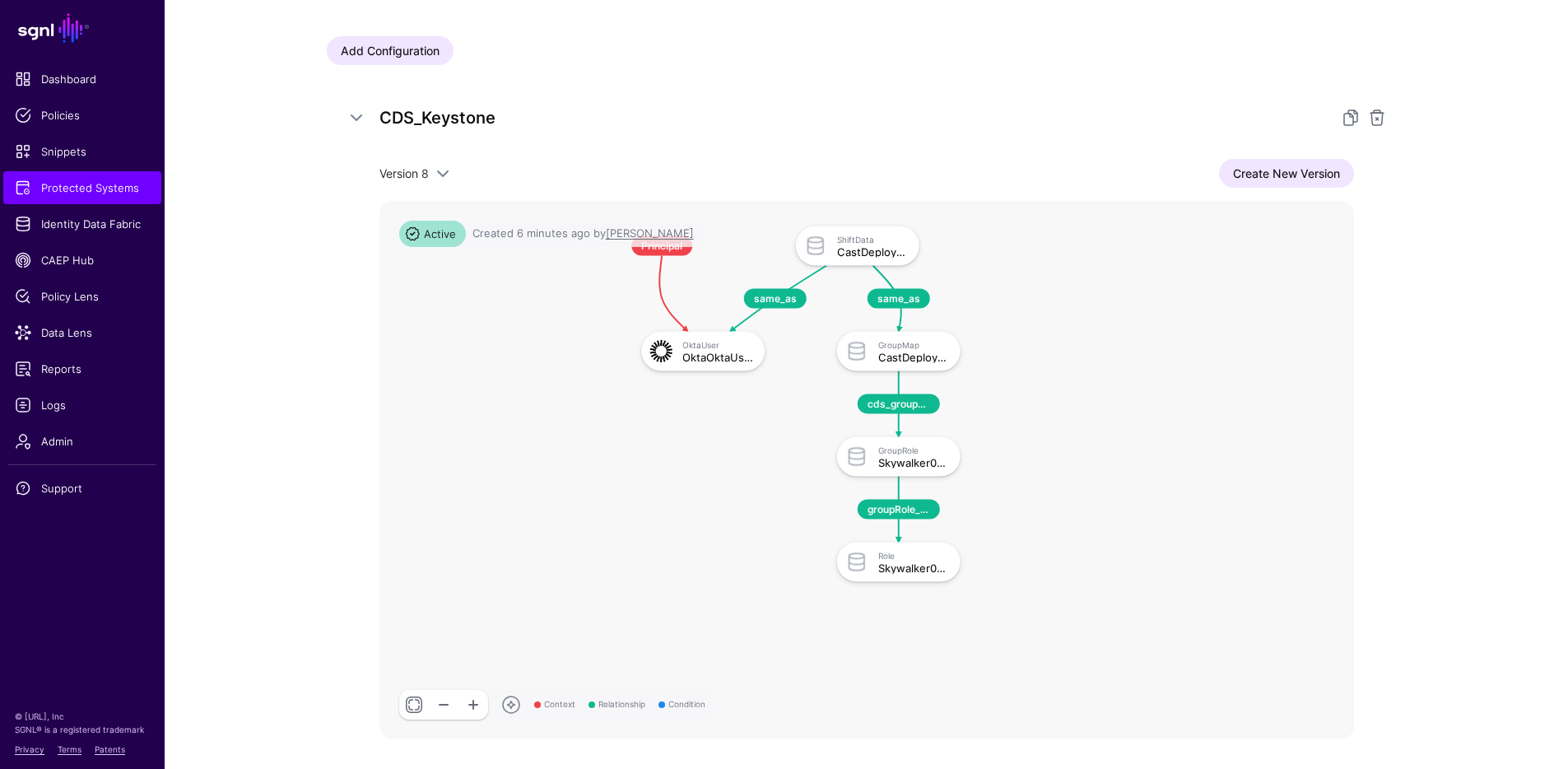
scroll to position [292, 0]
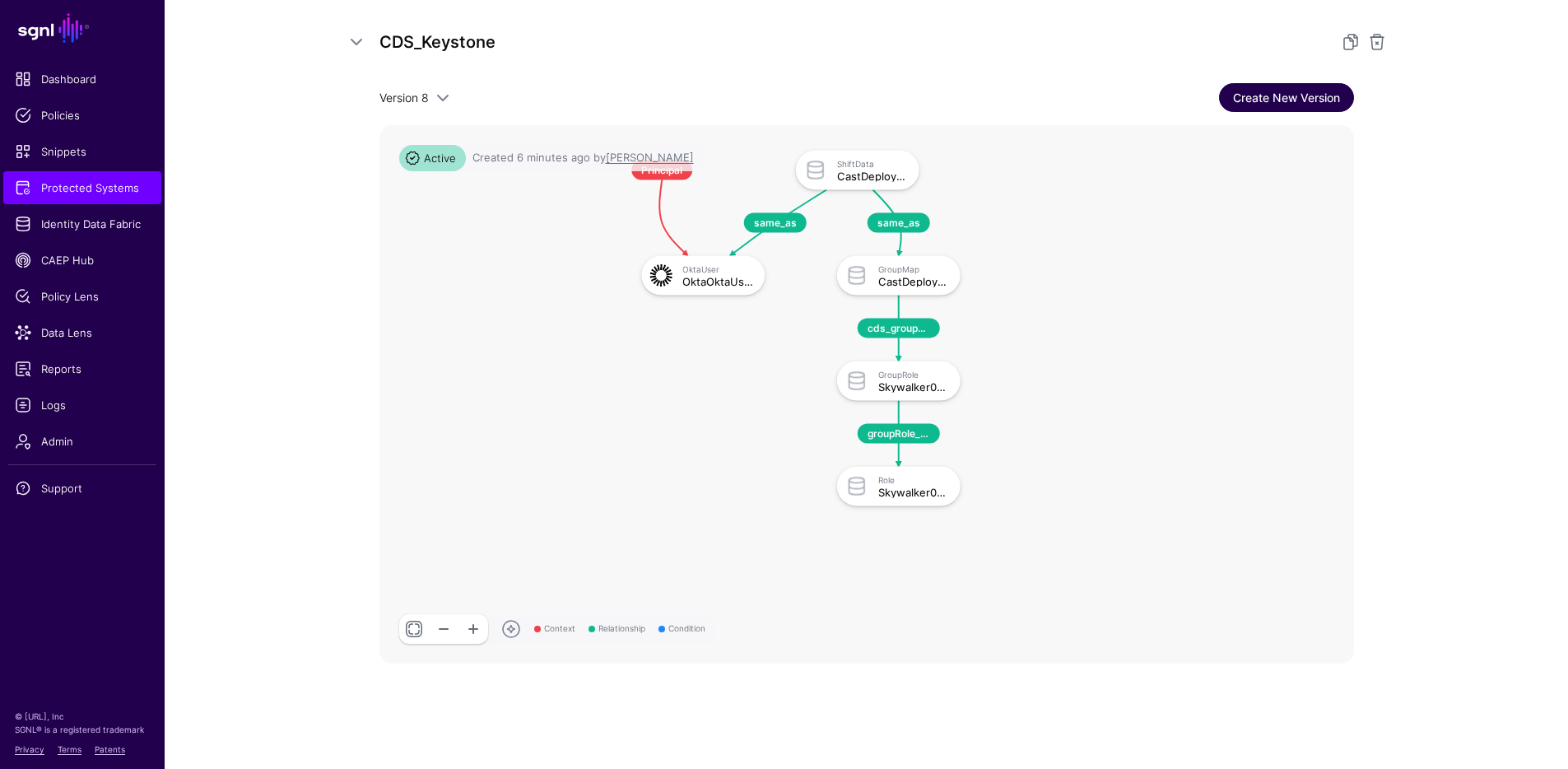
click at [1276, 102] on link "Create New Version" at bounding box center [1287, 97] width 135 height 29
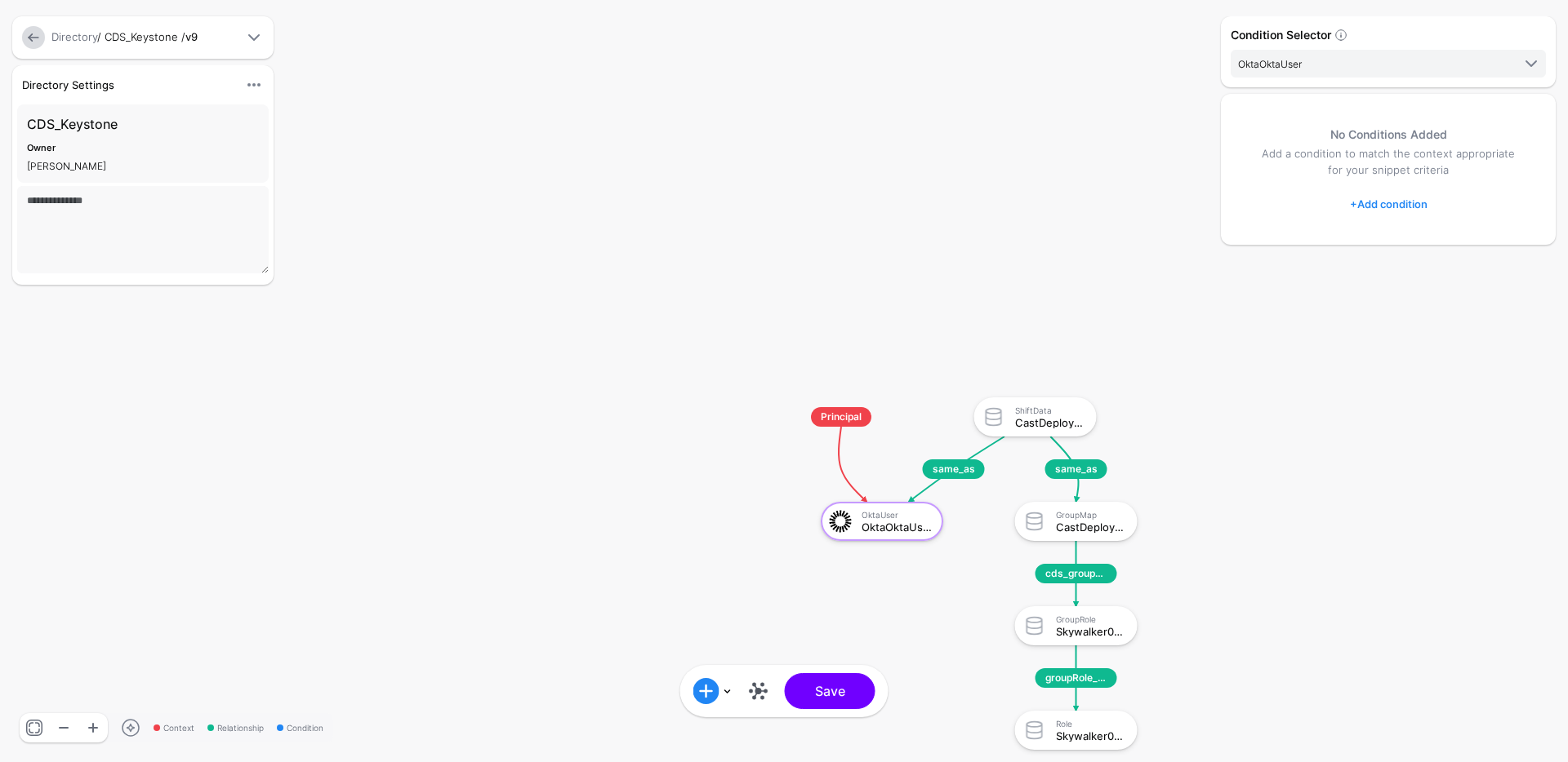
drag, startPoint x: 1262, startPoint y: 555, endPoint x: 1168, endPoint y: 448, distance: 142.4
click at [1168, 448] on div "Context Relationship Condition same_as same_as groupRole_to_role cds_group_map_…" at bounding box center [784, 381] width 1568 height 762
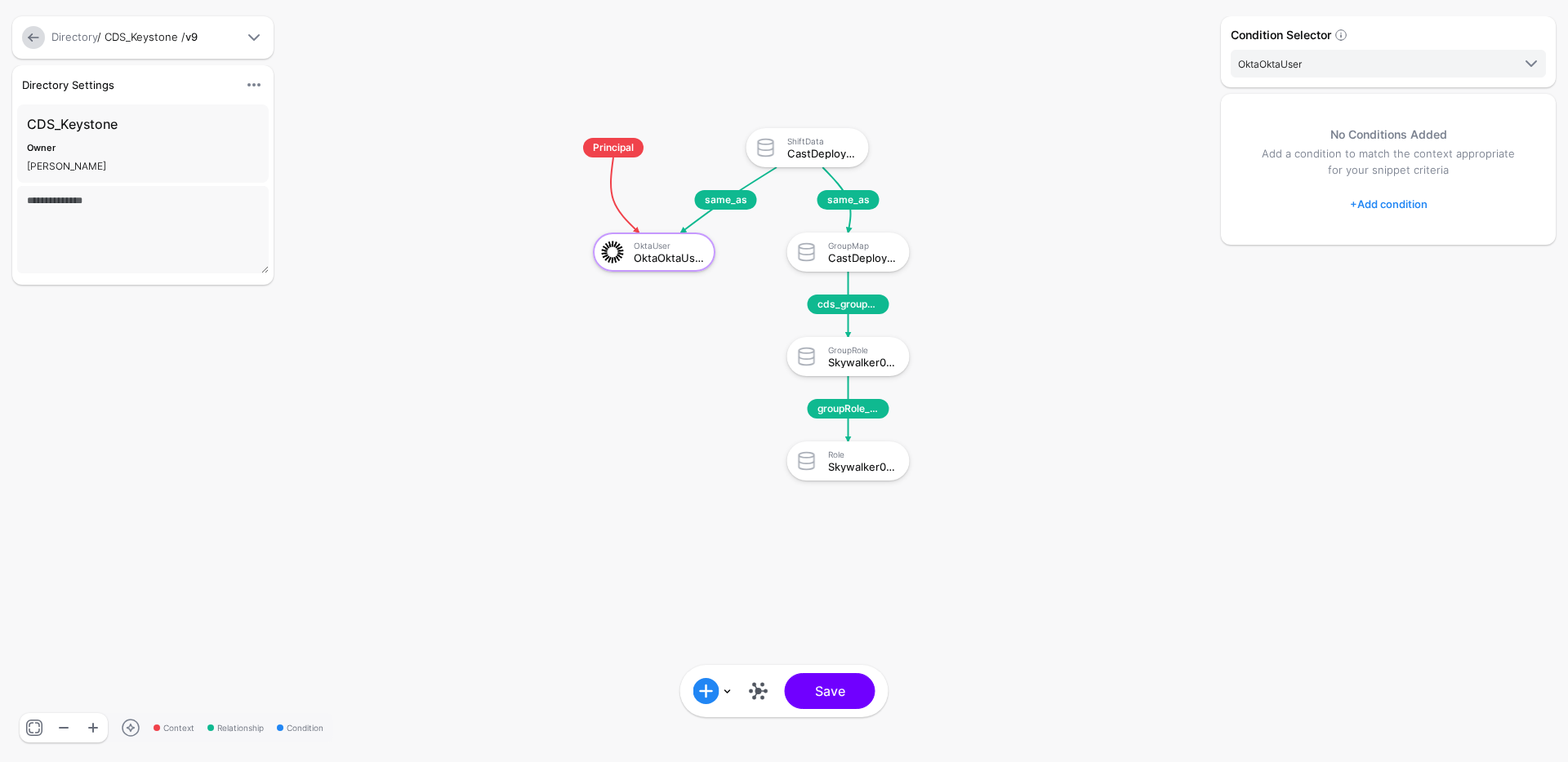
drag, startPoint x: 1078, startPoint y: 355, endPoint x: 853, endPoint y: 87, distance: 349.9
click at [853, 87] on rect at bounding box center [557, 112] width 156760 height 76228
click at [842, 465] on div "Skywalker040_qaRole" at bounding box center [863, 466] width 70 height 11
click at [1056, 485] on rect at bounding box center [557, 112] width 156760 height 76228
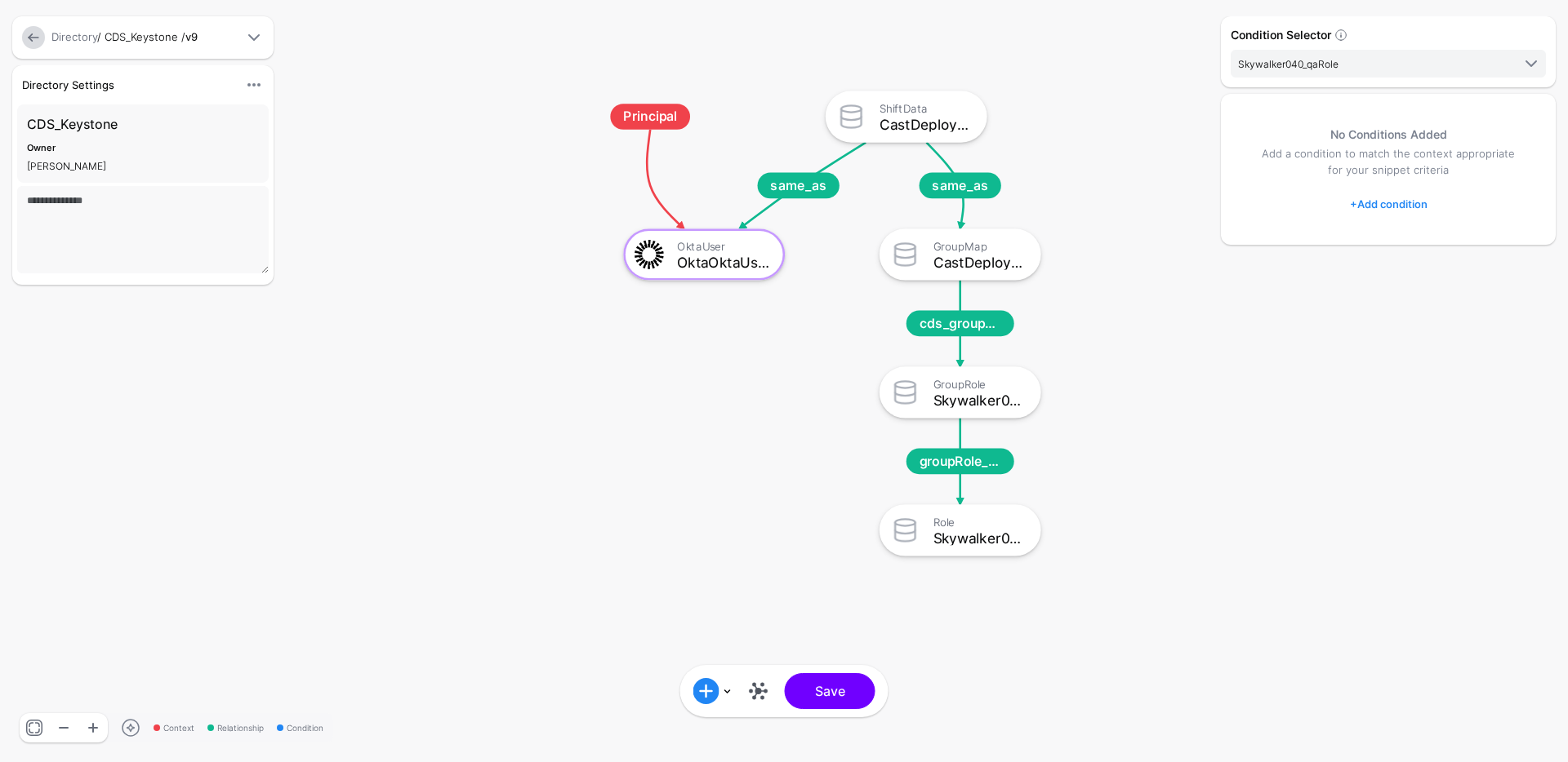
click at [1237, 476] on div "Condition Selector Skywalker040_qaRole OktaOktaUser CastDeploymentSystemShiftDa…" at bounding box center [1387, 381] width 343 height 730
click div "Role Skywalker040_qaRole"
click div "Role"
click at [761, 690] on link at bounding box center [759, 691] width 26 height 26
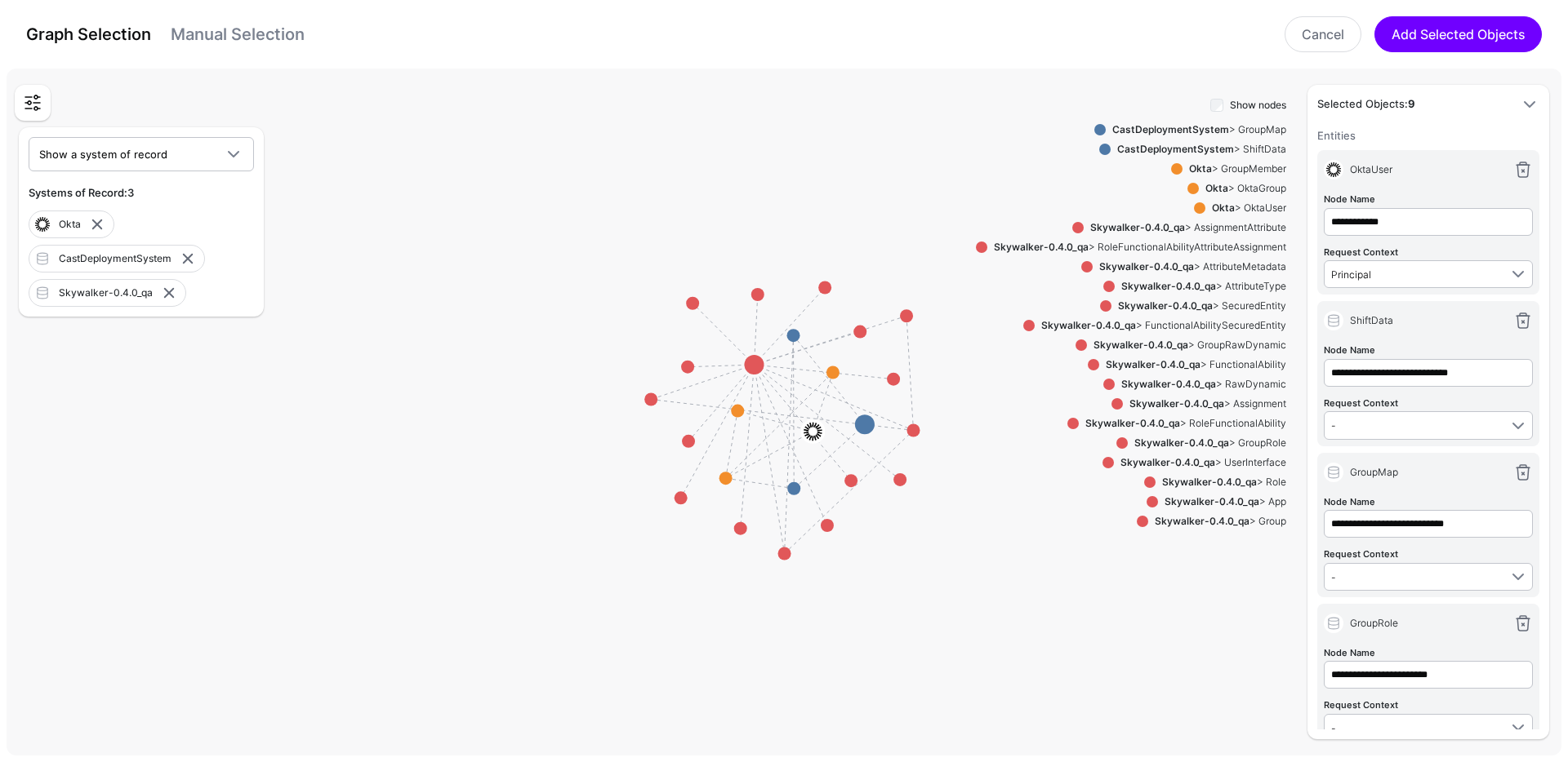
click at [113, 296] on div "Skywalker-0.4.0_qa" at bounding box center [109, 292] width 101 height 15
click at [1190, 642] on div "Show nodes CastDeploymentSystem > GroupMap CastDeploymentSystem > ShiftData Okt…" at bounding box center [1130, 417] width 310 height 645
click at [1303, 43] on link "Cancel" at bounding box center [1322, 34] width 76 height 36
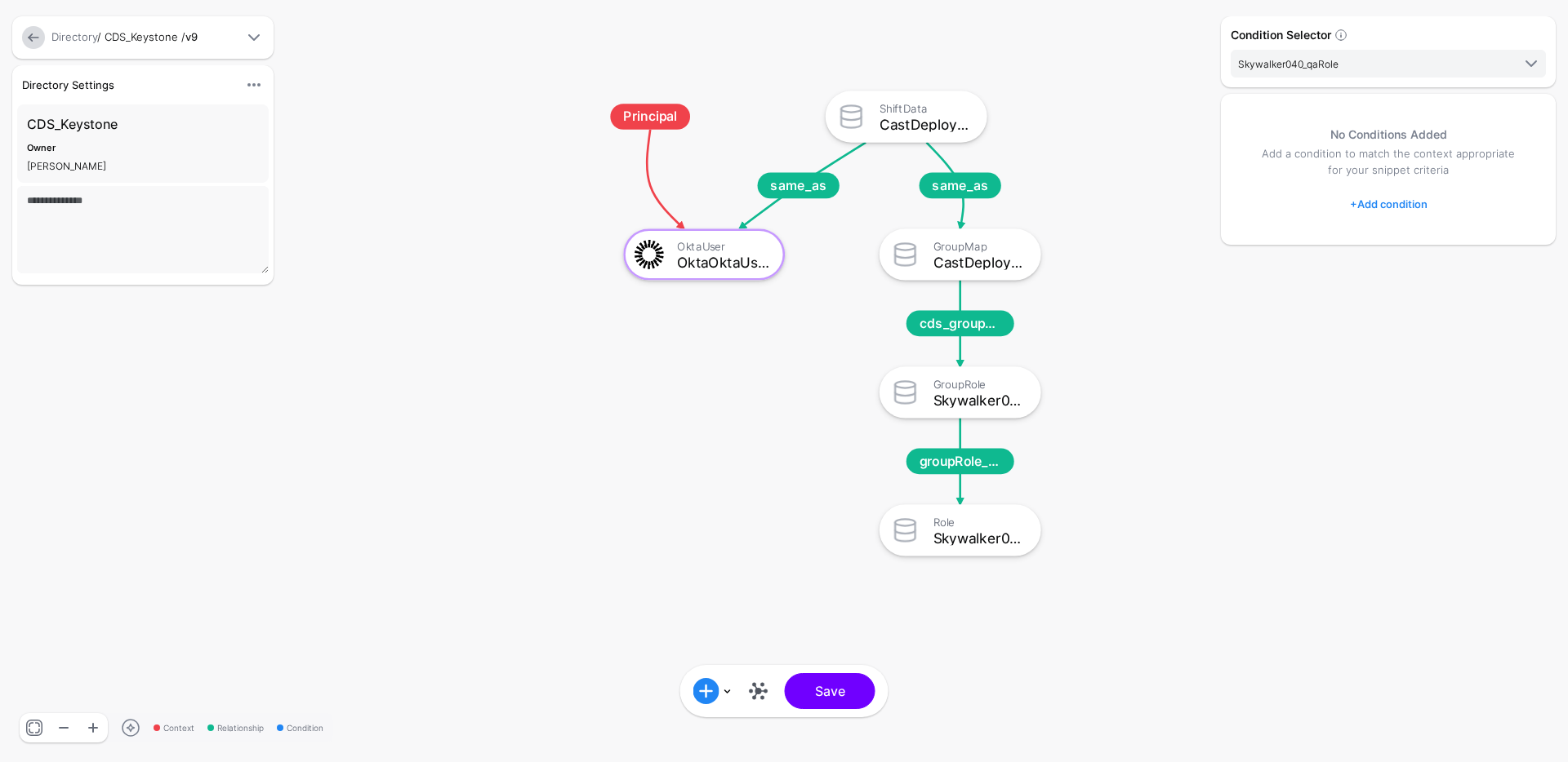
click at [428, 191] on rect at bounding box center [575, 69] width 206923 height 100620
click at [781, 193] on span "same_as" at bounding box center [799, 186] width 82 height 26
click at [701, 235] on div "OktaUser OktaOktaUser" at bounding box center [703, 254] width 148 height 39
click at [24, 41] on link at bounding box center [33, 37] width 23 height 23
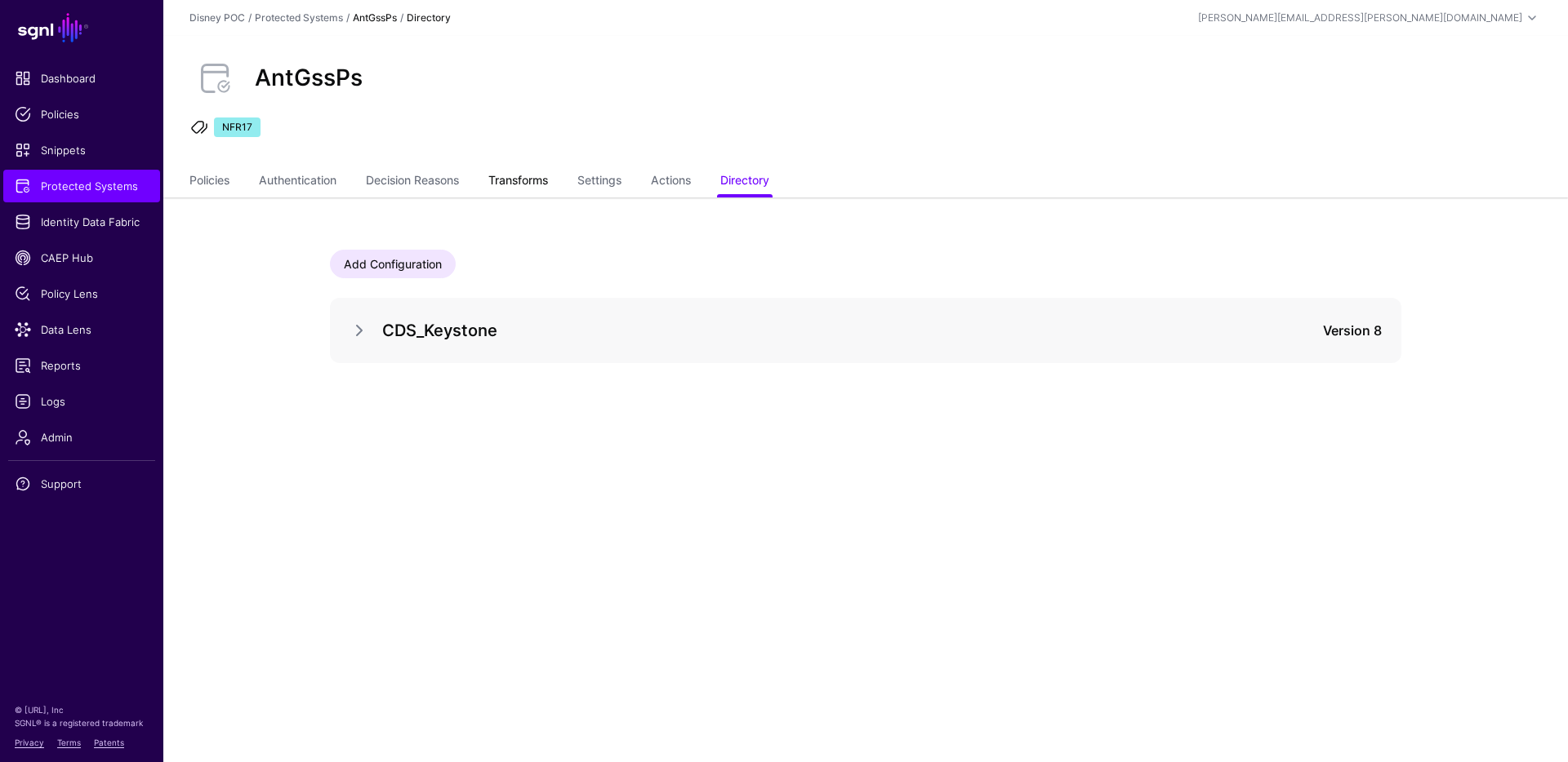
click at [530, 175] on link "Transforms" at bounding box center [517, 182] width 60 height 31
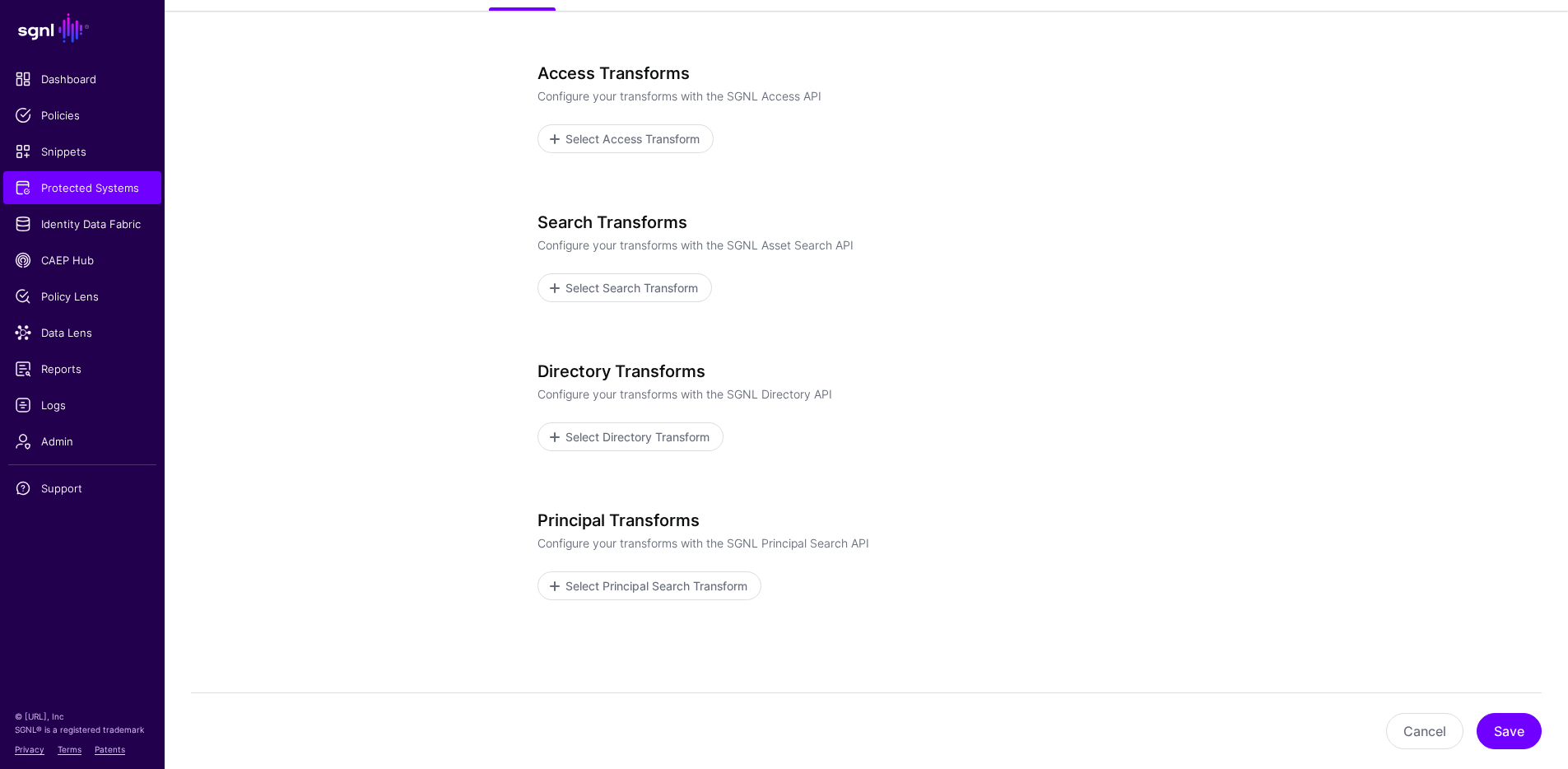
scroll to position [203, 0]
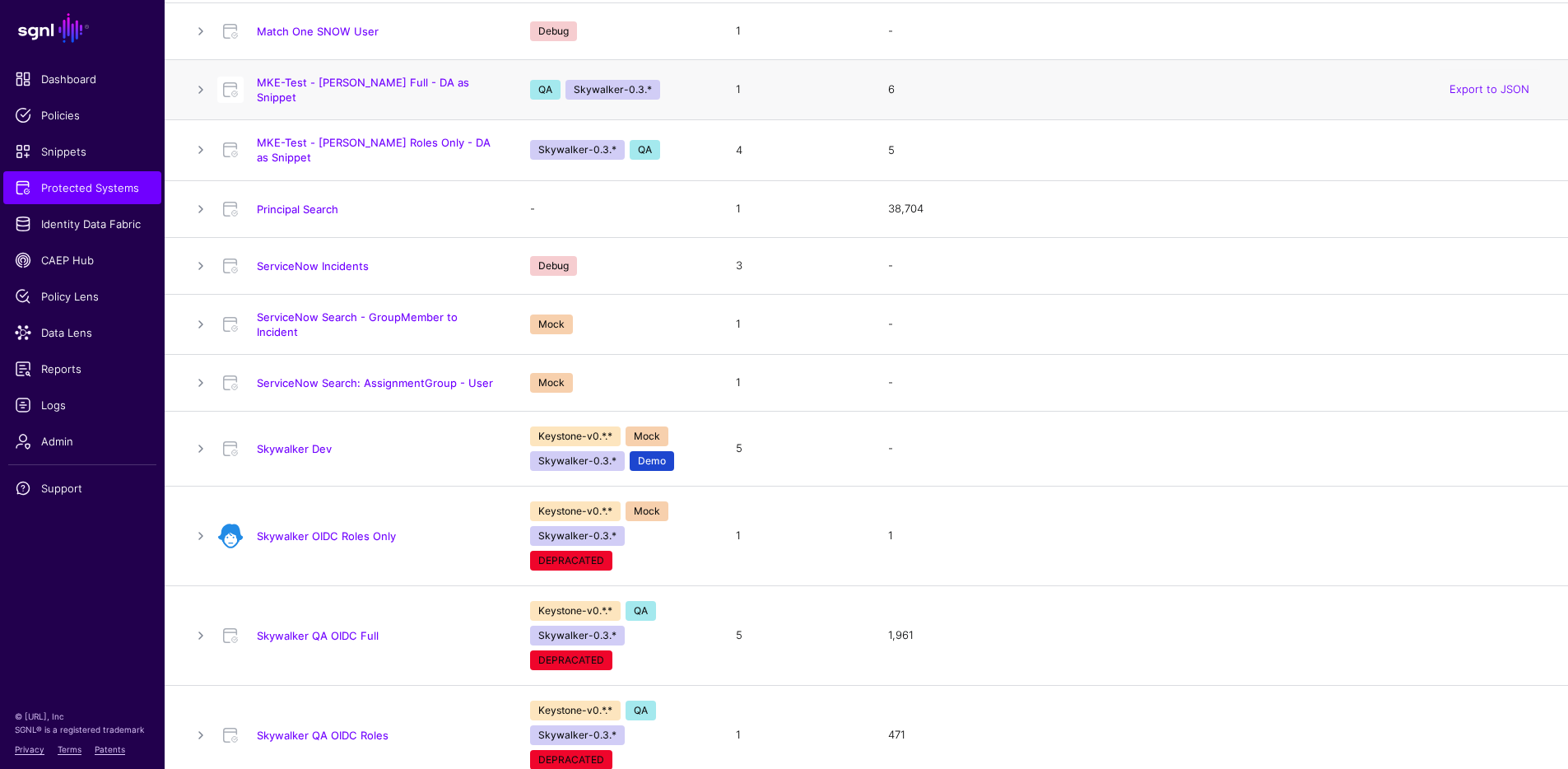
scroll to position [1831, 0]
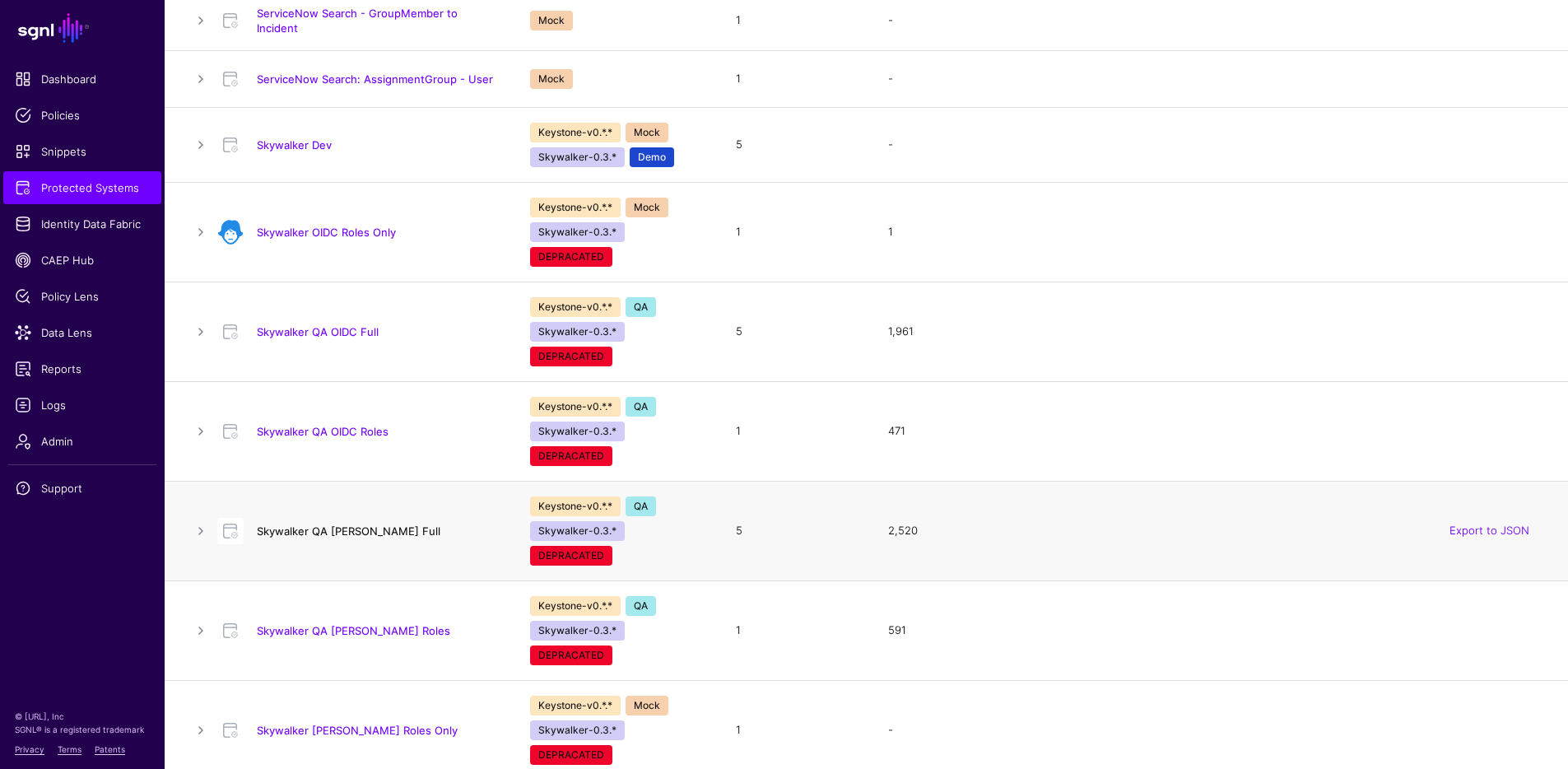
click at [348, 525] on link "Skywalker QA [PERSON_NAME] Full" at bounding box center [348, 531] width 184 height 13
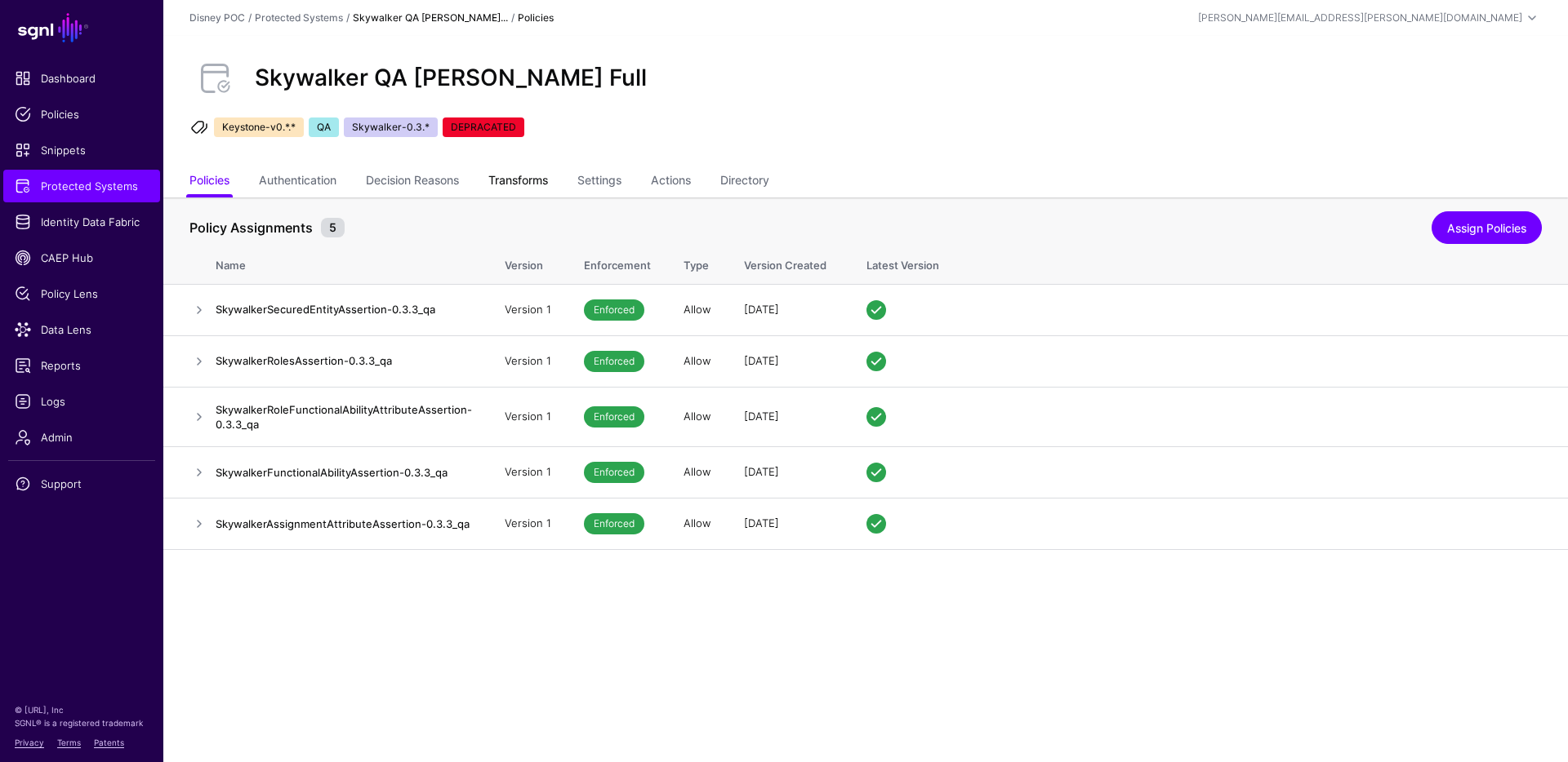
click at [514, 182] on link "Transforms" at bounding box center [517, 182] width 60 height 31
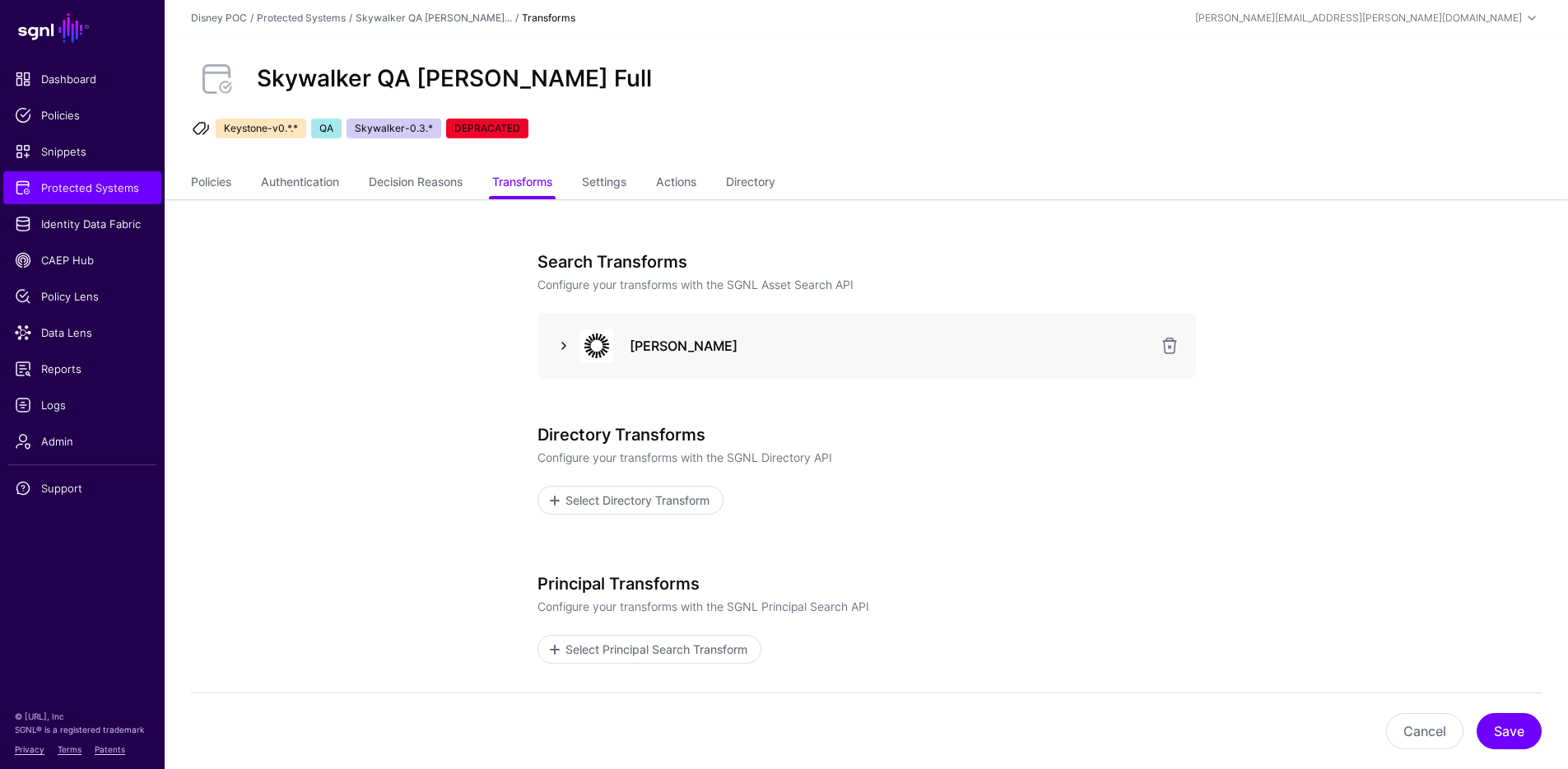
click at [564, 349] on link at bounding box center [564, 346] width 20 height 20
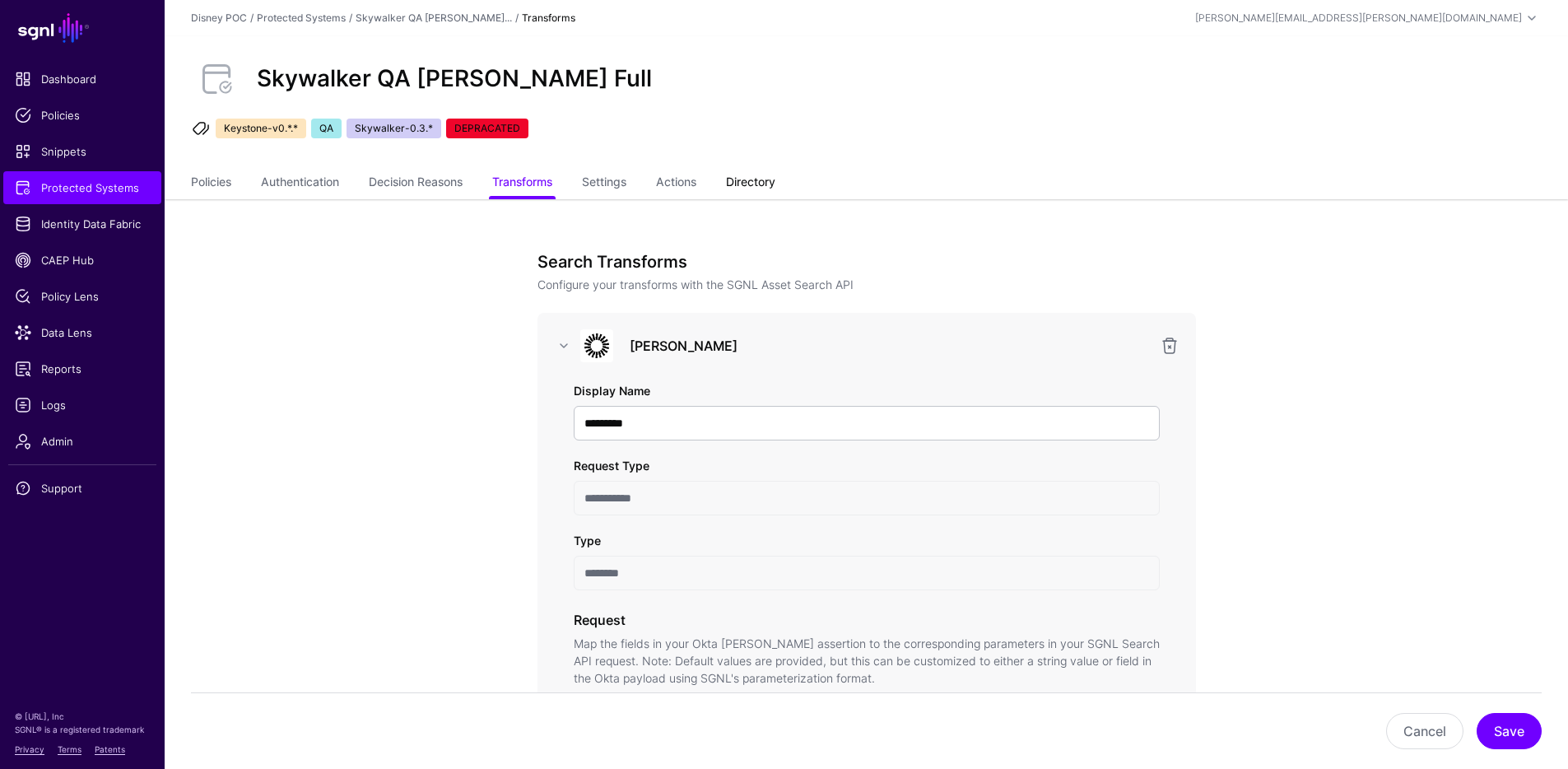
click at [776, 191] on link "Directory" at bounding box center [750, 184] width 49 height 32
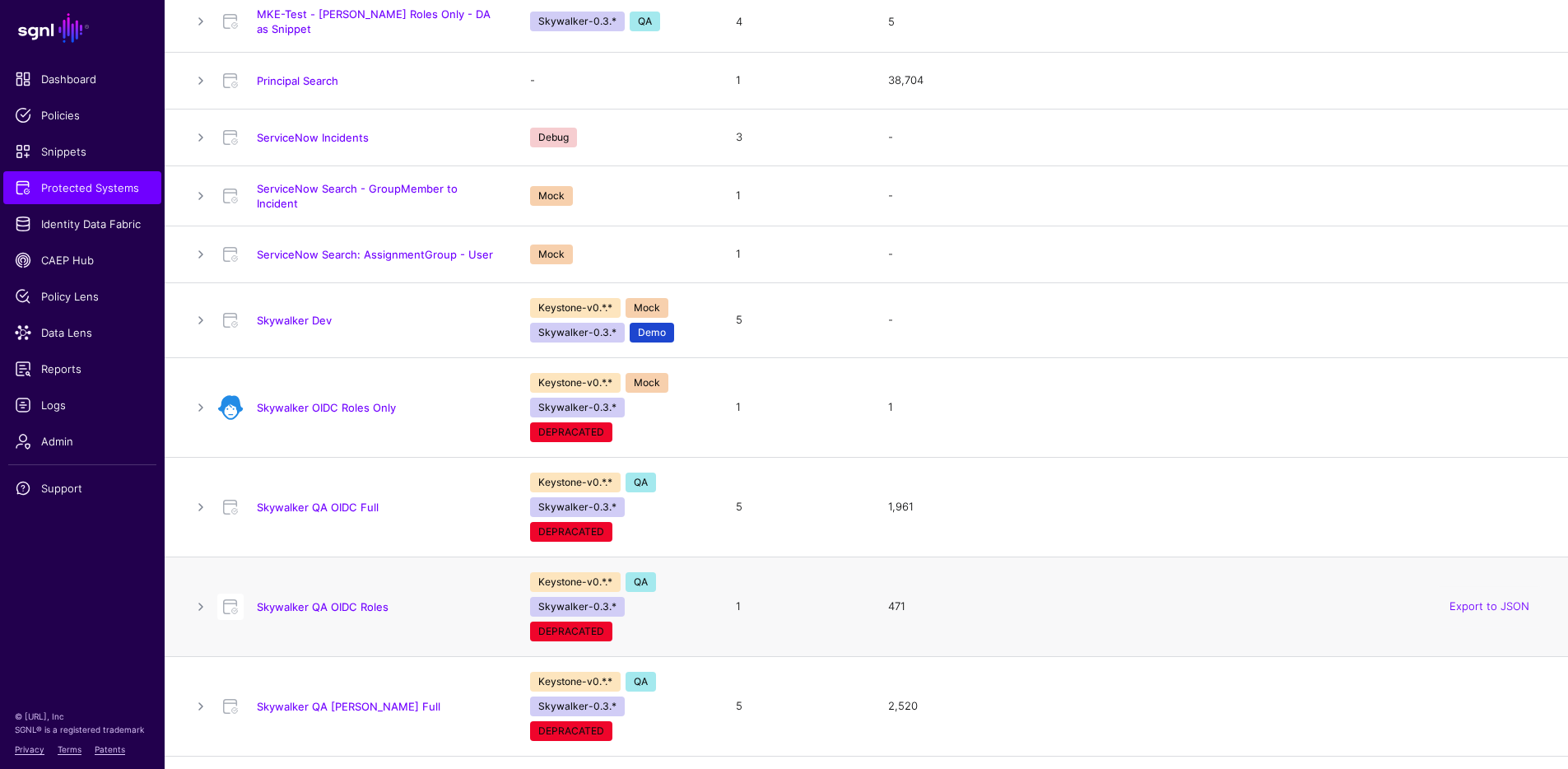
scroll to position [1654, 0]
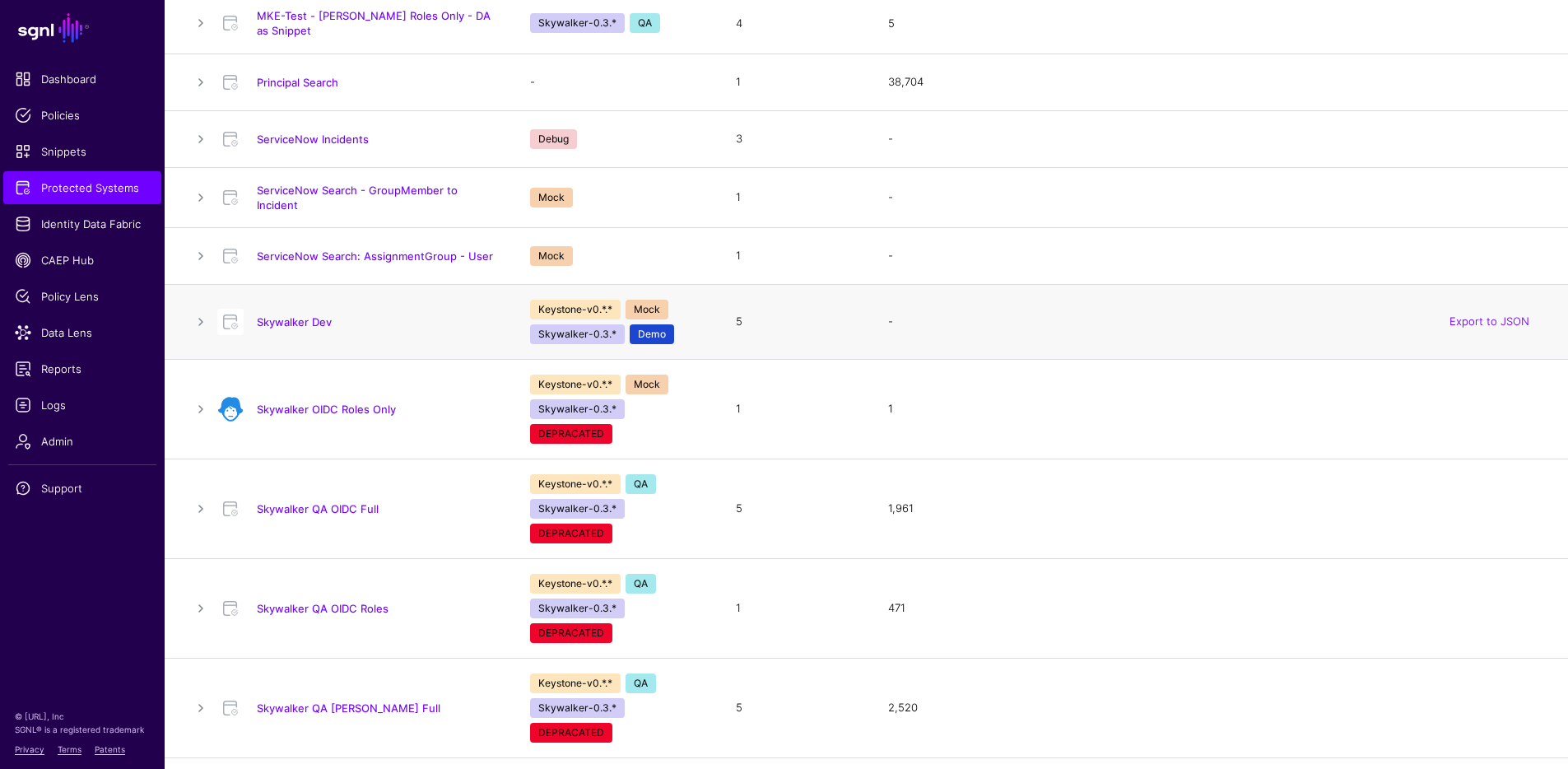
click at [307, 320] on div "Skywalker Dev" at bounding box center [357, 322] width 293 height 26
click at [307, 315] on link "Skywalker Dev" at bounding box center [294, 321] width 75 height 13
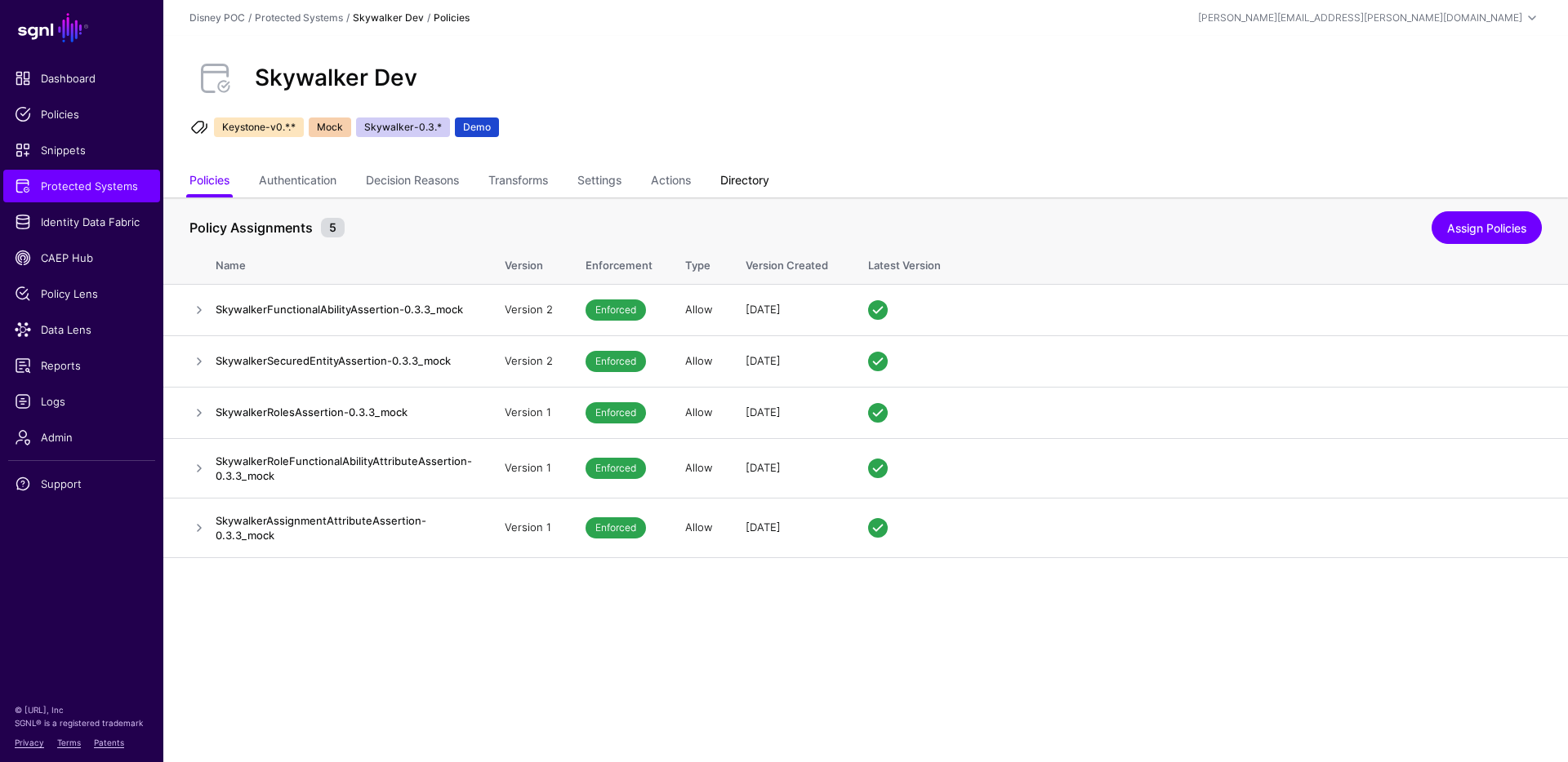
click at [763, 173] on link "Directory" at bounding box center [744, 182] width 49 height 31
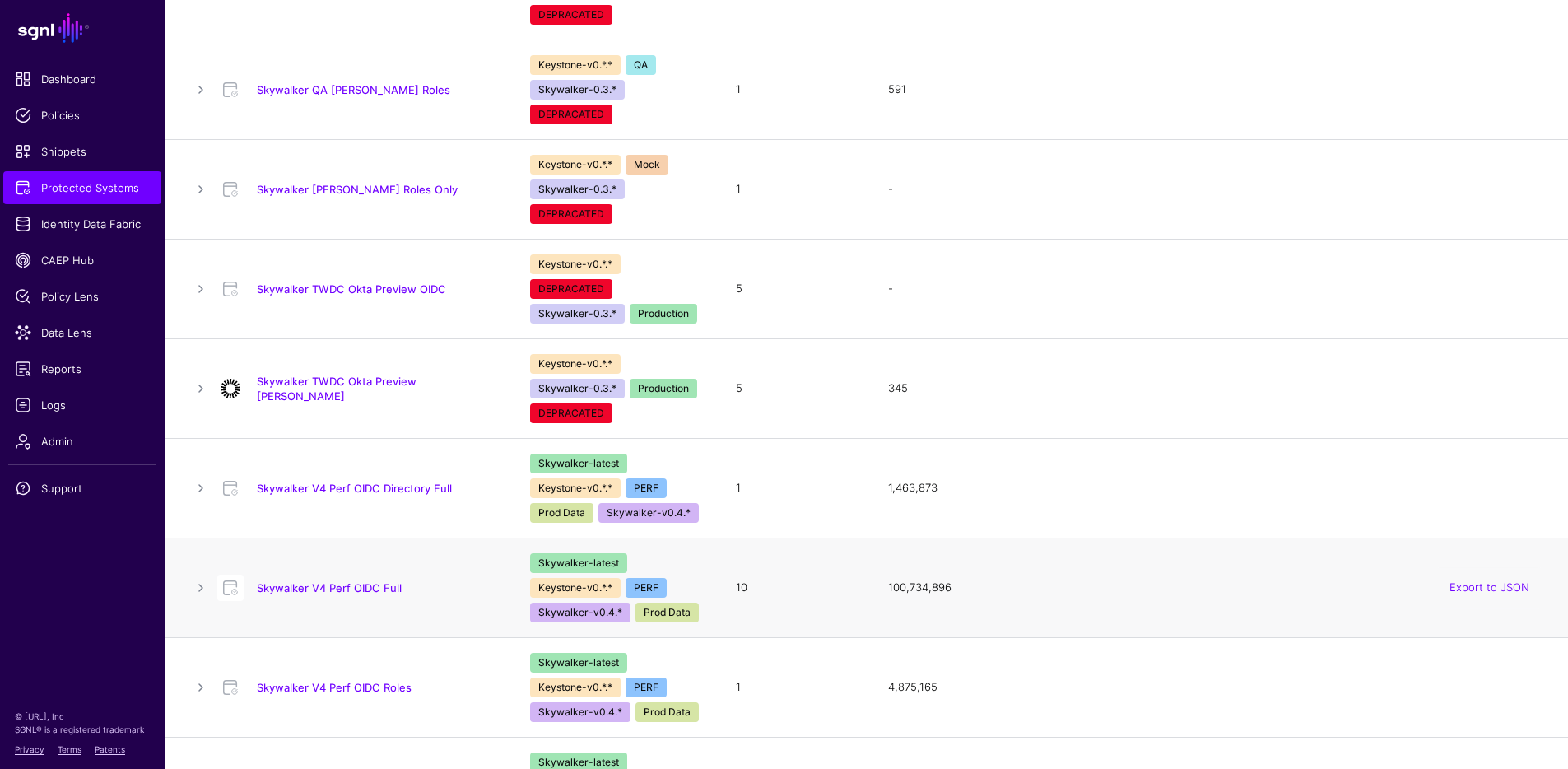
scroll to position [2374, 0]
click at [347, 581] on link "Skywalker V4 Perf OIDC Full" at bounding box center [329, 587] width 145 height 13
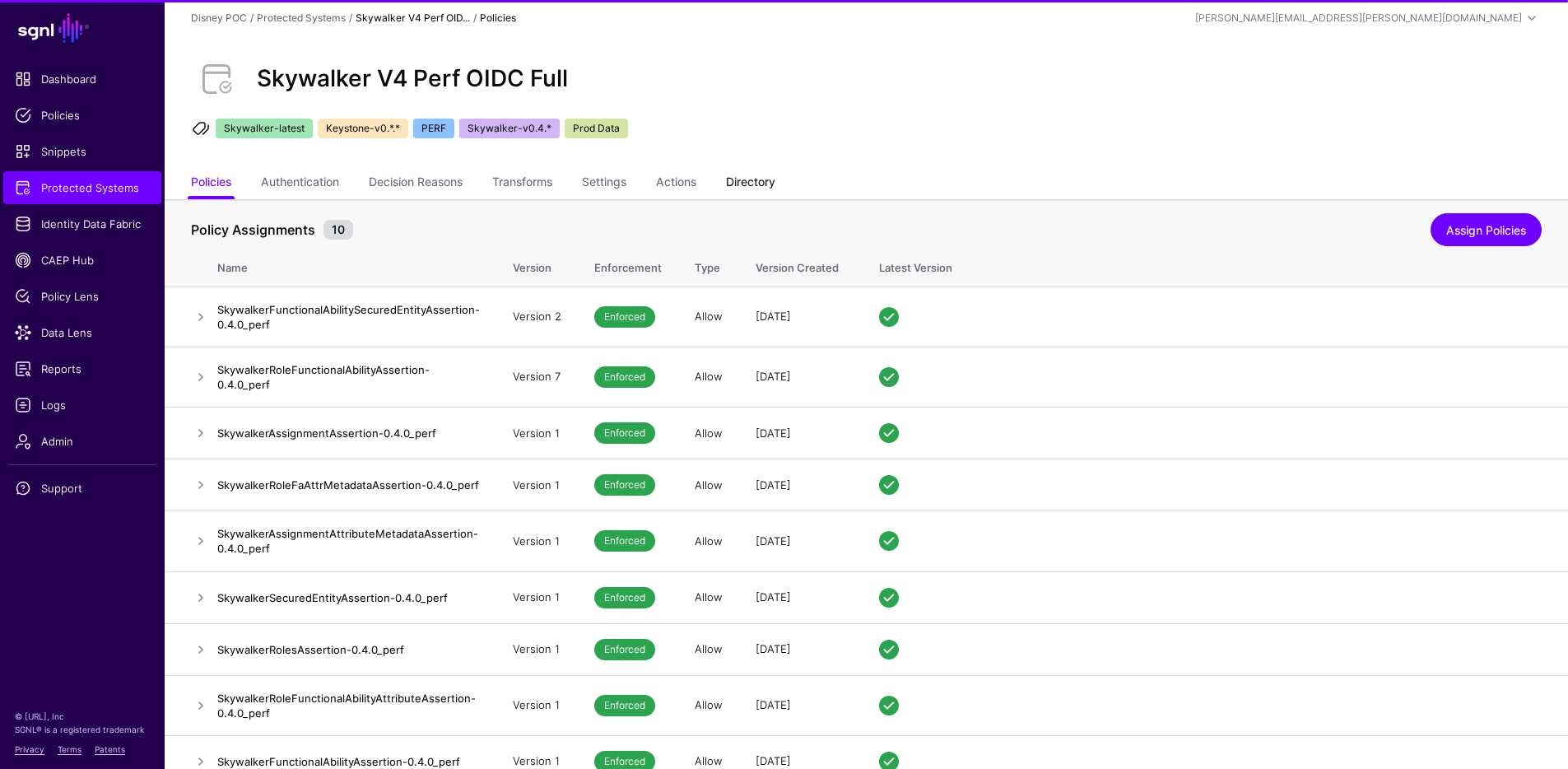
click at [776, 174] on link "Directory" at bounding box center [750, 184] width 49 height 32
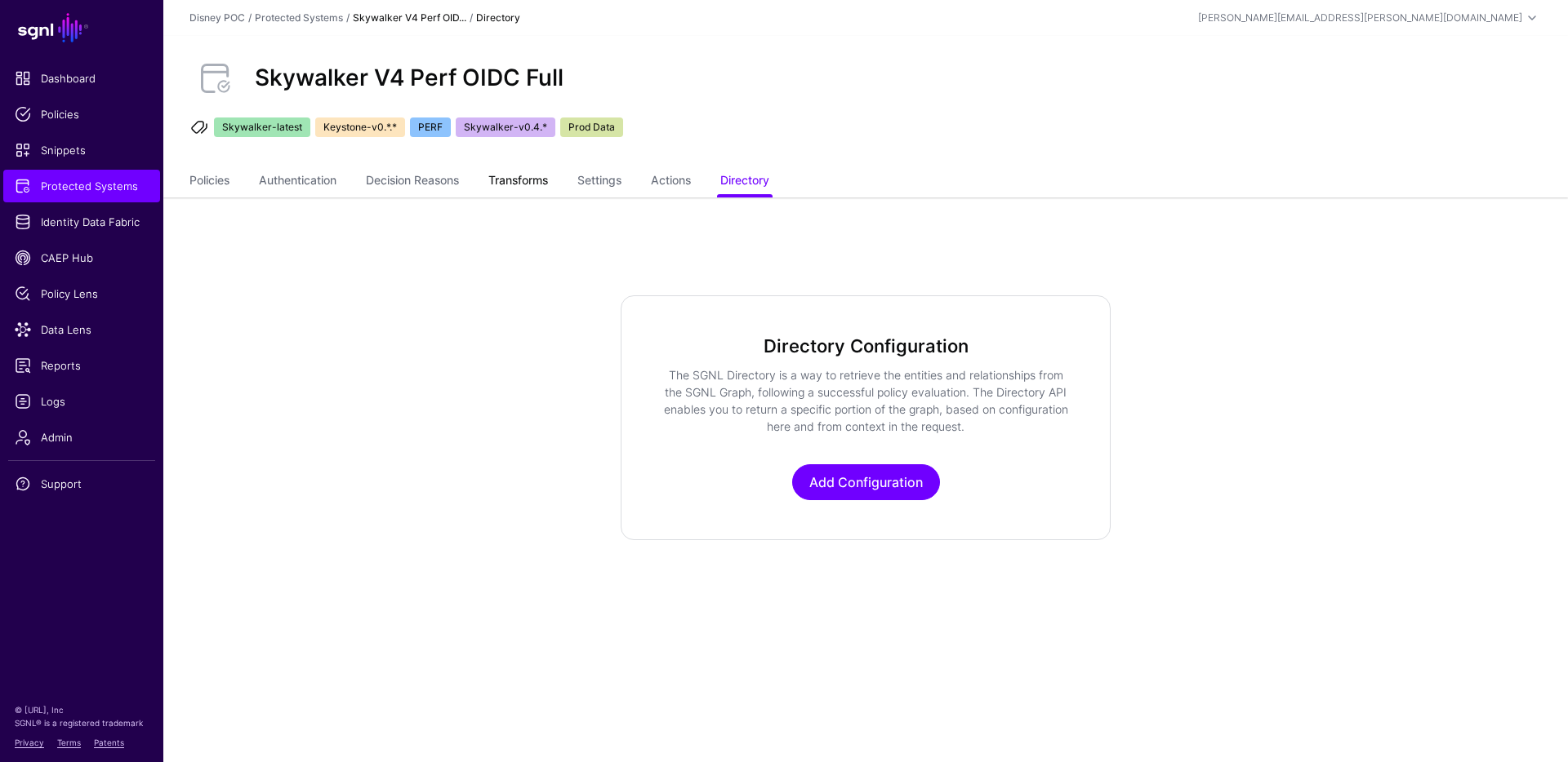
click at [514, 173] on link "Transforms" at bounding box center [517, 182] width 60 height 31
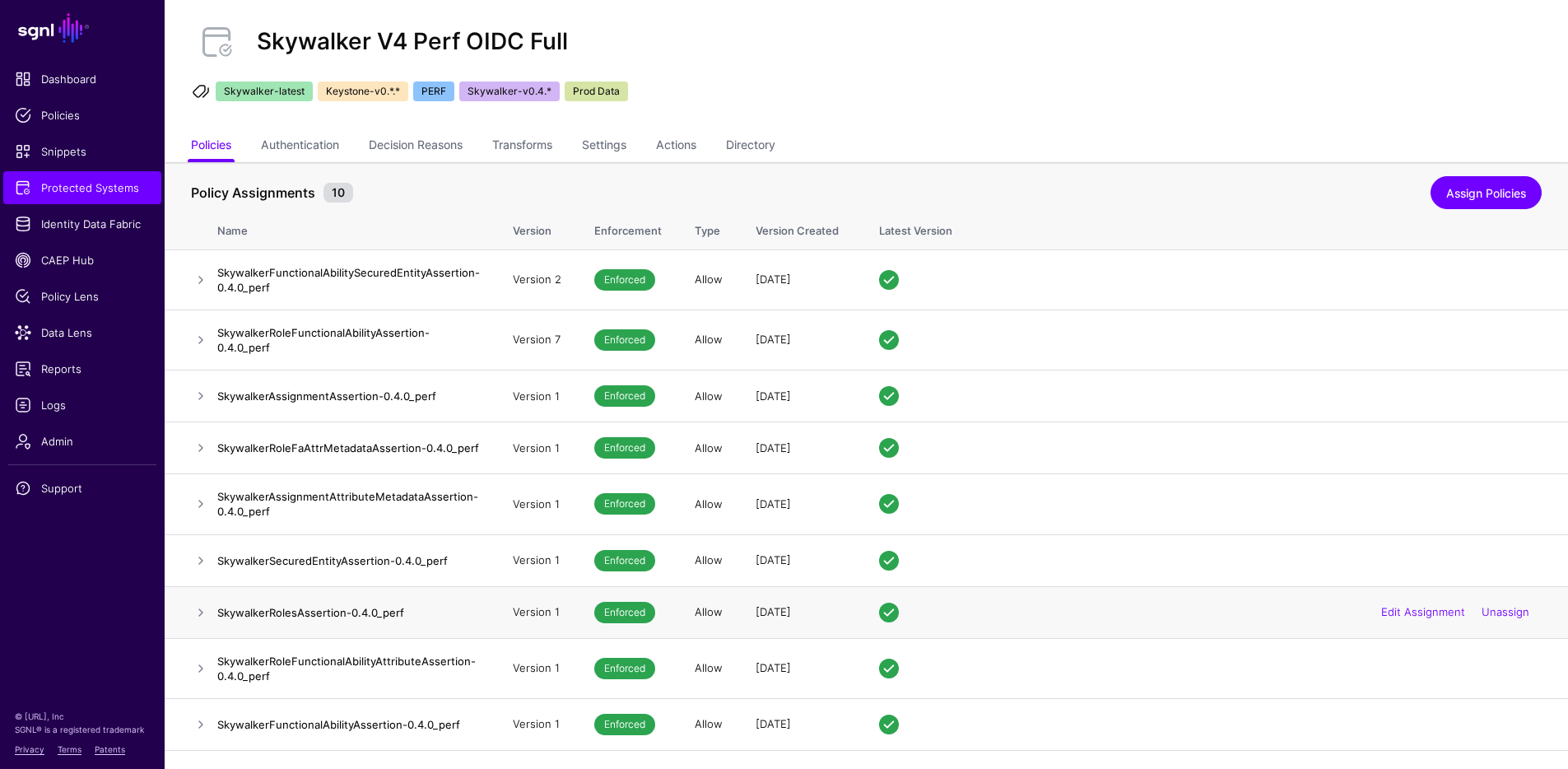
scroll to position [79, 0]
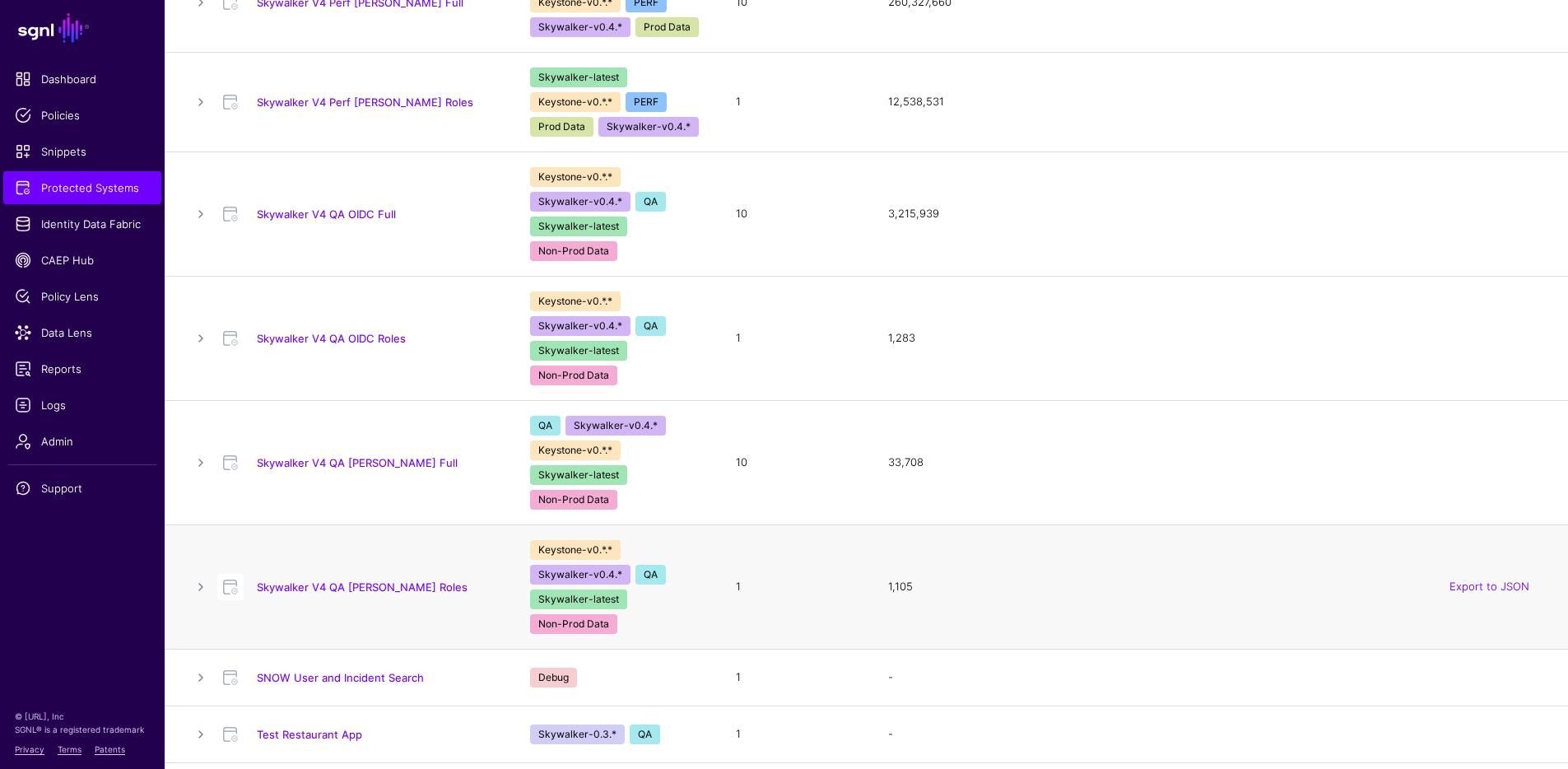
scroll to position [3298, 0]
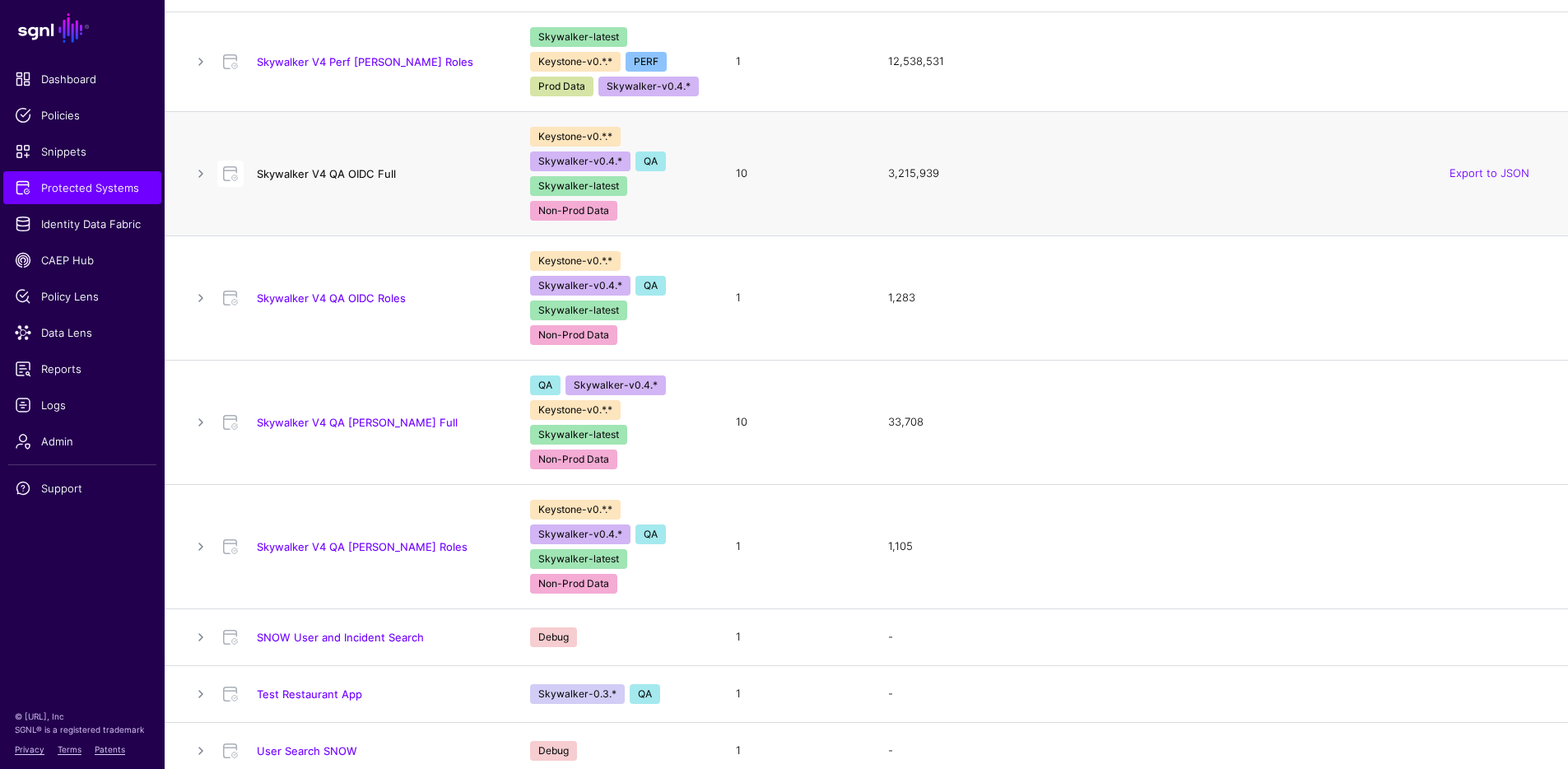
click at [364, 167] on link "Skywalker V4 QA OIDC Full" at bounding box center [326, 173] width 139 height 13
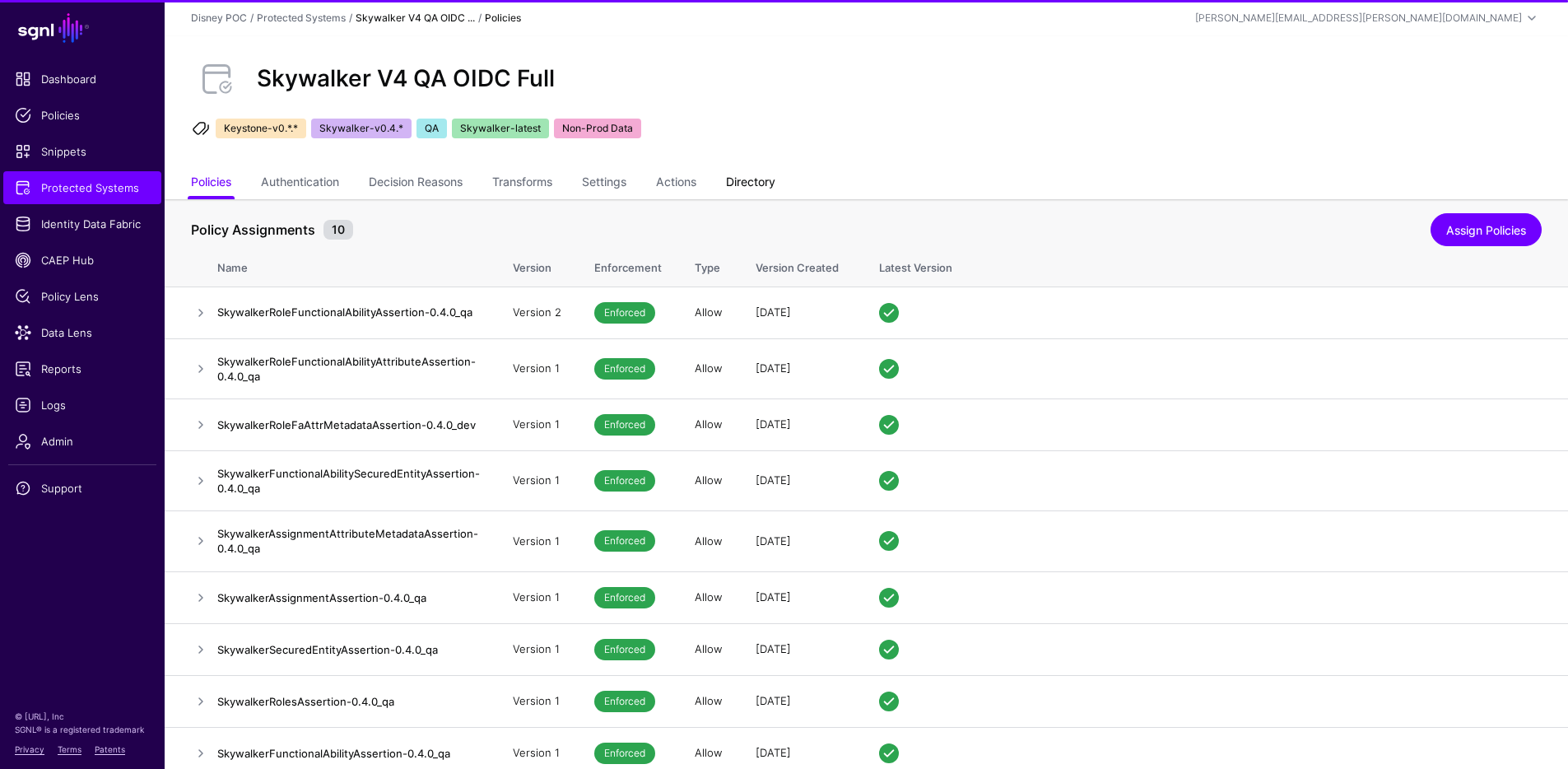
click at [749, 173] on link "Directory" at bounding box center [750, 184] width 49 height 32
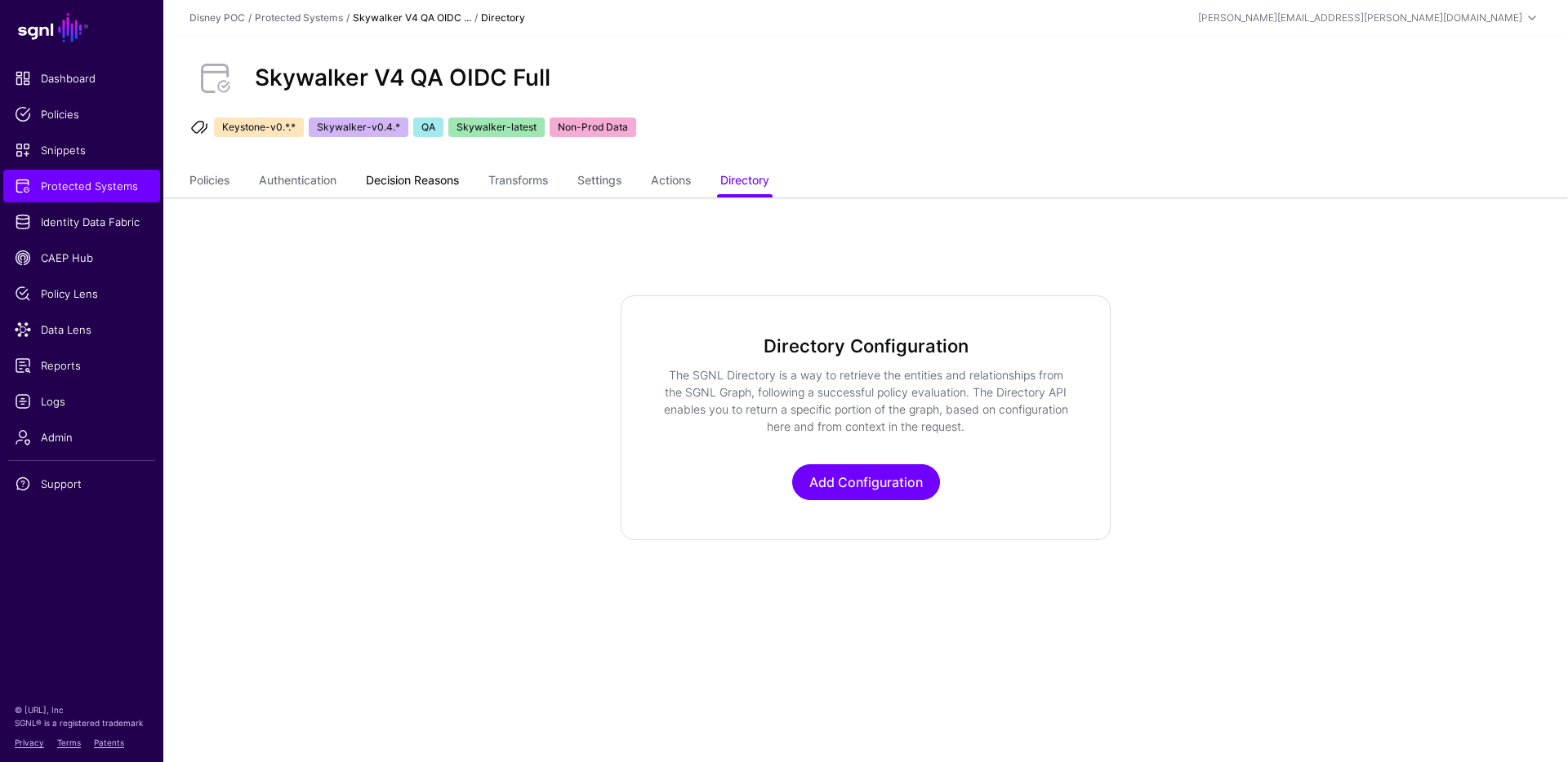
click at [395, 178] on link "Decision Reasons" at bounding box center [412, 182] width 93 height 31
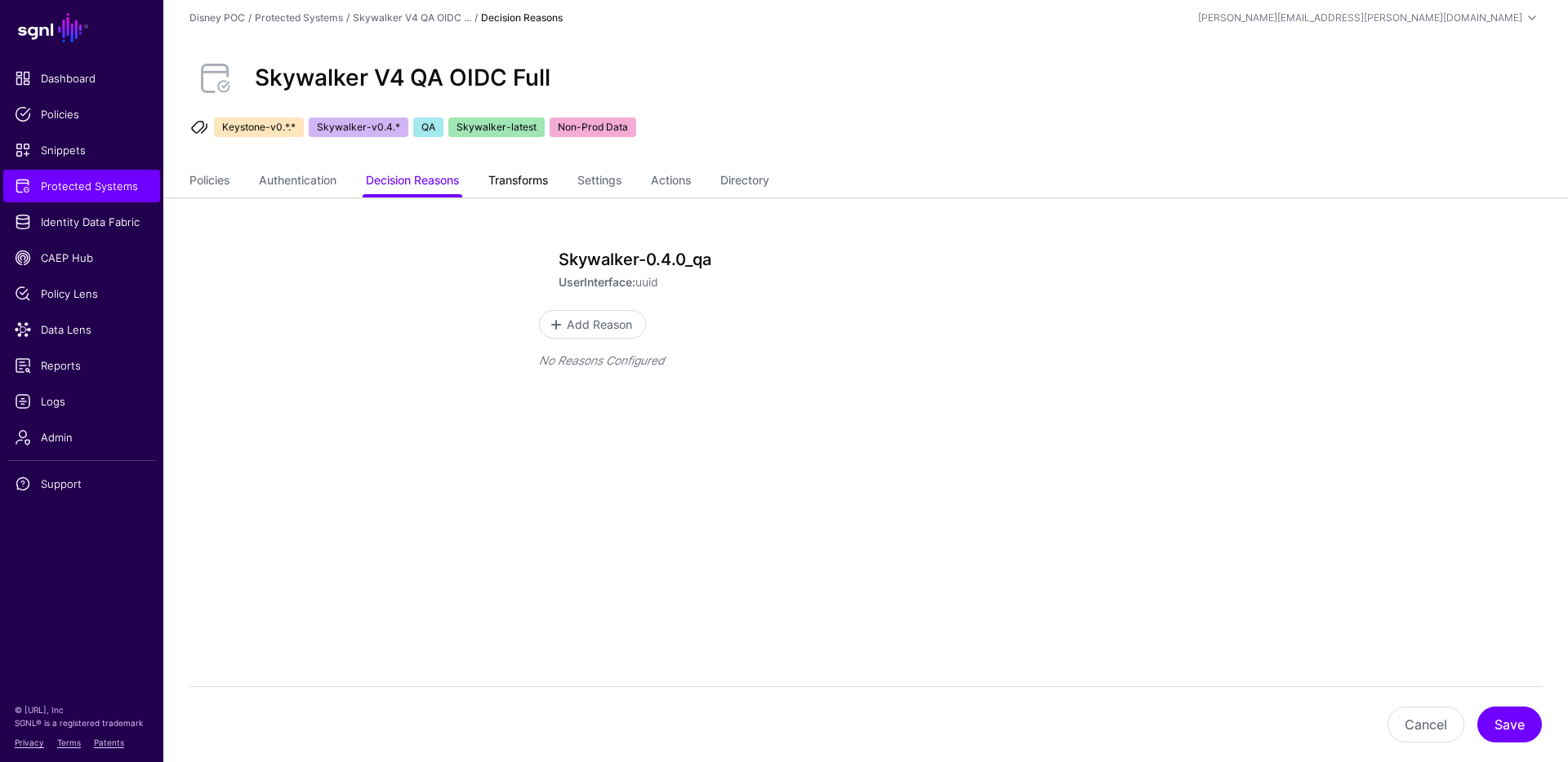
click at [525, 180] on link "Transforms" at bounding box center [517, 182] width 60 height 31
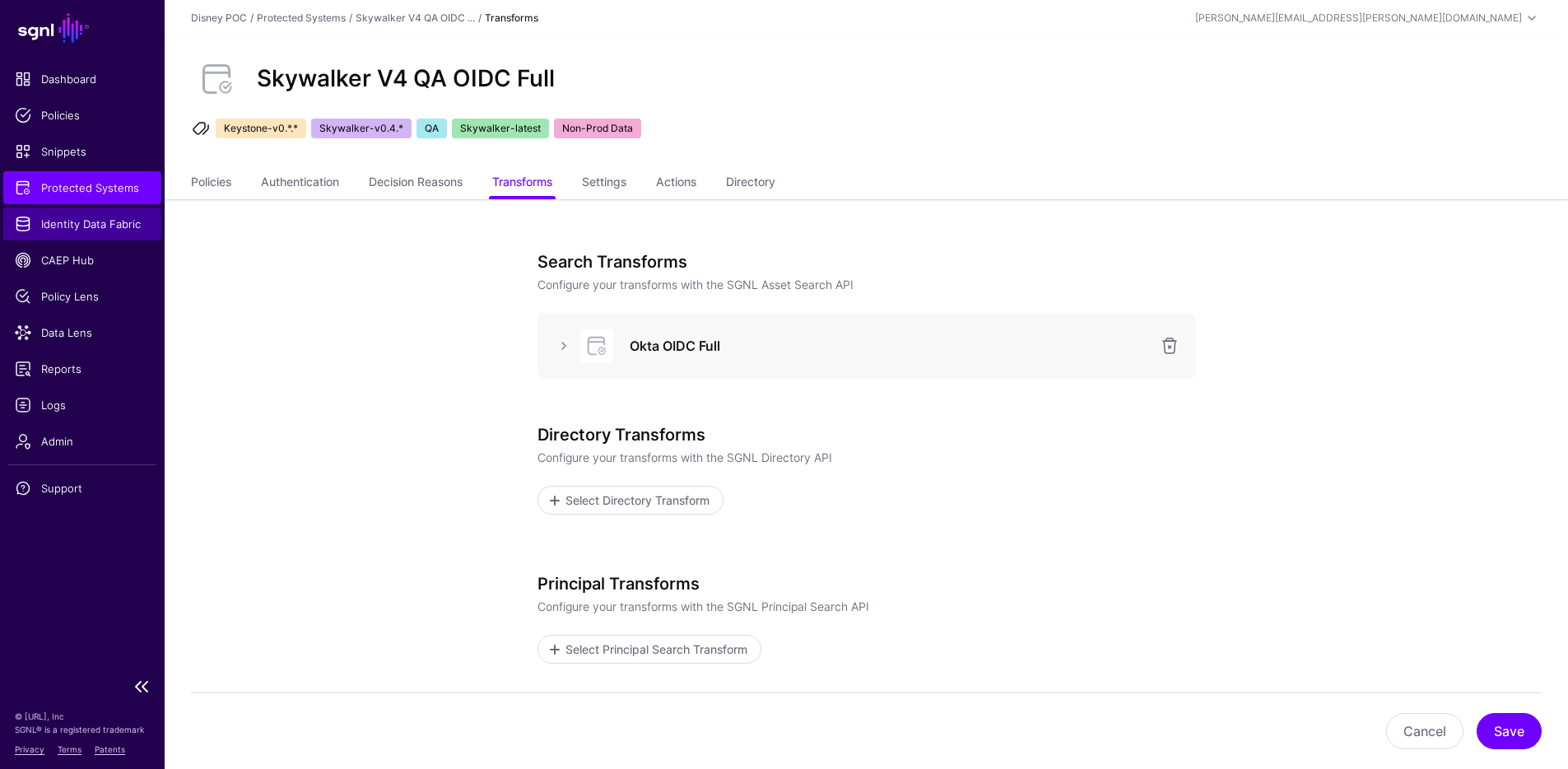
click at [81, 219] on span "Identity Data Fabric" at bounding box center [82, 223] width 135 height 17
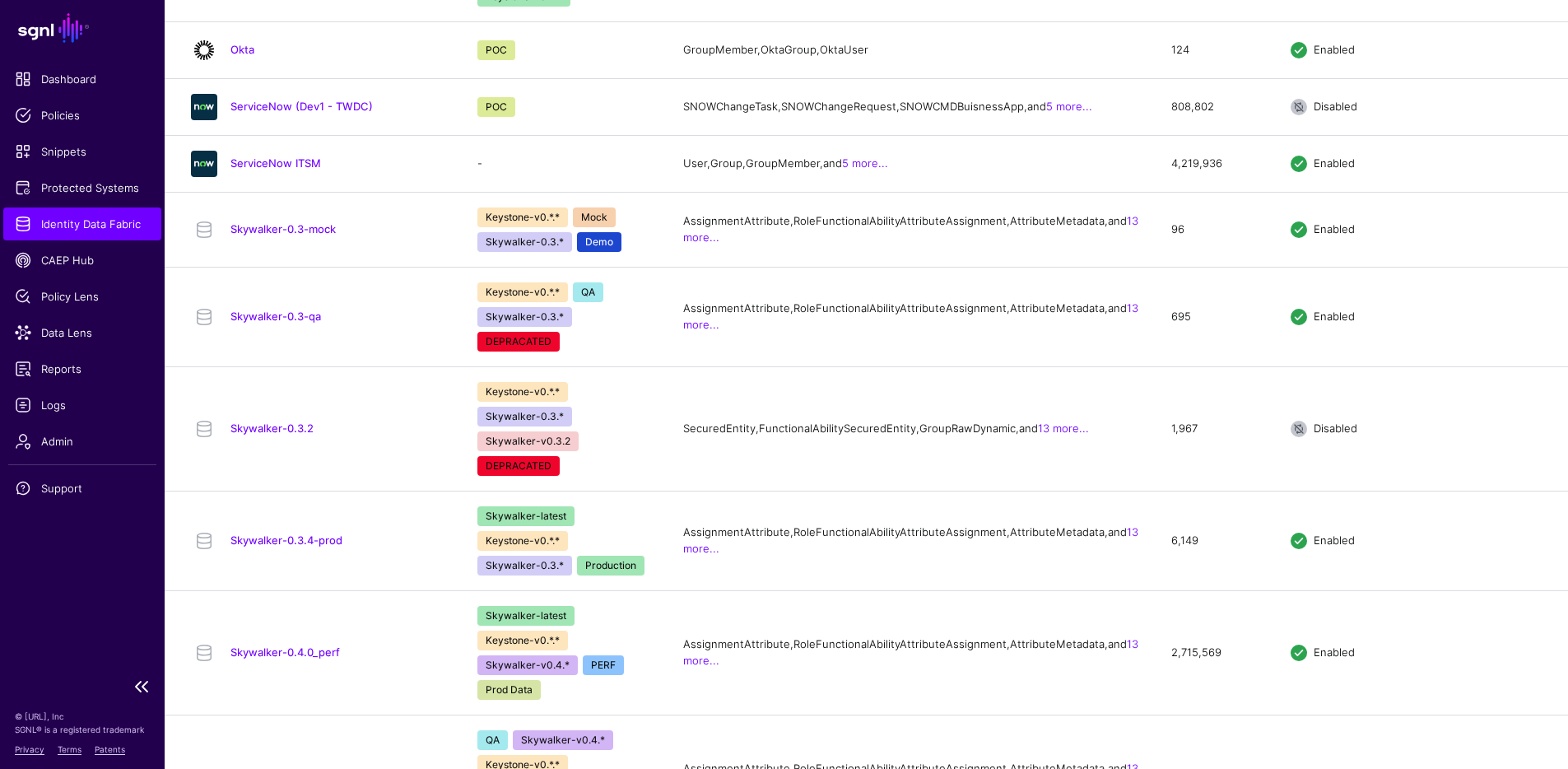
scroll to position [1325, 0]
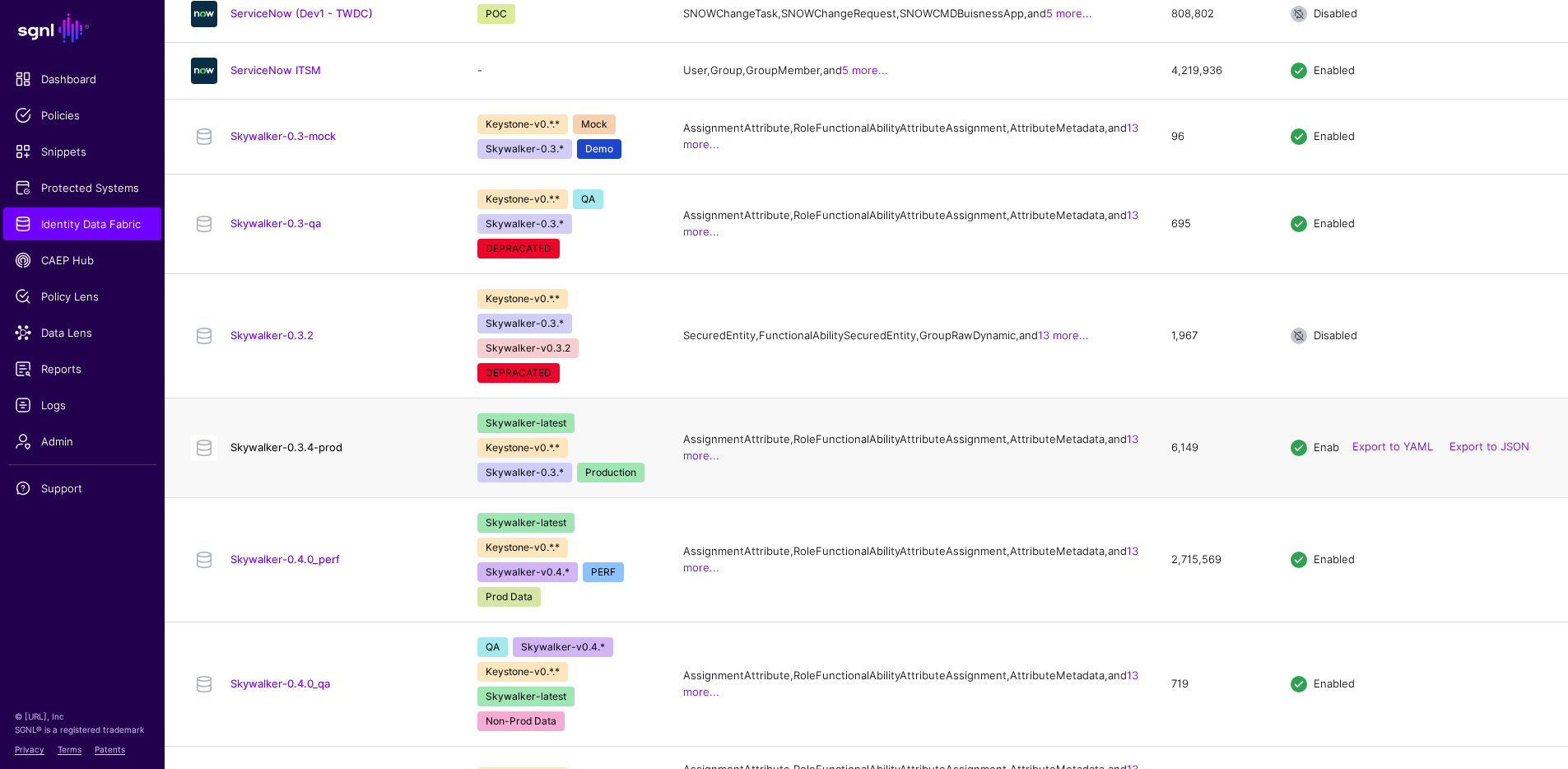
click at [298, 454] on link "Skywalker-0.3.4-prod" at bounding box center [286, 447] width 112 height 13
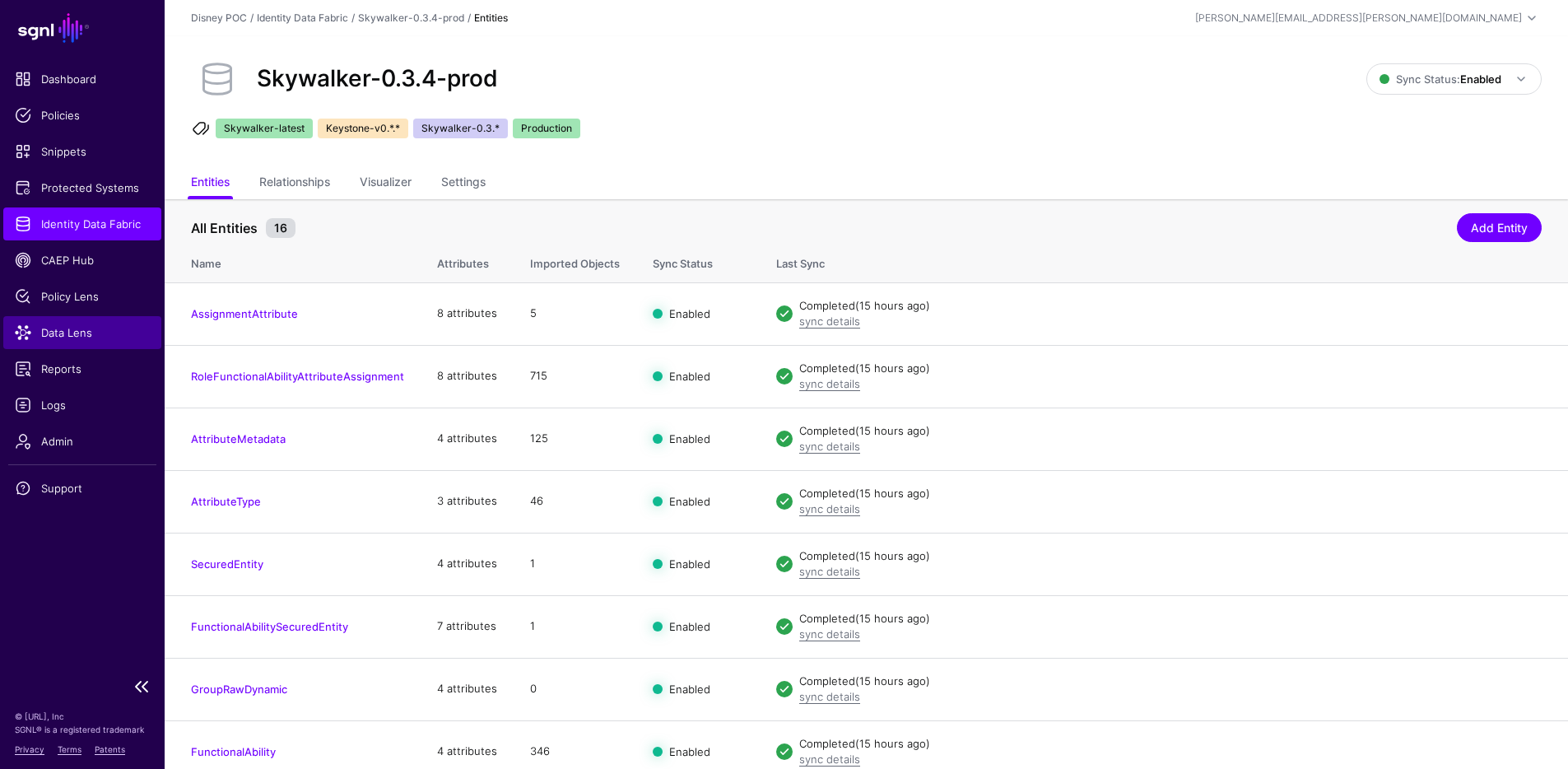
click at [76, 334] on span "Data Lens" at bounding box center [82, 333] width 135 height 17
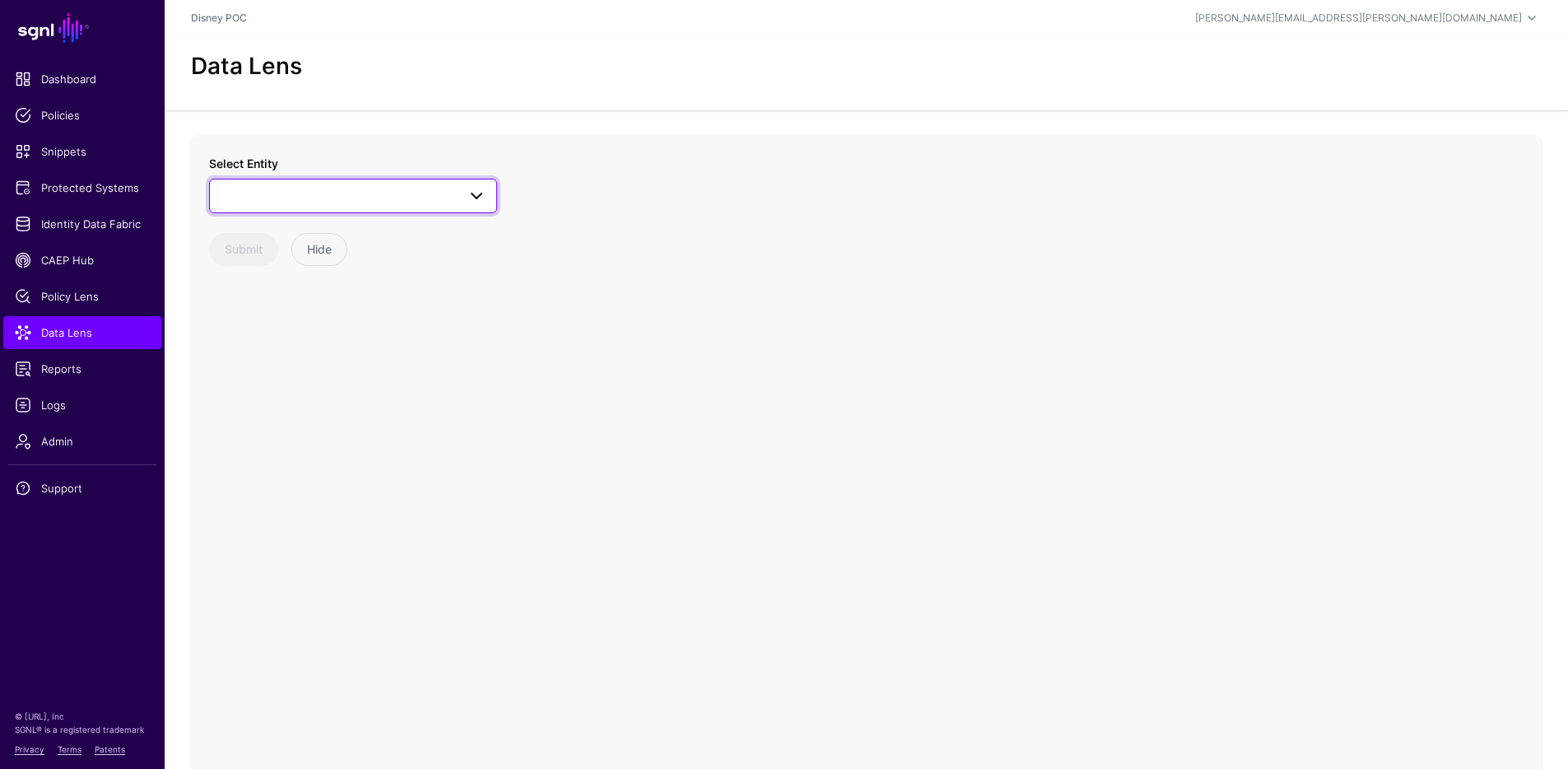
click at [459, 197] on span at bounding box center [472, 196] width 30 height 20
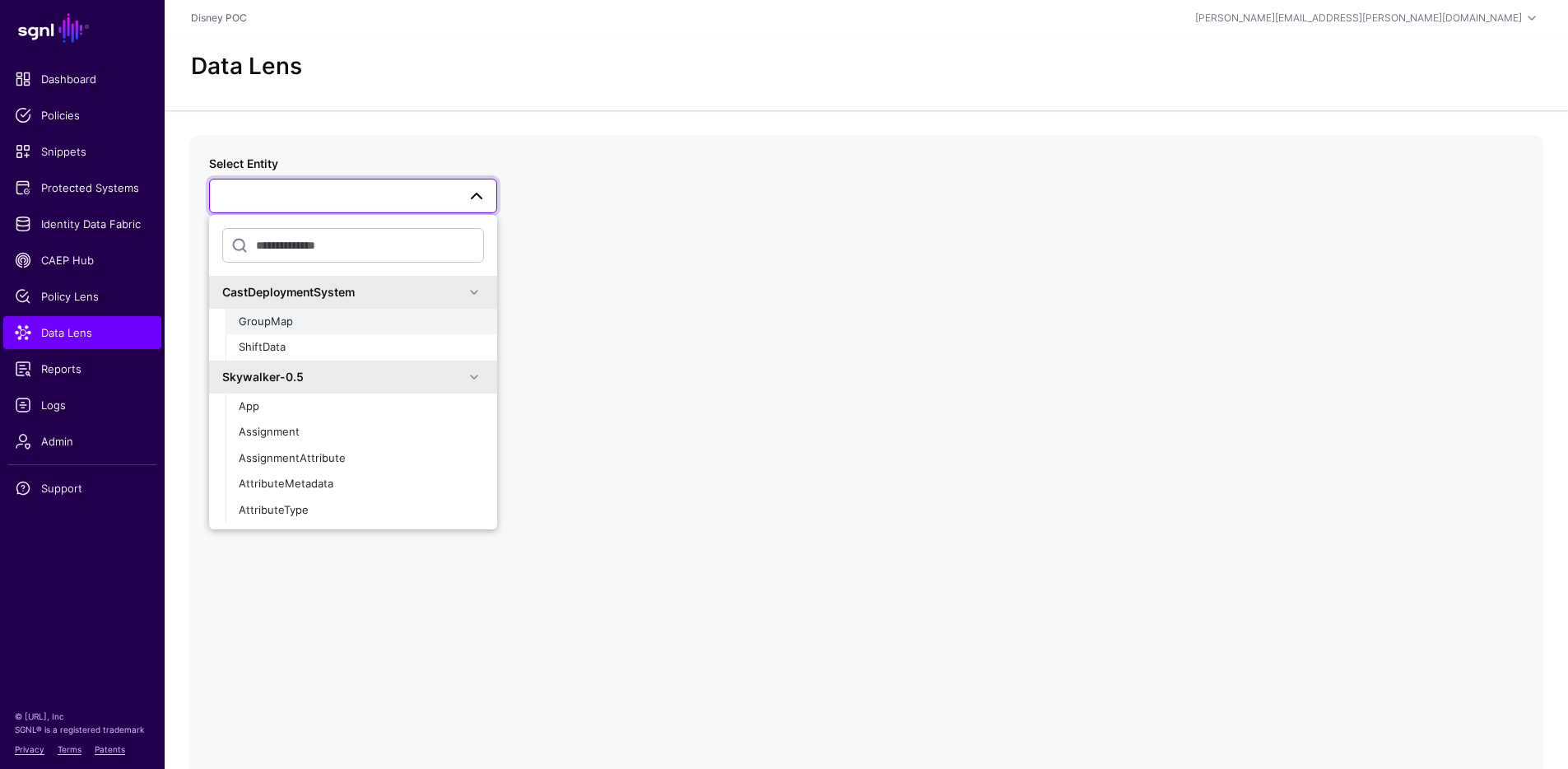
click at [353, 320] on div "GroupMap" at bounding box center [362, 321] width 245 height 17
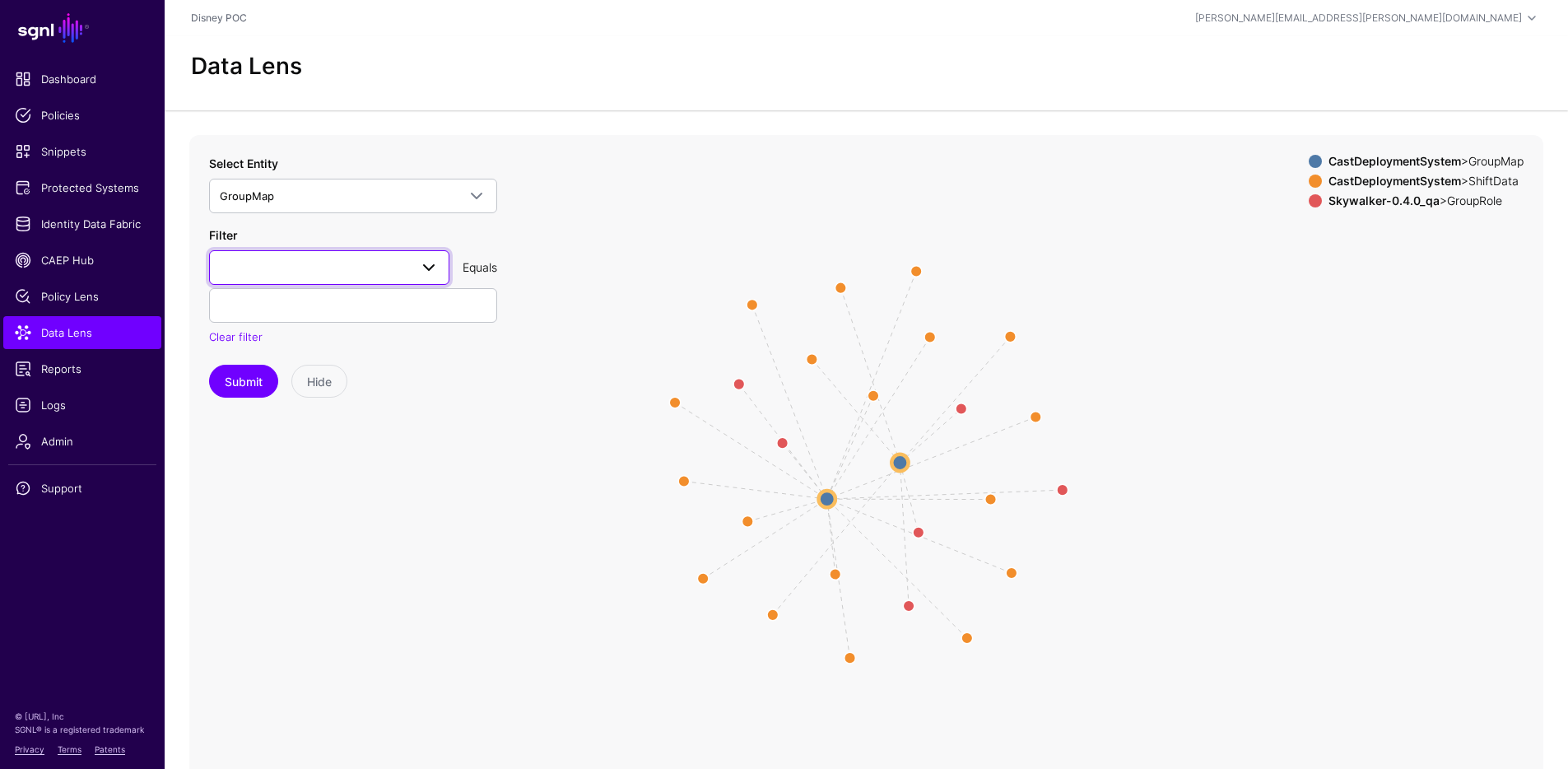
click at [363, 280] on link at bounding box center [329, 267] width 241 height 34
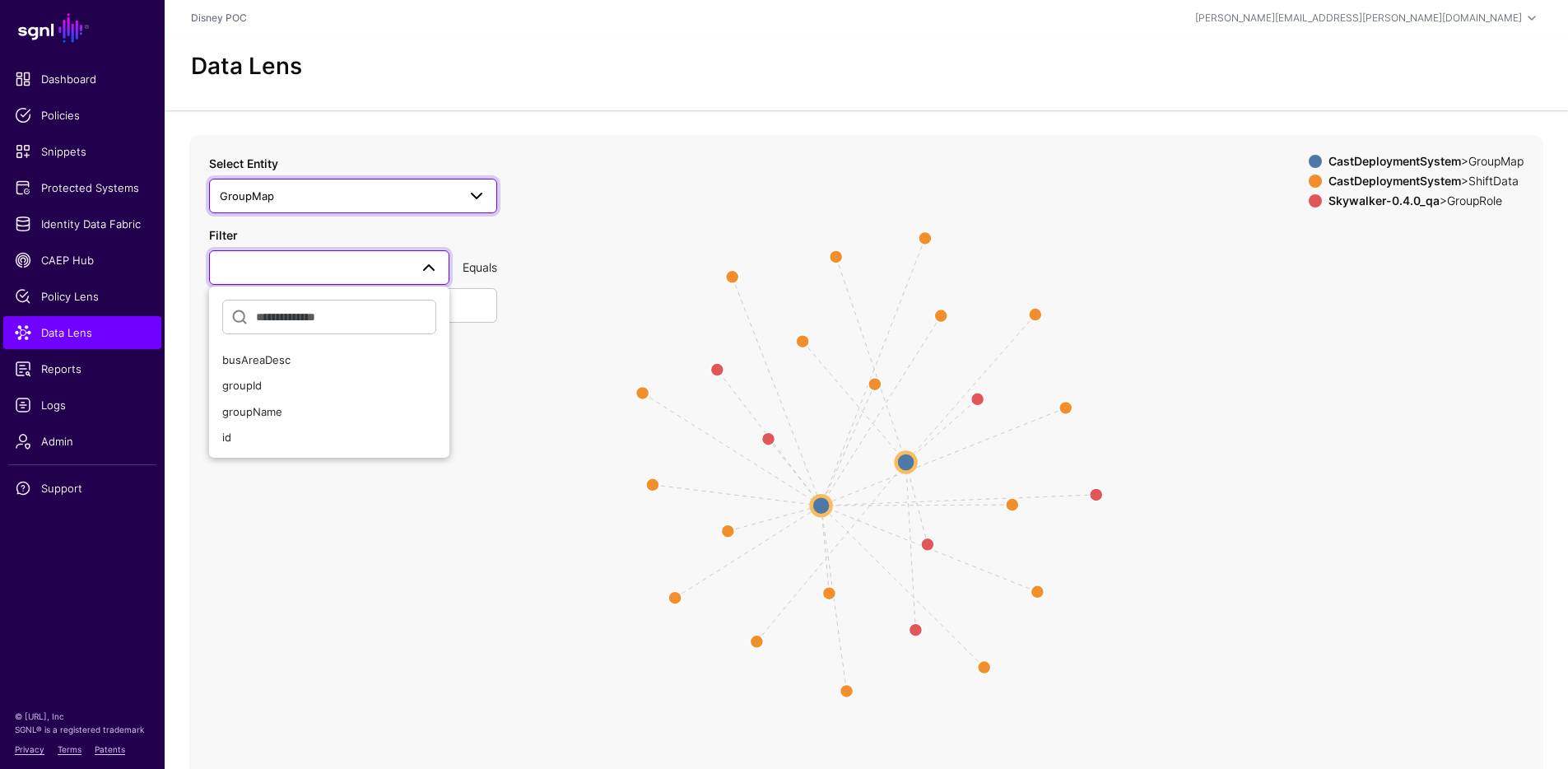
click at [405, 201] on span "GroupMap" at bounding box center [338, 195] width 237 height 18
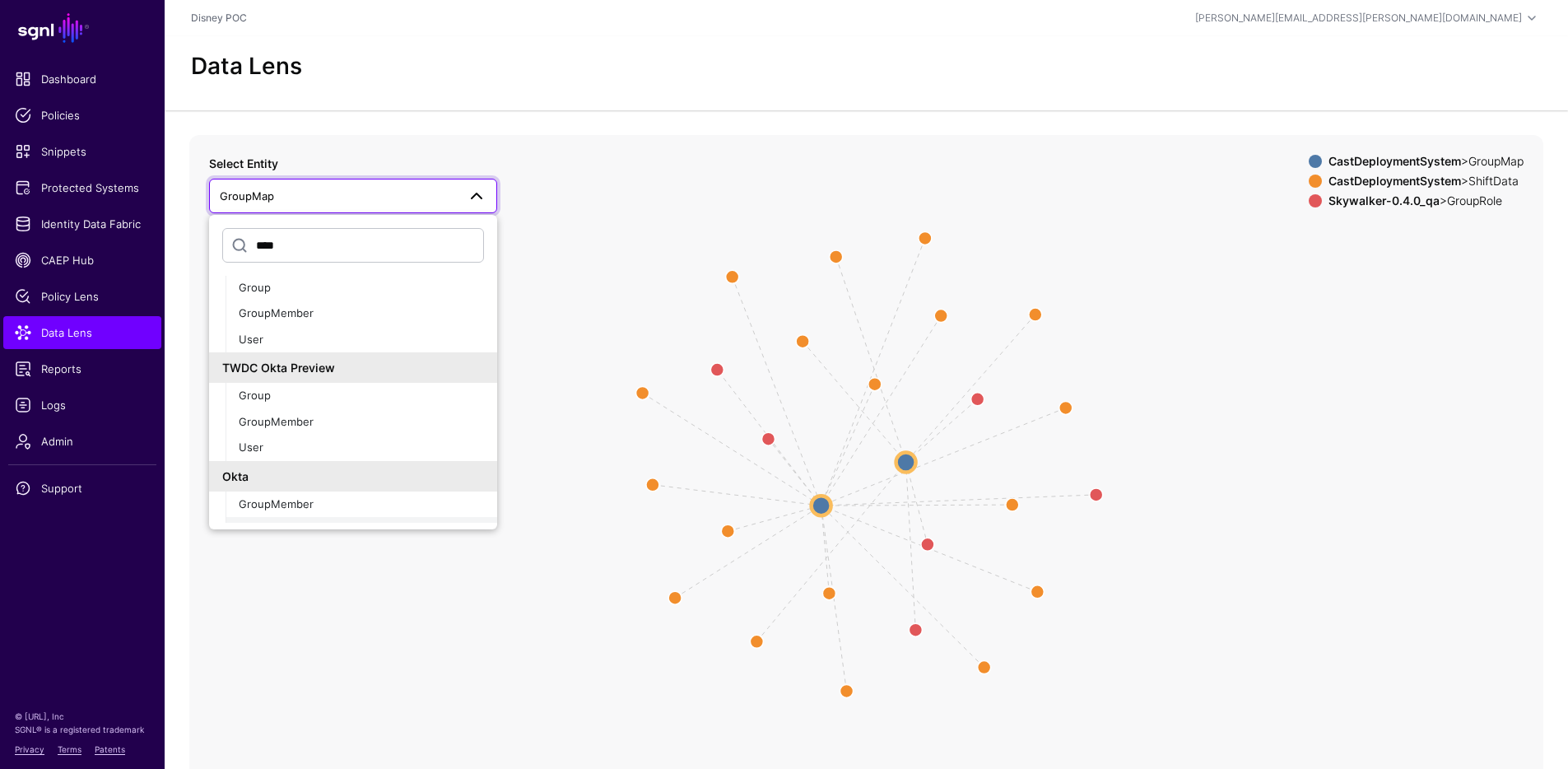
scroll to position [77, 0]
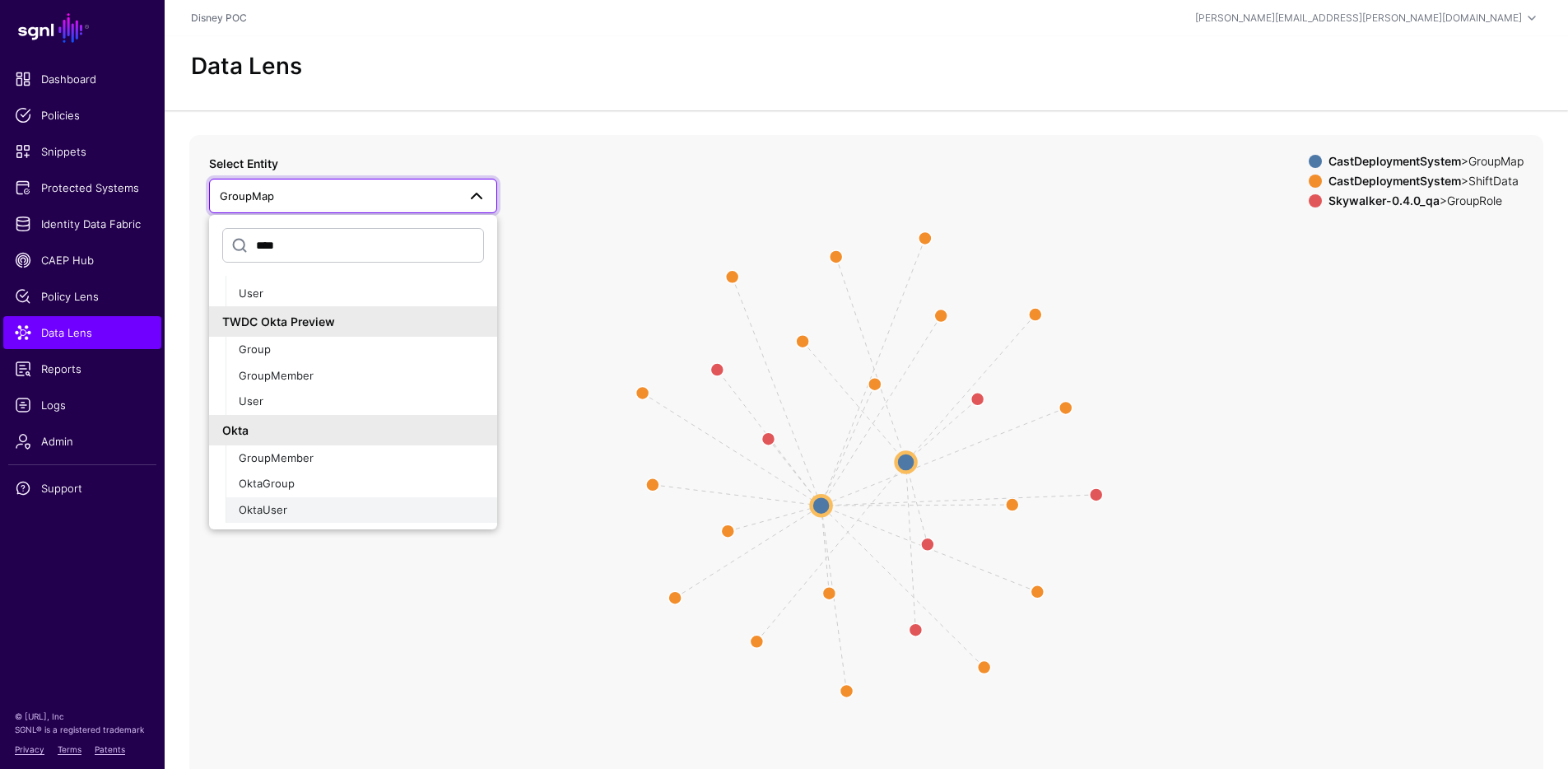
type input "****"
click at [319, 504] on div "OktaUser" at bounding box center [362, 511] width 245 height 17
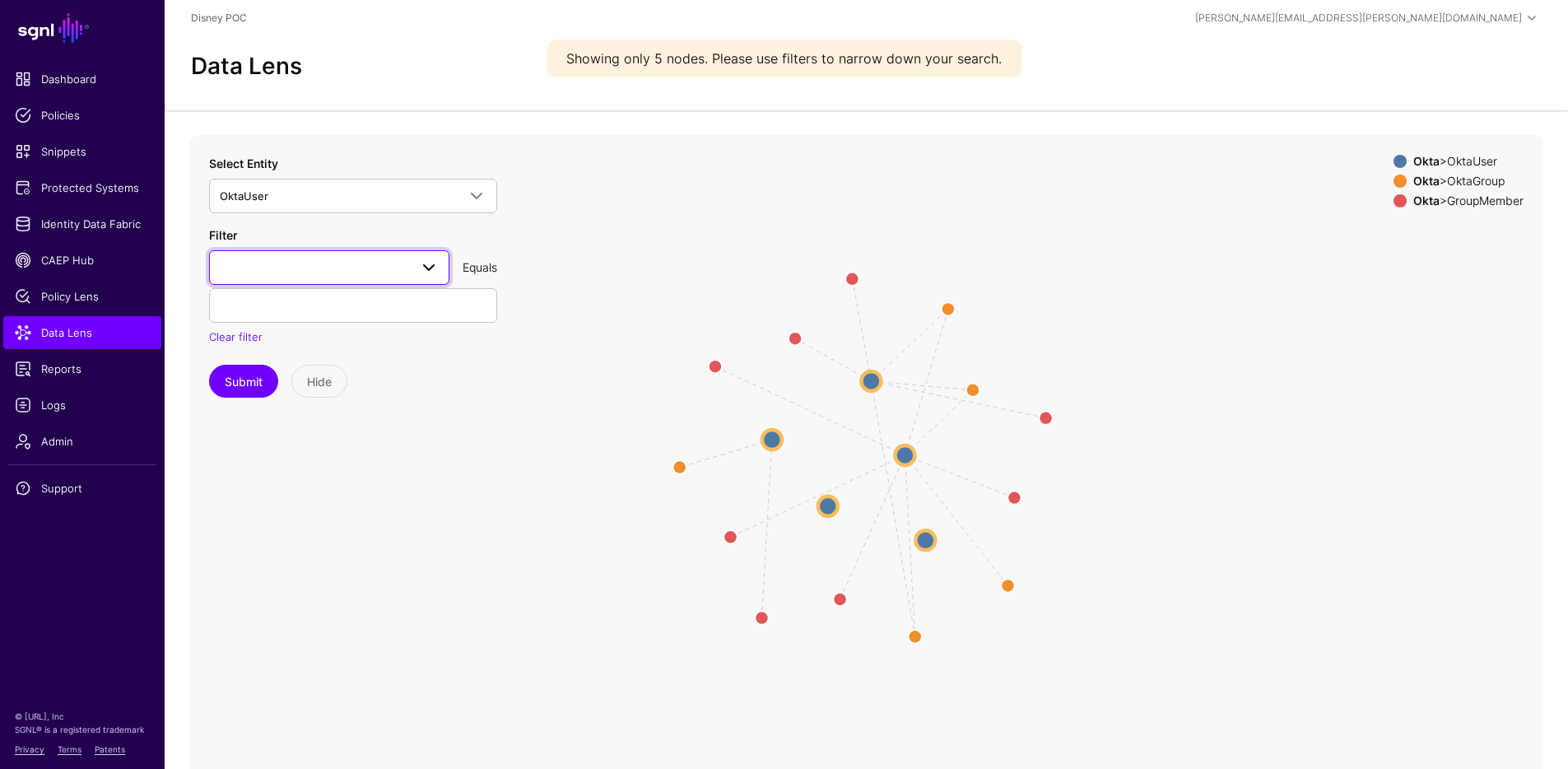
click at [395, 272] on span at bounding box center [329, 267] width 219 height 20
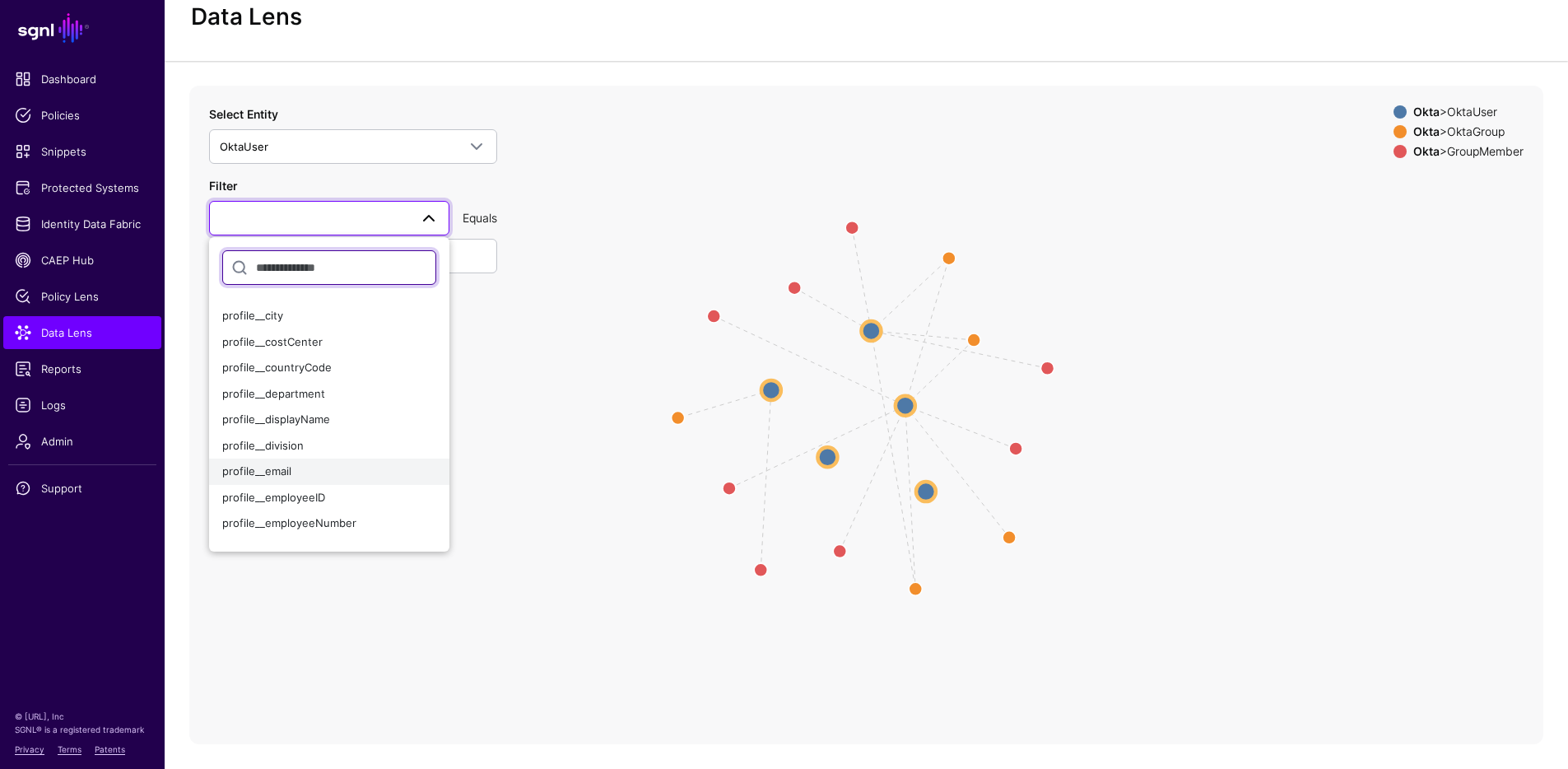
scroll to position [203, 0]
click at [318, 463] on span "profile__employeeID" at bounding box center [274, 469] width 103 height 13
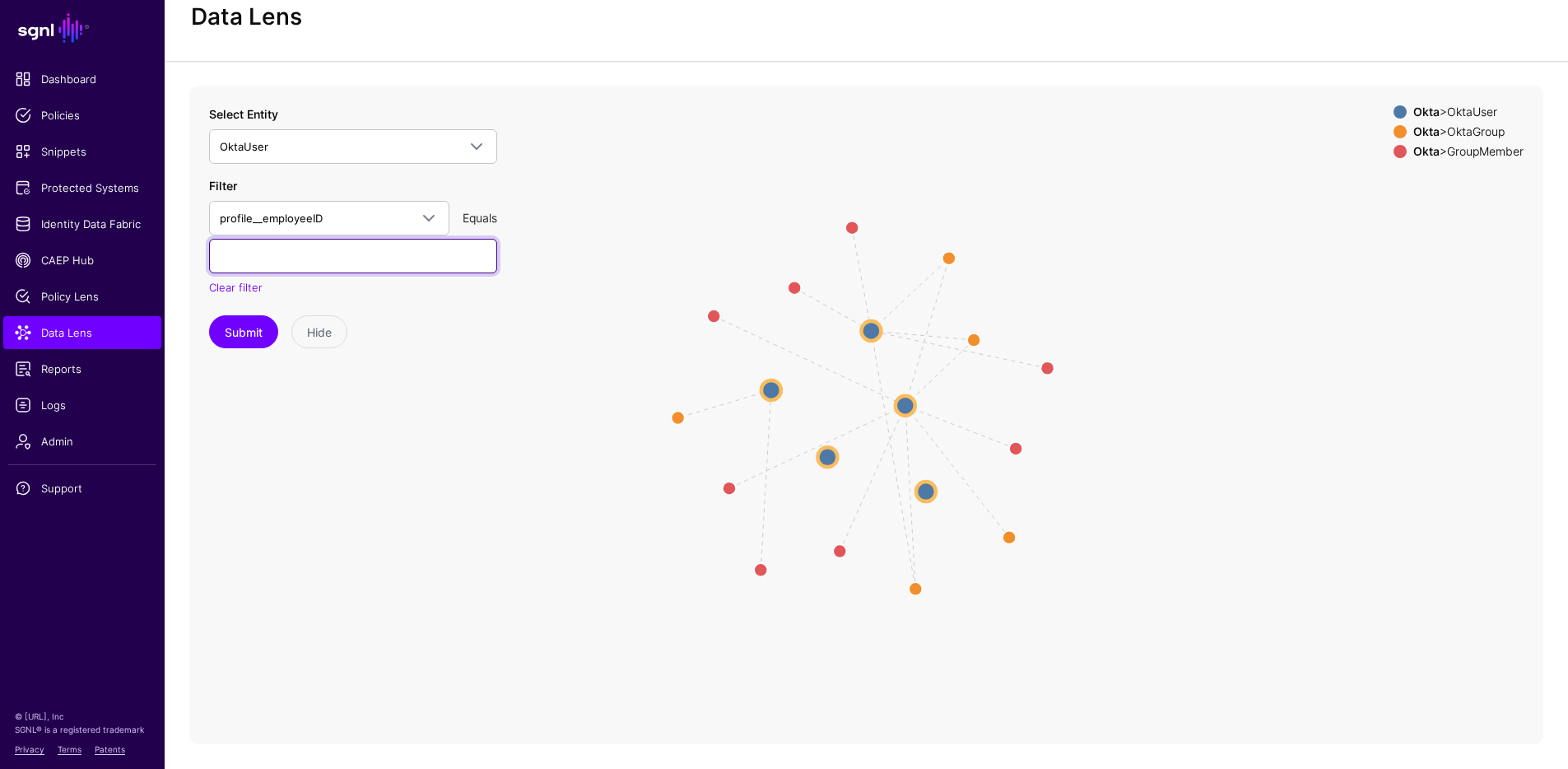
click at [345, 262] on input "text" at bounding box center [353, 256] width 288 height 34
type input "********"
click at [209, 315] on button "Submit" at bounding box center [243, 332] width 69 height 33
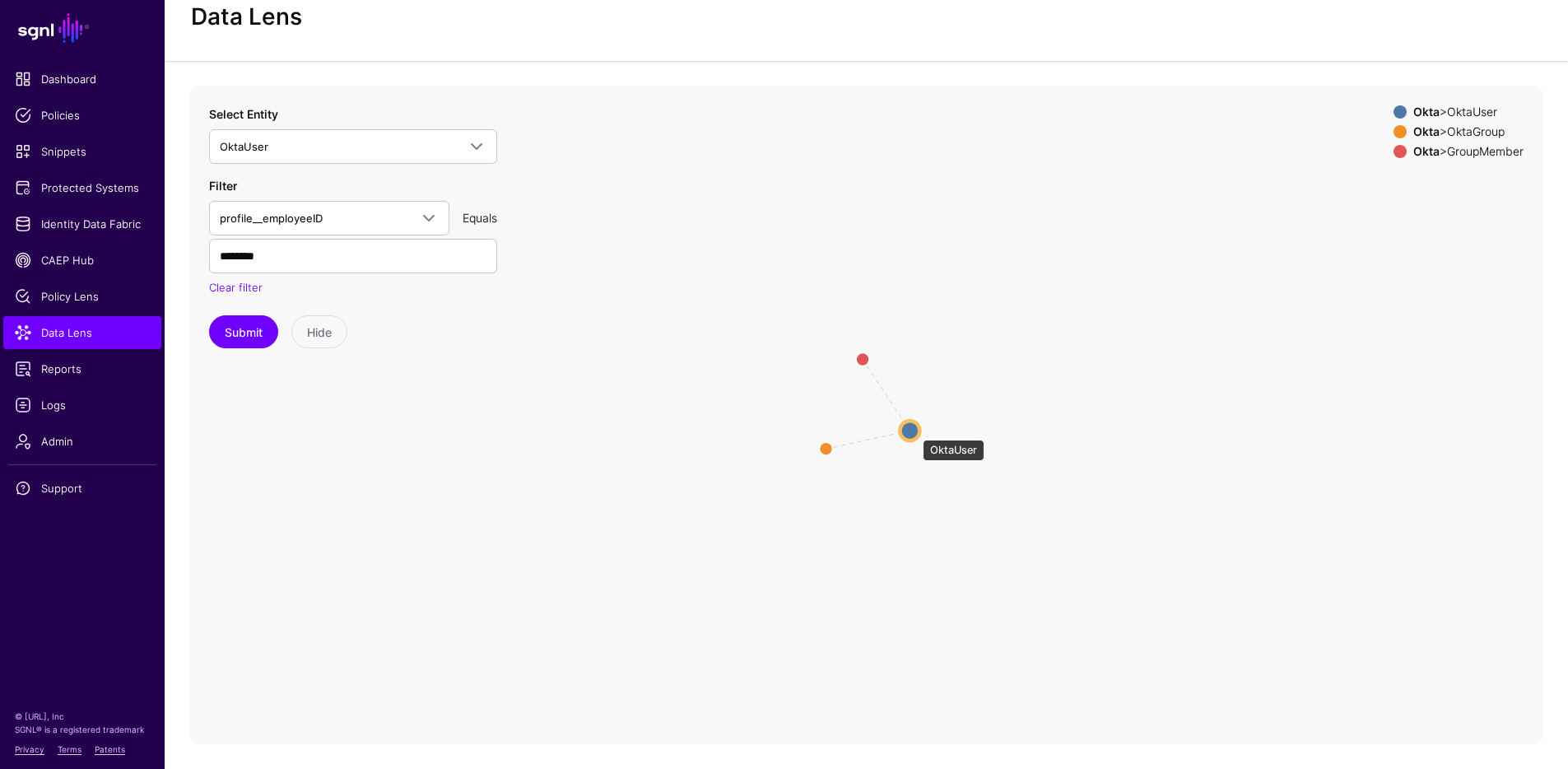
click at [915, 432] on circle at bounding box center [910, 431] width 20 height 20
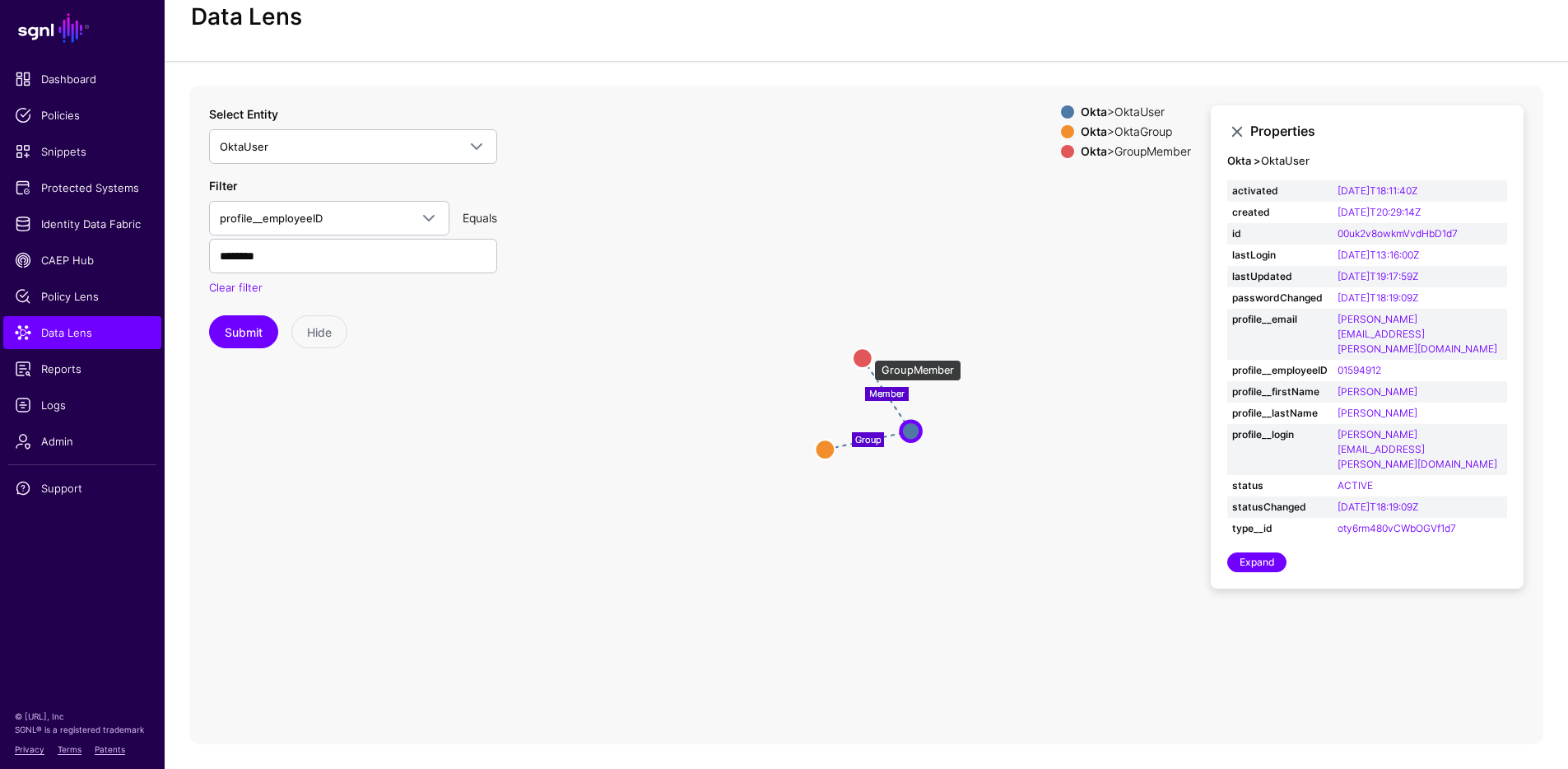
click at [866, 352] on circle at bounding box center [862, 358] width 20 height 20
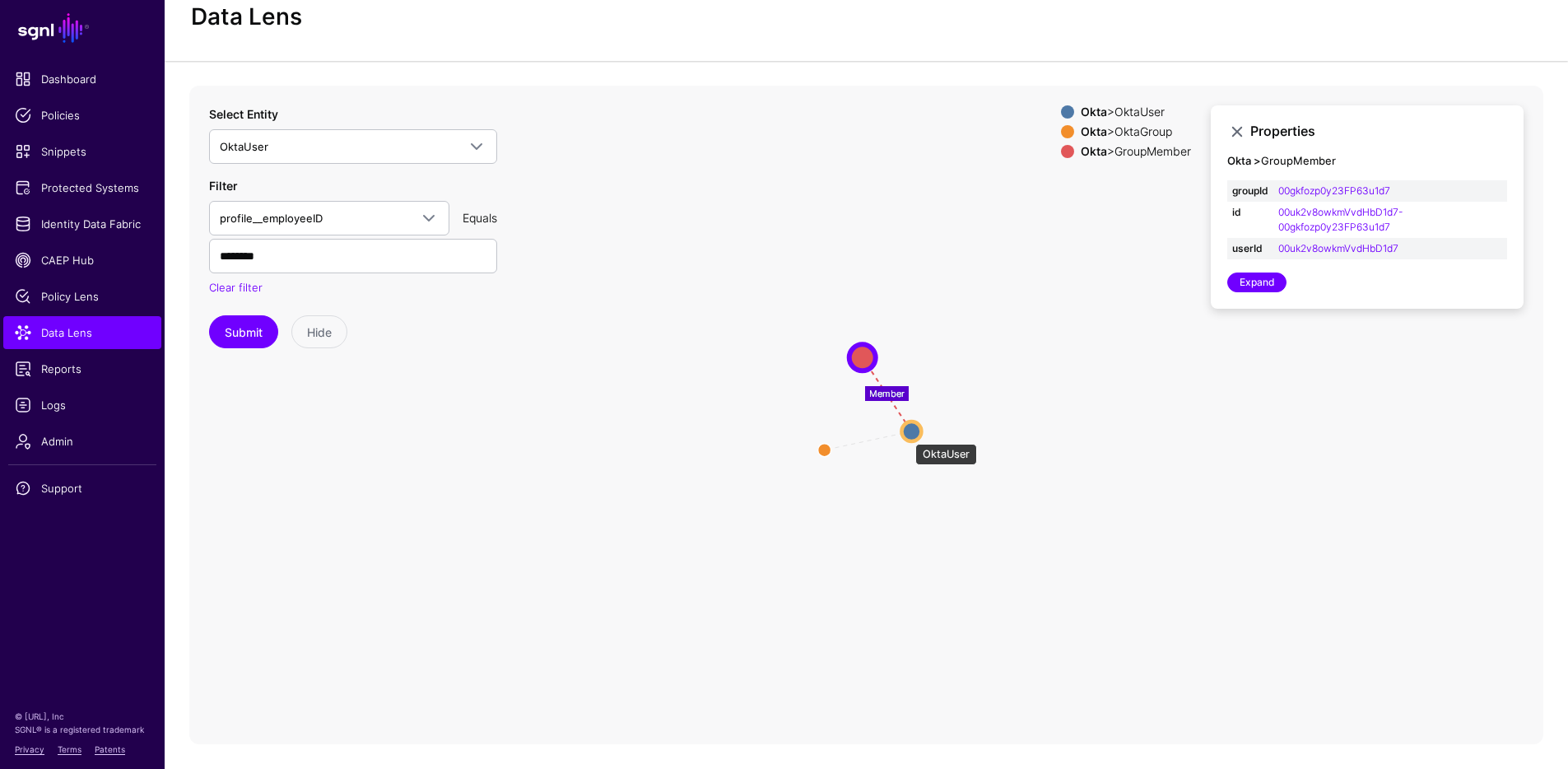
click at [907, 435] on circle at bounding box center [911, 431] width 20 height 20
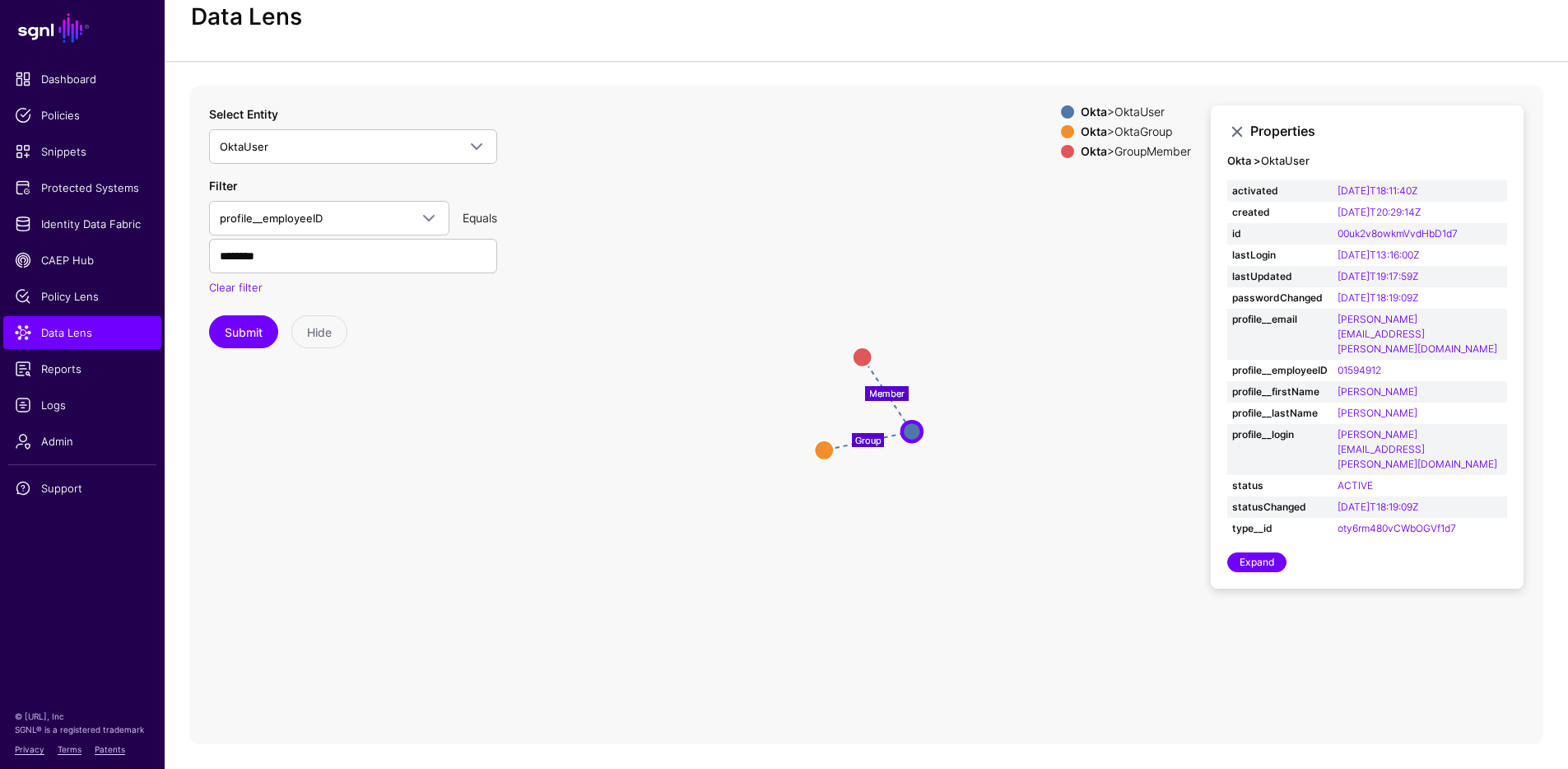
click at [1114, 133] on div "Okta > OktaGroup" at bounding box center [1136, 131] width 117 height 13
click at [1116, 152] on div "Okta > GroupMember" at bounding box center [1136, 152] width 117 height 13
drag, startPoint x: 1072, startPoint y: 589, endPoint x: 939, endPoint y: 490, distance: 165.8
click at [939, 490] on icon "Member Group GroupMember GroupMember OktaUser OktaUser OktaGroup OktaGroup" at bounding box center [866, 415] width 1354 height 659
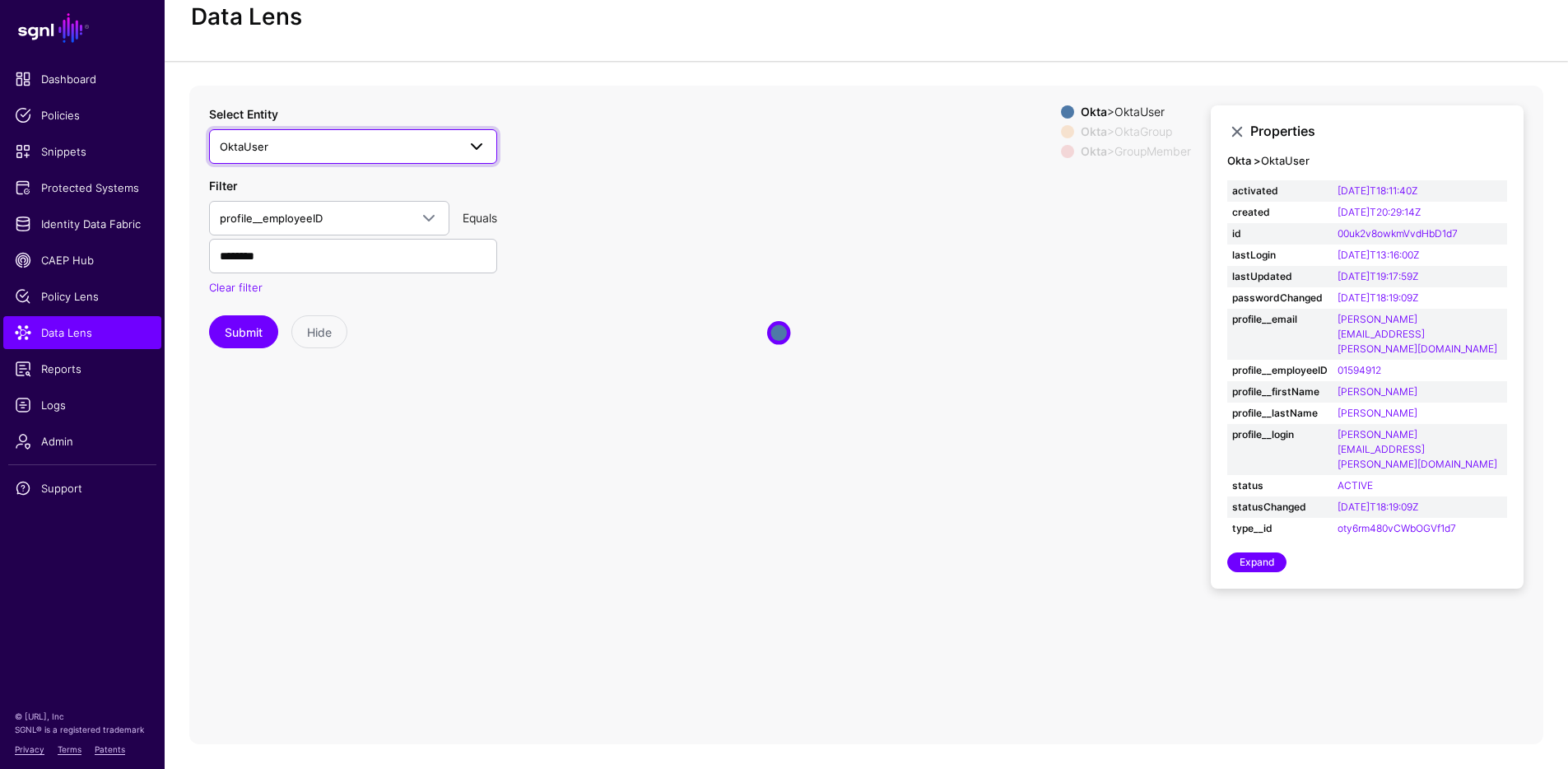
click at [338, 152] on span "OktaUser" at bounding box center [338, 146] width 237 height 18
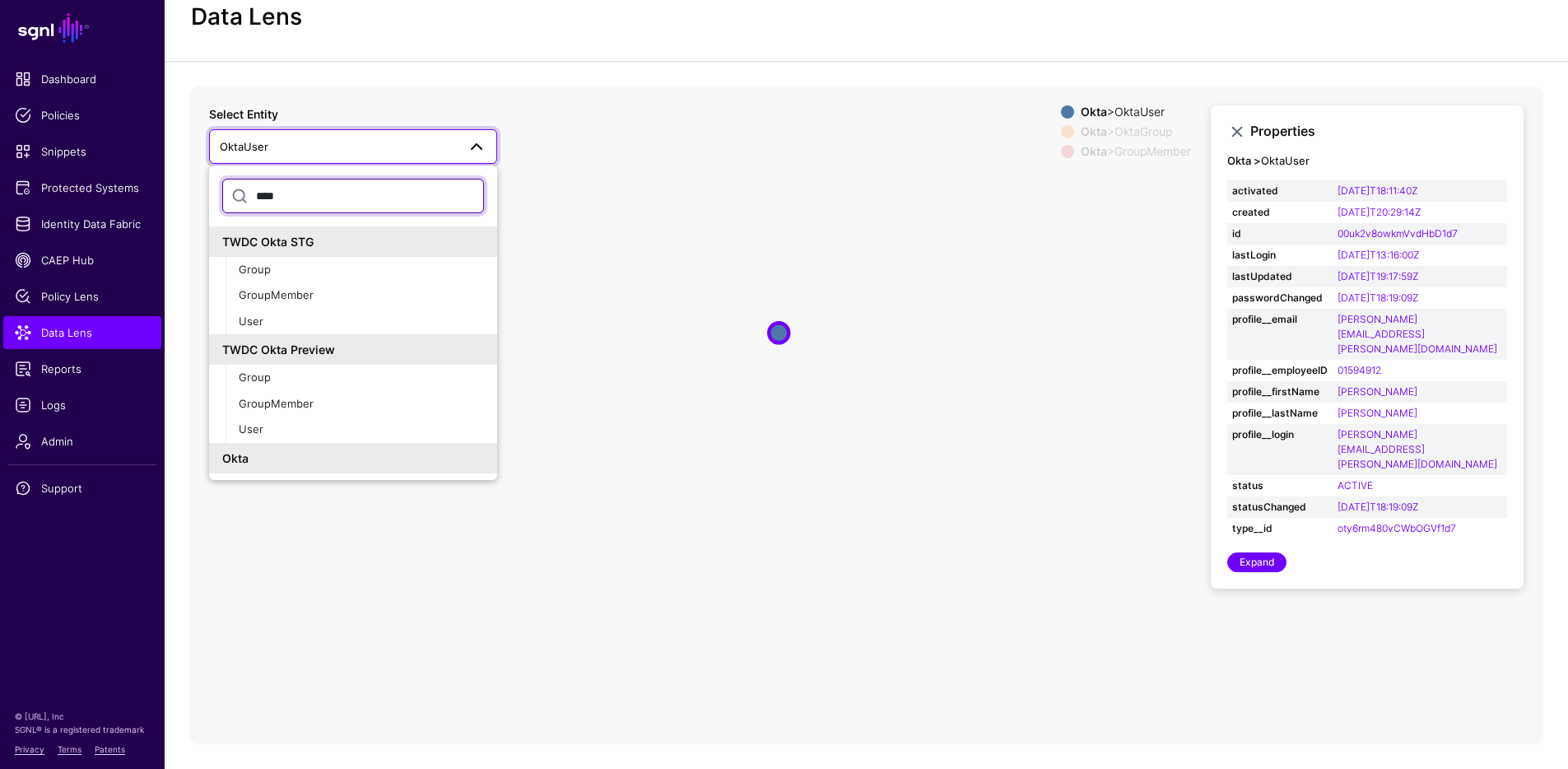
click at [287, 192] on input "****" at bounding box center [353, 195] width 262 height 34
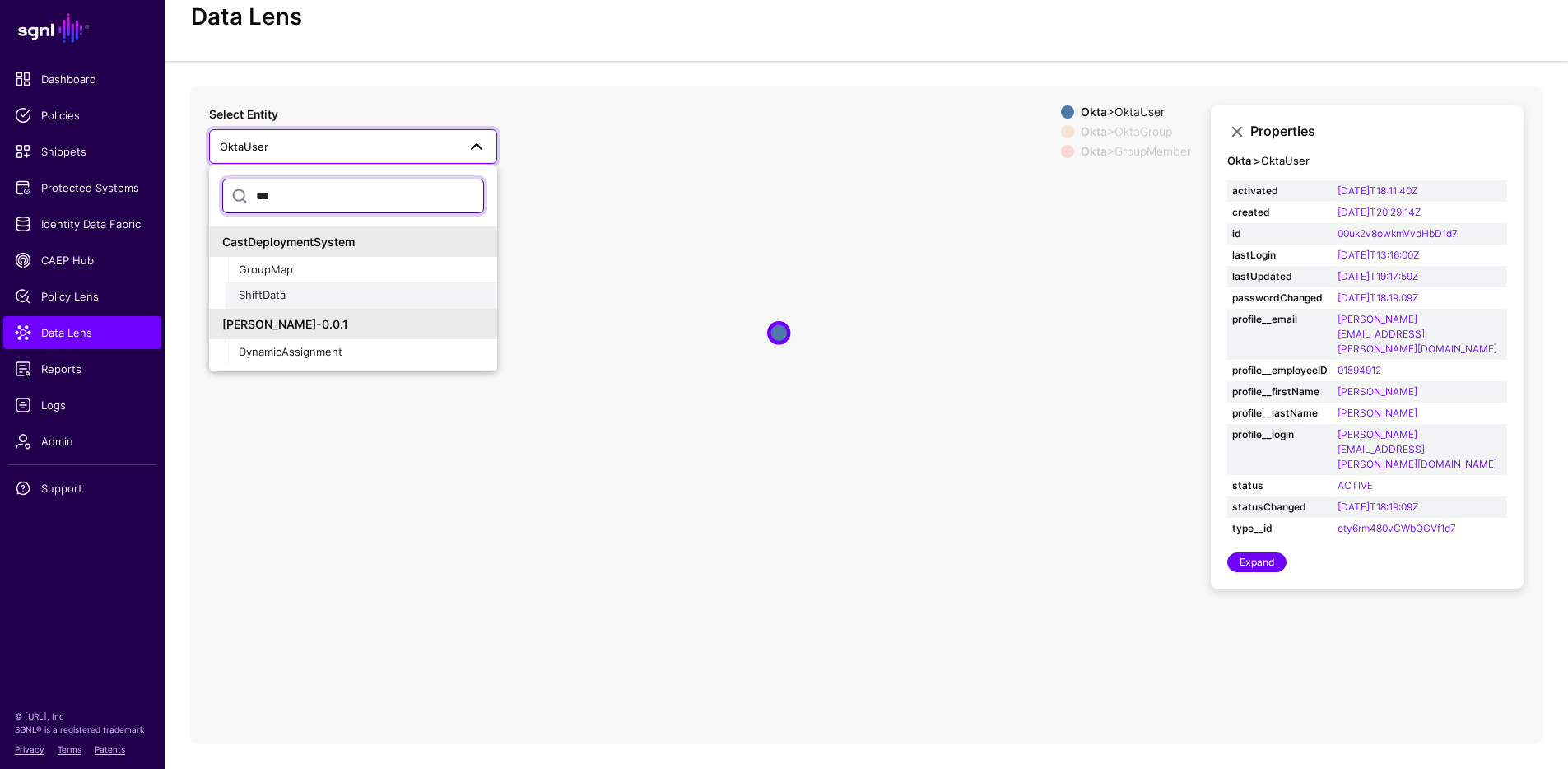
type input "***"
click at [276, 299] on span "ShiftData" at bounding box center [263, 294] width 47 height 13
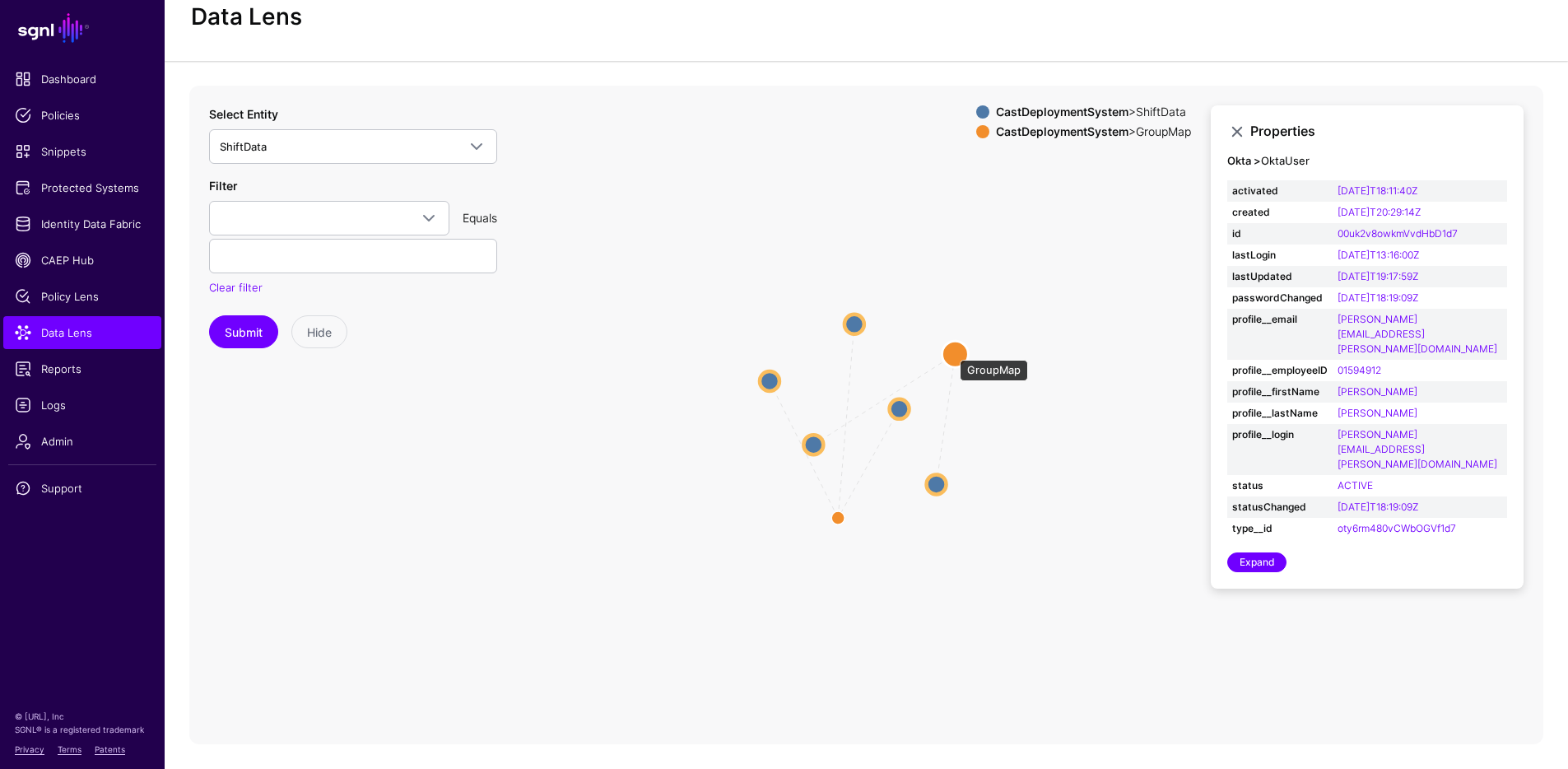
click at [952, 352] on circle at bounding box center [955, 354] width 26 height 26
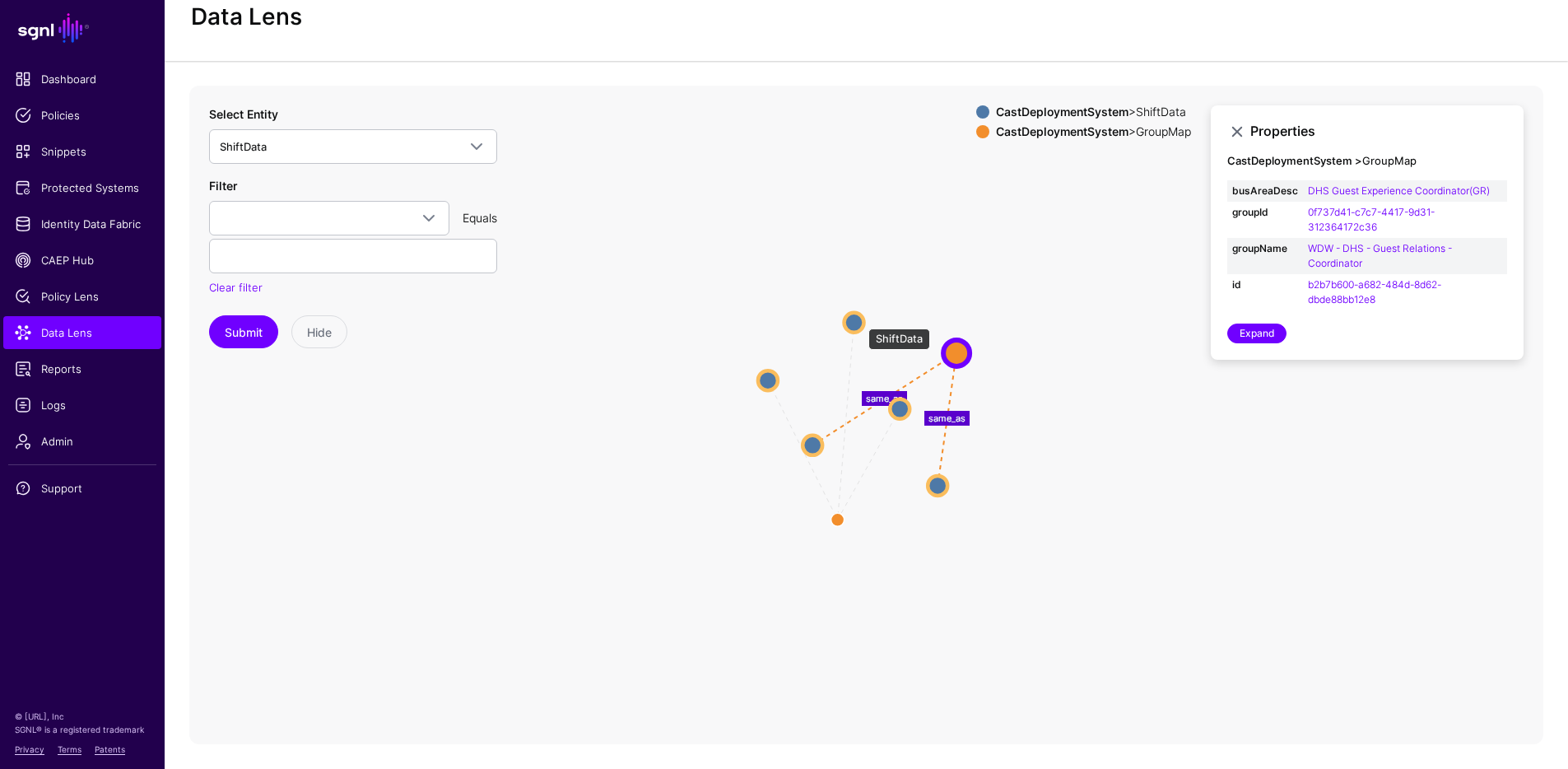
click at [861, 321] on circle at bounding box center [854, 321] width 20 height 20
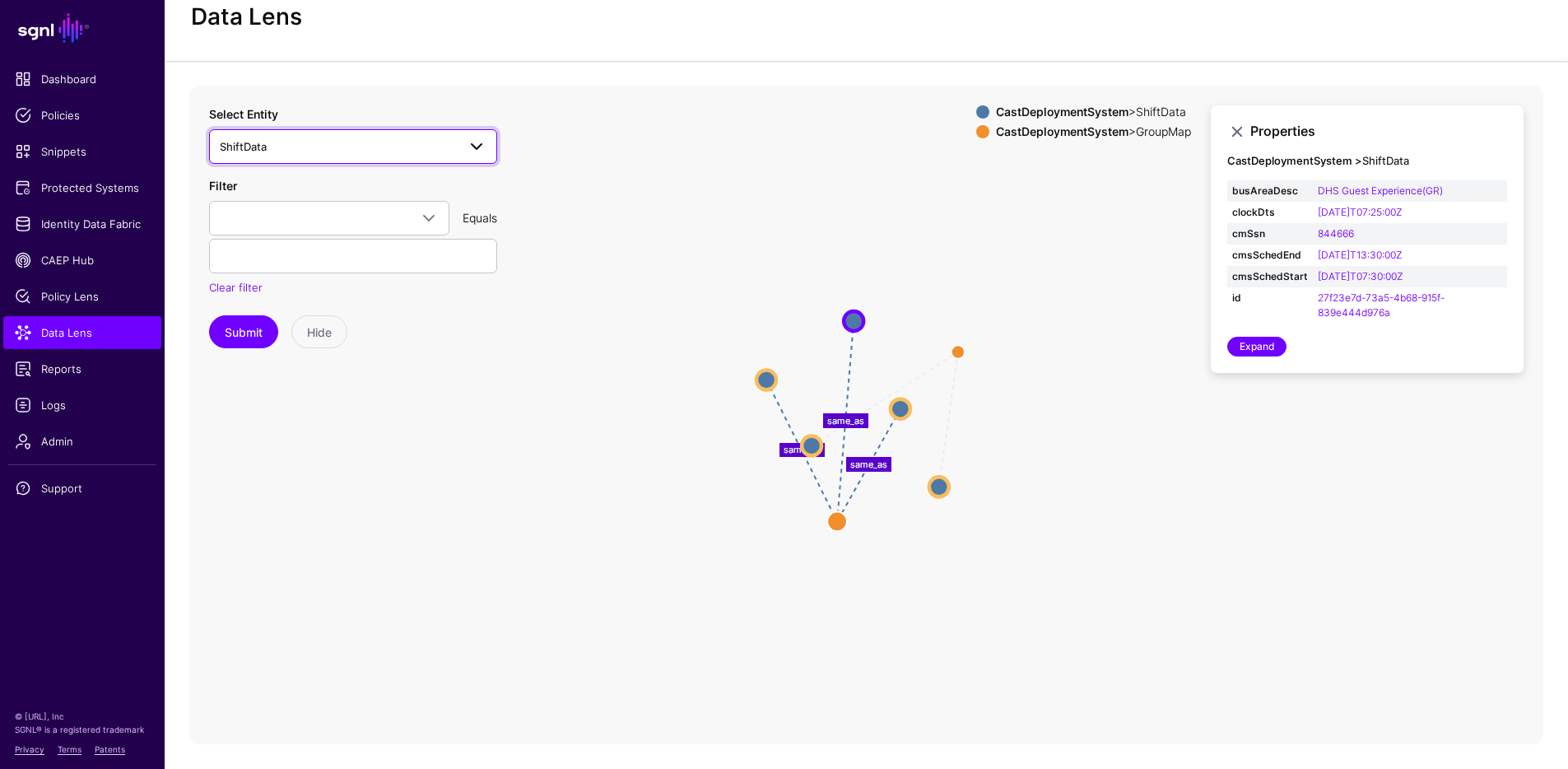
click at [353, 139] on span "ShiftData" at bounding box center [338, 146] width 237 height 18
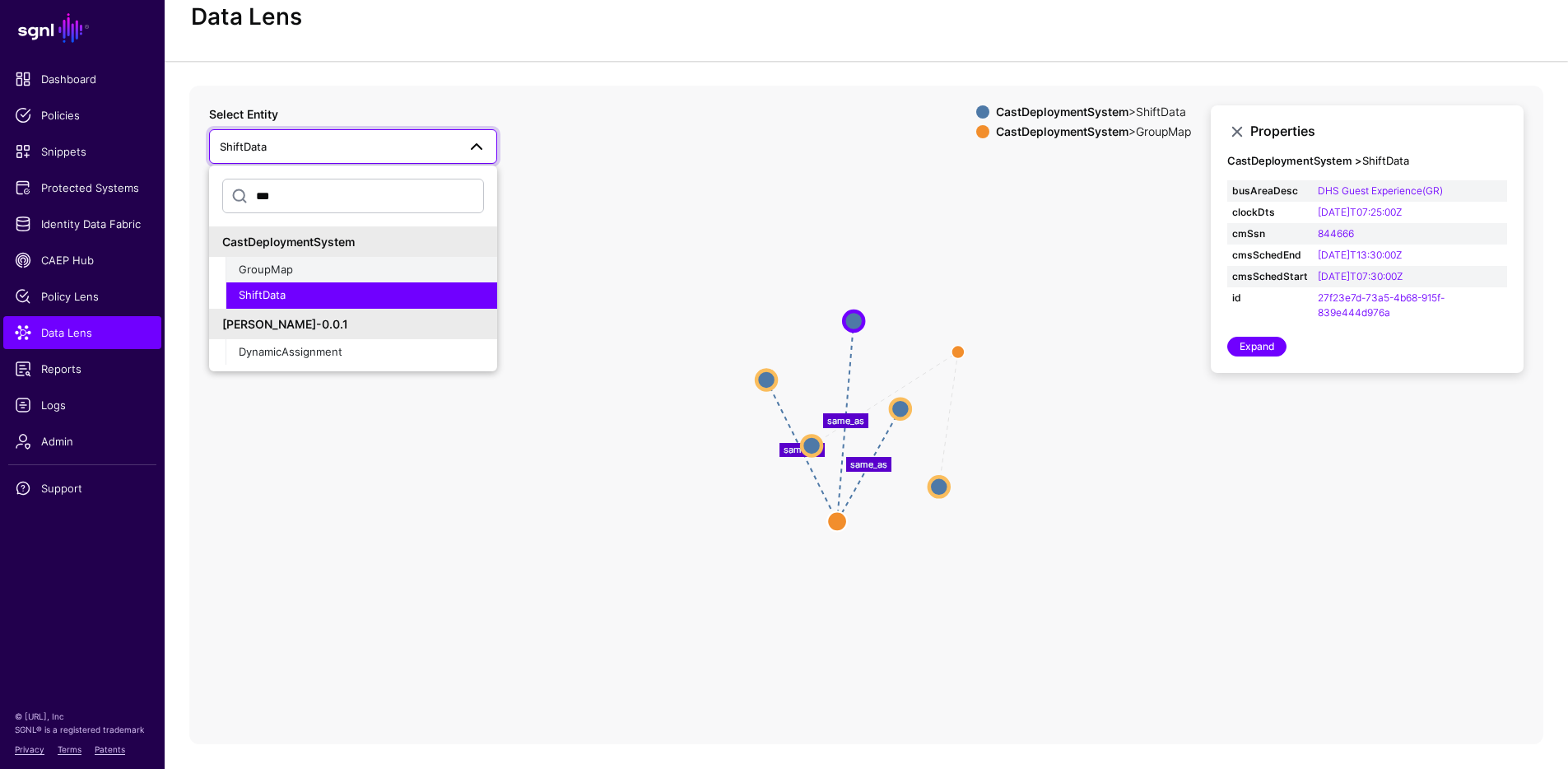
click at [283, 263] on span "GroupMap" at bounding box center [266, 269] width 54 height 13
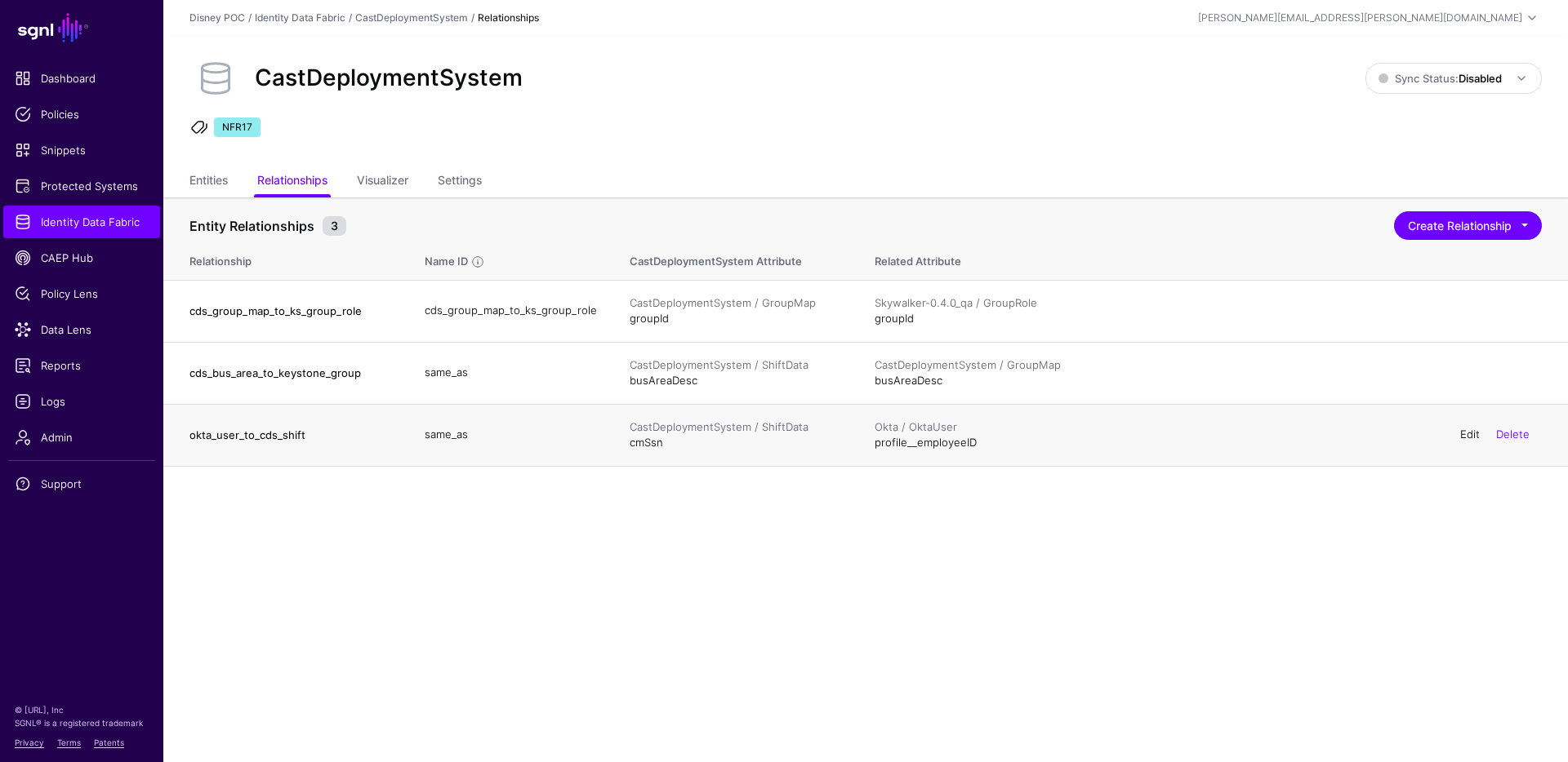
click at [1476, 434] on link "Edit" at bounding box center [1469, 434] width 20 height 13
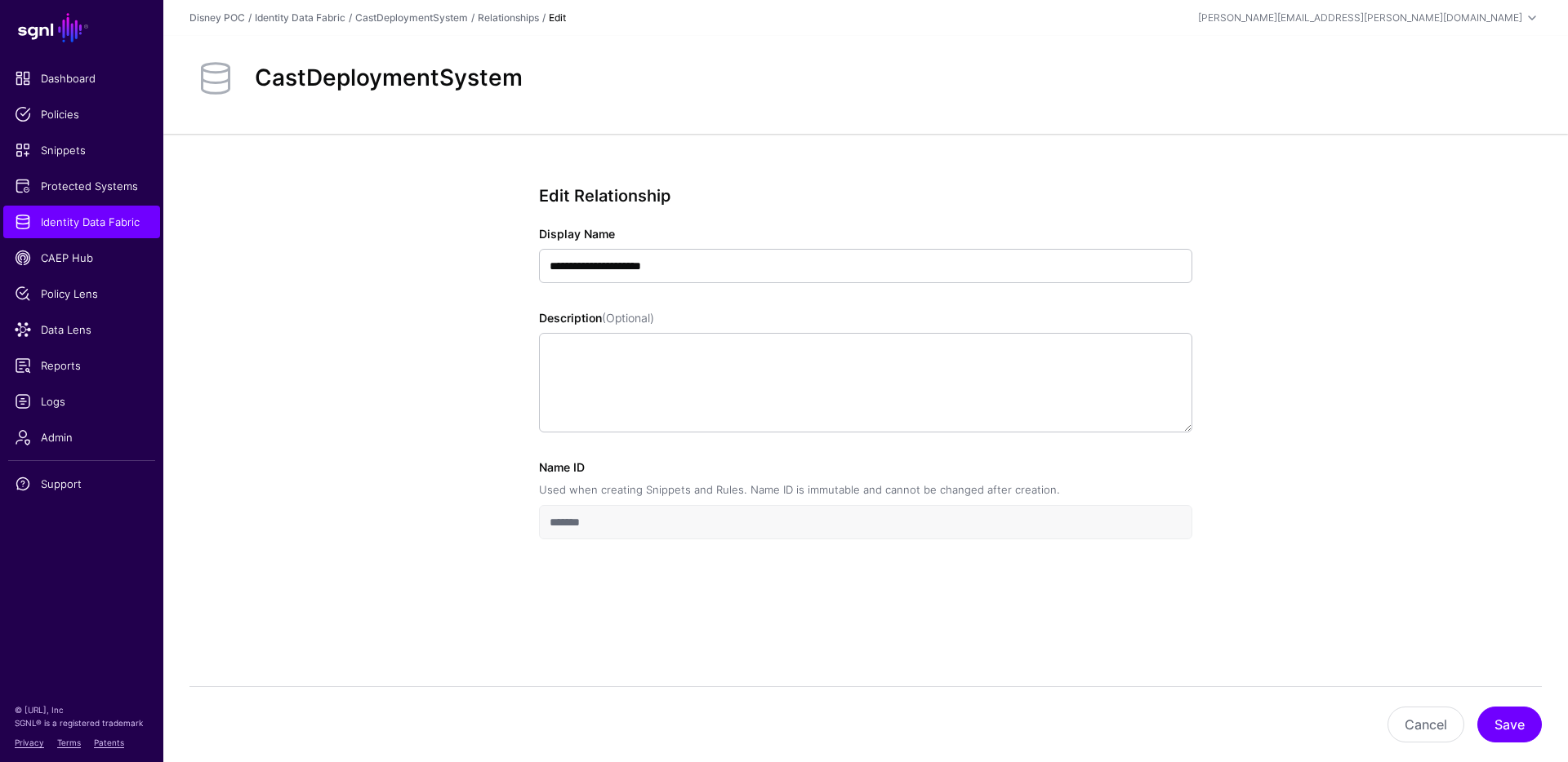
click at [1354, 486] on div "**********" at bounding box center [865, 421] width 1404 height 575
click at [1419, 731] on button "Cancel" at bounding box center [1426, 724] width 76 height 36
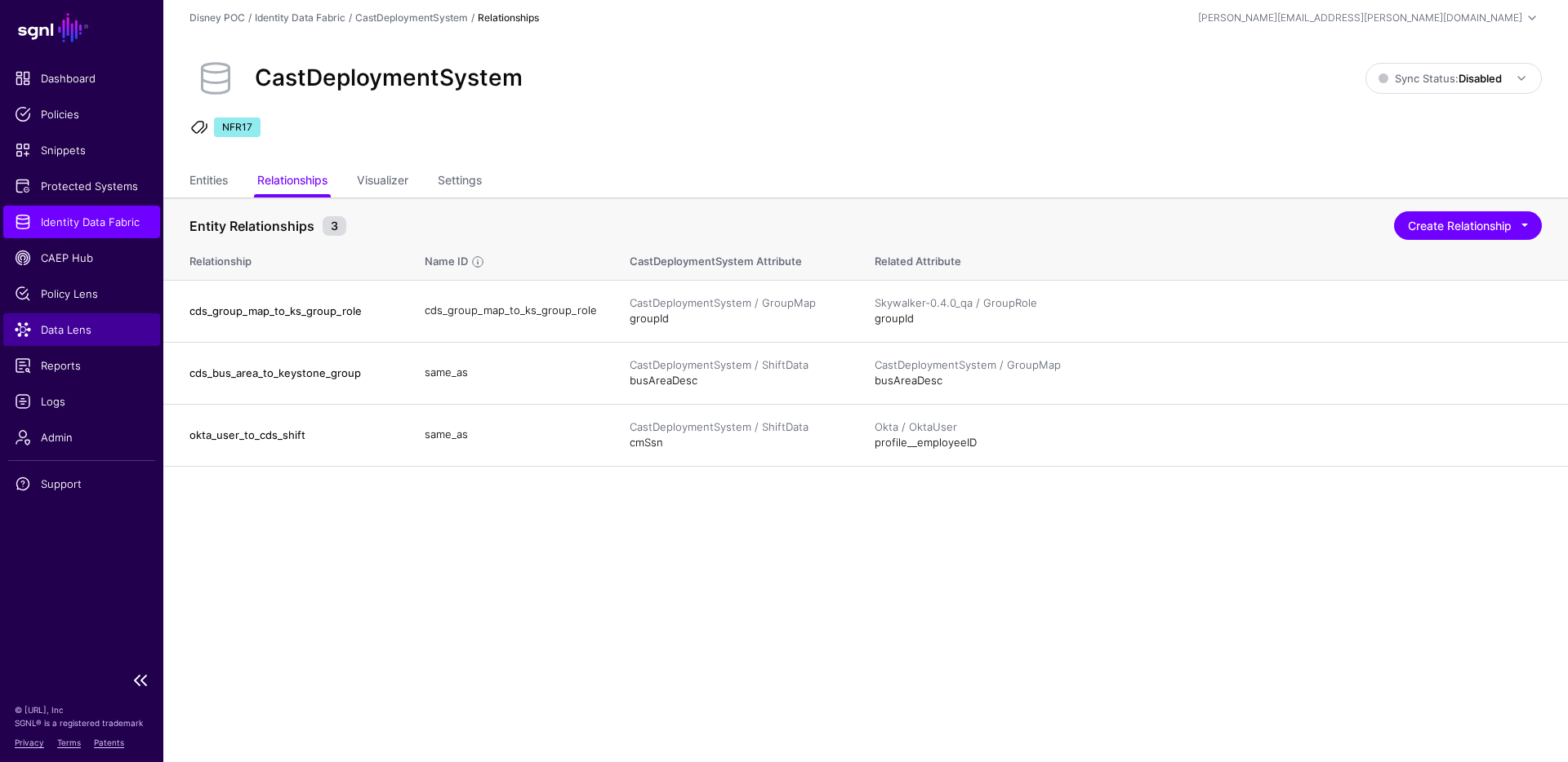
click at [90, 325] on span "Data Lens" at bounding box center [82, 330] width 134 height 16
